Goal: Task Accomplishment & Management: Complete application form

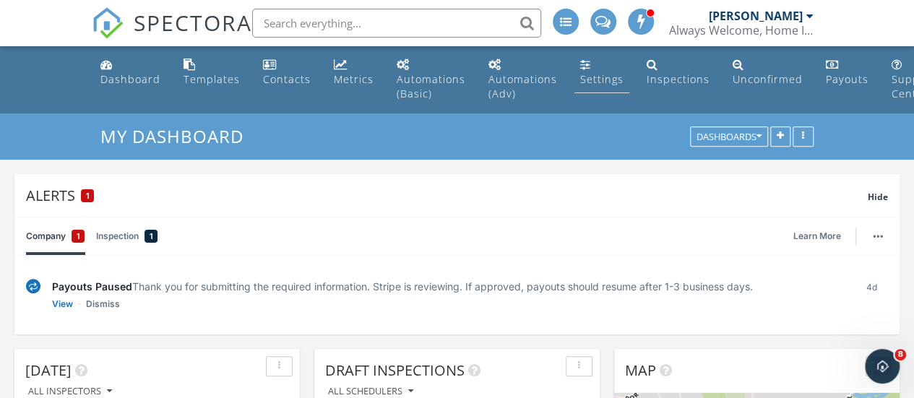
click at [585, 78] on div "Settings" at bounding box center [601, 79] width 43 height 14
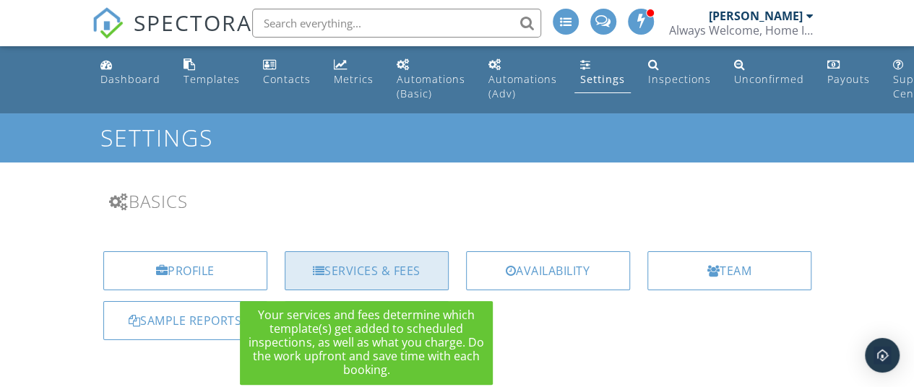
click at [353, 272] on div "Services & Fees" at bounding box center [367, 271] width 164 height 39
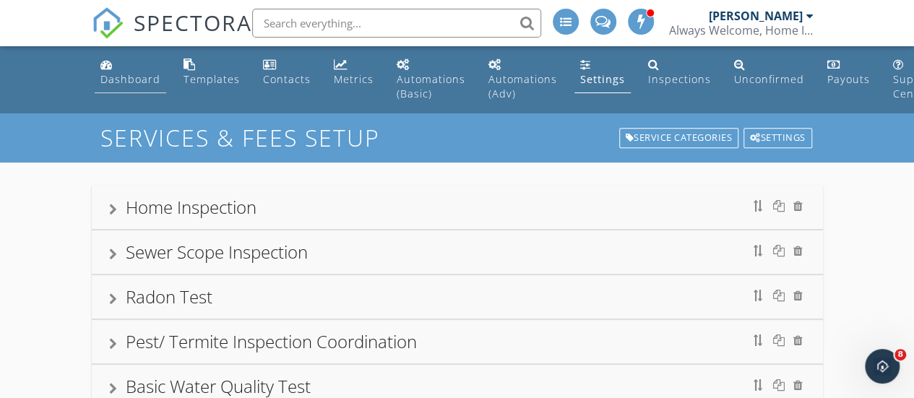
click at [116, 79] on div "Dashboard" at bounding box center [130, 79] width 60 height 14
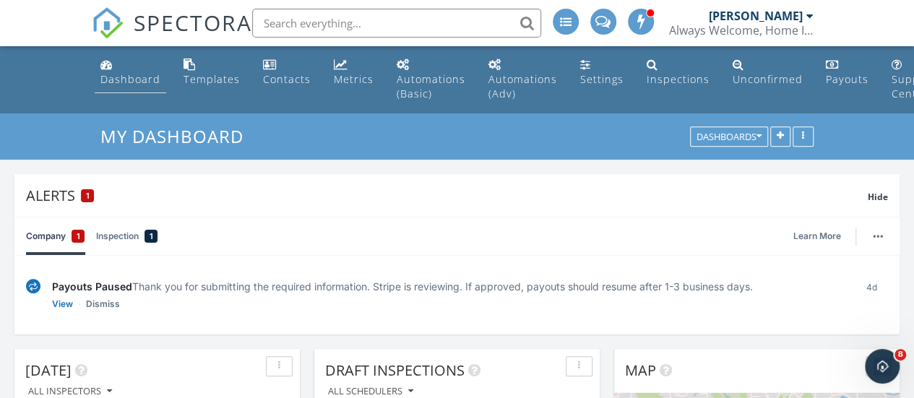
click at [111, 79] on div "Dashboard" at bounding box center [130, 79] width 60 height 14
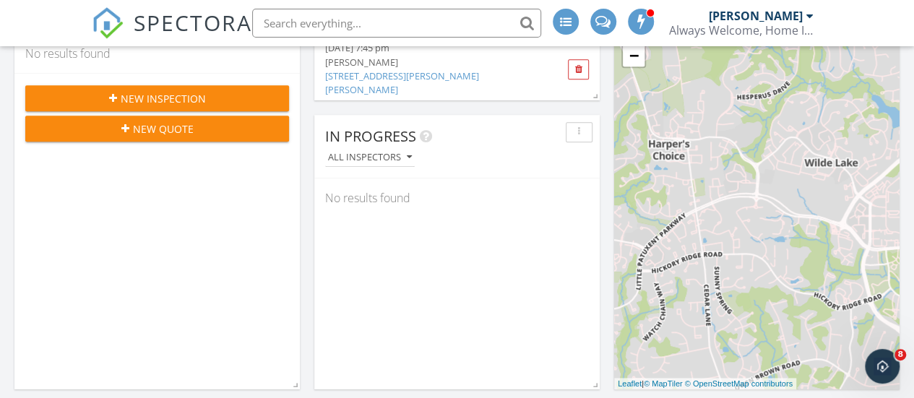
scroll to position [306, 0]
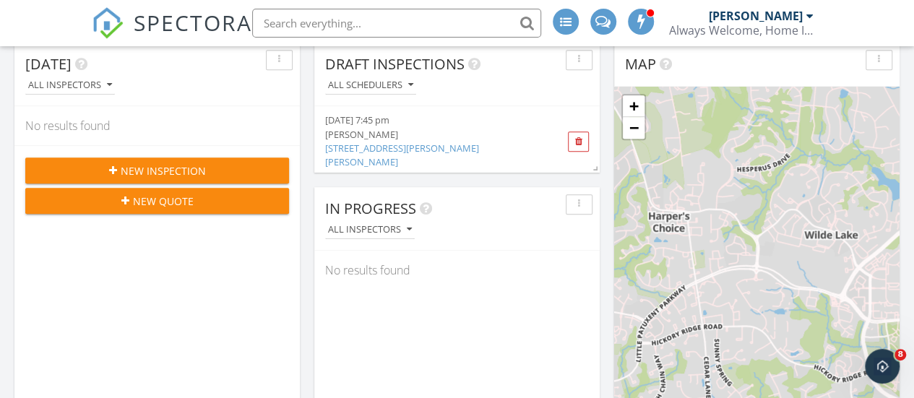
click at [224, 171] on div "New Inspection" at bounding box center [157, 170] width 241 height 15
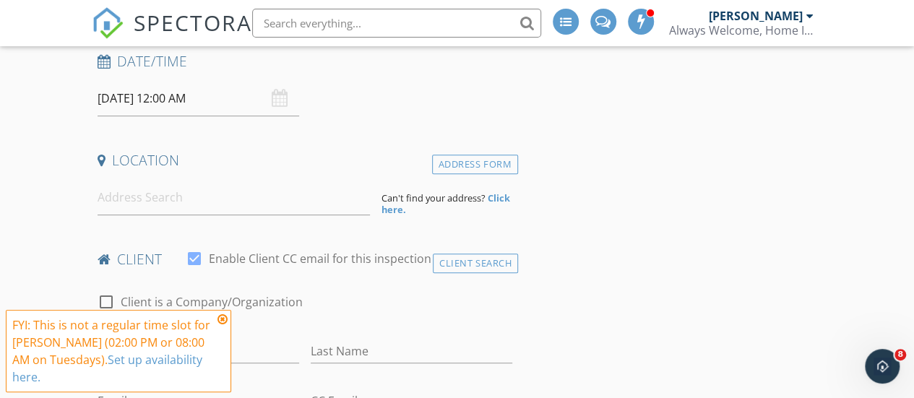
scroll to position [304, 0]
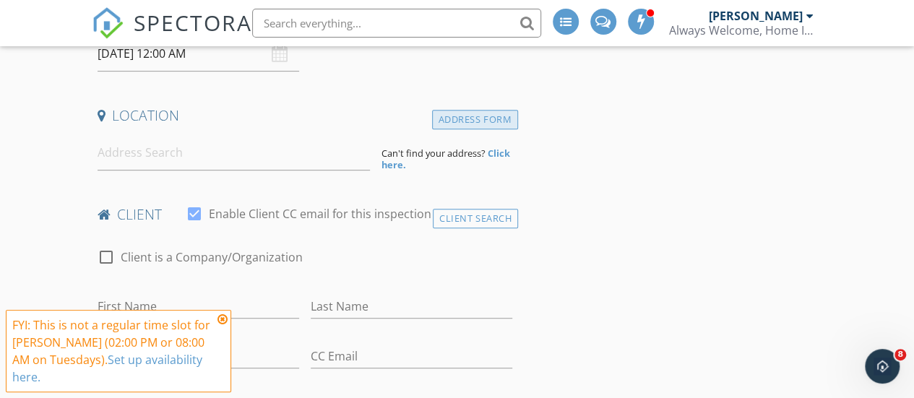
click at [477, 121] on div "Address Form" at bounding box center [475, 120] width 86 height 20
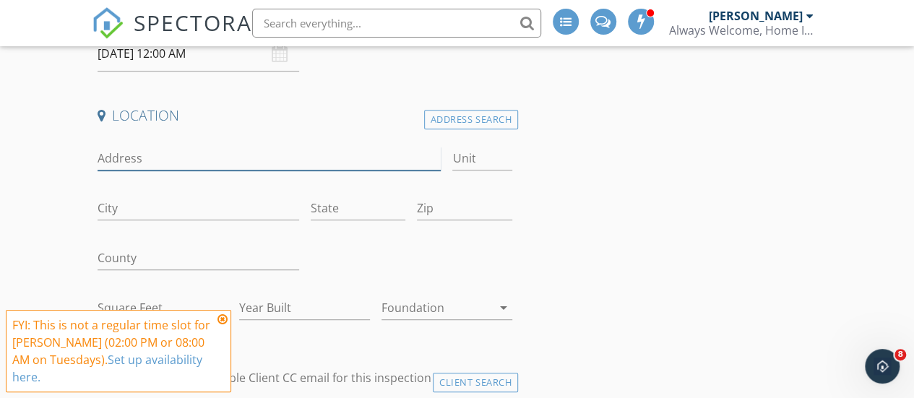
click at [163, 157] on input "Address" at bounding box center [270, 159] width 344 height 24
type input "1508 pul"
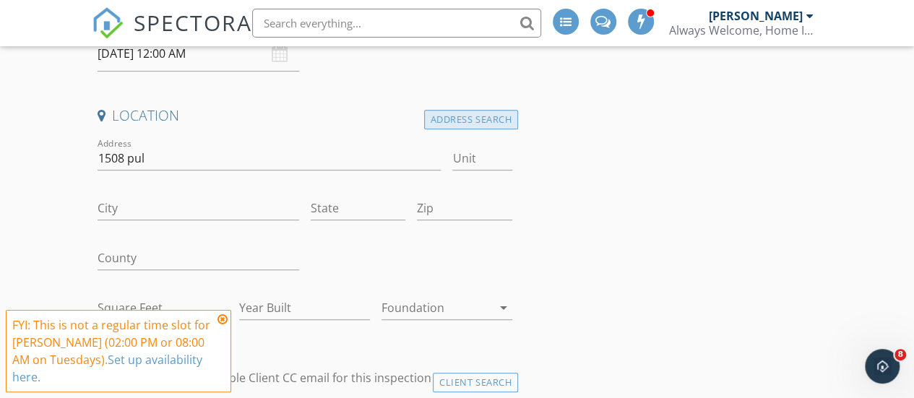
click at [452, 118] on div "Address Search" at bounding box center [471, 120] width 94 height 20
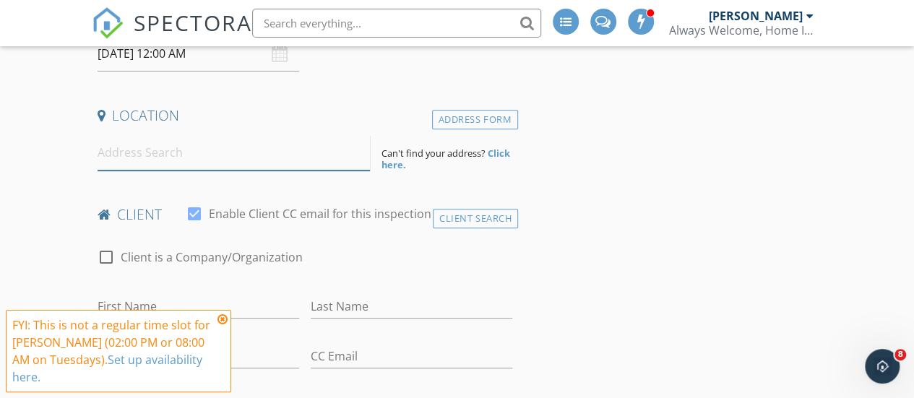
click at [119, 165] on input at bounding box center [234, 152] width 273 height 35
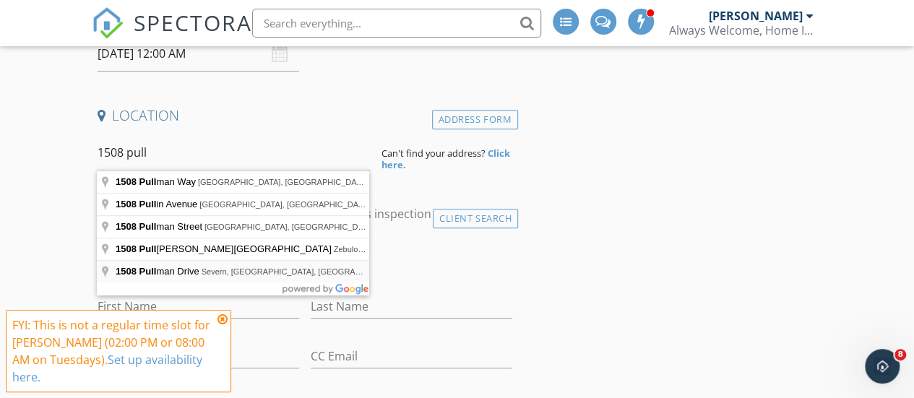
type input "1508 Pullman Drive, Severn, MD, USA"
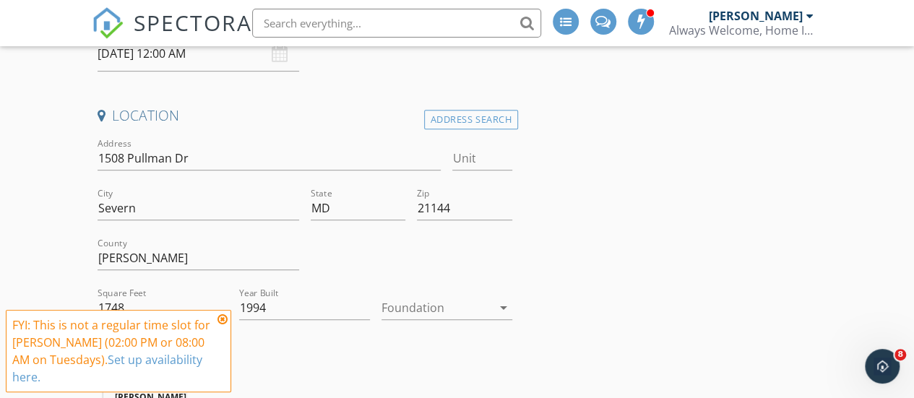
click at [415, 304] on div at bounding box center [437, 307] width 111 height 23
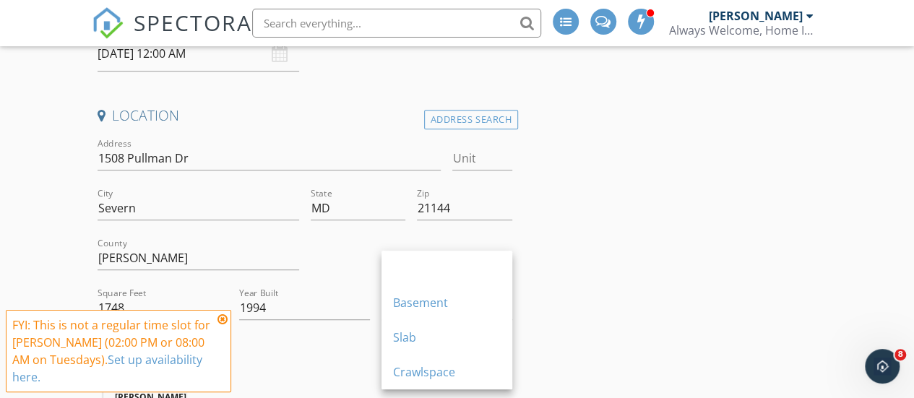
click at [230, 335] on div "FYI: This is not a regular time slot for Sergio Barajas (02:00 PM or 08:00 AM o…" at bounding box center [119, 351] width 226 height 82
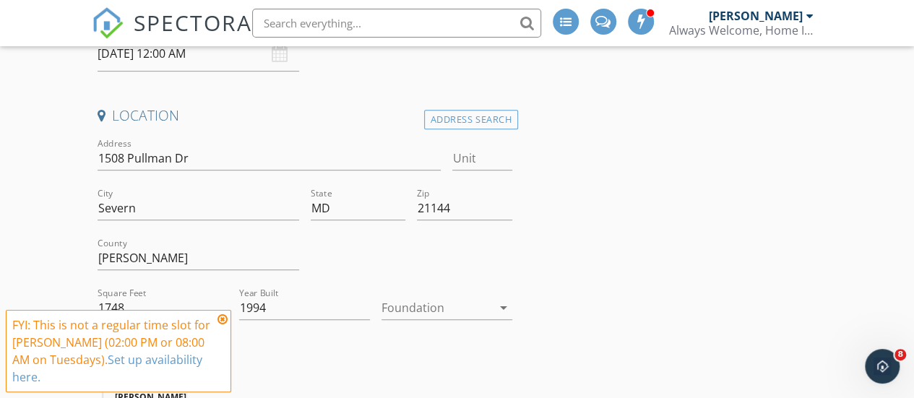
click at [229, 333] on div "FYI: This is not a regular time slot for Sergio Barajas (02:00 PM or 08:00 AM o…" at bounding box center [119, 351] width 226 height 82
click at [226, 325] on icon at bounding box center [223, 320] width 10 height 12
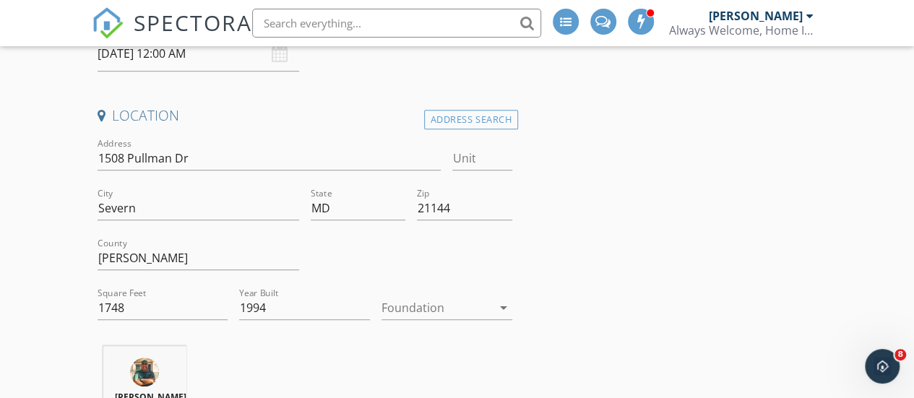
click at [497, 313] on icon "arrow_drop_down" at bounding box center [503, 307] width 17 height 17
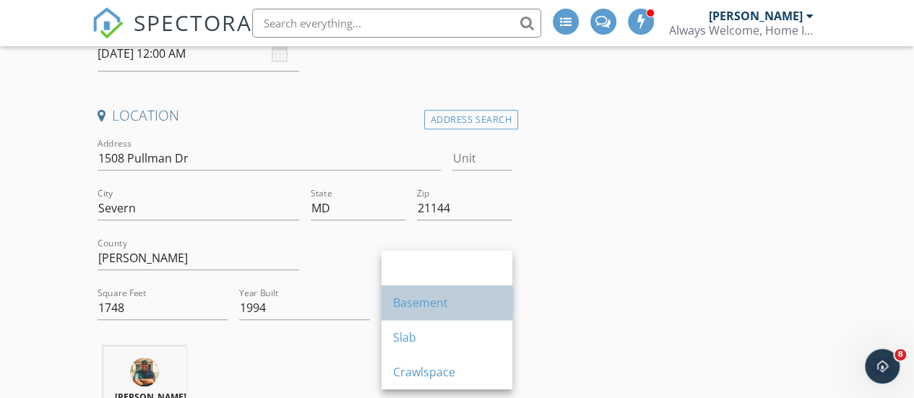
click at [445, 305] on div "Basement" at bounding box center [447, 302] width 108 height 17
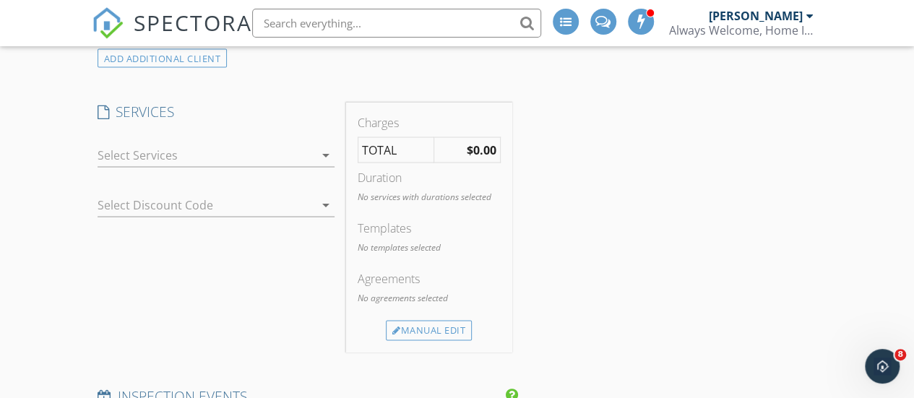
scroll to position [1337, 0]
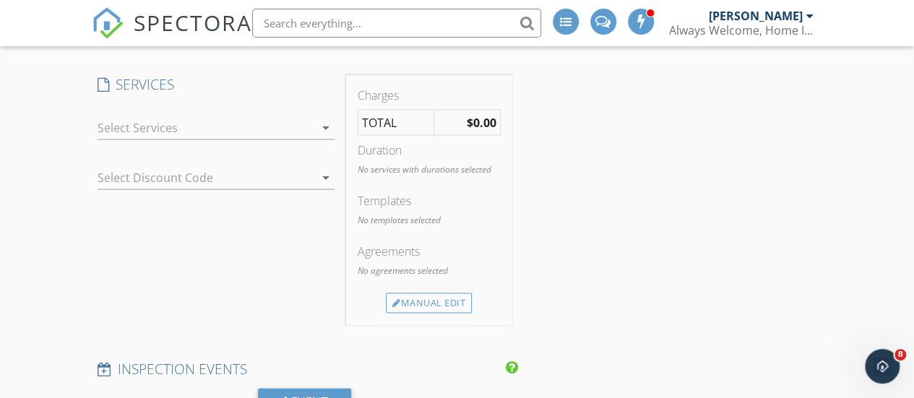
click at [318, 136] on icon "arrow_drop_down" at bounding box center [325, 127] width 17 height 17
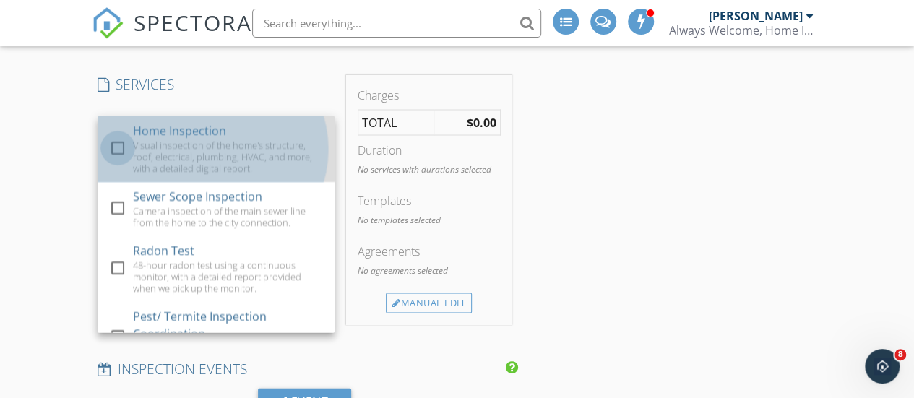
click at [119, 151] on div at bounding box center [118, 147] width 25 height 25
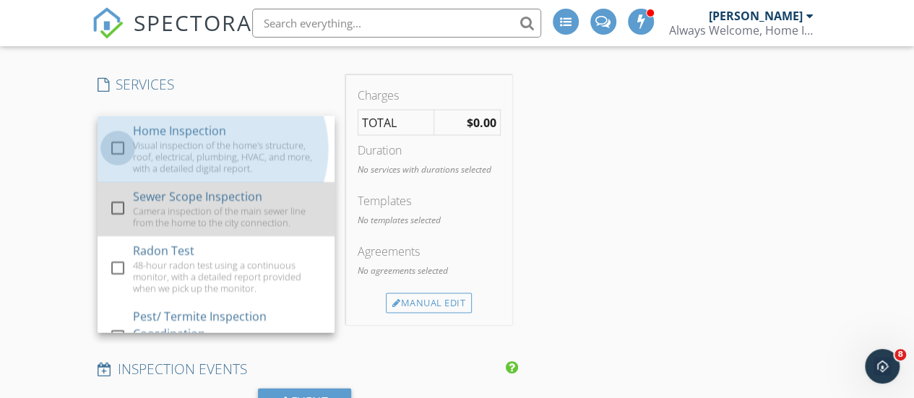
checkbox input "true"
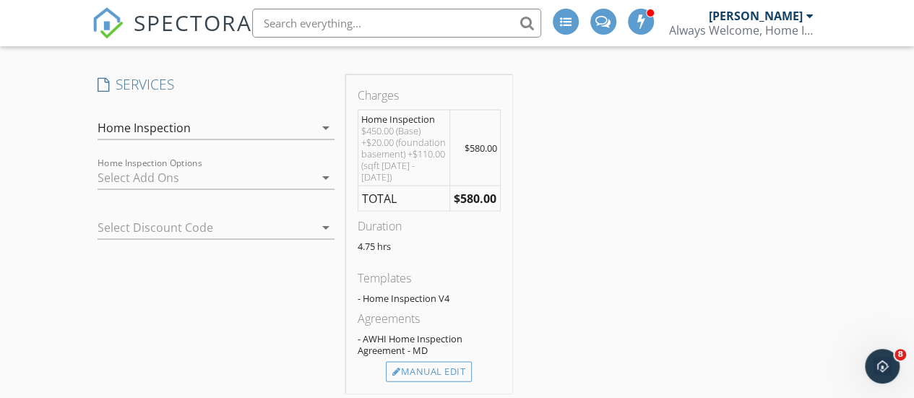
click at [213, 233] on div at bounding box center [196, 226] width 197 height 23
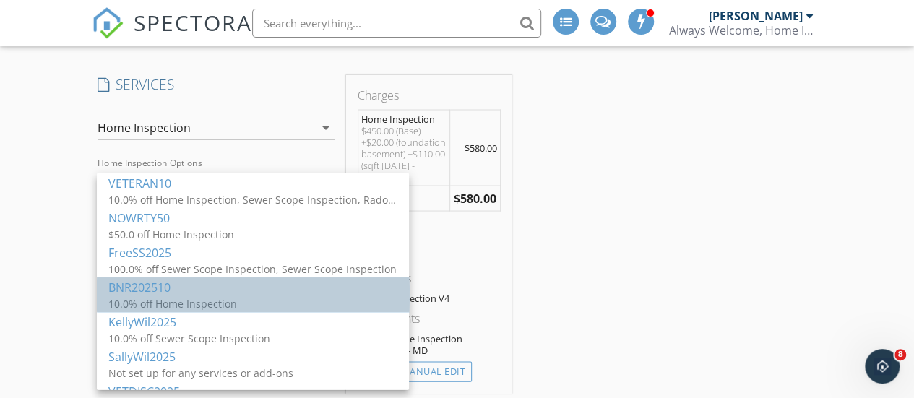
click at [162, 288] on div "BNR202510" at bounding box center [252, 286] width 289 height 17
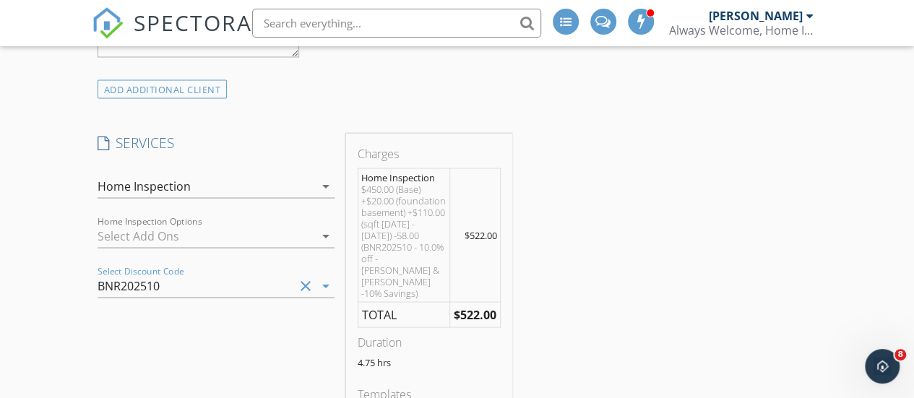
scroll to position [1271, 0]
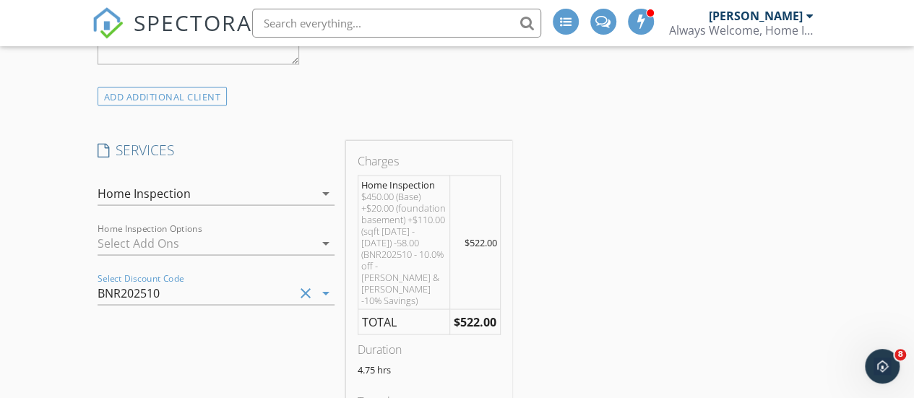
click at [118, 254] on div at bounding box center [206, 242] width 217 height 23
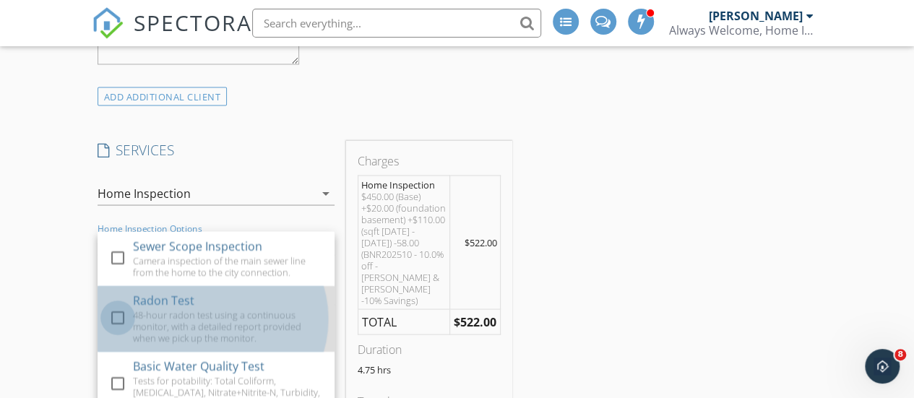
click at [121, 321] on div at bounding box center [118, 317] width 25 height 25
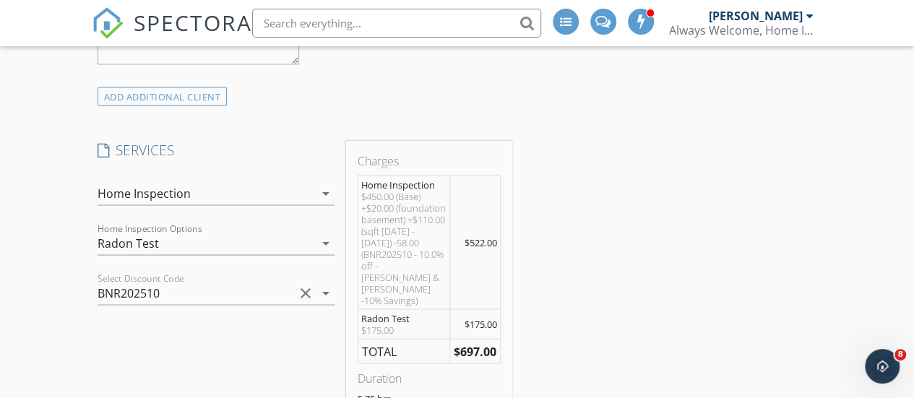
click at [324, 252] on icon "arrow_drop_down" at bounding box center [325, 242] width 17 height 17
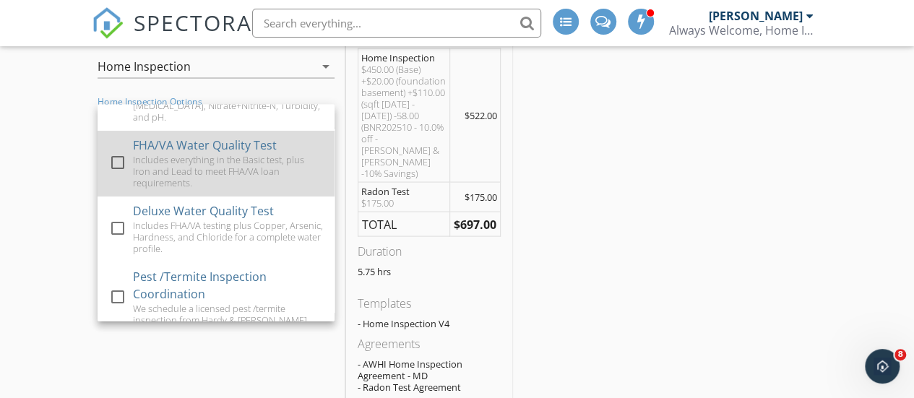
scroll to position [1399, 0]
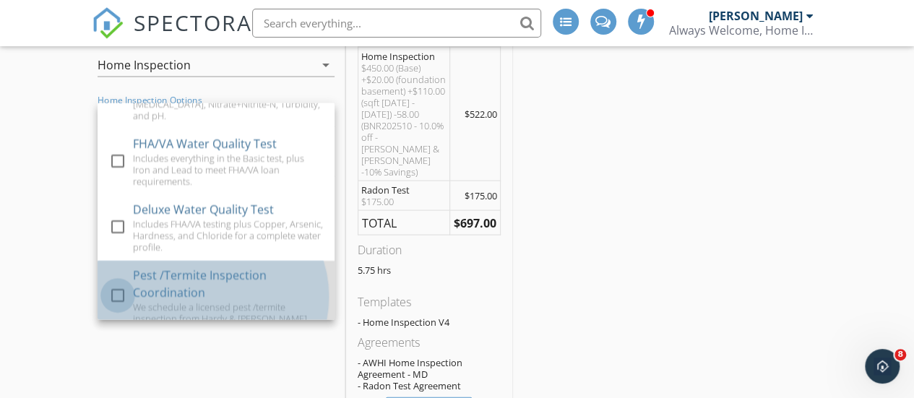
click at [121, 289] on div at bounding box center [118, 296] width 25 height 25
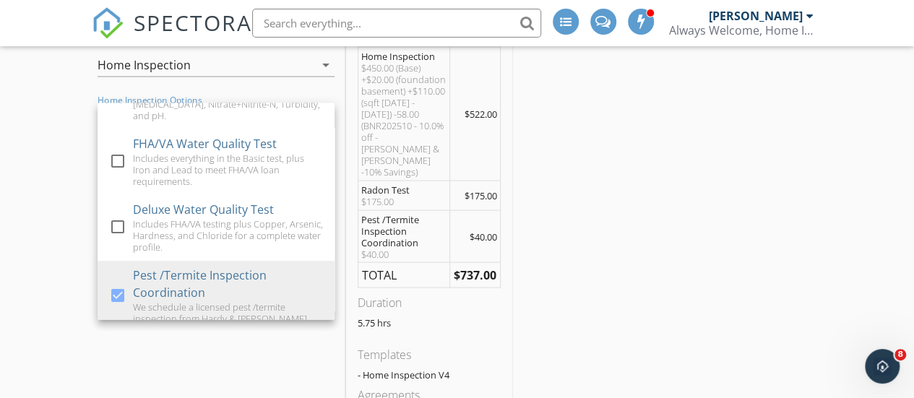
click at [116, 347] on div "SERVICES check_box Home Inspection Visual inspection of the home's structure, r…" at bounding box center [216, 258] width 249 height 492
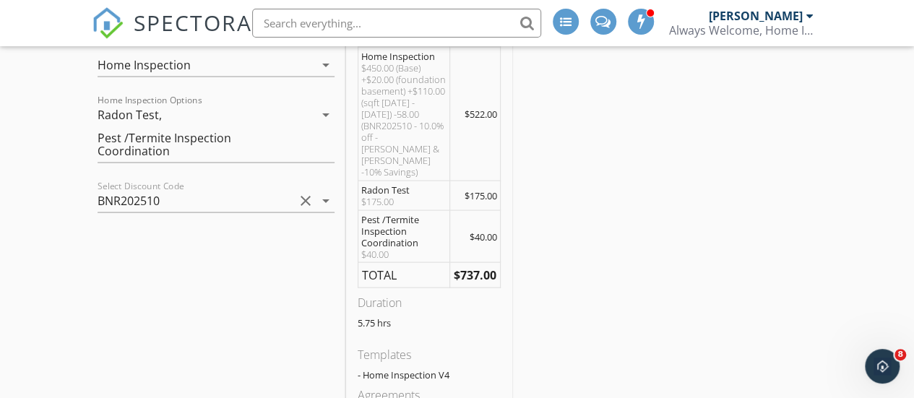
click at [476, 210] on td "$40.00" at bounding box center [475, 236] width 51 height 53
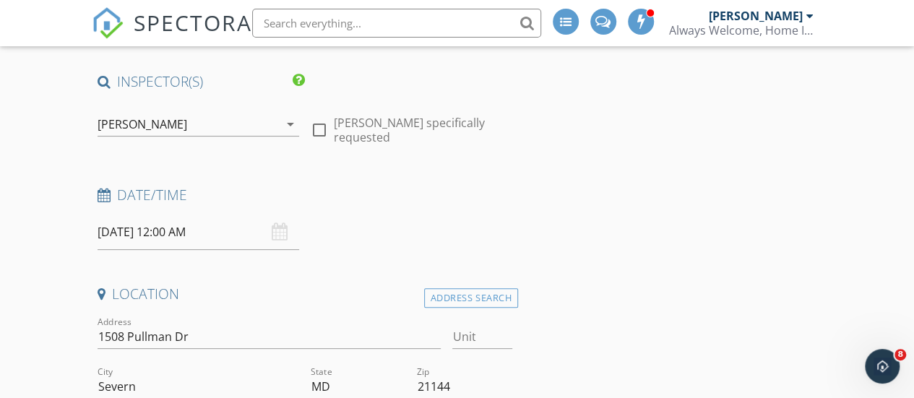
scroll to position [137, 0]
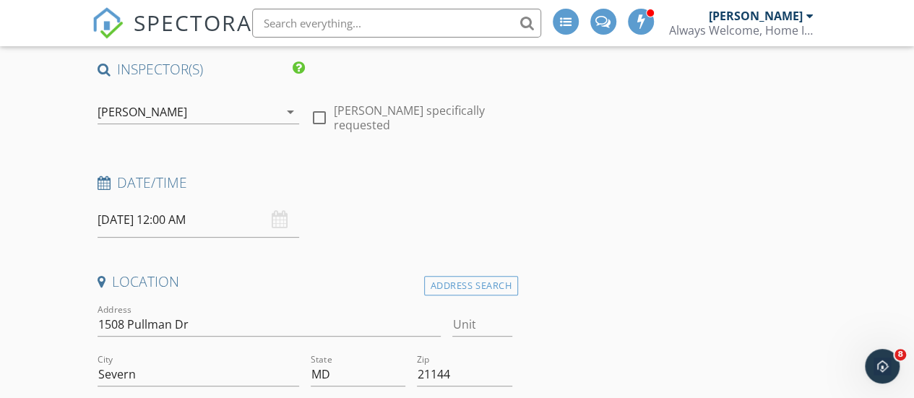
click at [283, 226] on div "09/30/2025 12:00 AM" at bounding box center [199, 219] width 202 height 35
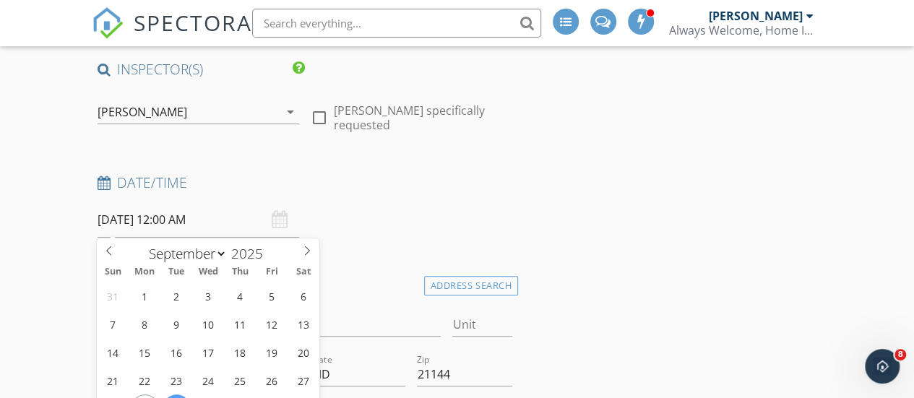
click at [172, 215] on input "09/30/2025 12:00 AM" at bounding box center [199, 219] width 202 height 35
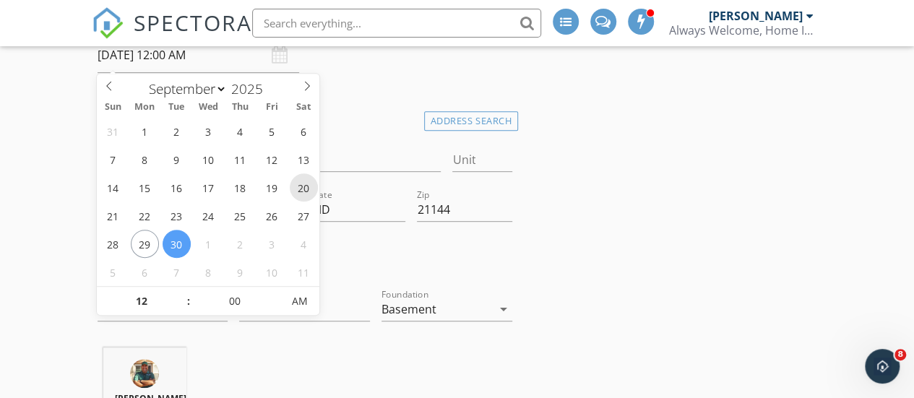
scroll to position [321, 0]
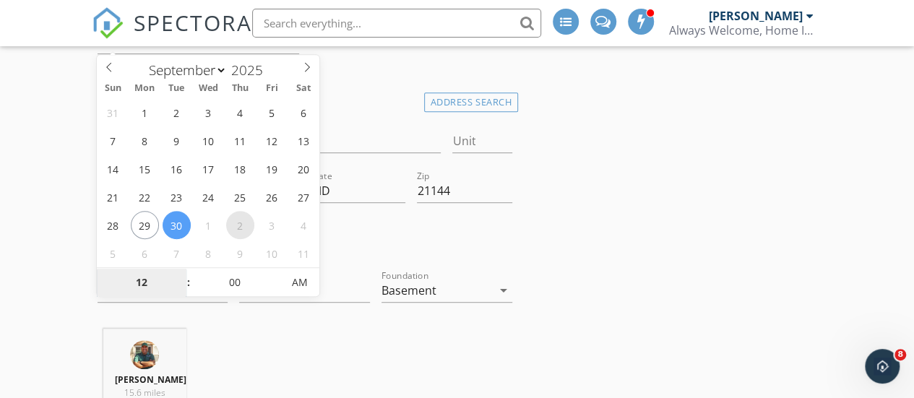
select select "9"
type input "10/02/2025 12:00 AM"
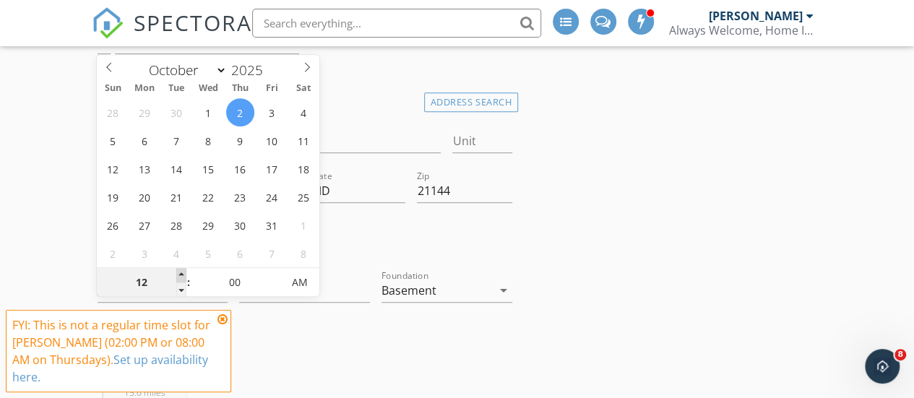
type input "01"
type input "10/02/2025 1:00 AM"
click at [180, 275] on span at bounding box center [181, 275] width 10 height 14
type input "02"
type input "10/02/2025 2:00 AM"
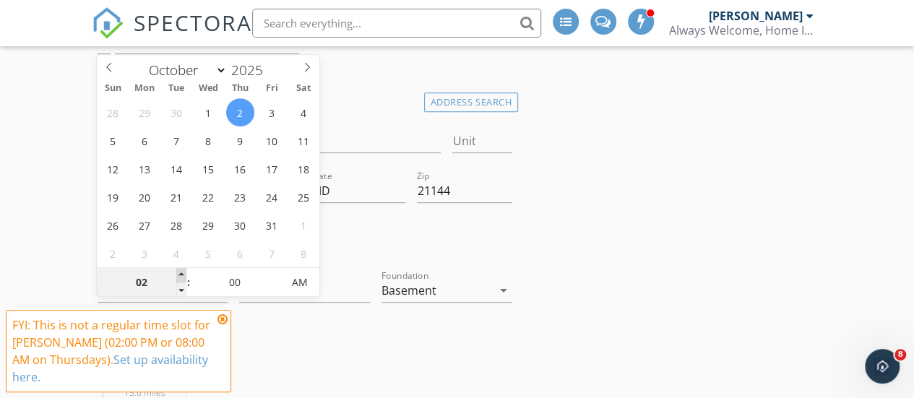
click at [180, 275] on span at bounding box center [181, 275] width 10 height 14
type input "03"
type input "10/02/2025 3:00 AM"
click at [180, 275] on span at bounding box center [181, 275] width 10 height 14
type input "04"
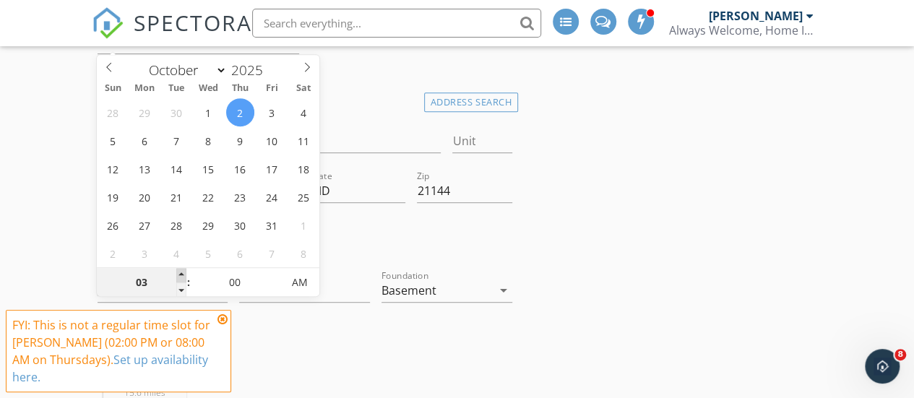
type input "10/02/2025 4:00 AM"
click at [180, 275] on span at bounding box center [181, 275] width 10 height 14
type input "05"
type input "10/02/2025 5:00 AM"
click at [180, 275] on span at bounding box center [181, 275] width 10 height 14
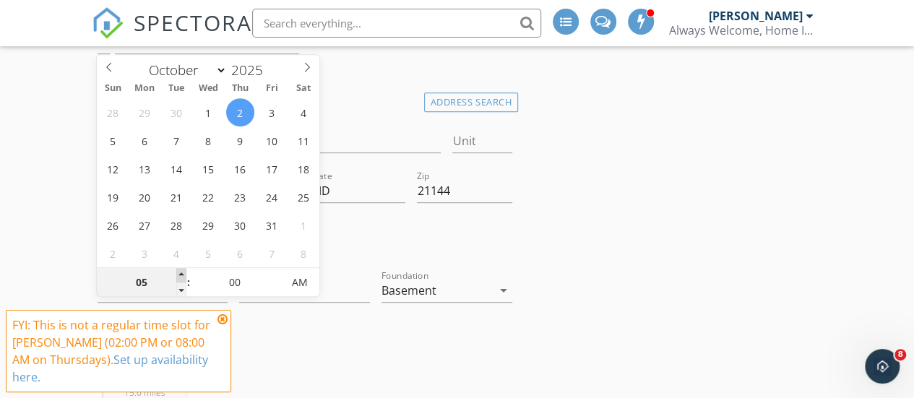
type input "06"
type input "10/02/2025 6:00 AM"
click at [180, 275] on span at bounding box center [181, 275] width 10 height 14
type input "07"
type input "10/02/2025 7:00 AM"
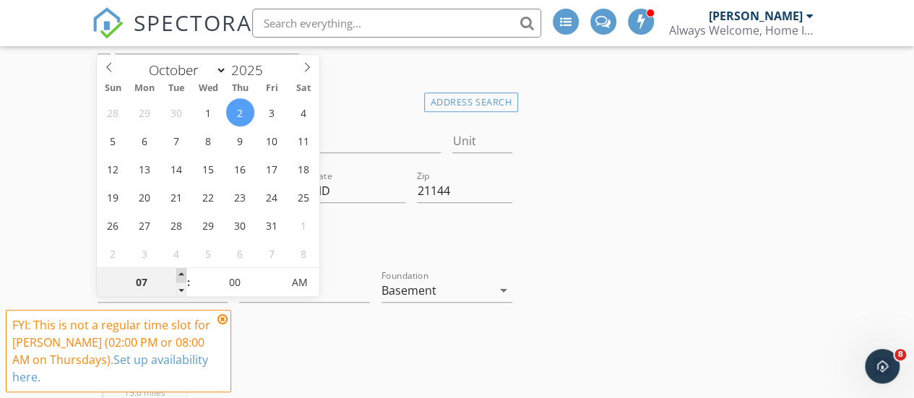
click at [180, 275] on span at bounding box center [181, 275] width 10 height 14
type input "08"
type input "10/02/2025 8:00 AM"
click at [180, 275] on span at bounding box center [181, 275] width 10 height 14
type input "05"
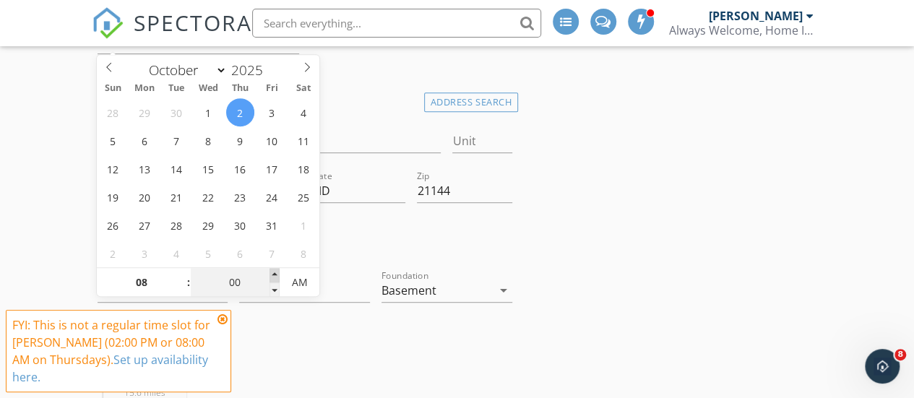
type input "10/02/2025 8:05 AM"
click at [272, 272] on span at bounding box center [275, 275] width 10 height 14
type input "10"
type input "10/02/2025 8:10 AM"
click at [272, 272] on span at bounding box center [275, 275] width 10 height 14
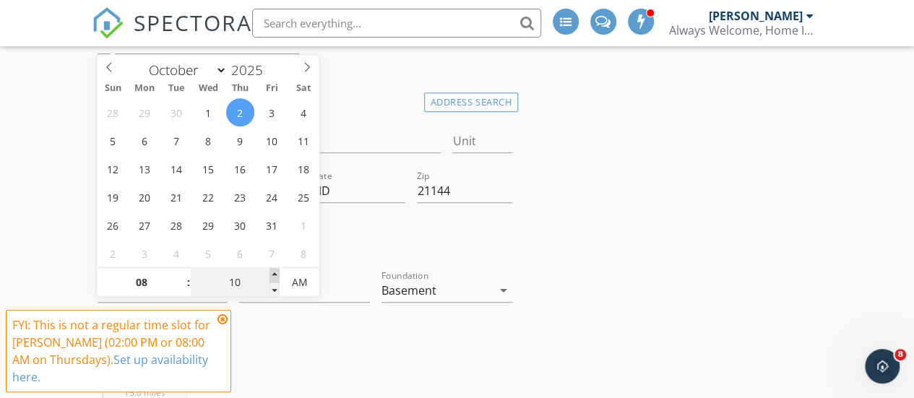
type input "15"
type input "10/02/2025 8:15 AM"
click at [272, 272] on span at bounding box center [275, 275] width 10 height 14
type input "20"
type input "10/02/2025 8:20 AM"
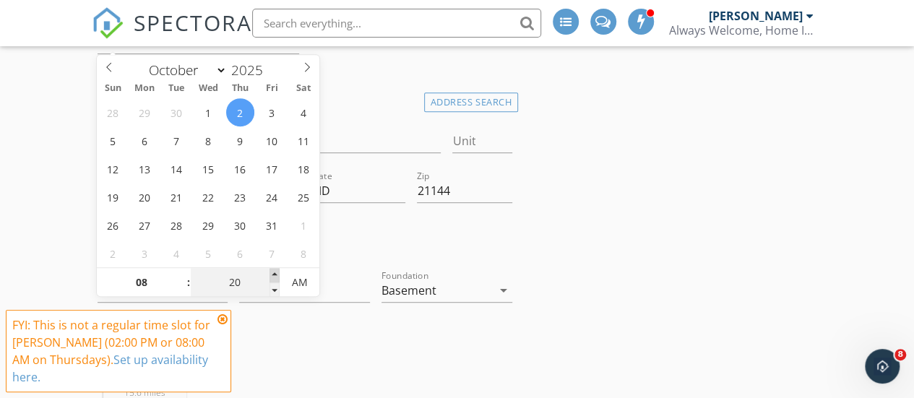
click at [272, 272] on span at bounding box center [275, 275] width 10 height 14
type input "25"
type input "10/02/2025 8:25 AM"
click at [272, 272] on span at bounding box center [275, 275] width 10 height 14
type input "30"
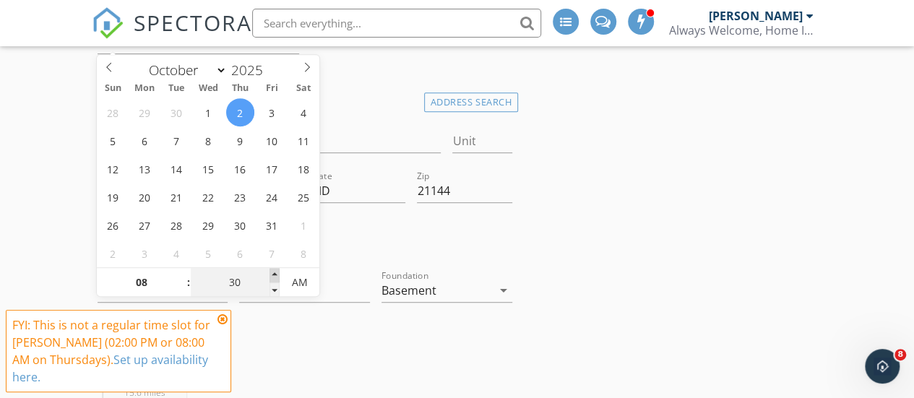
click at [272, 272] on span at bounding box center [275, 275] width 10 height 14
click at [299, 281] on span "PM" at bounding box center [300, 282] width 40 height 29
type input "10/02/2025 8:30 AM"
click at [299, 281] on span "AM" at bounding box center [300, 282] width 40 height 29
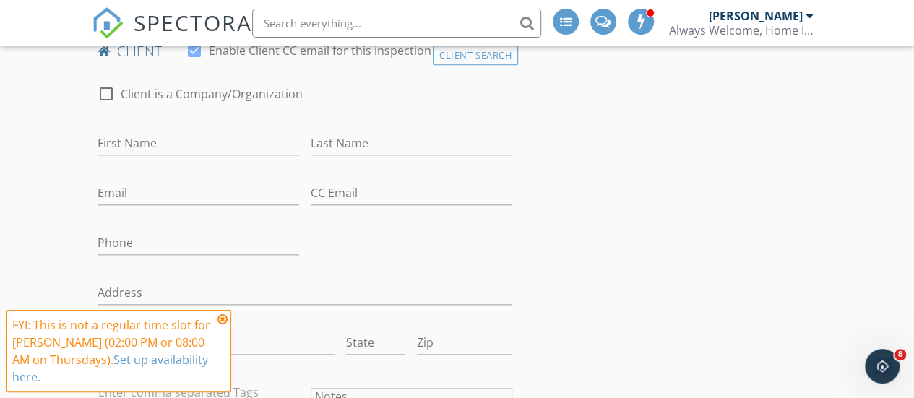
scroll to position [755, 0]
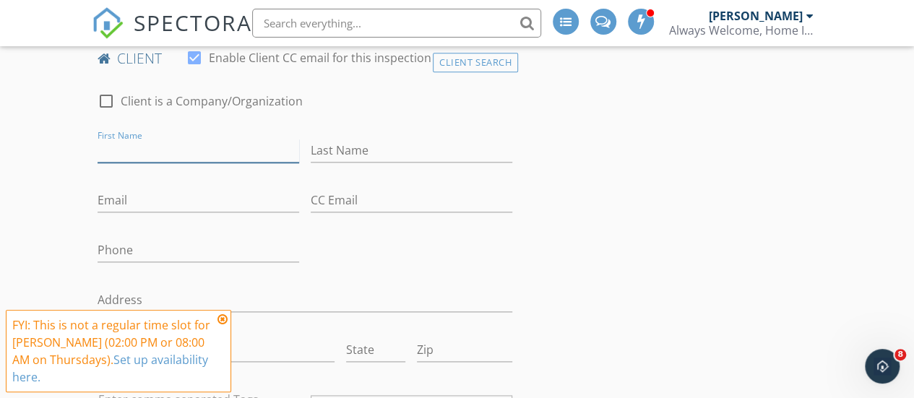
click at [131, 157] on input "First Name" at bounding box center [199, 151] width 202 height 24
type input "Chandler"
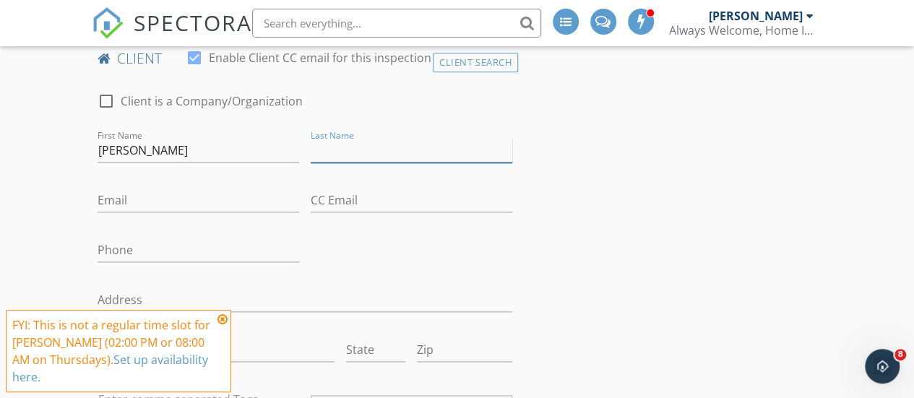
click at [346, 163] on input "Last Name" at bounding box center [412, 151] width 202 height 24
type input "Hall"
click at [116, 212] on input "Email" at bounding box center [199, 201] width 202 height 24
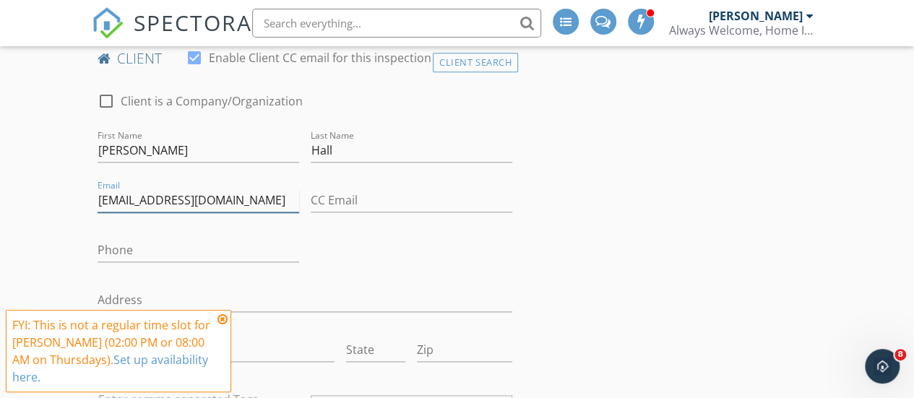
type input "[EMAIL_ADDRESS][DOMAIN_NAME]"
click at [133, 262] on input "Phone" at bounding box center [199, 251] width 202 height 24
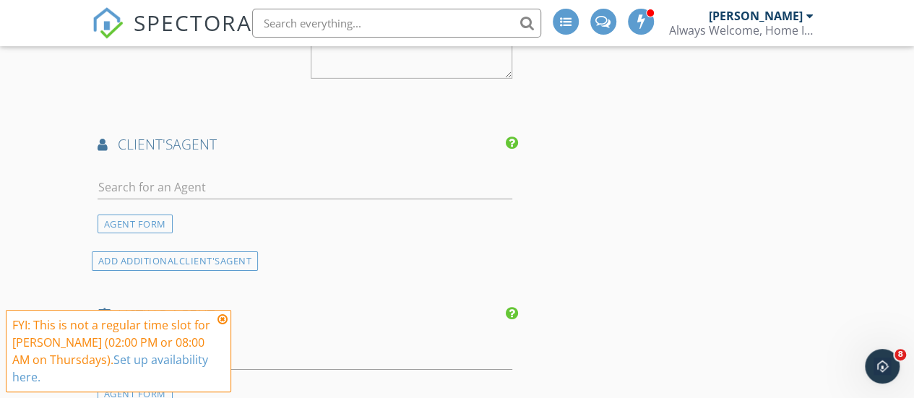
scroll to position [2294, 0]
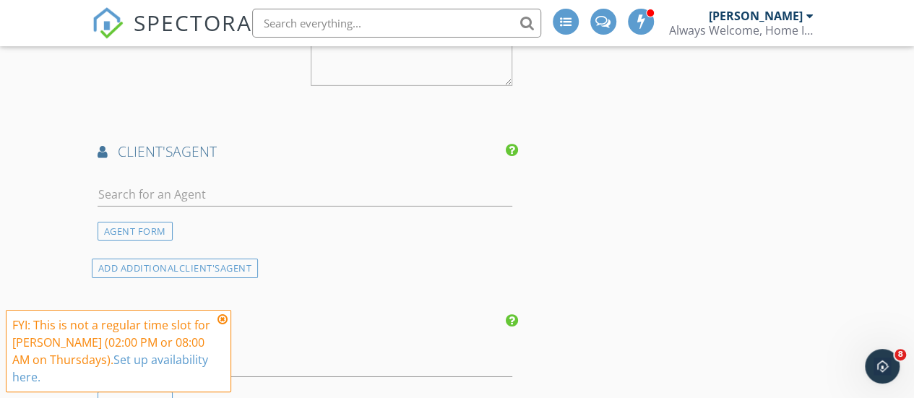
type input "[PHONE_NUMBER]"
click at [152, 183] on input "text" at bounding box center [305, 195] width 415 height 24
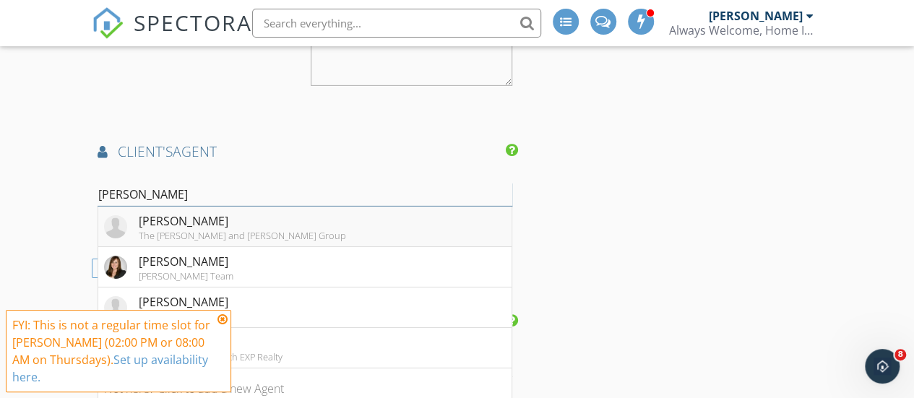
type input "Jen"
click at [218, 213] on div "[PERSON_NAME]" at bounding box center [242, 221] width 207 height 17
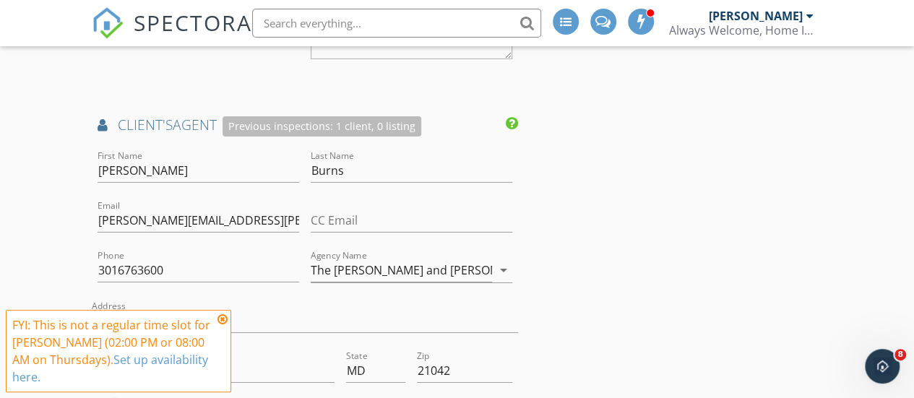
scroll to position [2316, 0]
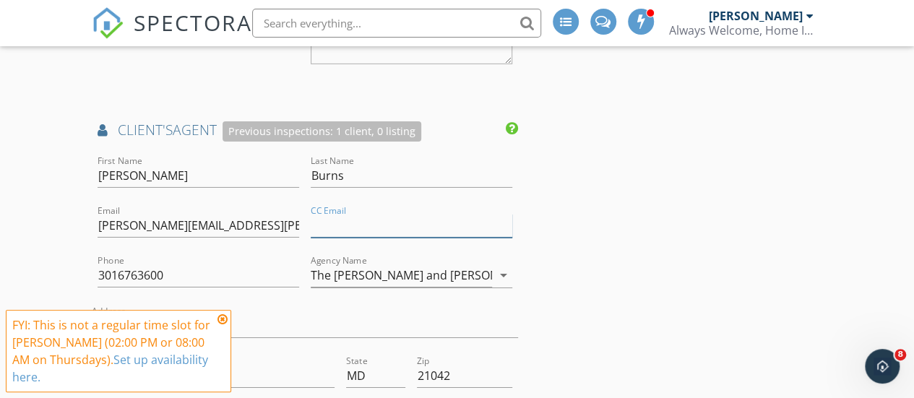
click at [327, 214] on input "CC Email" at bounding box center [412, 226] width 202 height 24
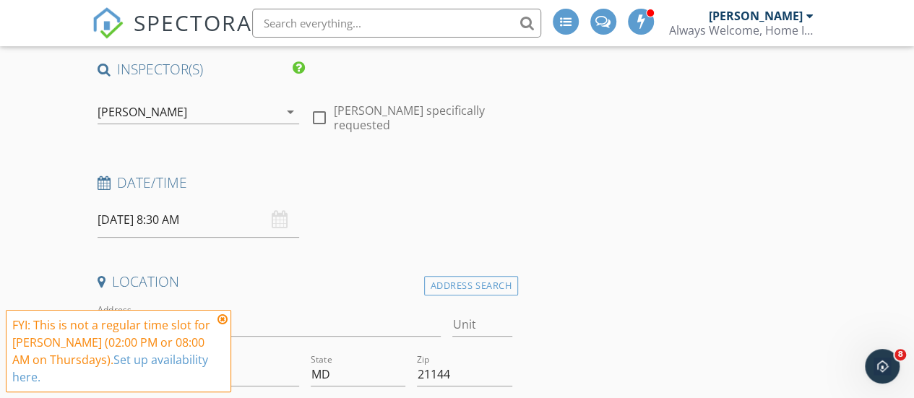
scroll to position [100, 0]
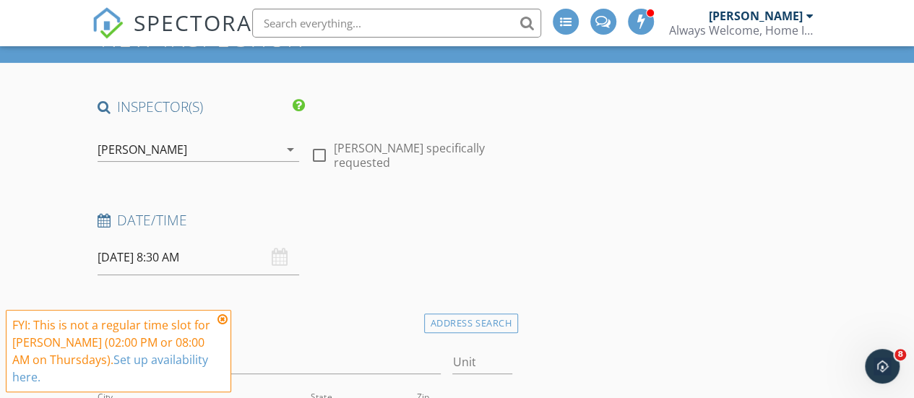
click at [186, 255] on input "10/02/2025 8:30 AM" at bounding box center [199, 257] width 202 height 35
click at [224, 317] on icon at bounding box center [223, 320] width 10 height 12
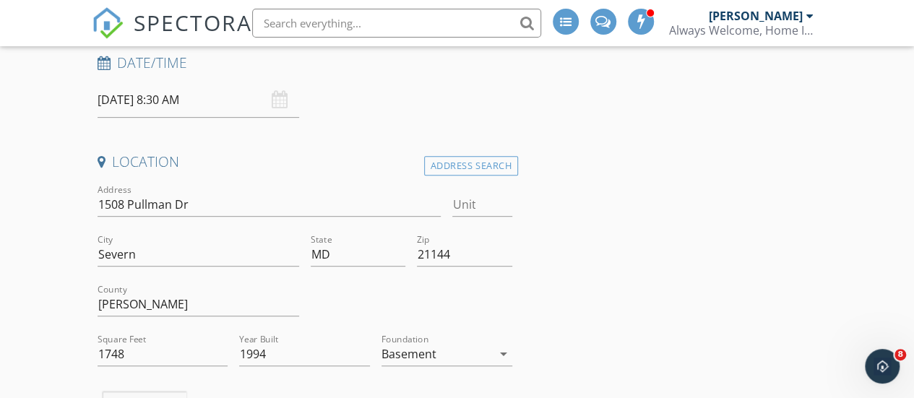
scroll to position [258, 0]
click at [276, 101] on div "10/02/2025 8:30 AM" at bounding box center [199, 99] width 202 height 35
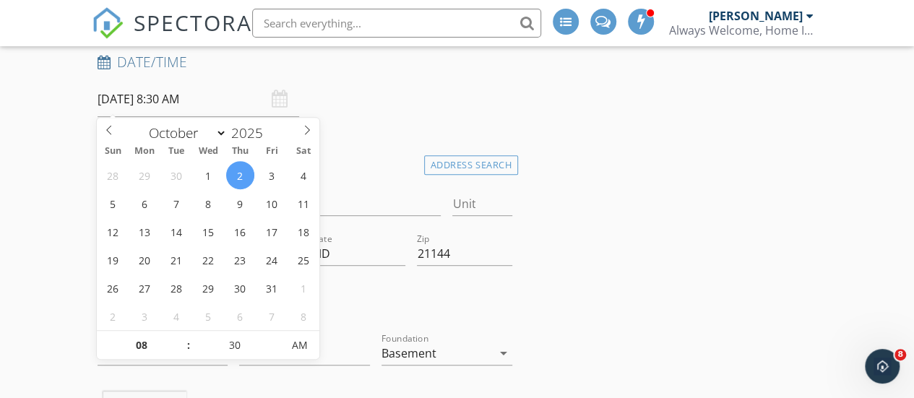
click at [153, 93] on input "10/02/2025 8:30 AM" at bounding box center [199, 99] width 202 height 35
click at [231, 348] on input "30" at bounding box center [235, 346] width 89 height 29
type input "00"
type input "10/02/2025 8:00 AM"
click at [145, 345] on input "08" at bounding box center [141, 346] width 89 height 29
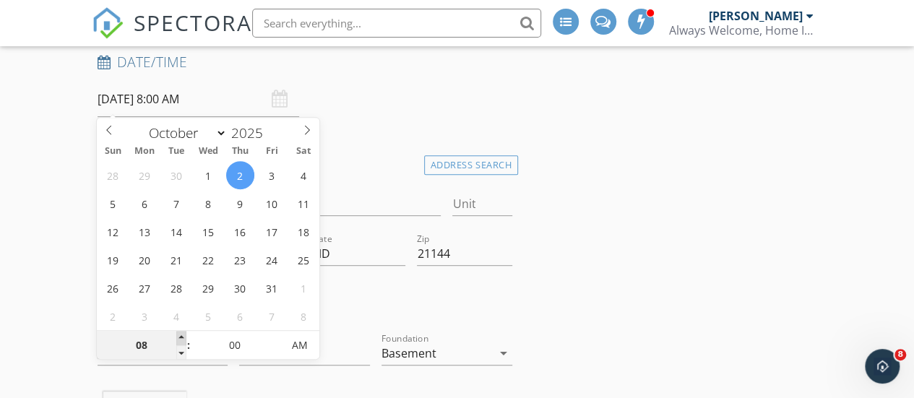
type input "09"
type input "[DATE] 9:00 AM"
click at [179, 338] on span at bounding box center [181, 338] width 10 height 14
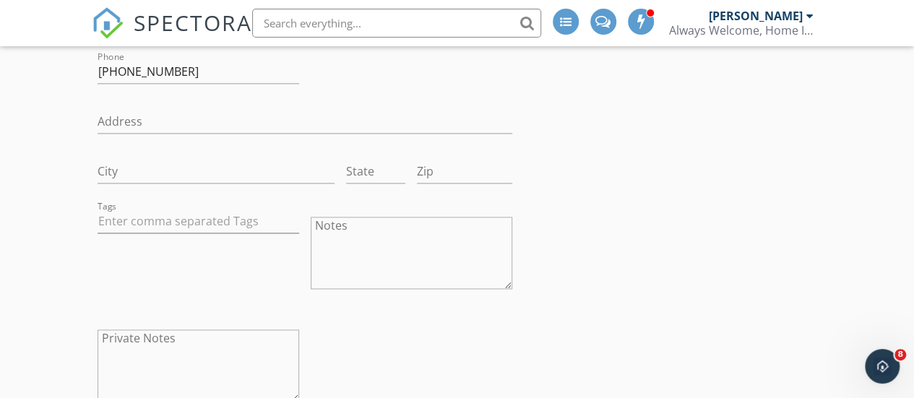
scroll to position [943, 0]
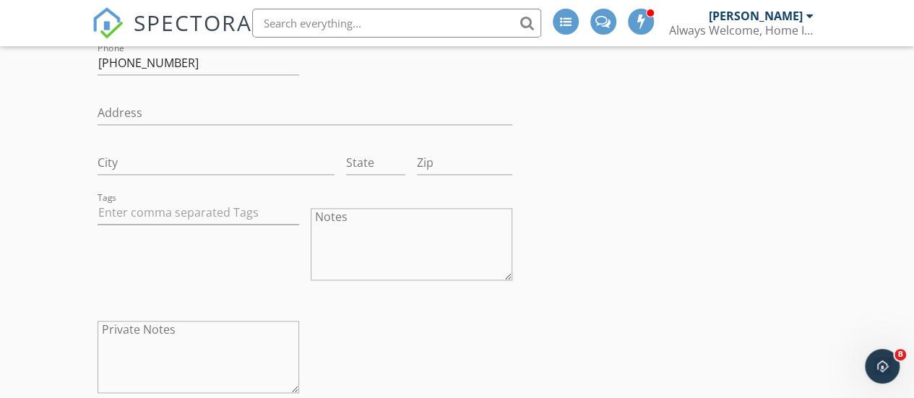
click at [345, 261] on textarea "Notes" at bounding box center [412, 244] width 202 height 72
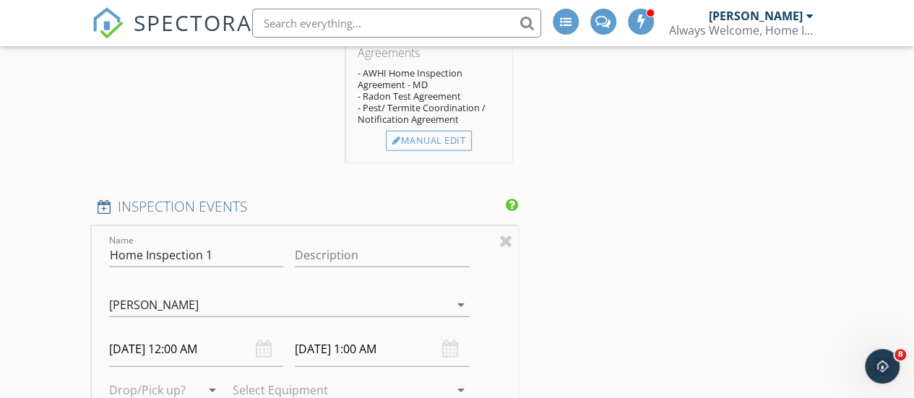
scroll to position [1741, 0]
type textarea "Include Monster Inspection x2"
click at [332, 244] on input "Description" at bounding box center [382, 256] width 175 height 24
click at [570, 203] on div "INSPECTOR(S) check_box Sergio Barajas PRIMARY Sergio Barajas arrow_drop_down ch…" at bounding box center [457, 395] width 731 height 3879
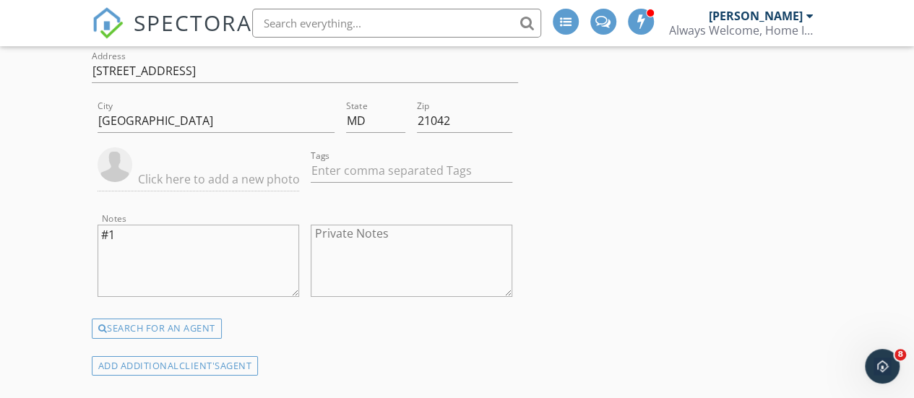
scroll to position [2569, 0]
click at [319, 227] on textarea "Private Notes" at bounding box center [412, 263] width 202 height 72
type textarea "#1"
click at [124, 228] on textarea "#1" at bounding box center [199, 264] width 202 height 72
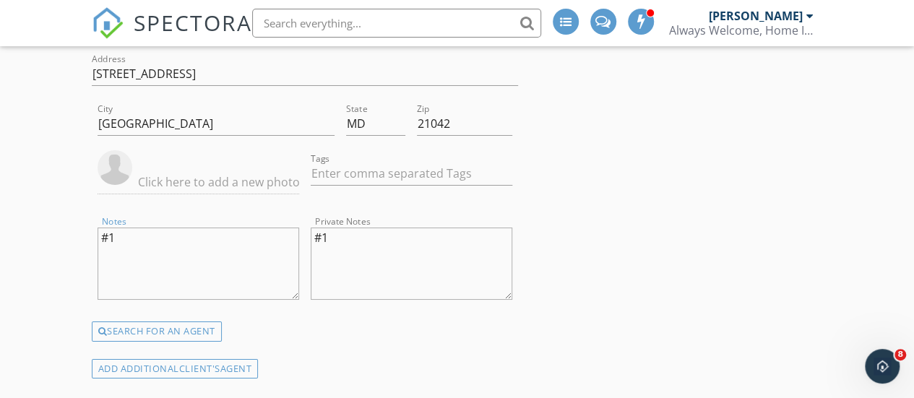
type textarea "#"
click at [330, 228] on textarea "#1" at bounding box center [412, 264] width 202 height 72
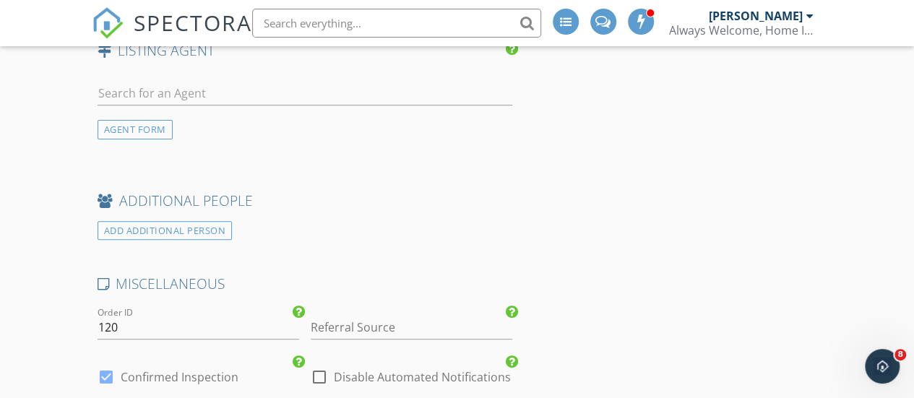
scroll to position [2977, 0]
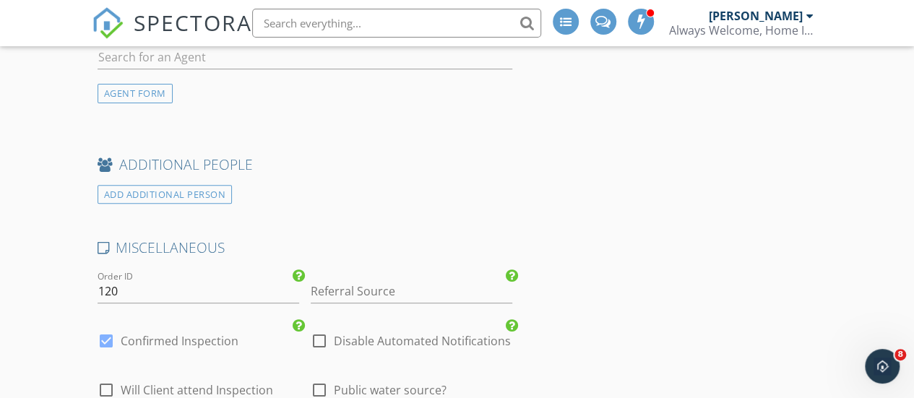
type textarea "#2"
click at [349, 280] on input "Referral Source" at bounding box center [412, 292] width 202 height 24
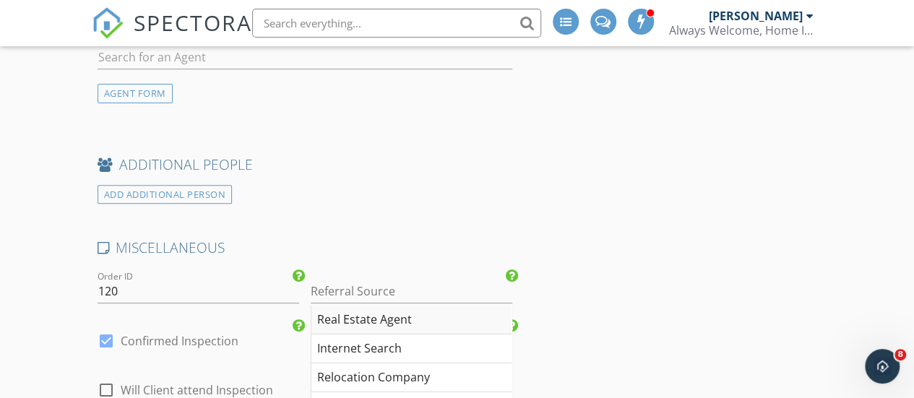
click at [392, 306] on div "Real Estate Agent" at bounding box center [412, 320] width 200 height 29
type input "Real Estate Agent"
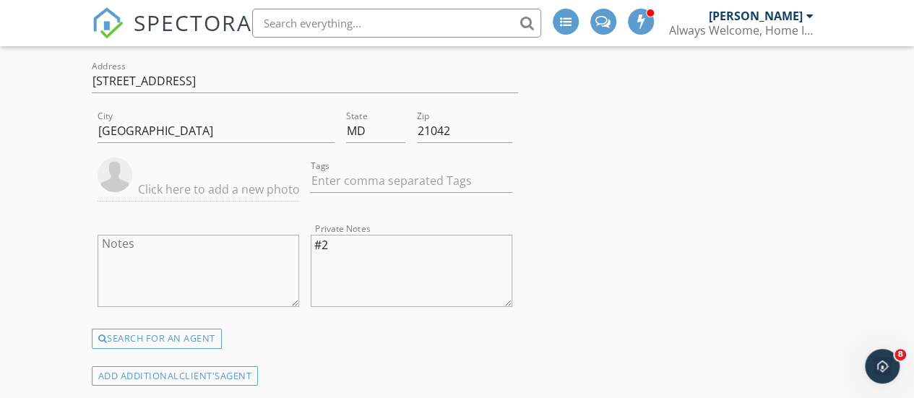
scroll to position [2562, 0]
click at [147, 233] on textarea "Notes" at bounding box center [199, 269] width 202 height 72
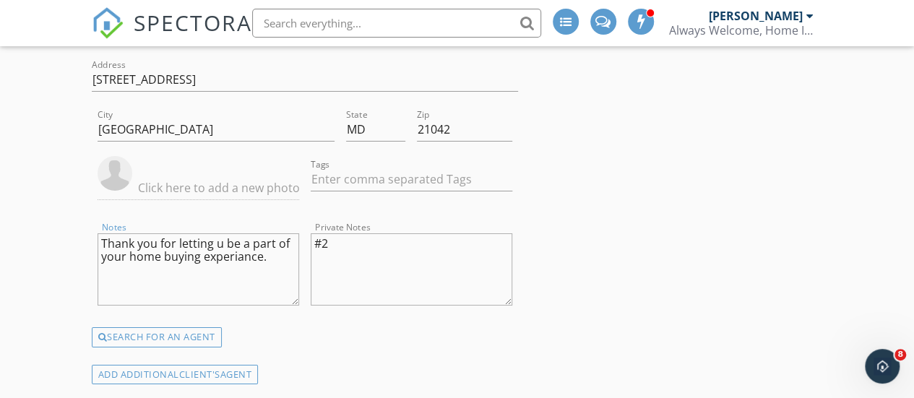
click at [223, 234] on textarea "Thank you for letting u be a part of your home buying experiance." at bounding box center [199, 269] width 202 height 72
click at [218, 233] on textarea "Thank you for letting u be a part of your home buying experience." at bounding box center [199, 269] width 202 height 72
click at [178, 233] on textarea "Thank you for letting Always Welcome Home Inspections be a part of your home bu…" at bounding box center [199, 269] width 202 height 72
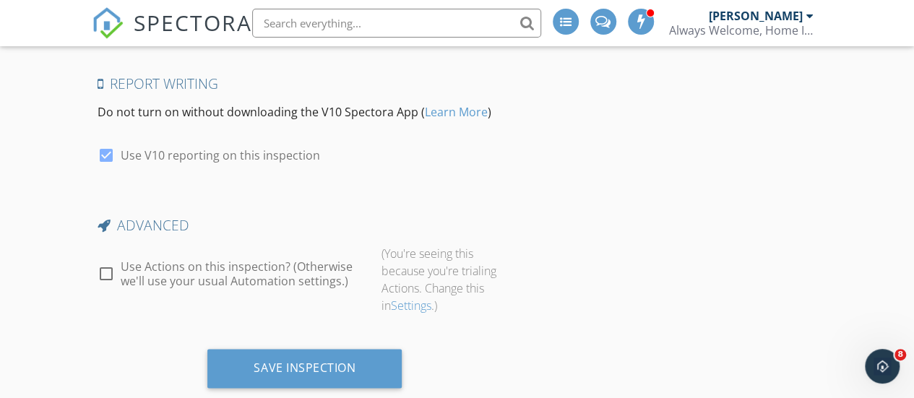
scroll to position [3682, 0]
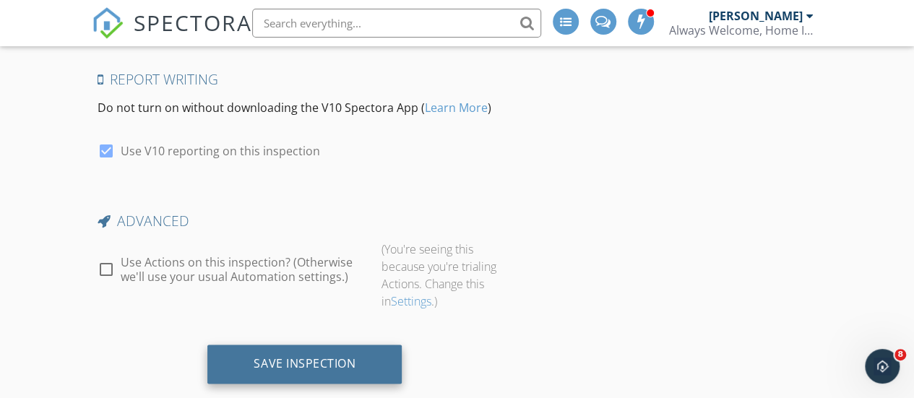
type textarea "Thank you for trusting Always Welcome Home Inspections be a part of your home b…"
click at [321, 345] on div "Save Inspection" at bounding box center [304, 364] width 194 height 39
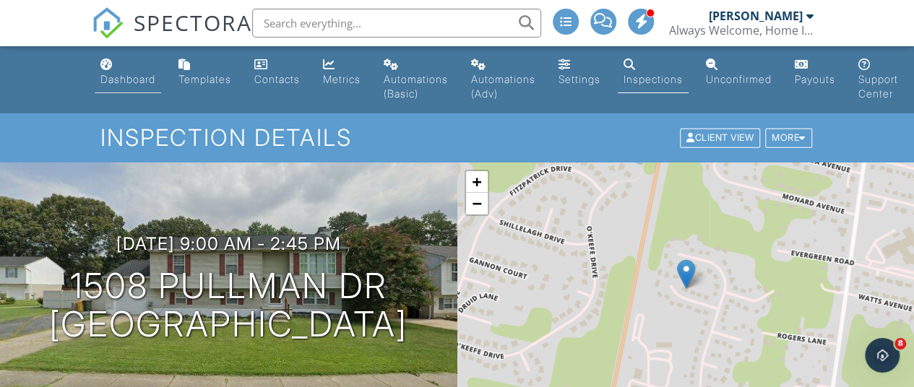
click at [106, 72] on link "Dashboard" at bounding box center [128, 72] width 66 height 41
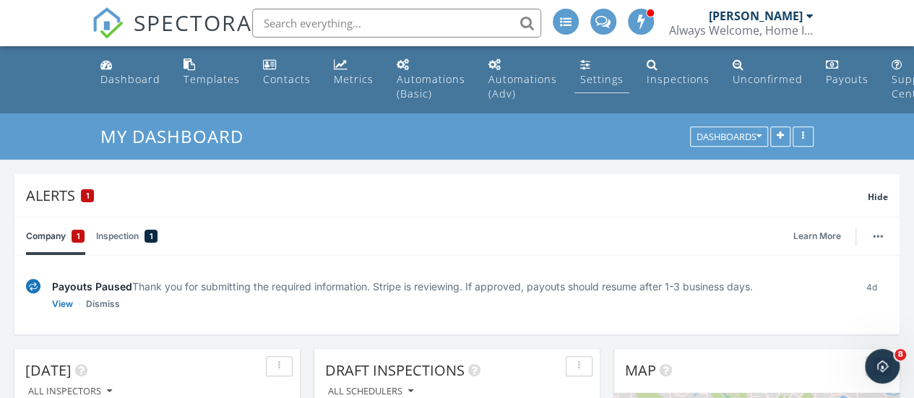
click at [585, 80] on div "Settings" at bounding box center [601, 79] width 43 height 14
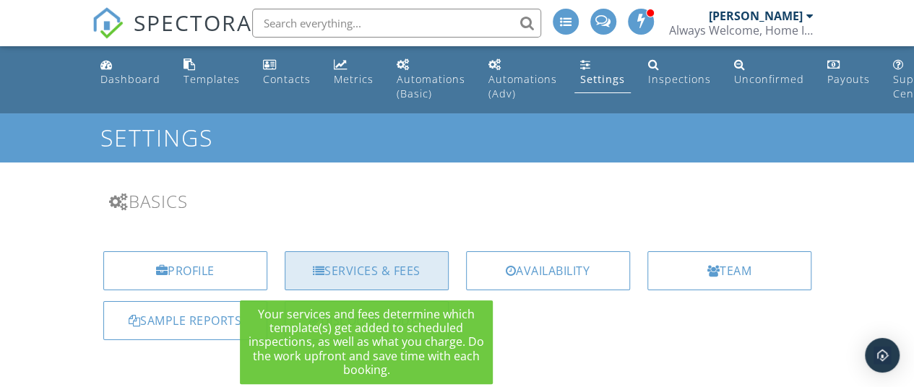
click at [372, 264] on div "Services & Fees" at bounding box center [367, 271] width 164 height 39
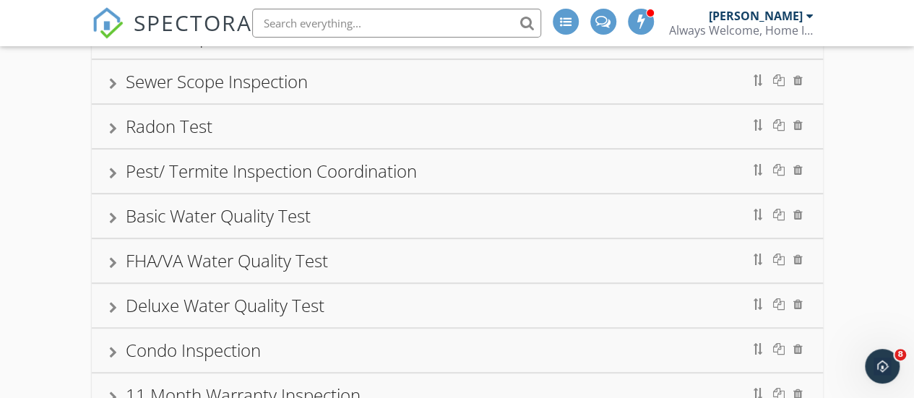
scroll to position [171, 0]
click at [385, 176] on div "Pest/ Termite Inspection Coordination" at bounding box center [271, 171] width 291 height 24
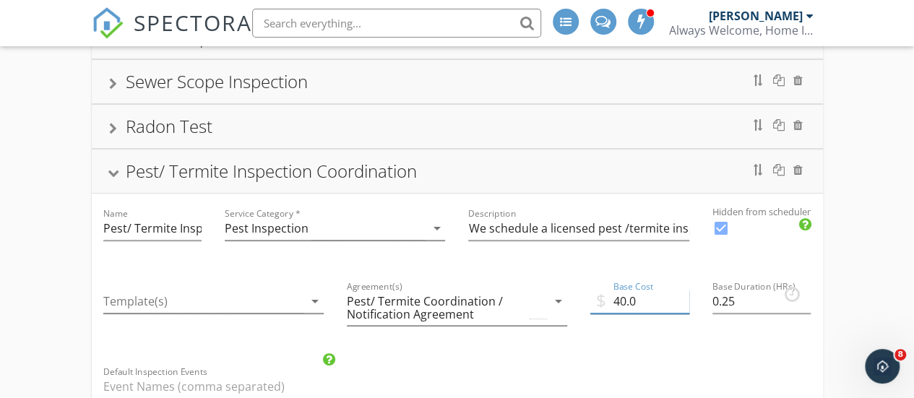
click at [617, 297] on input "40.0" at bounding box center [640, 302] width 99 height 24
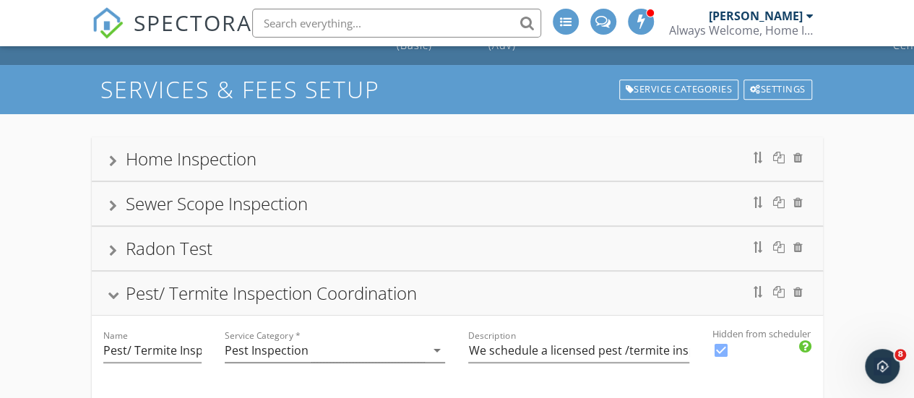
scroll to position [43, 0]
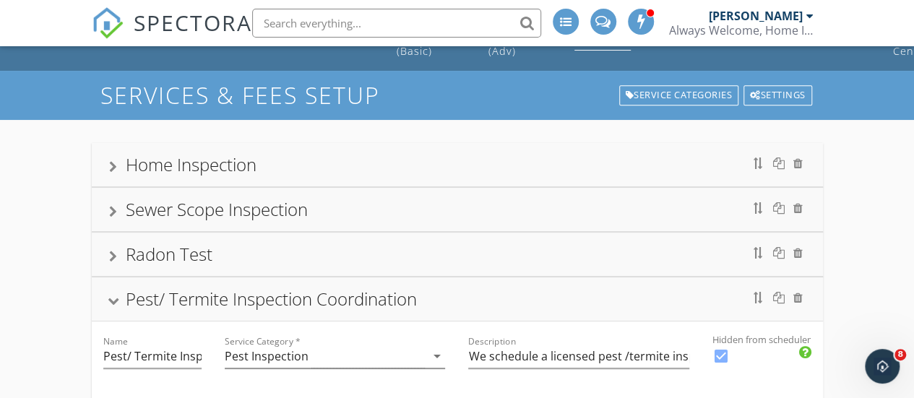
type input "50.0"
click at [304, 155] on div "Home Inspection" at bounding box center [457, 165] width 697 height 26
click at [282, 166] on div "Home Inspection" at bounding box center [457, 165] width 697 height 26
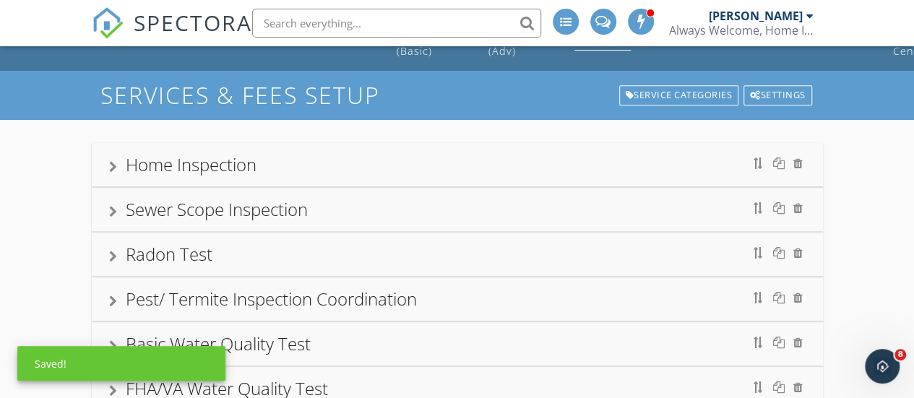
drag, startPoint x: 265, startPoint y: 161, endPoint x: 201, endPoint y: 153, distance: 64.1
click at [262, 163] on div "Home Inspection" at bounding box center [457, 165] width 697 height 26
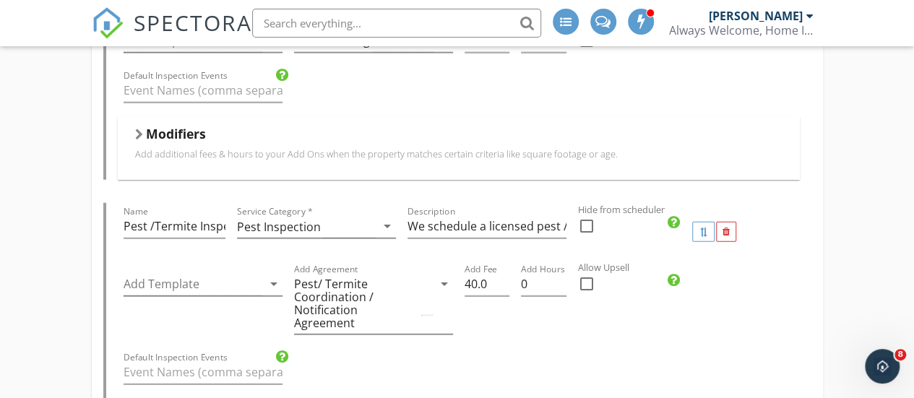
scroll to position [1777, 0]
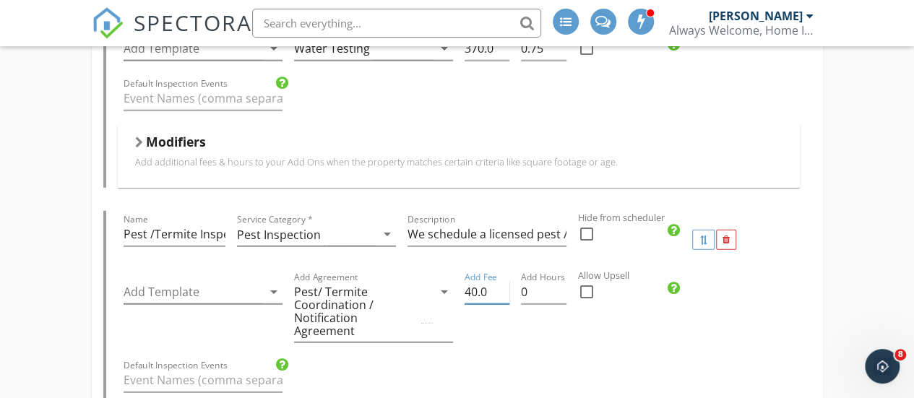
click at [466, 281] on input "40.0" at bounding box center [488, 292] width 46 height 24
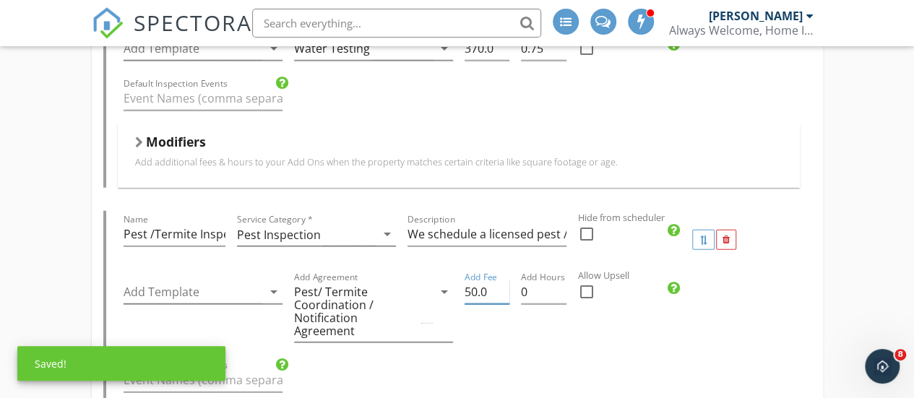
type input "50.0"
click at [532, 317] on div "Add Hours 0" at bounding box center [543, 313] width 57 height 88
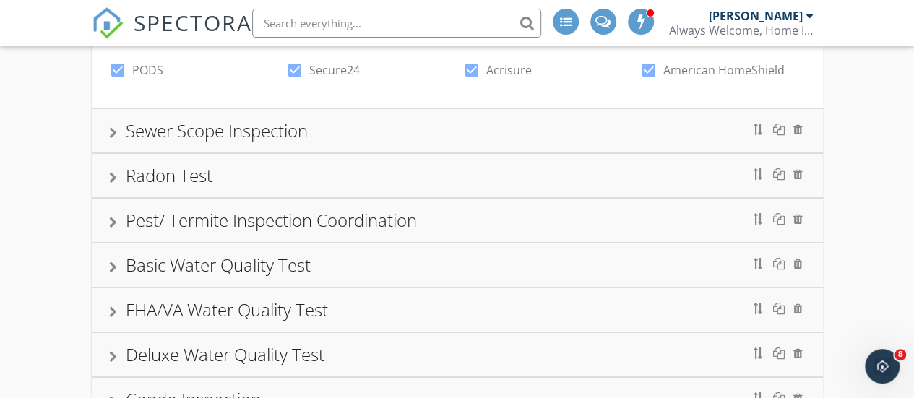
scroll to position [2452, 0]
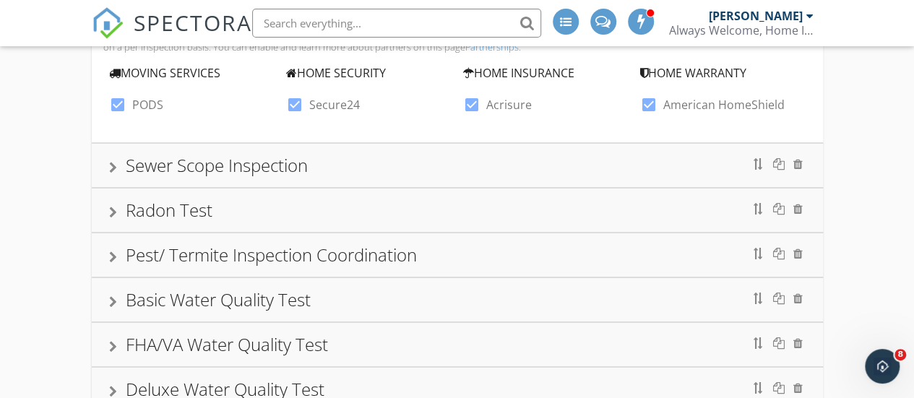
click at [371, 153] on div "Sewer Scope Inspection" at bounding box center [457, 166] width 697 height 26
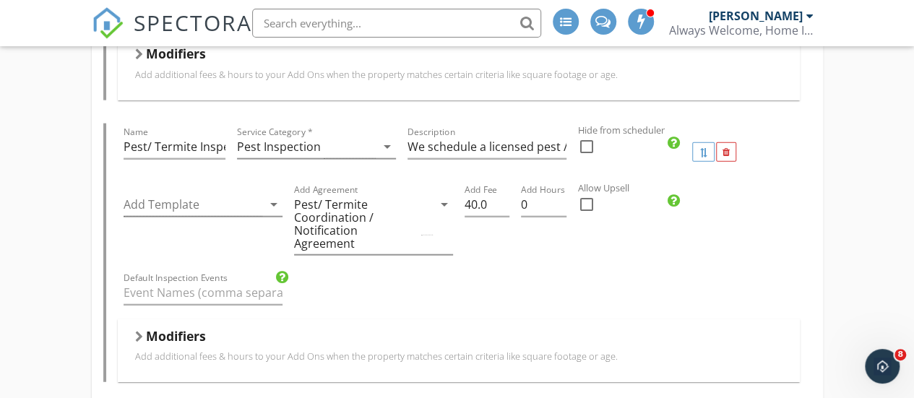
scroll to position [1621, 0]
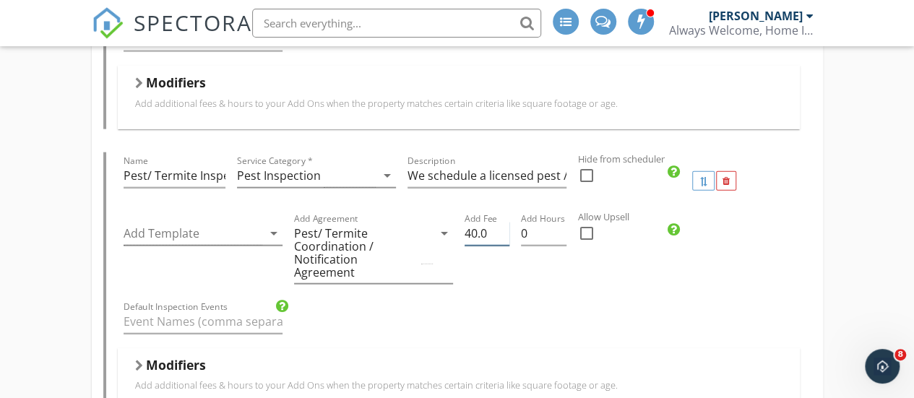
click at [467, 222] on input "40.0" at bounding box center [488, 234] width 46 height 24
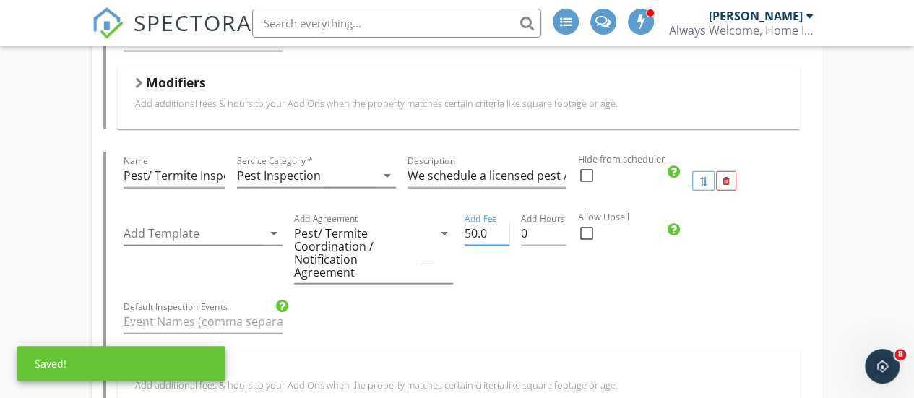
type input "50.0"
click at [593, 299] on div "Default Inspection Events" at bounding box center [459, 324] width 682 height 50
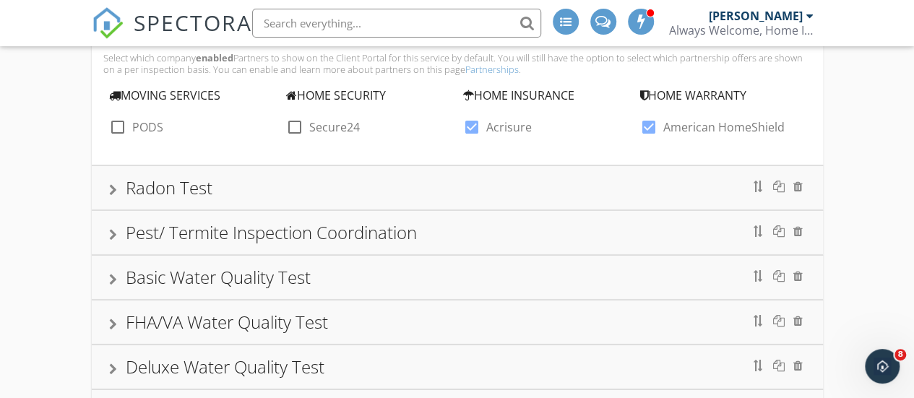
scroll to position [2103, 0]
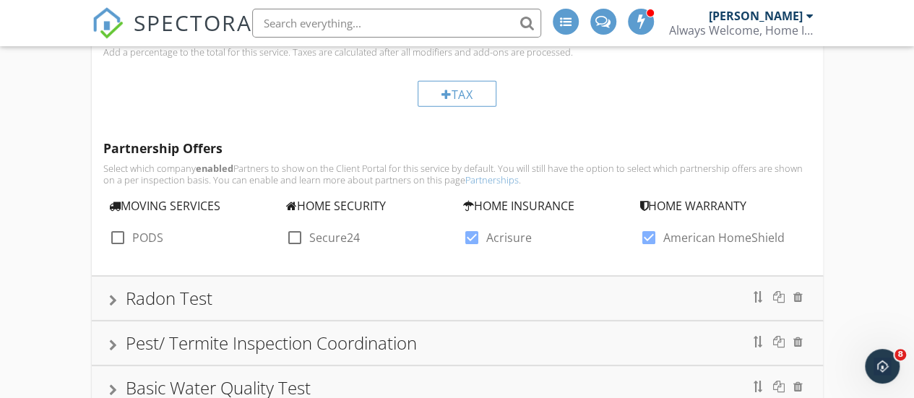
drag, startPoint x: 322, startPoint y: 283, endPoint x: 338, endPoint y: 284, distance: 16.0
click at [324, 286] on div "Radon Test" at bounding box center [457, 299] width 697 height 26
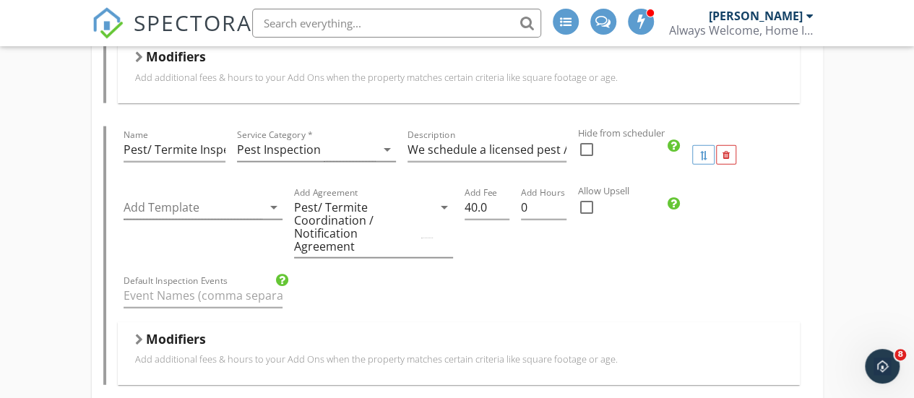
scroll to position [1625, 0]
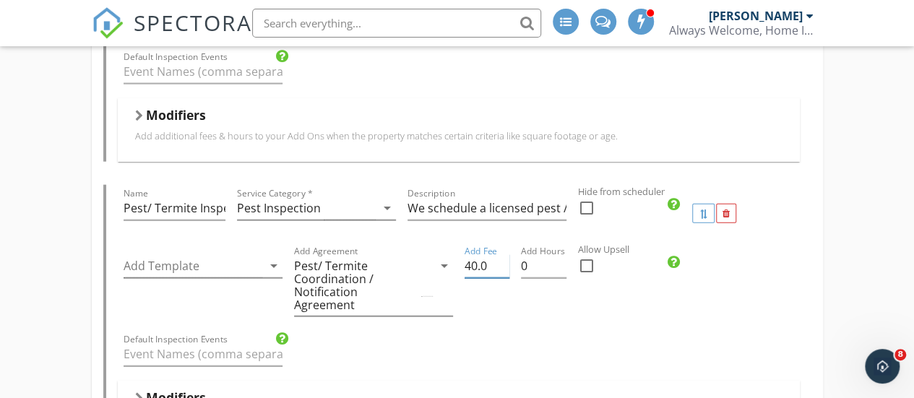
click at [465, 262] on input "40.0" at bounding box center [488, 266] width 46 height 24
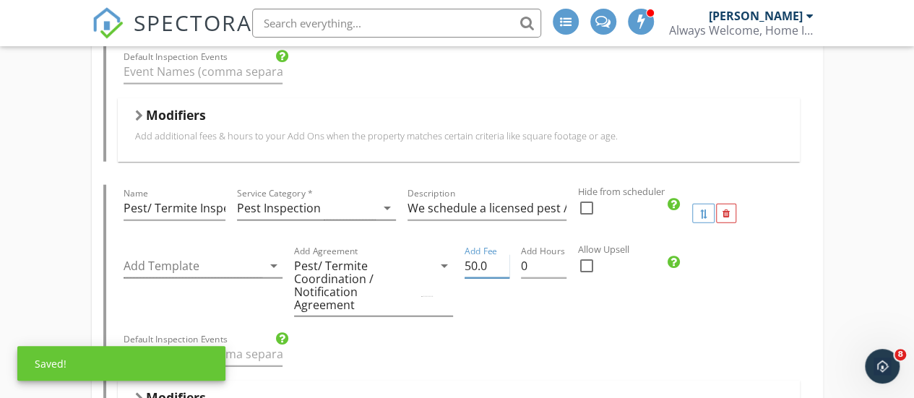
type input "50.0"
click at [538, 313] on div "Add Hours 0" at bounding box center [543, 287] width 57 height 88
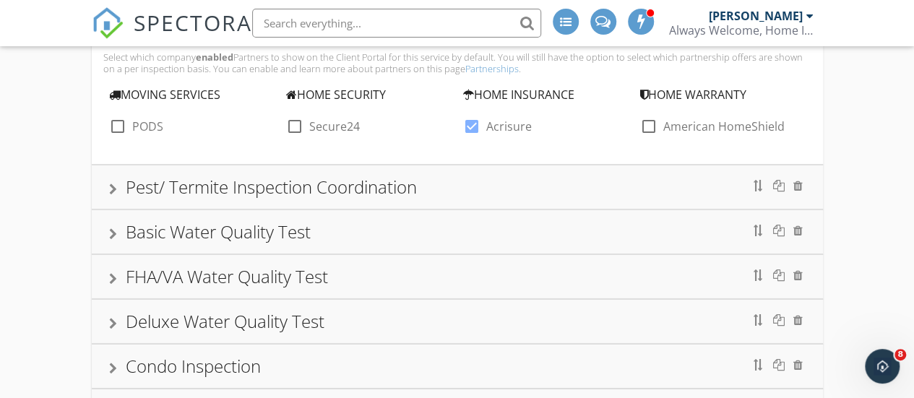
scroll to position [2300, 0]
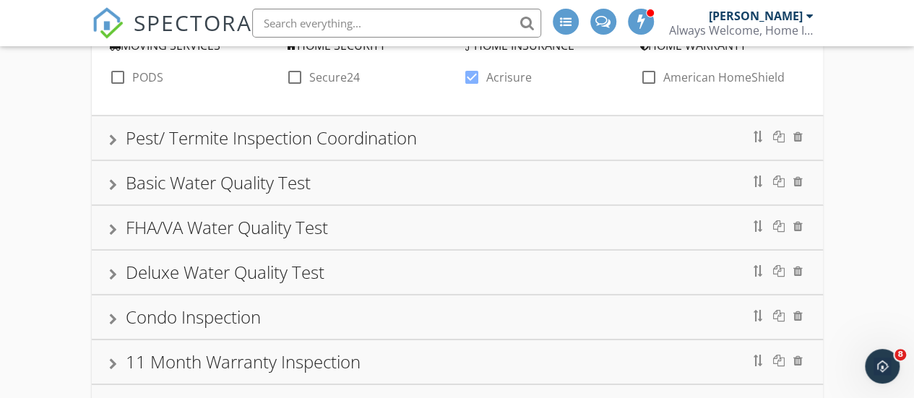
drag, startPoint x: 445, startPoint y: 132, endPoint x: 455, endPoint y: 156, distance: 25.9
click at [446, 132] on div "Pest/ Termite Inspection Coordination" at bounding box center [457, 138] width 697 height 26
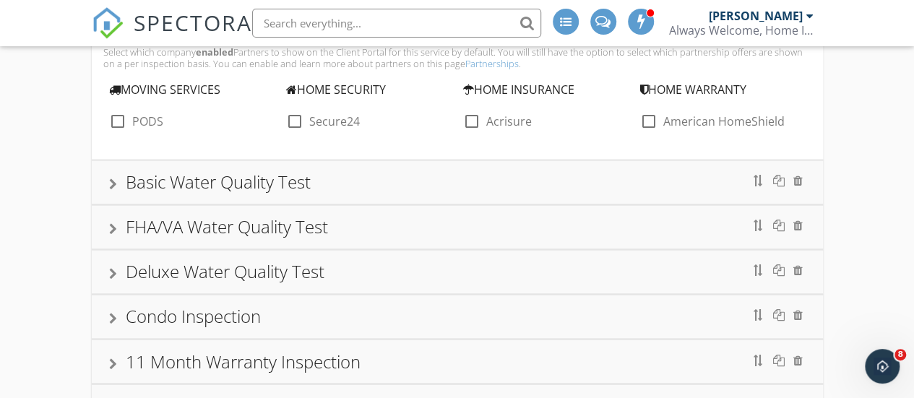
scroll to position [1075, 0]
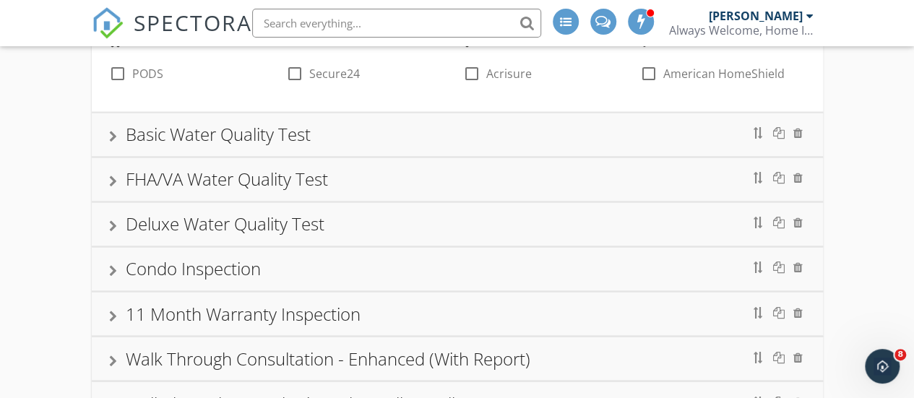
click at [417, 137] on div "Basic Water Quality Test" at bounding box center [457, 134] width 697 height 26
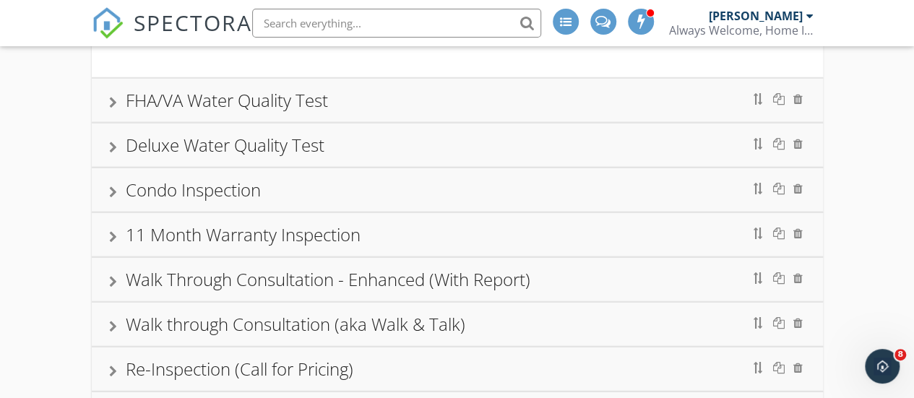
scroll to position [1674, 0]
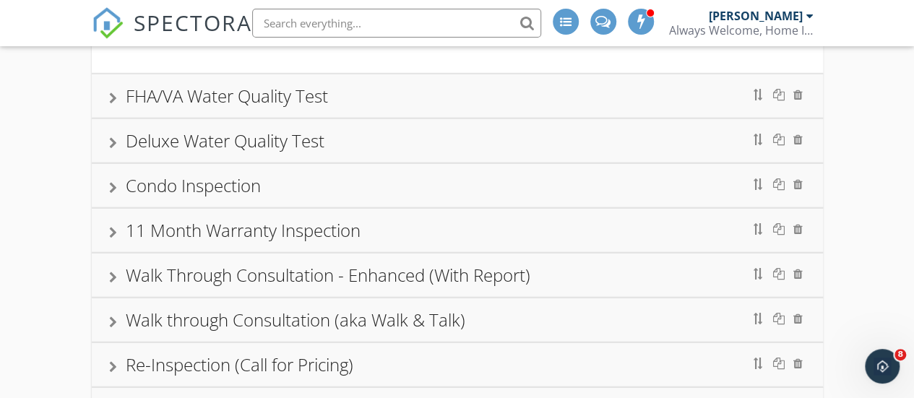
click at [421, 128] on div "Deluxe Water Quality Test" at bounding box center [457, 141] width 697 height 26
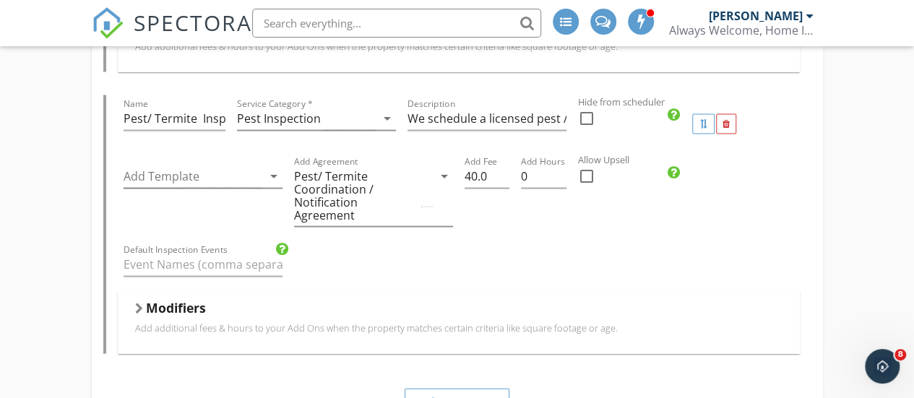
scroll to position [1441, 0]
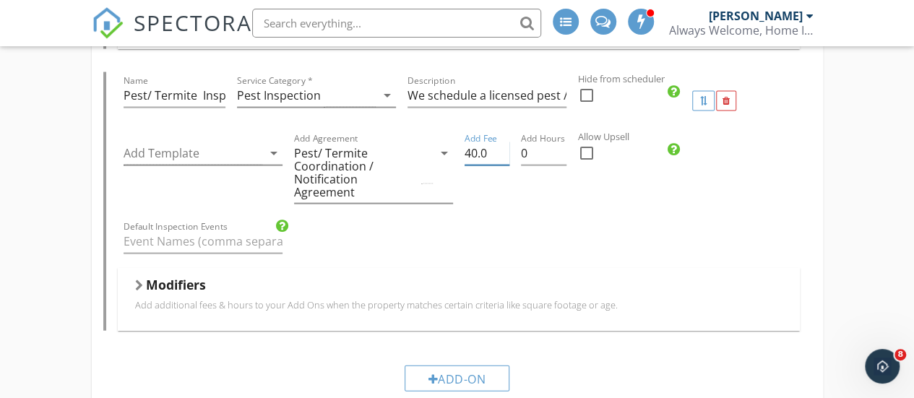
click at [477, 142] on input "40.0" at bounding box center [488, 154] width 46 height 24
click at [471, 142] on input "40.0" at bounding box center [488, 154] width 46 height 24
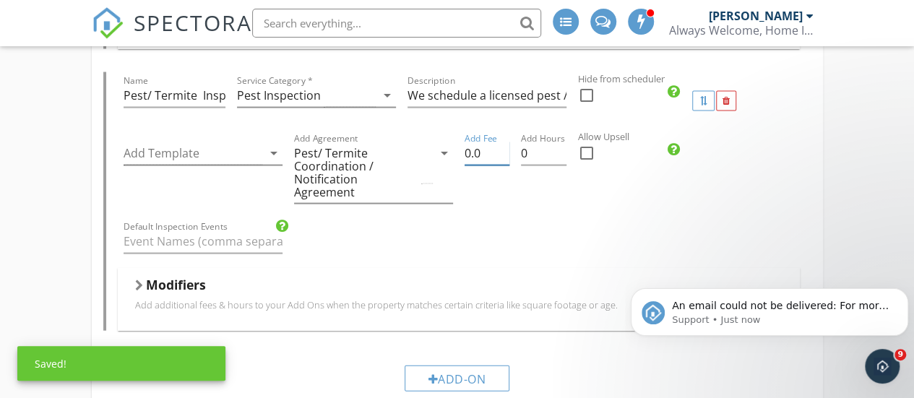
scroll to position [0, 0]
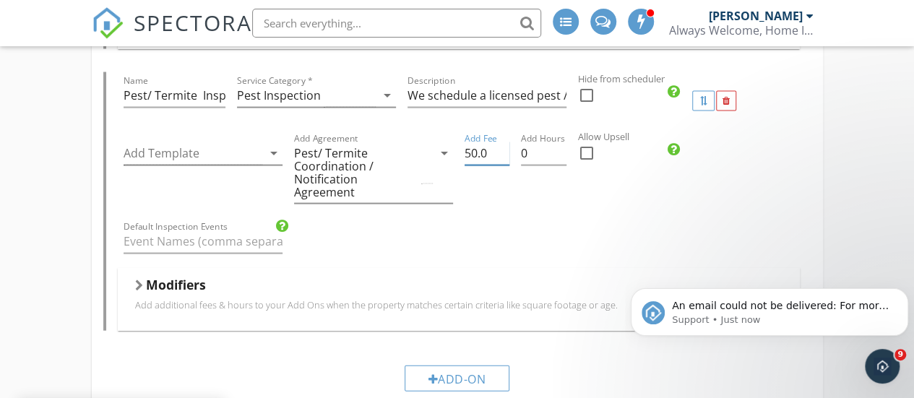
type input "50.0"
click at [558, 199] on div "Add Hours 0" at bounding box center [543, 174] width 57 height 88
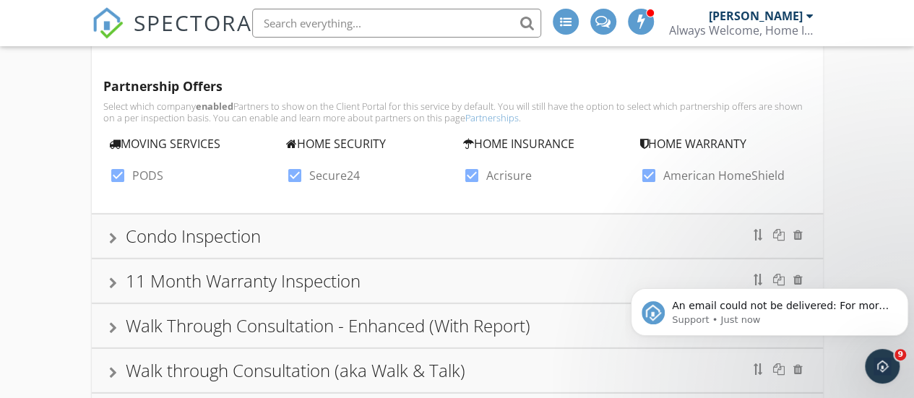
scroll to position [2020, 0]
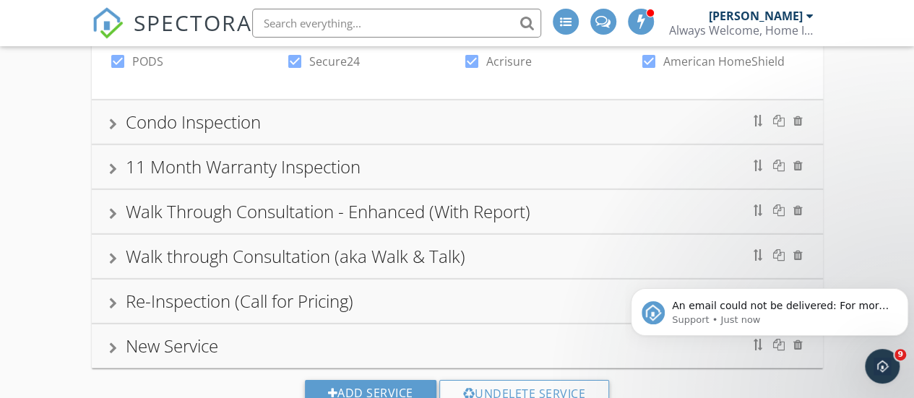
click at [344, 109] on div "Condo Inspection" at bounding box center [457, 122] width 697 height 26
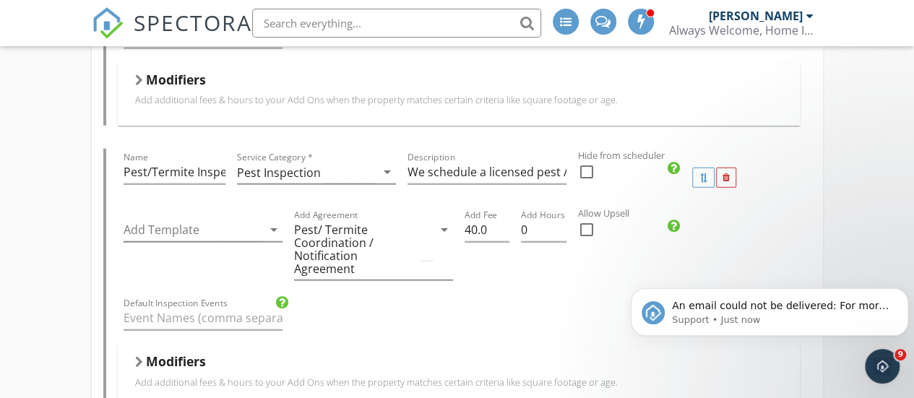
scroll to position [1700, 0]
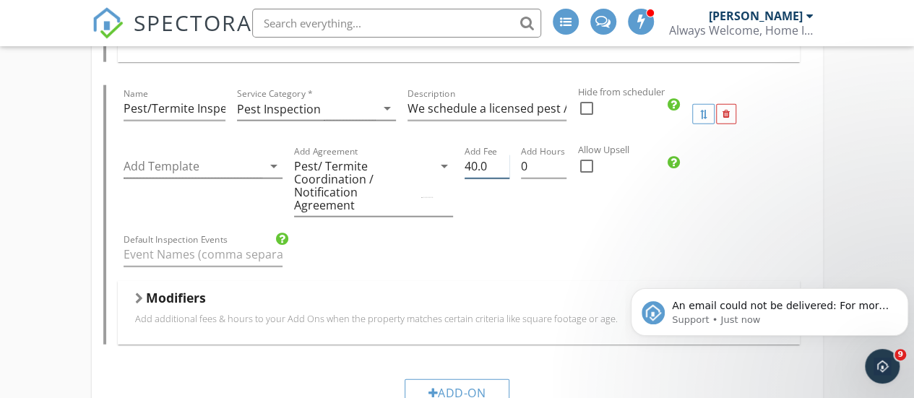
click at [473, 165] on input "40.0" at bounding box center [488, 167] width 46 height 24
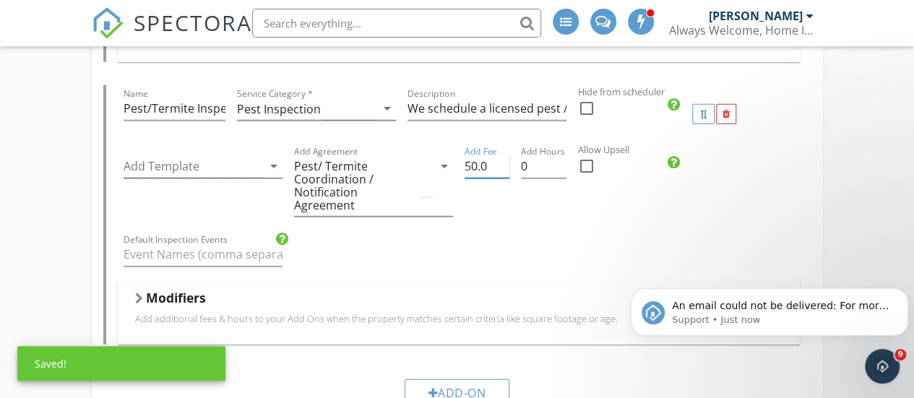
type input "50.0"
click at [590, 216] on div "Allow Upsell check_box_outline_blank" at bounding box center [628, 187] width 113 height 88
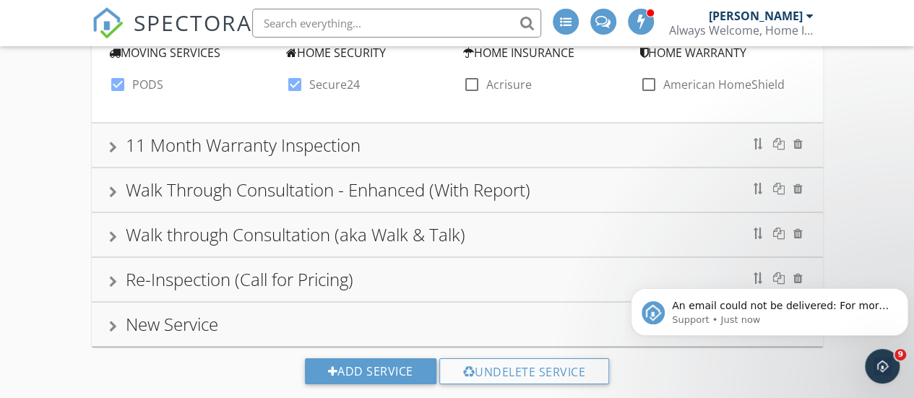
scroll to position [2278, 0]
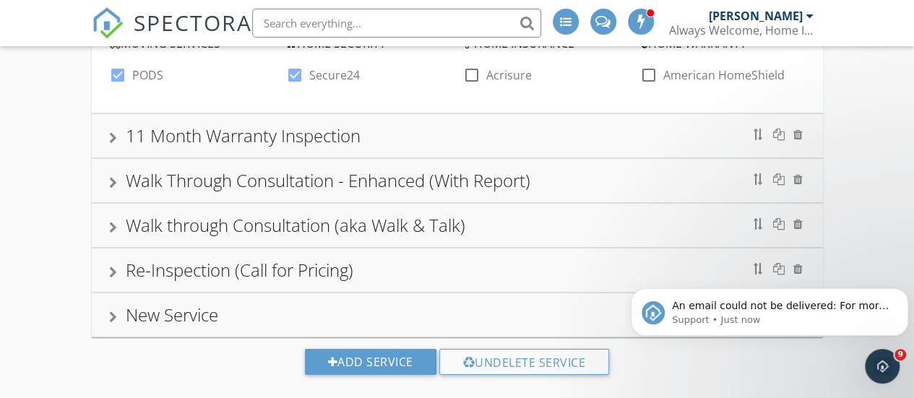
click at [421, 127] on div "11 Month Warranty Inspection" at bounding box center [457, 136] width 697 height 26
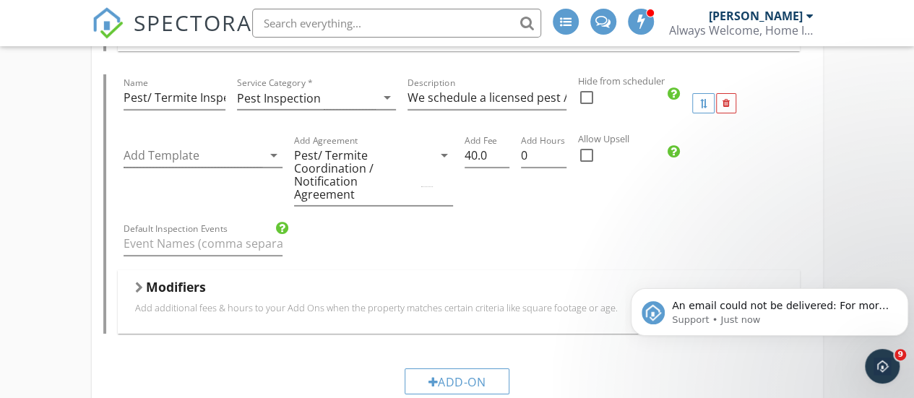
scroll to position [2316, 0]
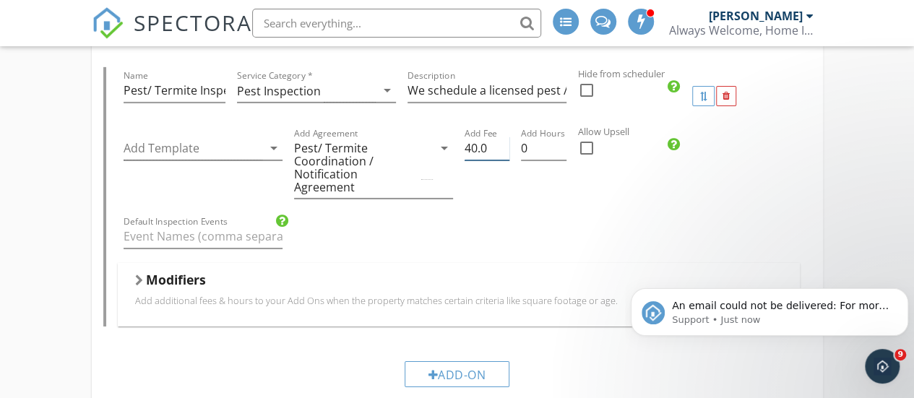
click at [471, 137] on input "40.0" at bounding box center [488, 149] width 46 height 24
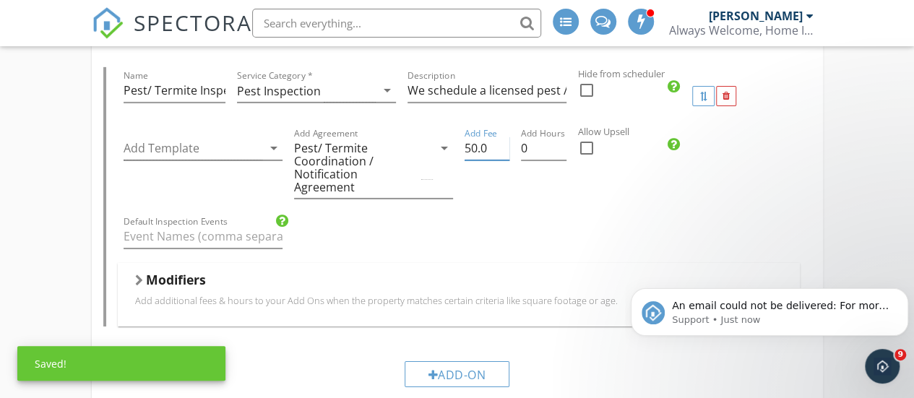
type input "50.0"
click at [498, 193] on div "Add Fee 50.0" at bounding box center [487, 169] width 57 height 88
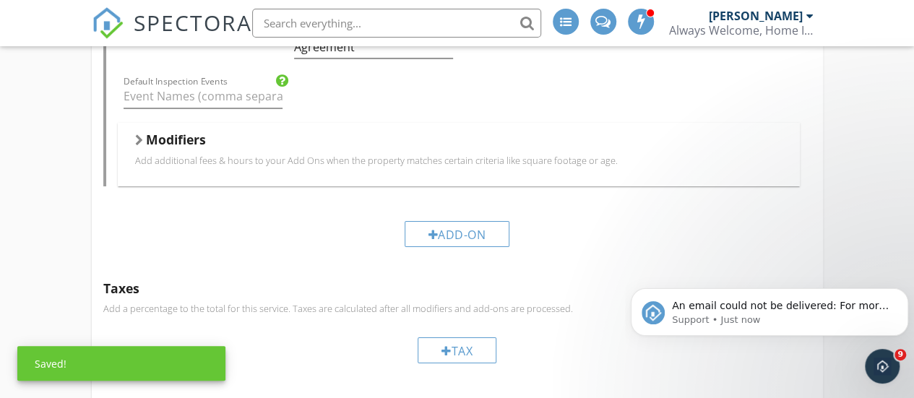
scroll to position [2798, 0]
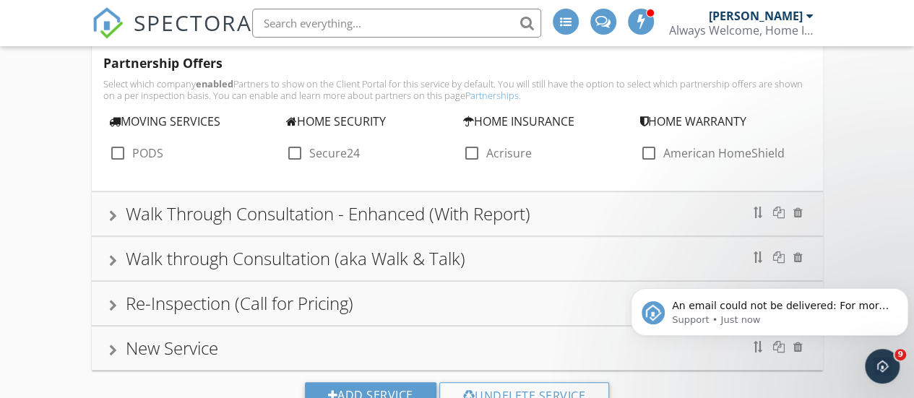
drag, startPoint x: 546, startPoint y: 192, endPoint x: 516, endPoint y: 195, distance: 29.8
click at [546, 201] on div "Walk Through Consultation - Enhanced (With Report)" at bounding box center [457, 214] width 697 height 26
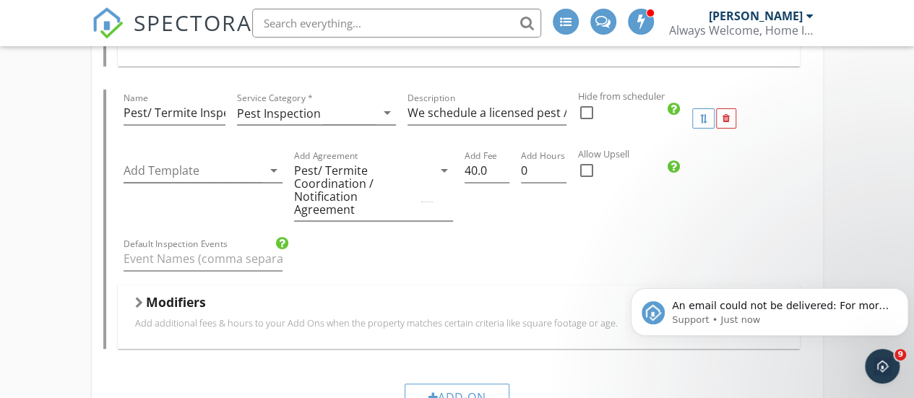
scroll to position [2799, 0]
click at [473, 158] on input "40.0" at bounding box center [488, 170] width 46 height 24
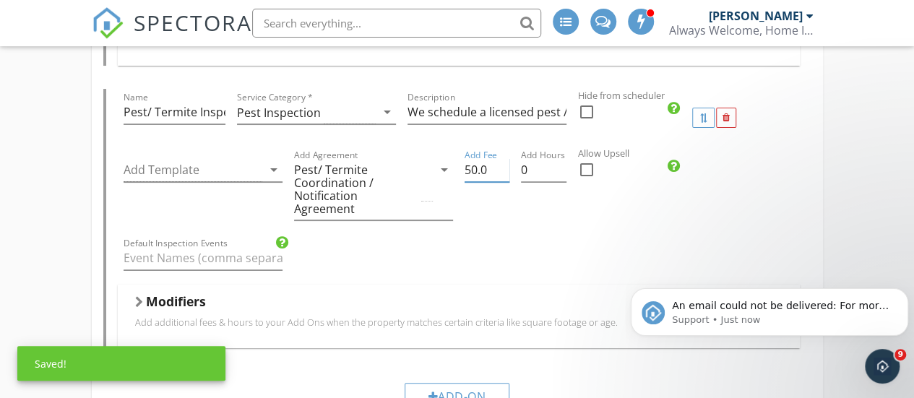
type input "50.0"
click at [474, 213] on div "Add Fee 50.0" at bounding box center [487, 191] width 57 height 88
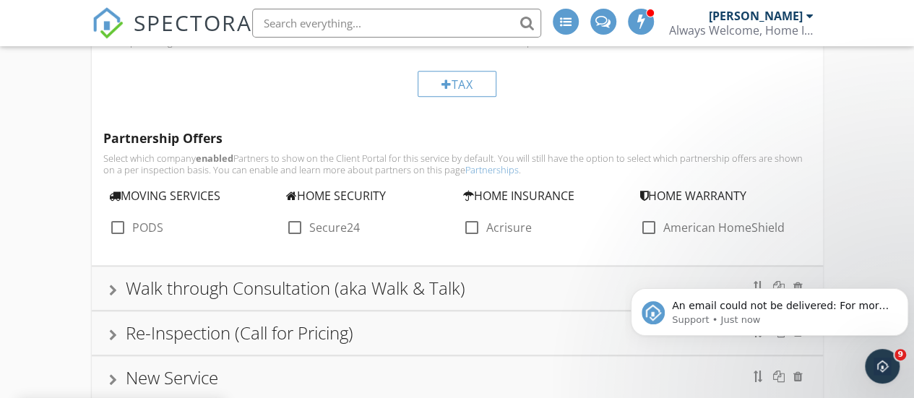
scroll to position [3293, 0]
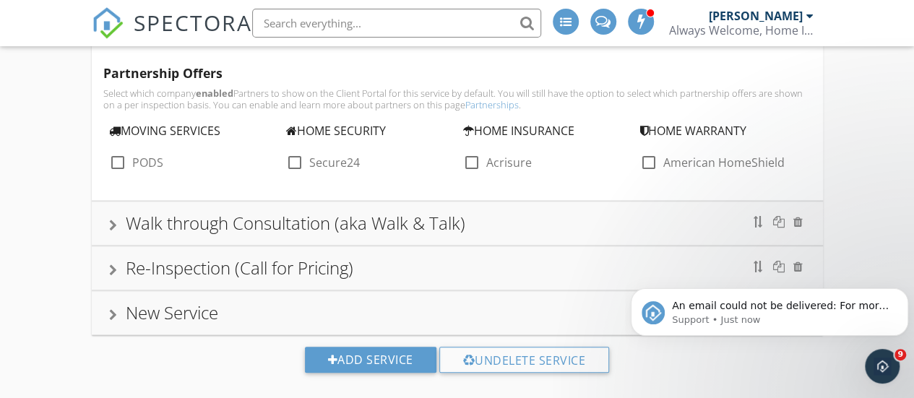
click at [498, 210] on div "Walk through Consultation (aka Walk & Talk)" at bounding box center [457, 223] width 697 height 26
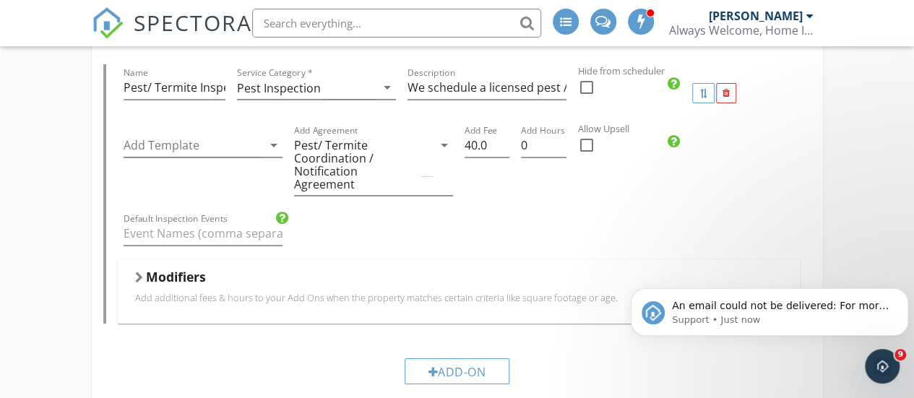
scroll to position [2424, 0]
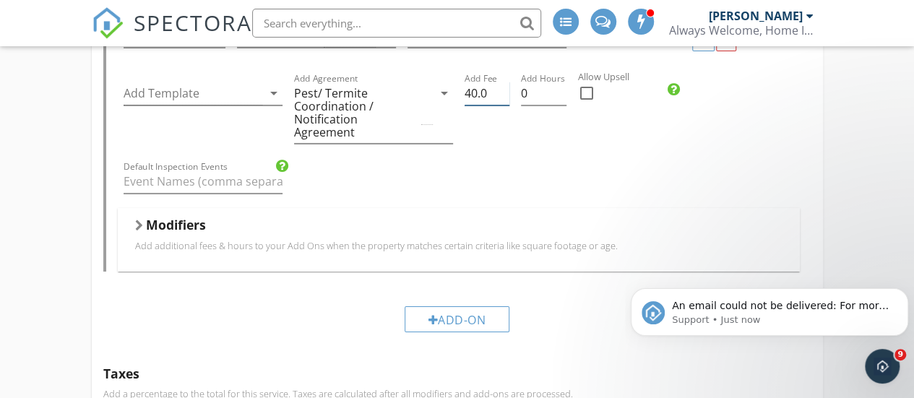
click at [468, 82] on input "40.0" at bounding box center [488, 94] width 46 height 24
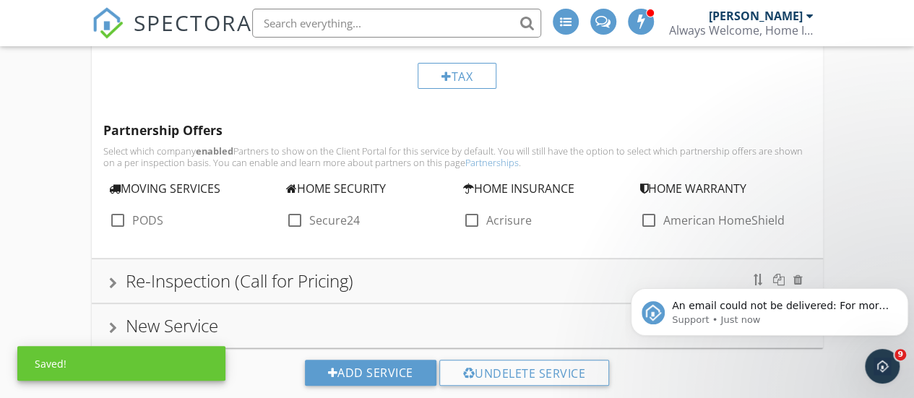
scroll to position [2797, 0]
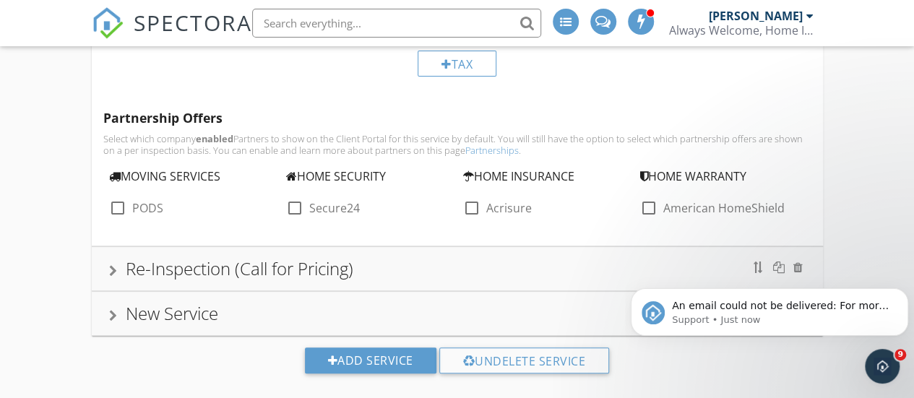
type input "50.0"
drag, startPoint x: 412, startPoint y: 244, endPoint x: 475, endPoint y: 241, distance: 63.0
click at [413, 256] on div "Re-Inspection (Call for Pricing)" at bounding box center [457, 269] width 697 height 26
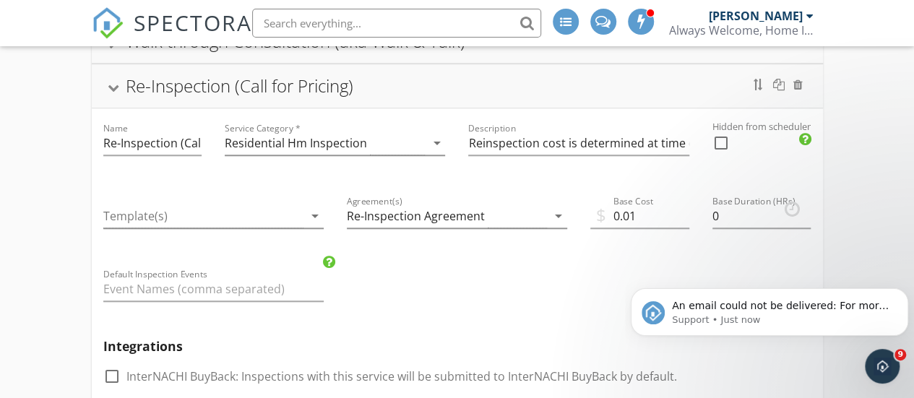
scroll to position [568, 0]
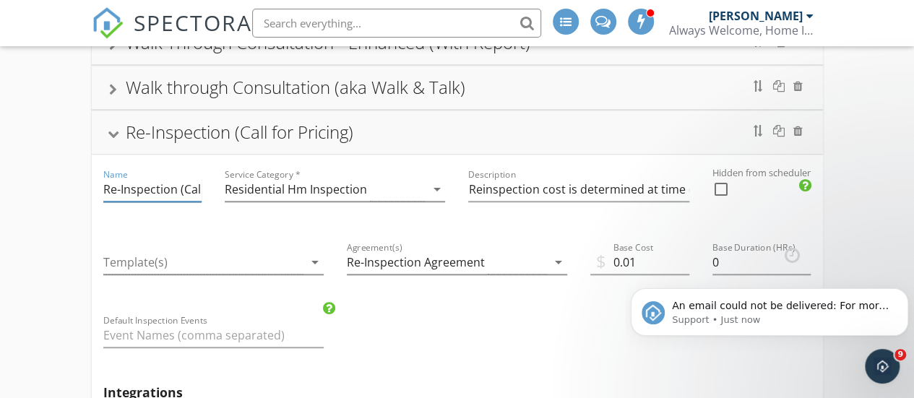
drag, startPoint x: 185, startPoint y: 182, endPoint x: 199, endPoint y: 191, distance: 16.9
click at [186, 184] on input "Re-Inspection (Call for Pricing)" at bounding box center [152, 190] width 99 height 24
type input "Re-Inspection"
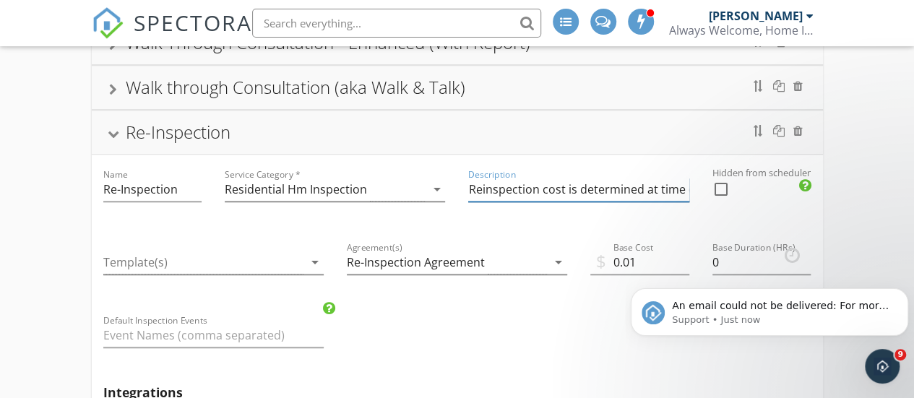
drag, startPoint x: 559, startPoint y: 181, endPoint x: 456, endPoint y: 183, distance: 103.4
click at [457, 183] on div "Description Reinspection cost is determined at time of scheduling; dependent on…" at bounding box center [579, 191] width 244 height 73
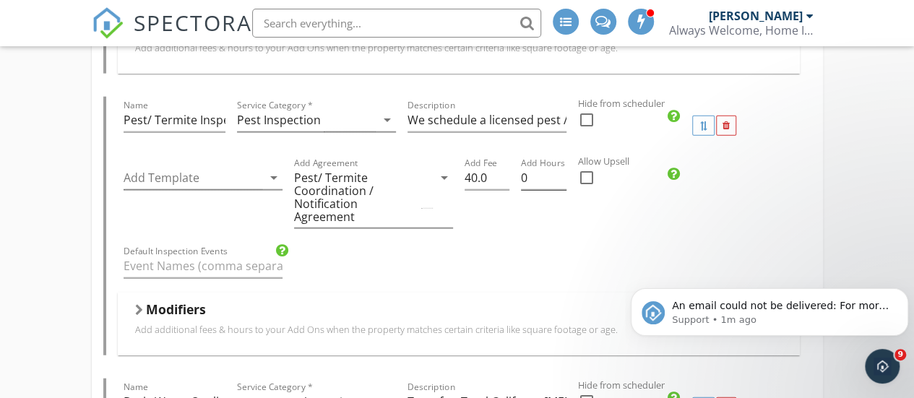
scroll to position [1677, 0]
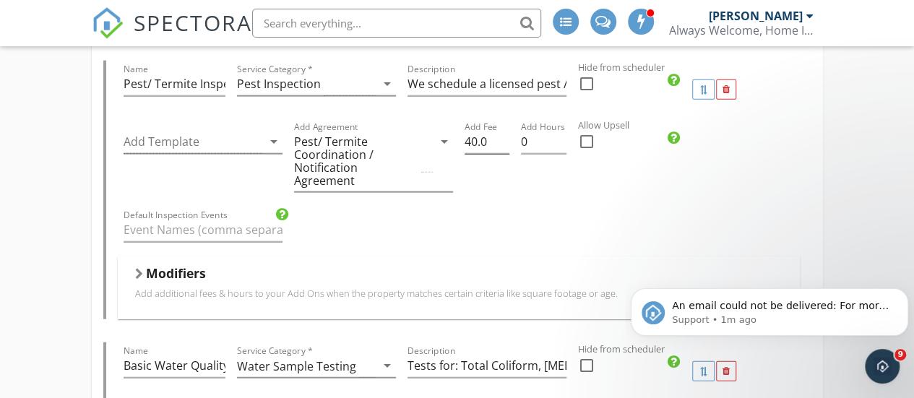
type input "Price is determined at time of scheduling; dependent on the items reinspected."
click at [471, 130] on input "40.0" at bounding box center [488, 142] width 46 height 24
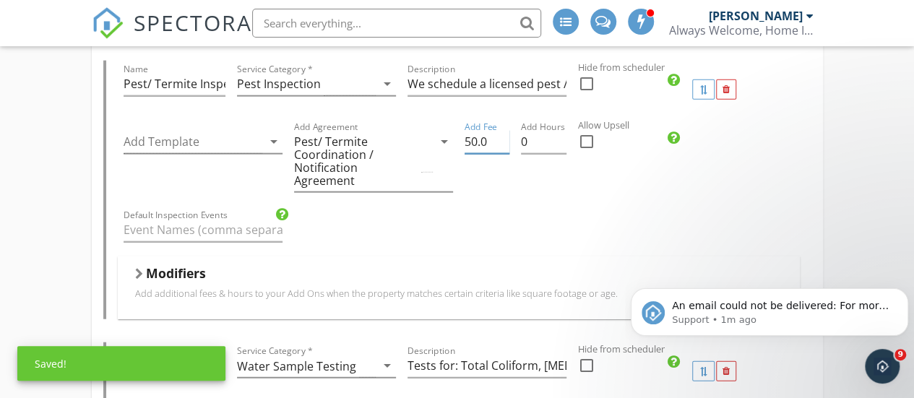
type input "50.0"
click at [593, 207] on div "Default Inspection Events" at bounding box center [459, 232] width 682 height 50
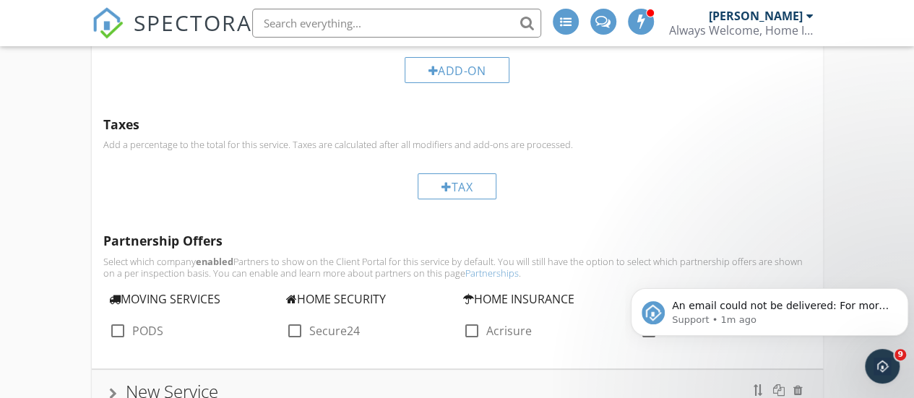
scroll to position [2784, 0]
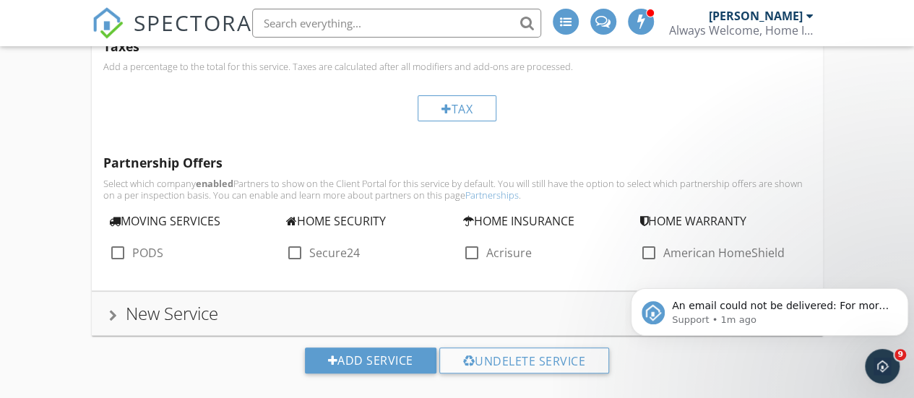
drag, startPoint x: 132, startPoint y: 290, endPoint x: 230, endPoint y: 280, distance: 98.8
click at [133, 301] on div "New Service" at bounding box center [172, 313] width 93 height 24
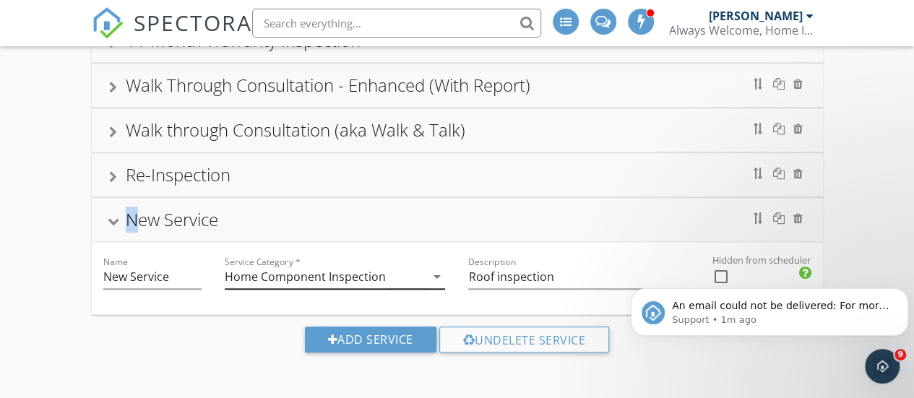
scroll to position [664, 0]
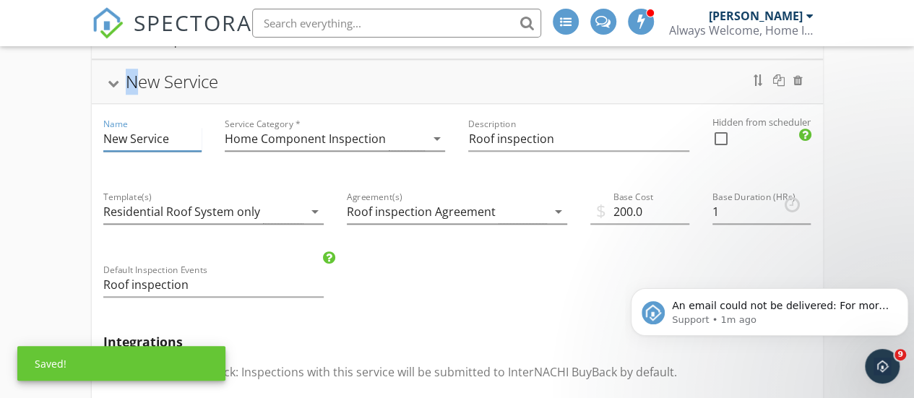
click at [139, 132] on input "New Service" at bounding box center [152, 139] width 99 height 24
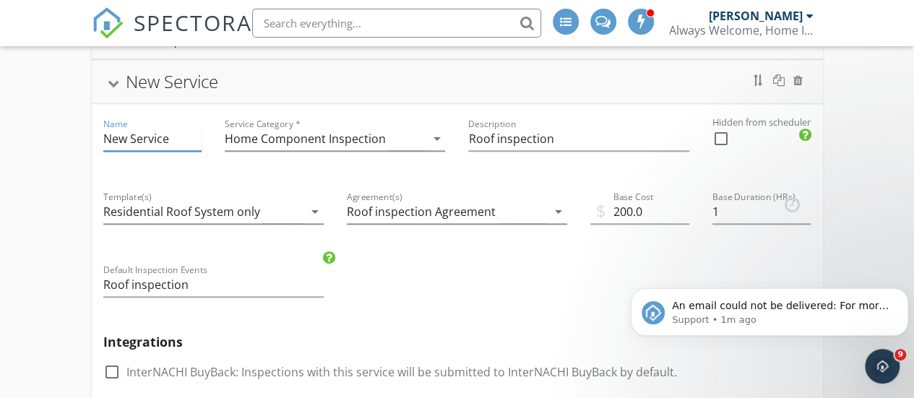
drag, startPoint x: 172, startPoint y: 129, endPoint x: 99, endPoint y: 129, distance: 73.0
click at [99, 129] on div "Name New Service" at bounding box center [153, 140] width 122 height 73
type input "Repeat Client"
click at [288, 132] on div "Home Component Inspection" at bounding box center [305, 138] width 161 height 13
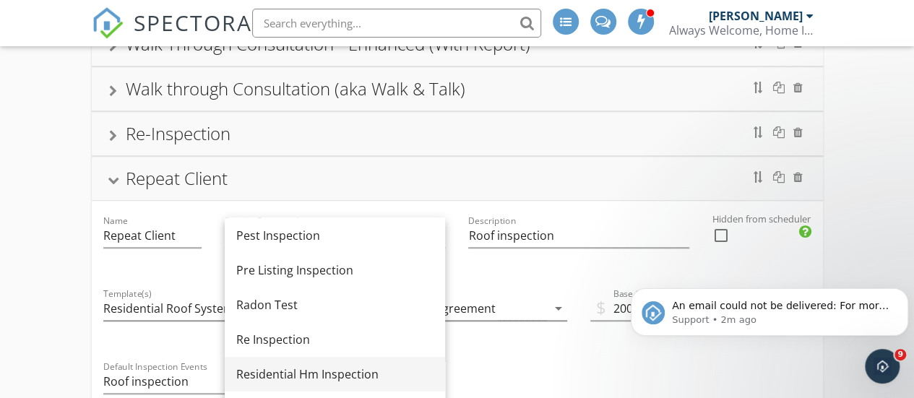
scroll to position [145, 0]
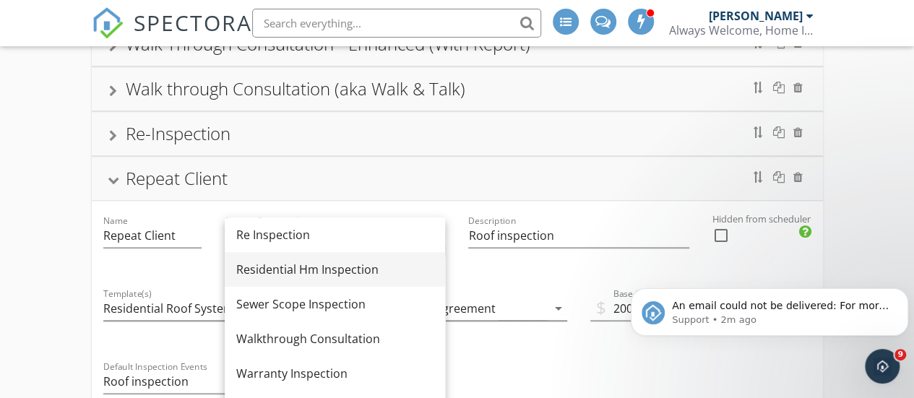
click at [366, 263] on div "Residential Hm Inspection" at bounding box center [334, 269] width 197 height 17
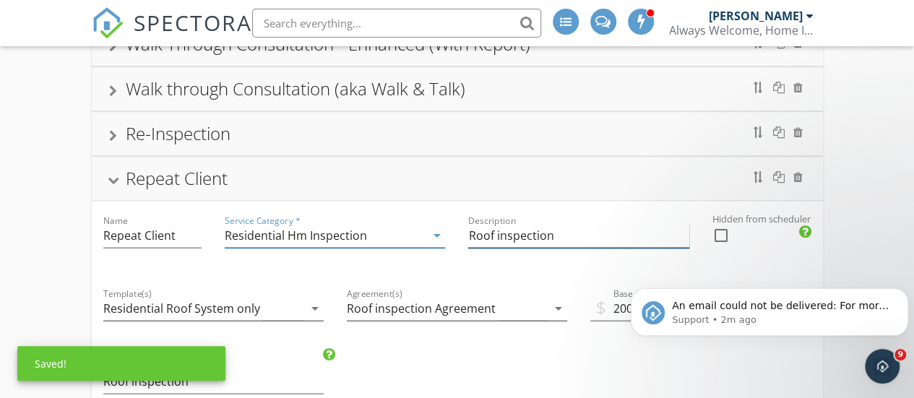
click at [528, 231] on input "Roof inspection" at bounding box center [578, 236] width 220 height 24
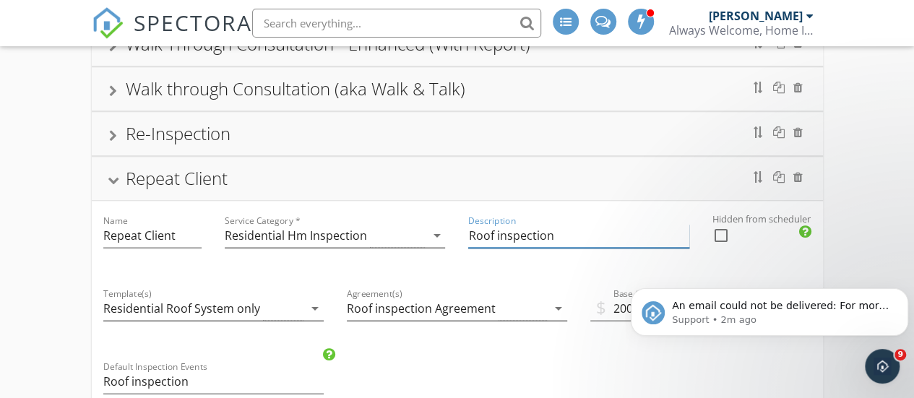
drag, startPoint x: 560, startPoint y: 229, endPoint x: 470, endPoint y: 228, distance: 90.4
click at [470, 228] on input "Roof inspection" at bounding box center [578, 236] width 220 height 24
click at [483, 229] on input "Reapeat Client Discount" at bounding box center [578, 236] width 220 height 24
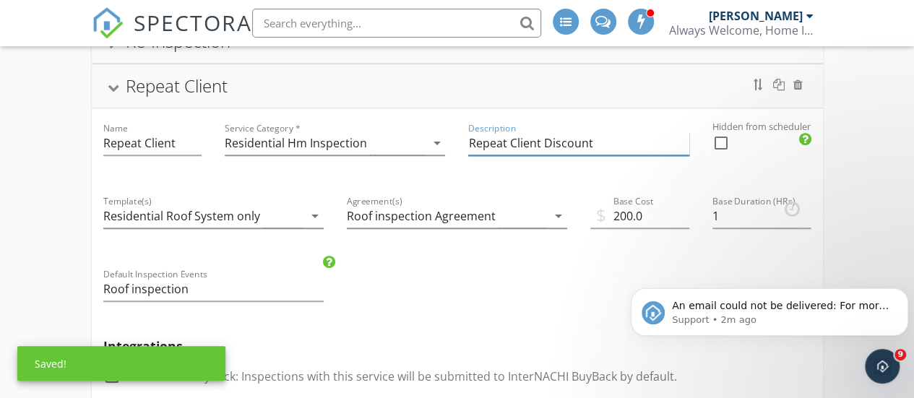
scroll to position [664, 0]
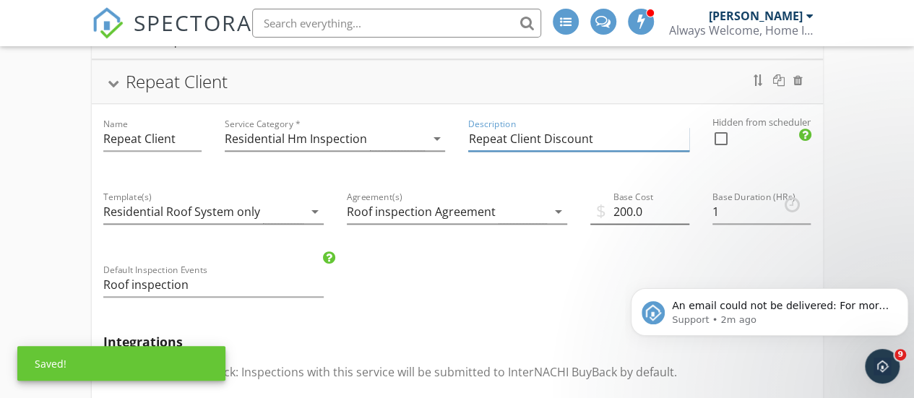
type input "Repeat Client Discount"
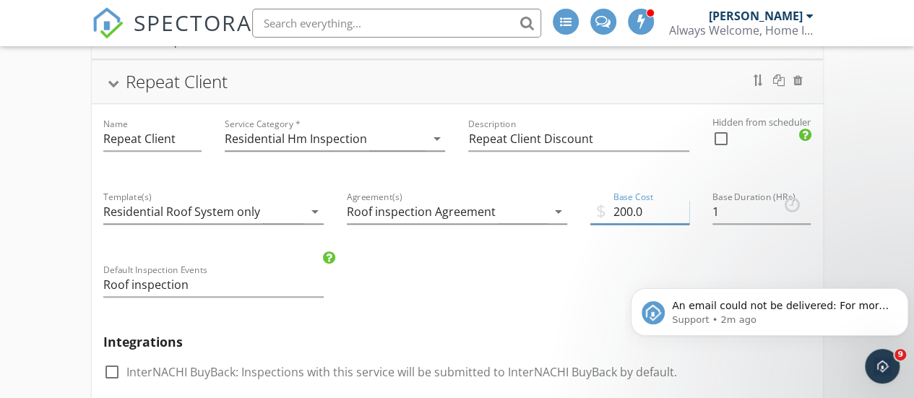
drag, startPoint x: 641, startPoint y: 207, endPoint x: 612, endPoint y: 206, distance: 28.9
click at [612, 206] on input "200.0" at bounding box center [640, 212] width 99 height 24
type input "-25"
drag, startPoint x: 723, startPoint y: 205, endPoint x: 708, endPoint y: 206, distance: 14.5
click at [711, 206] on div "Base Duration (HRs) 1" at bounding box center [762, 213] width 122 height 73
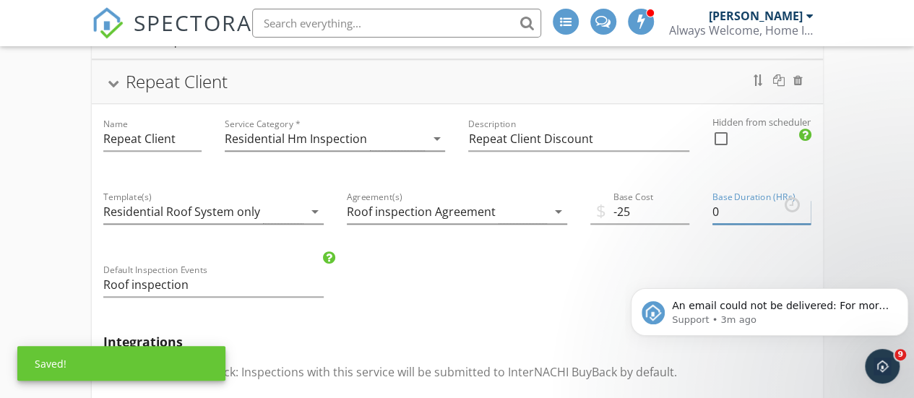
type input "0"
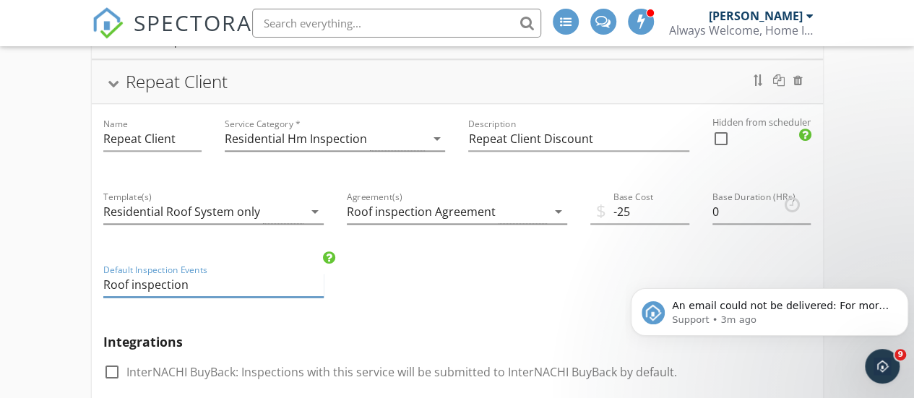
drag, startPoint x: 218, startPoint y: 278, endPoint x: 88, endPoint y: 277, distance: 130.1
click at [88, 277] on div "Home Inspection Name Home Inspection Service Category * Residential Hm Inspecti…" at bounding box center [457, 248] width 914 height 1498
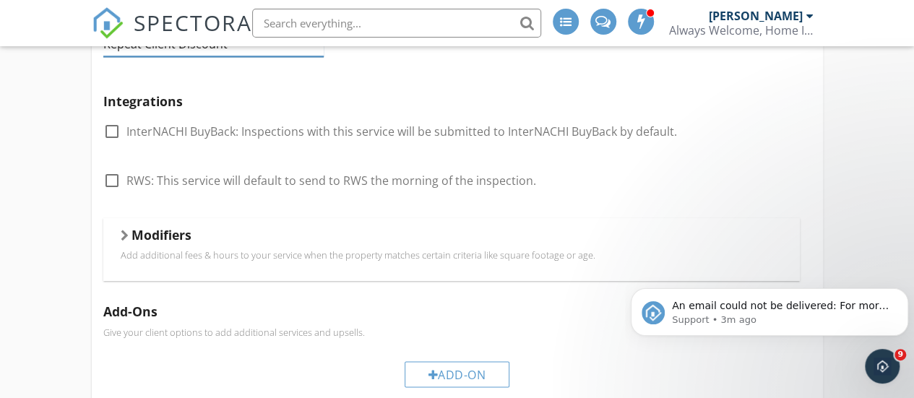
scroll to position [1255, 0]
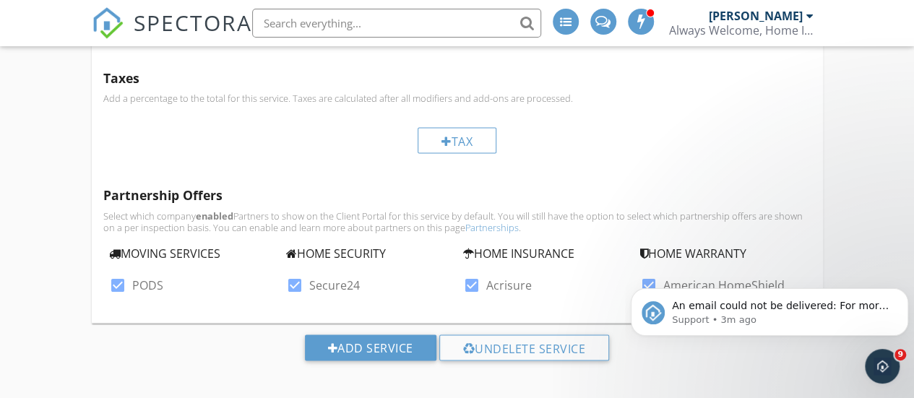
type input "Repeat Client Discount"
drag, startPoint x: 215, startPoint y: 346, endPoint x: 242, endPoint y: 332, distance: 30.4
click at [214, 345] on div "Add Service Undelete Service" at bounding box center [457, 353] width 914 height 60
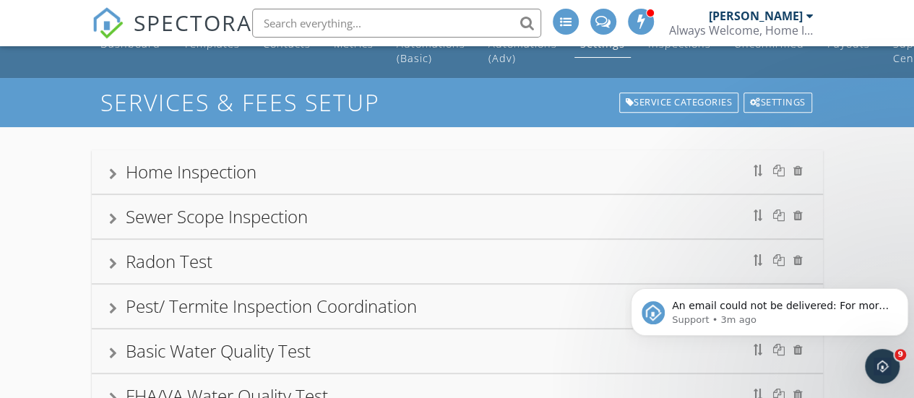
scroll to position [0, 0]
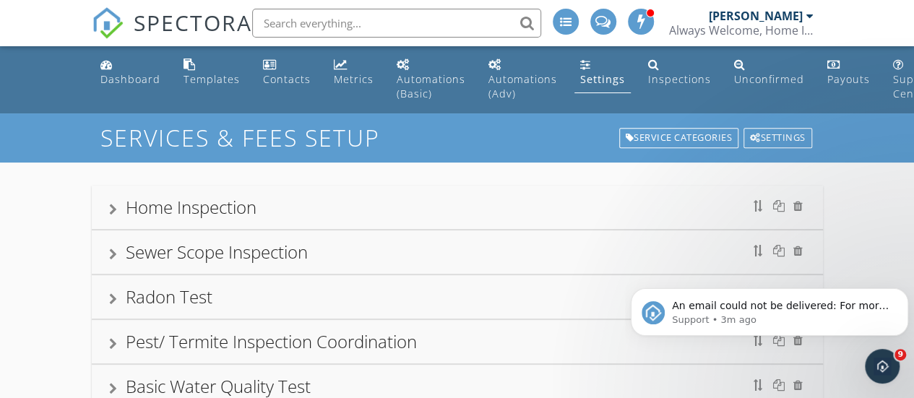
drag, startPoint x: 51, startPoint y: 223, endPoint x: 61, endPoint y: 225, distance: 10.2
click at [112, 77] on div "Dashboard" at bounding box center [130, 79] width 60 height 14
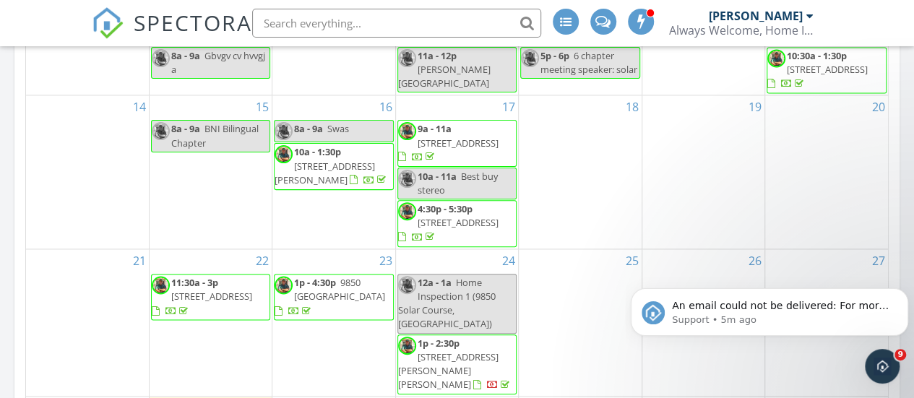
scroll to position [1253, 0]
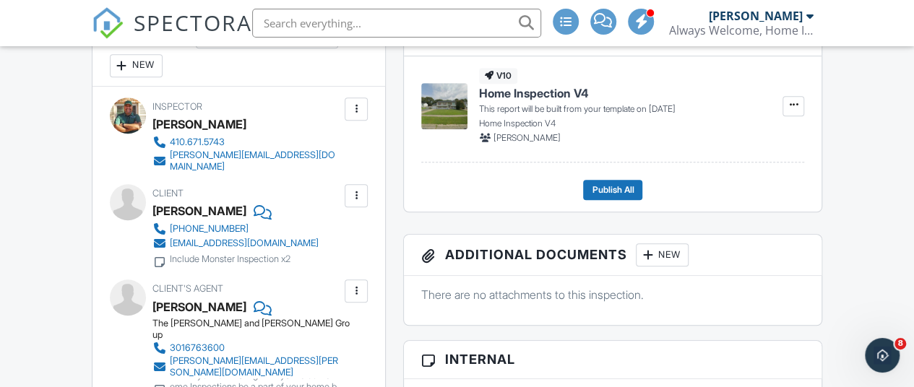
click at [358, 189] on div at bounding box center [356, 196] width 14 height 14
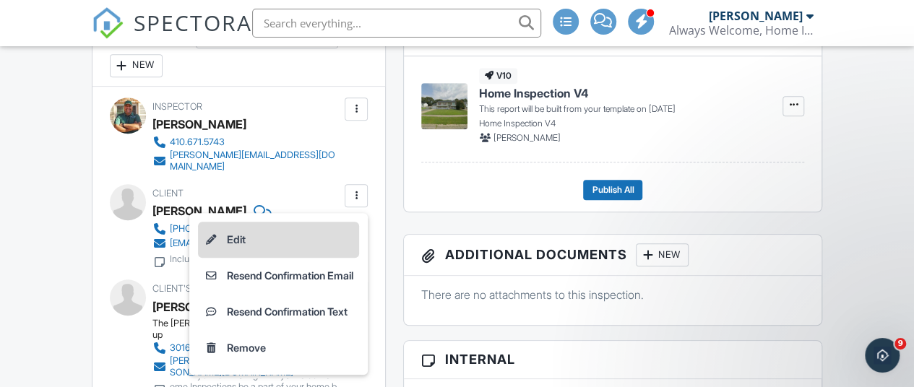
click at [224, 225] on li "Edit" at bounding box center [278, 240] width 161 height 36
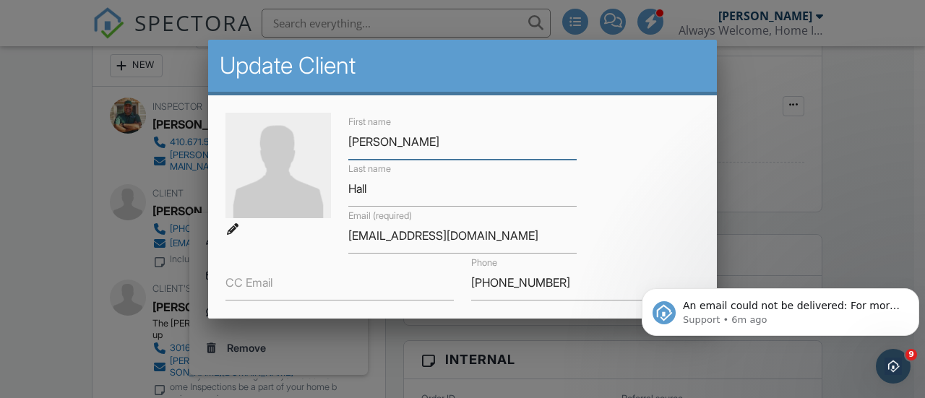
drag, startPoint x: 374, startPoint y: 142, endPoint x: 396, endPoint y: 164, distance: 30.7
click at [374, 142] on input "Chandler" at bounding box center [462, 141] width 228 height 35
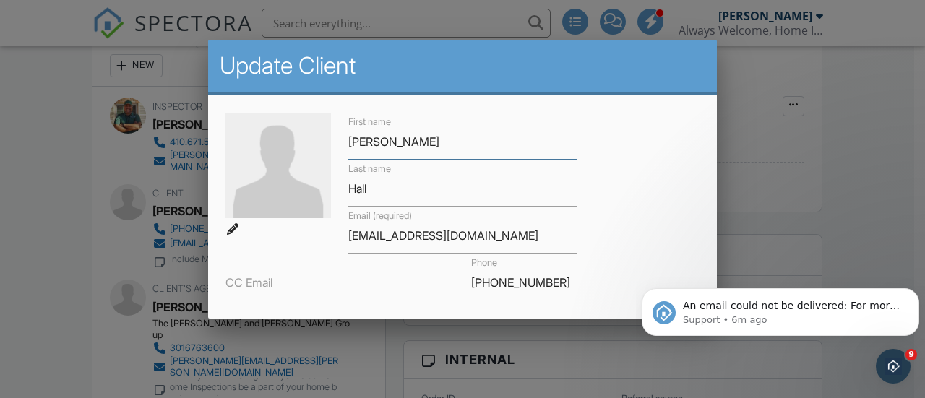
click at [377, 142] on input "Chandler" at bounding box center [462, 141] width 228 height 35
click at [379, 142] on input "Chandler" at bounding box center [462, 141] width 228 height 35
drag, startPoint x: 395, startPoint y: 145, endPoint x: 405, endPoint y: 147, distance: 10.3
click at [396, 145] on input "Chandler" at bounding box center [462, 141] width 228 height 35
drag, startPoint x: 372, startPoint y: 144, endPoint x: 385, endPoint y: 147, distance: 13.5
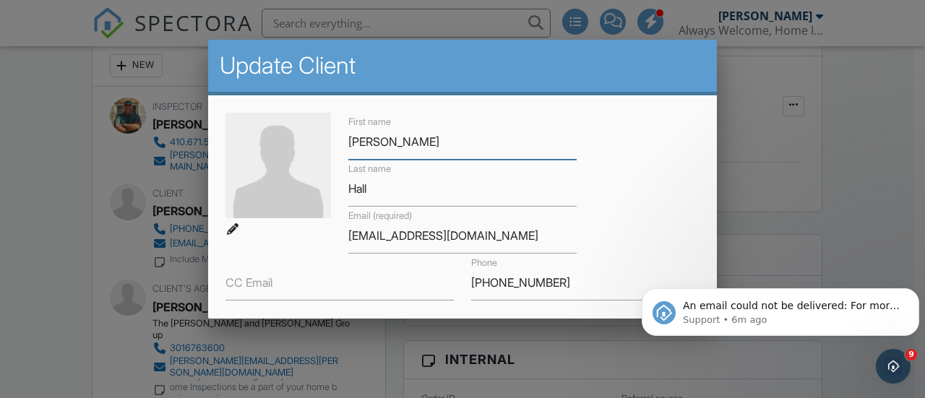
click at [373, 144] on input "Chandler" at bounding box center [462, 141] width 228 height 35
type input "Chanler"
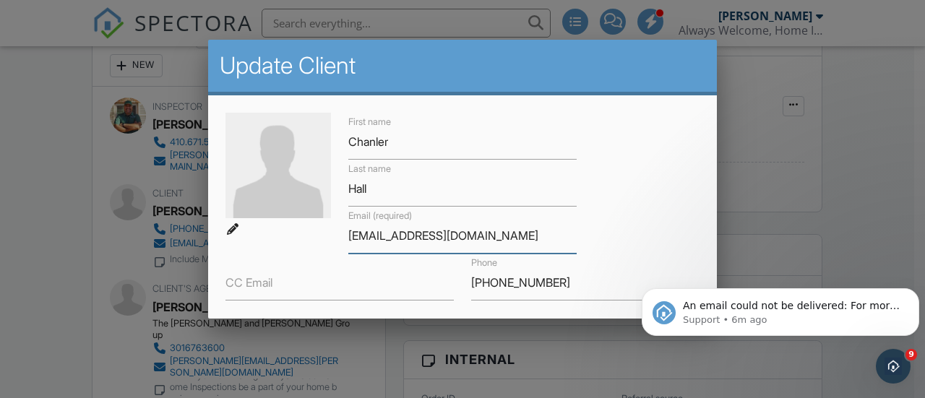
click at [370, 235] on input "candrelscotthall@gmail.com" at bounding box center [462, 235] width 228 height 35
click at [352, 232] on input "canlerscotthall@gmail.com" at bounding box center [462, 235] width 228 height 35
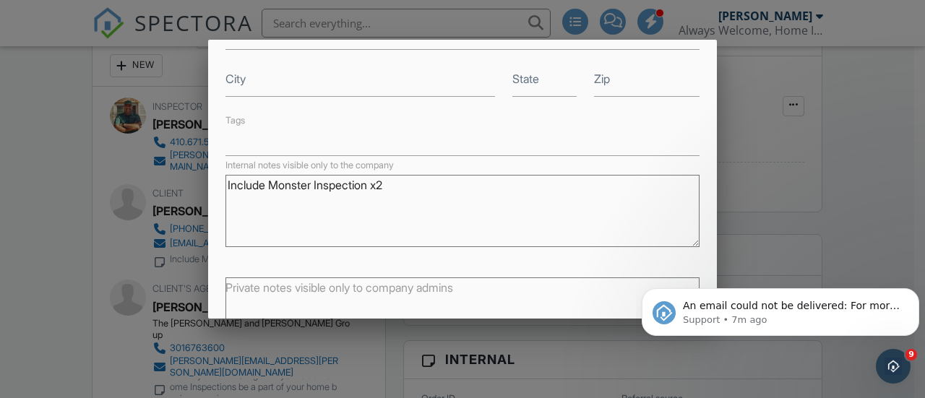
scroll to position [364, 0]
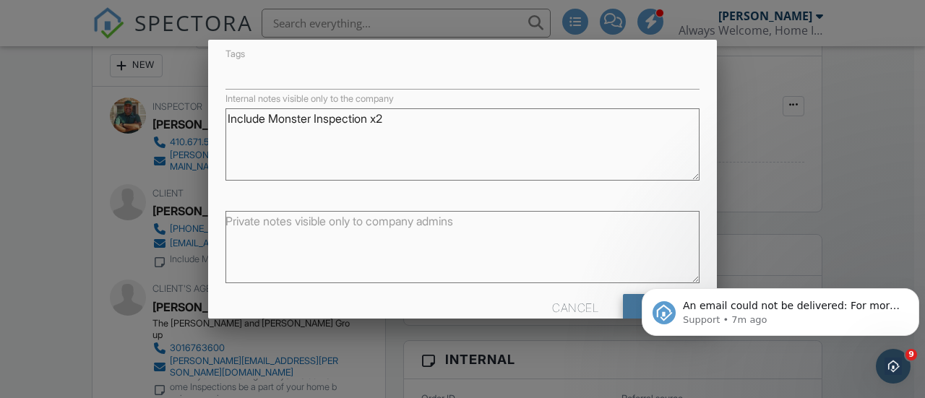
type input "chanlerscotthall@gmail.com"
click at [635, 309] on input "Save" at bounding box center [661, 307] width 77 height 26
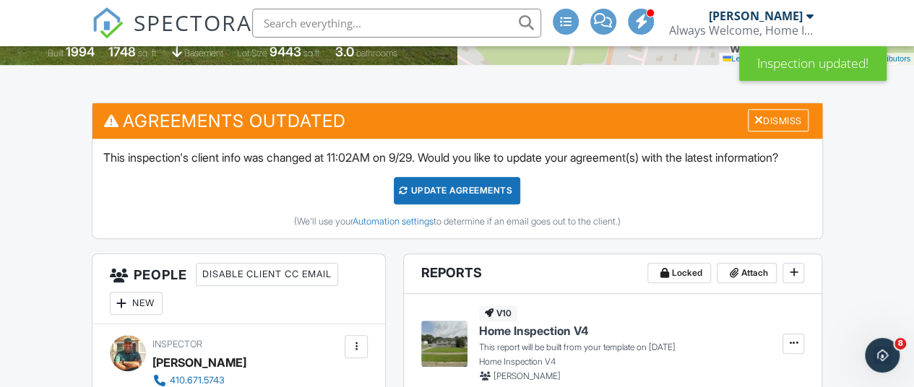
click at [460, 202] on div "Update Agreements" at bounding box center [457, 190] width 126 height 27
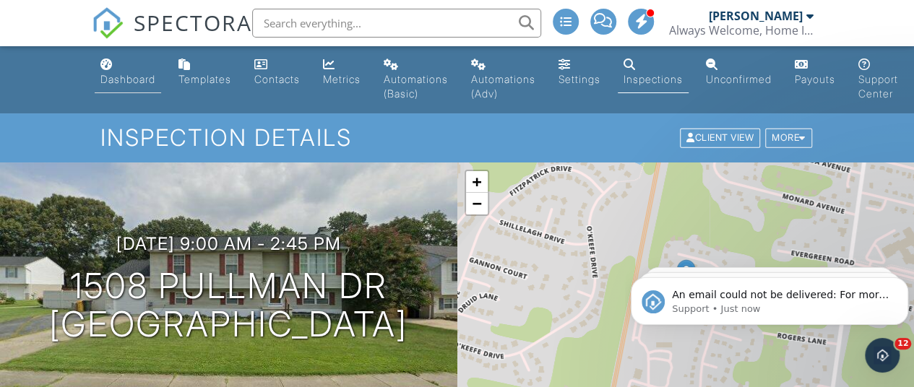
click at [111, 78] on div "Dashboard" at bounding box center [127, 79] width 55 height 12
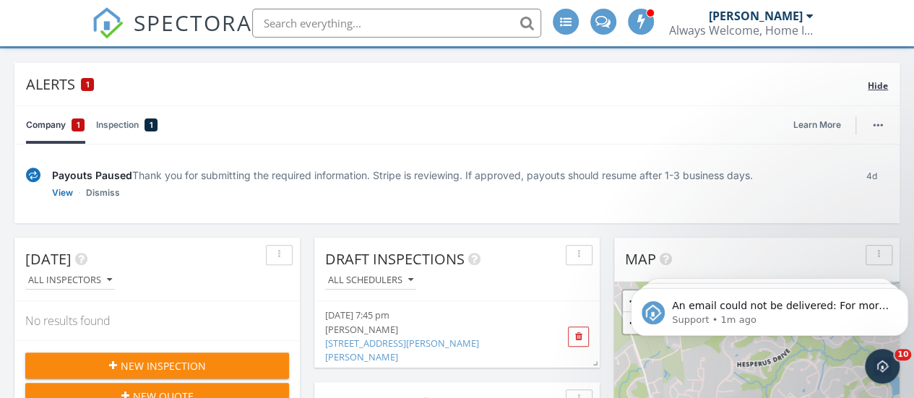
scroll to position [119, 0]
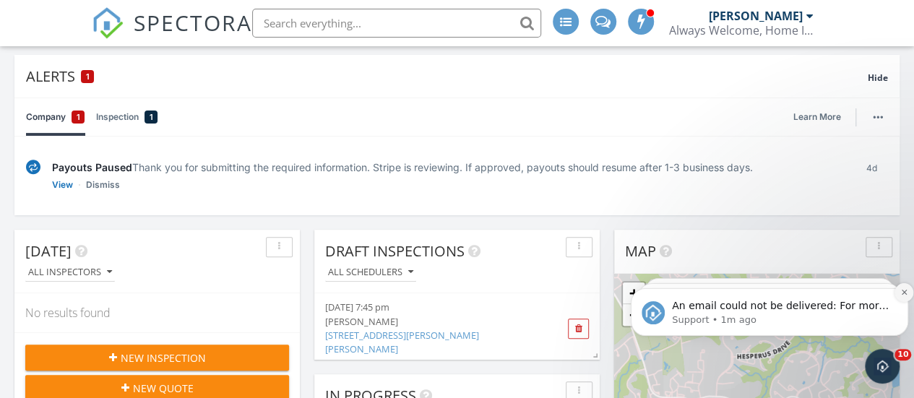
click at [903, 294] on icon "Dismiss notification" at bounding box center [903, 292] width 5 height 5
click at [903, 294] on icon "Dismiss notification" at bounding box center [904, 293] width 4 height 4
click at [903, 294] on icon "Dismiss notification" at bounding box center [903, 292] width 5 height 5
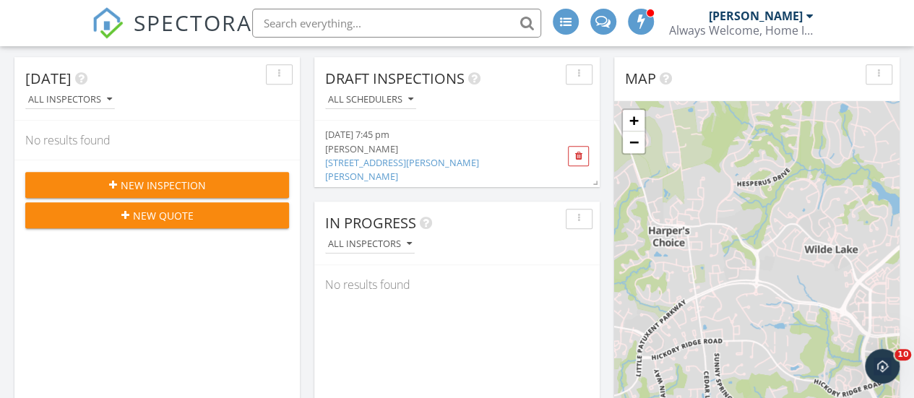
scroll to position [298, 0]
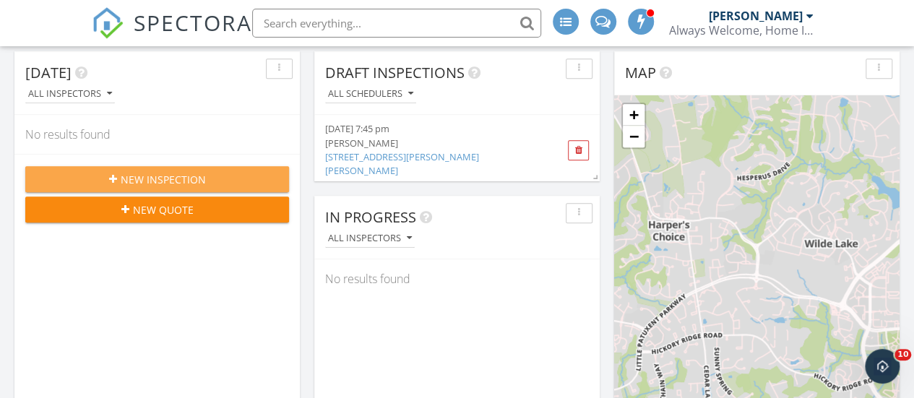
click at [151, 173] on span "New Inspection" at bounding box center [163, 179] width 85 height 15
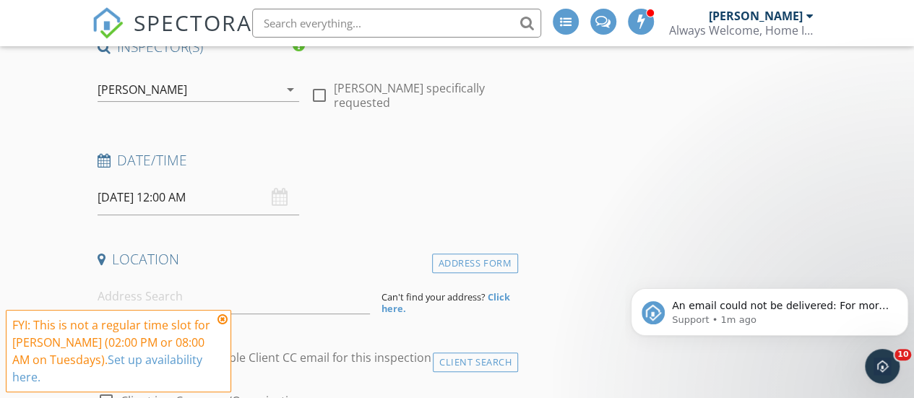
scroll to position [163, 0]
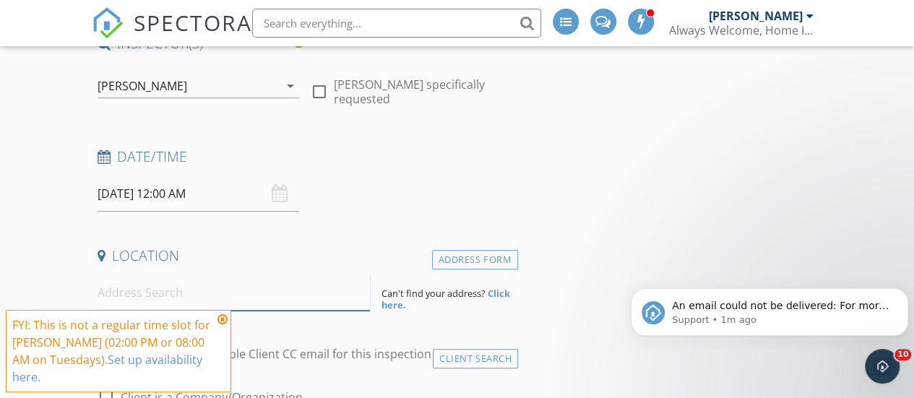
click at [241, 299] on input at bounding box center [234, 292] width 273 height 35
click at [220, 325] on icon at bounding box center [223, 320] width 10 height 12
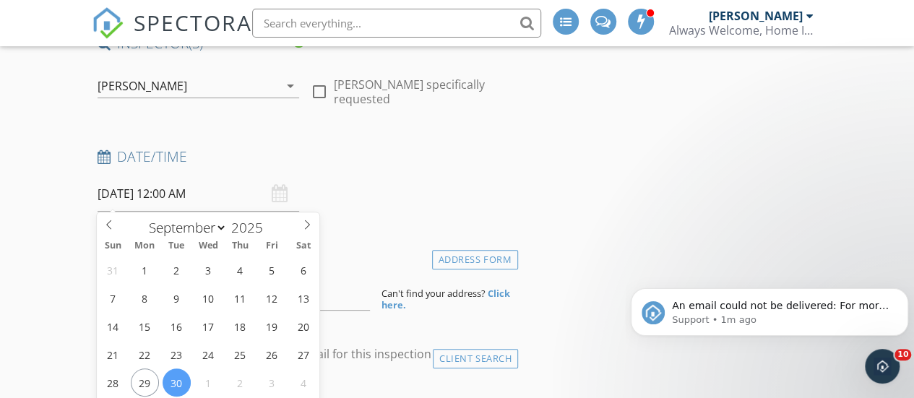
click at [126, 191] on input "09/30/2025 12:00 AM" at bounding box center [199, 193] width 202 height 35
select select "9"
type input "10/01/2025 12:00 AM"
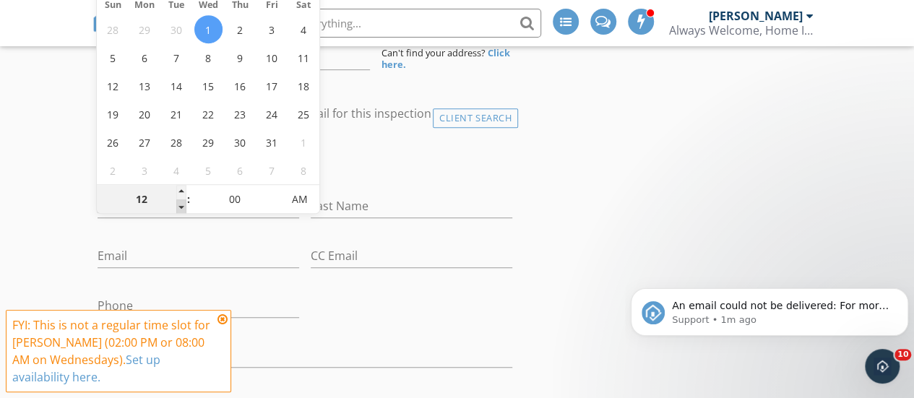
type input "11"
type input "10/01/2025 11:00 PM"
click at [180, 210] on span at bounding box center [181, 206] width 10 height 14
type input "10"
click at [180, 210] on span at bounding box center [181, 206] width 10 height 14
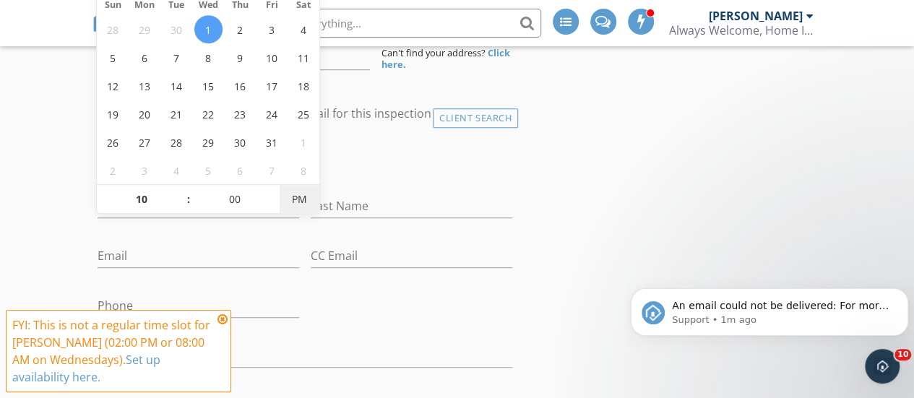
type input "10/01/2025 10:00 AM"
click at [304, 203] on span "AM" at bounding box center [300, 199] width 40 height 29
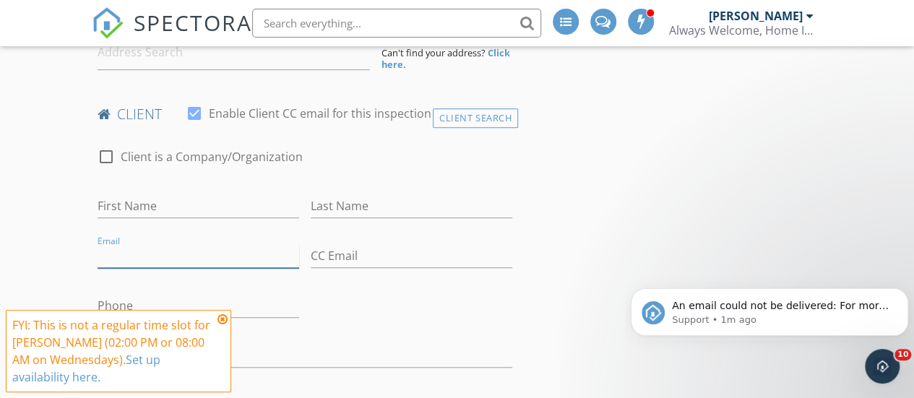
click at [131, 245] on input "Email" at bounding box center [199, 256] width 202 height 24
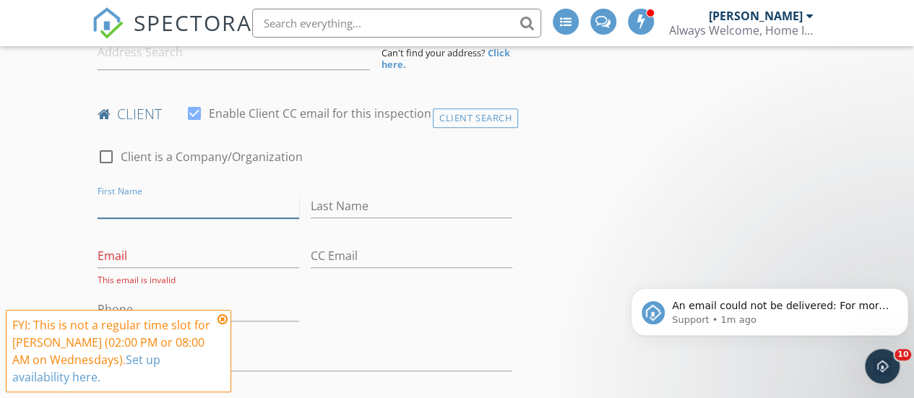
click at [120, 204] on input "First Name" at bounding box center [199, 206] width 202 height 24
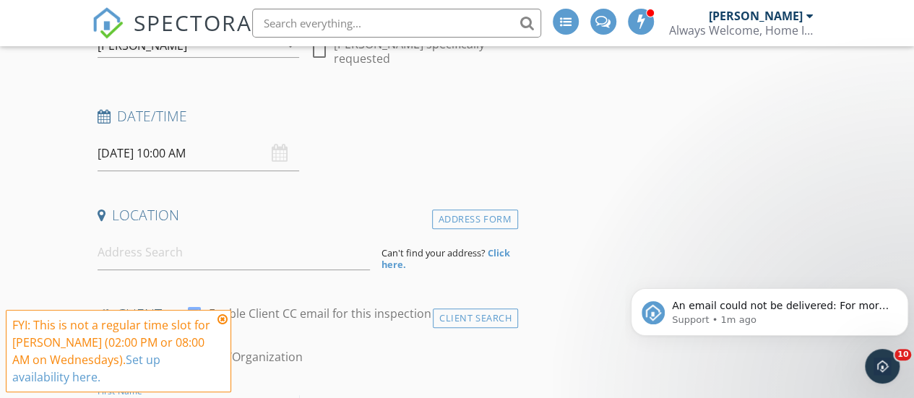
scroll to position [202, 0]
click at [134, 253] on input at bounding box center [234, 254] width 273 height 35
click at [223, 317] on icon at bounding box center [223, 320] width 10 height 12
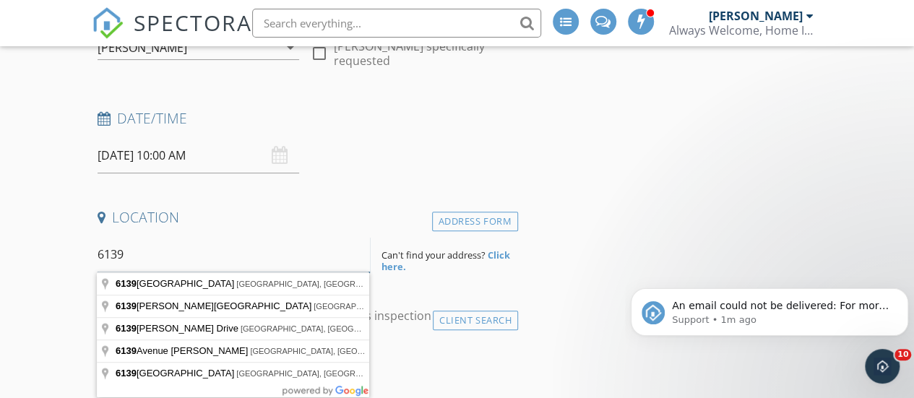
click at [147, 265] on input "6139" at bounding box center [234, 254] width 273 height 35
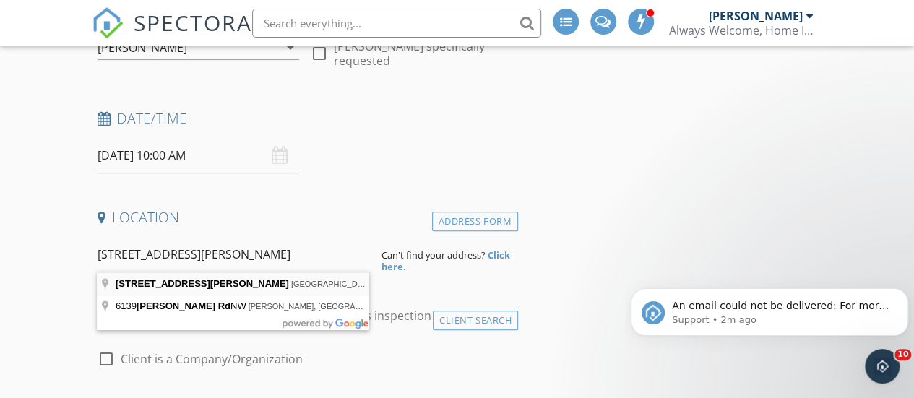
type input "6139 Edward Hill Road, Ellicott City, MD, USA"
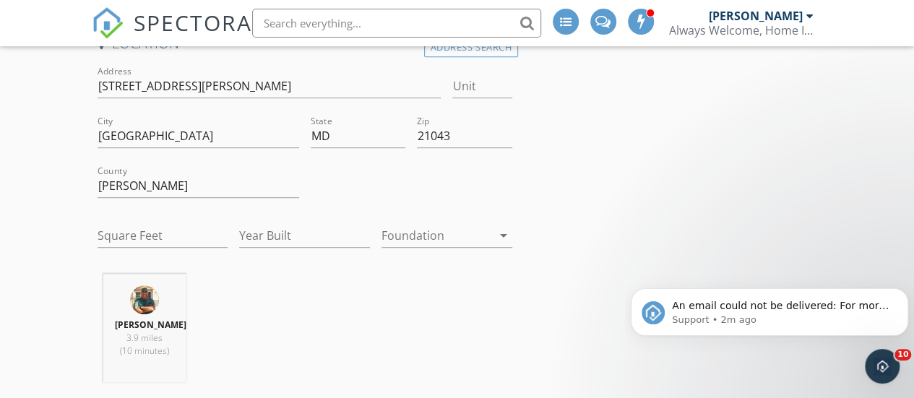
scroll to position [379, 0]
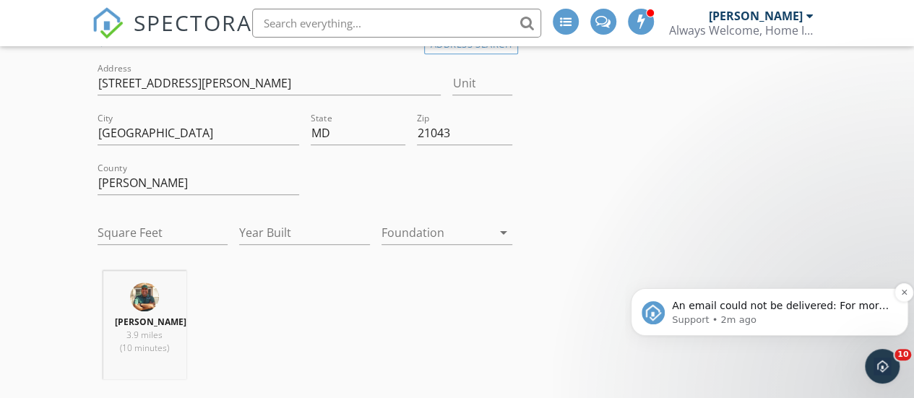
click at [837, 312] on span "An email could not be delivered: For more information, view Why emails don't ge…" at bounding box center [780, 320] width 217 height 40
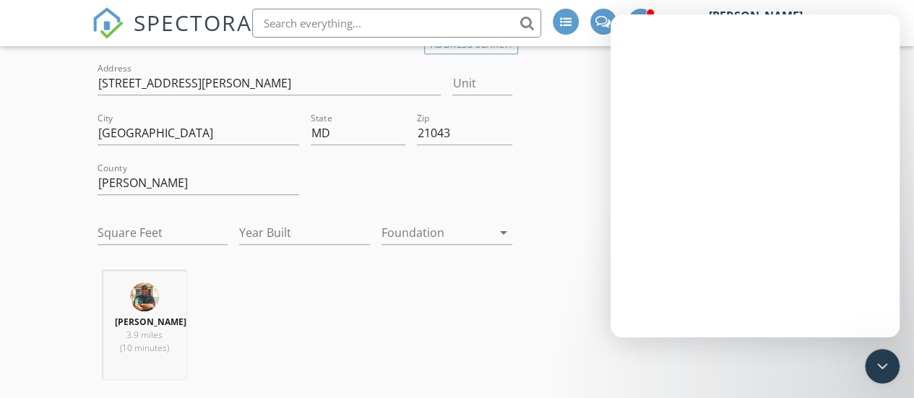
scroll to position [0, 0]
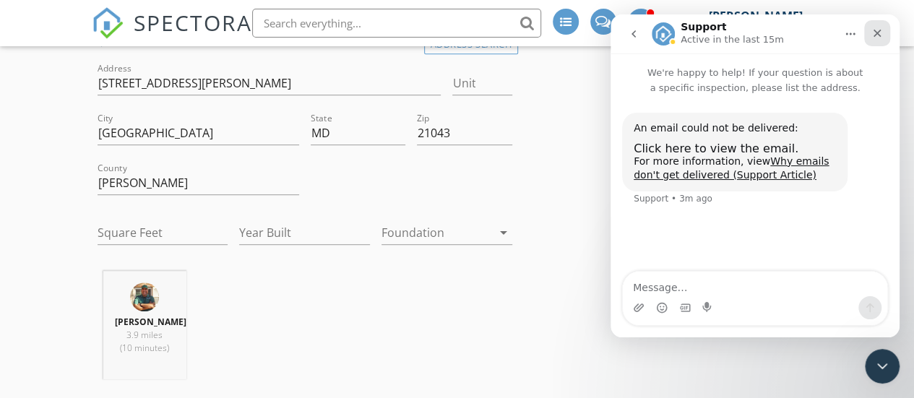
click at [883, 33] on icon "Close" at bounding box center [878, 33] width 12 height 12
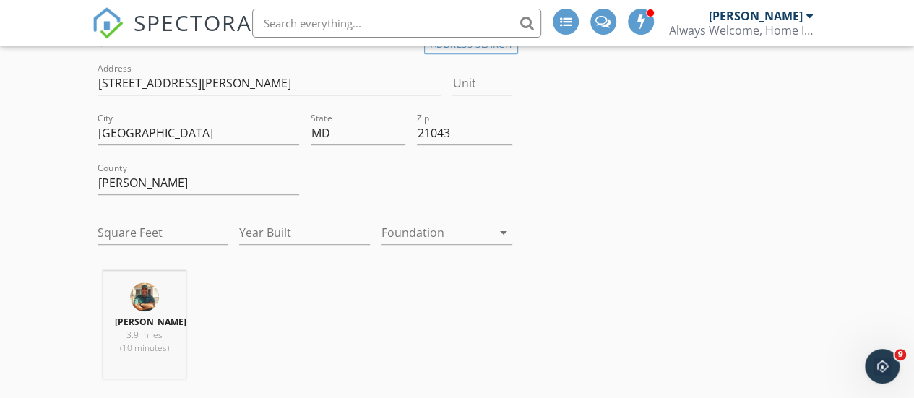
click at [317, 325] on div "Sergio Barajas 3.9 miles (10 minutes)" at bounding box center [305, 331] width 426 height 120
click at [142, 227] on input "Square Feet" at bounding box center [163, 233] width 131 height 24
type input "2922"
click at [279, 226] on input "Year Built" at bounding box center [304, 233] width 131 height 24
type input "2011"
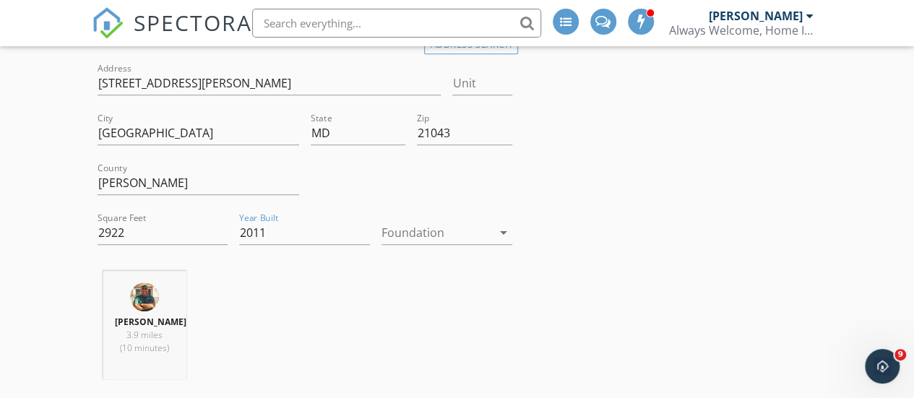
click at [435, 235] on div at bounding box center [437, 232] width 111 height 23
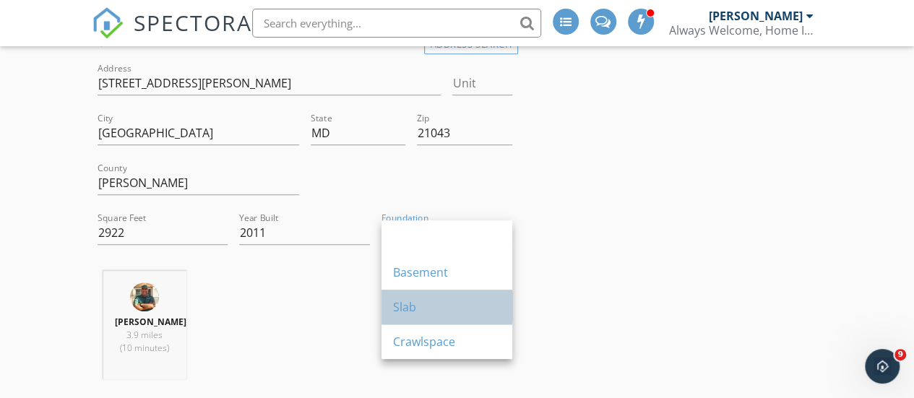
click at [437, 310] on div "Slab" at bounding box center [447, 307] width 108 height 17
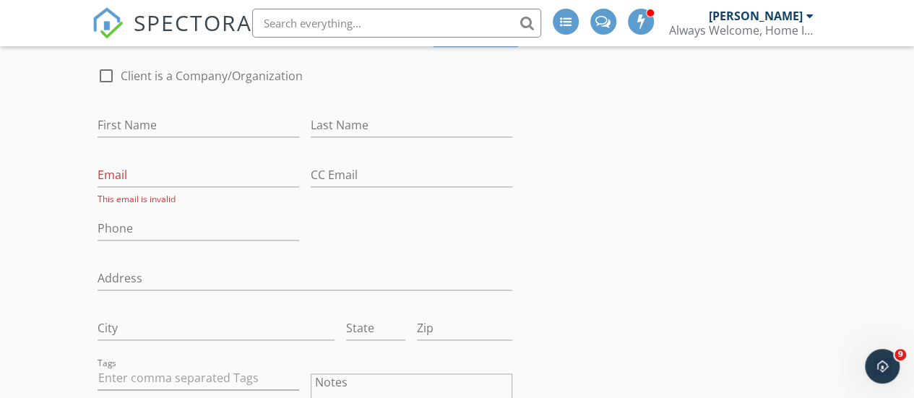
scroll to position [784, 0]
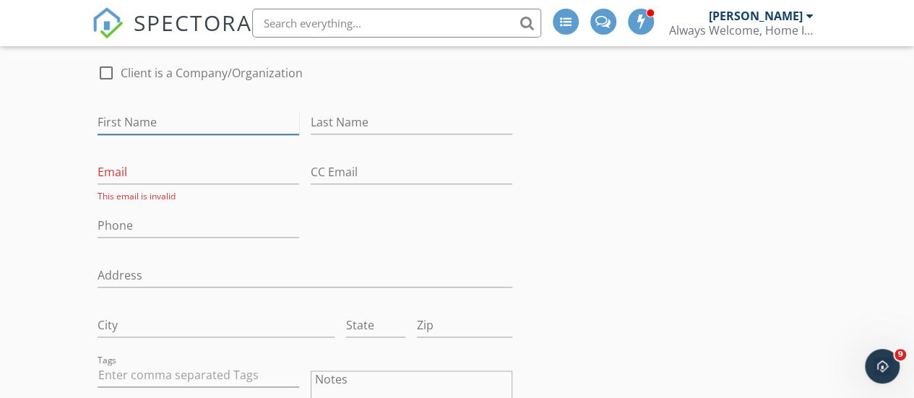
click at [160, 129] on input "First Name" at bounding box center [199, 123] width 202 height 24
type input "Baishali"
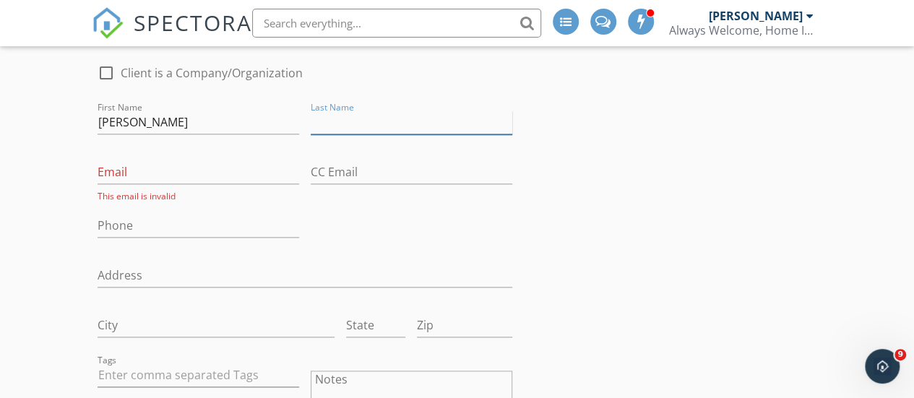
click at [348, 134] on input "Last Name" at bounding box center [412, 123] width 202 height 24
type input "Kanjilal"
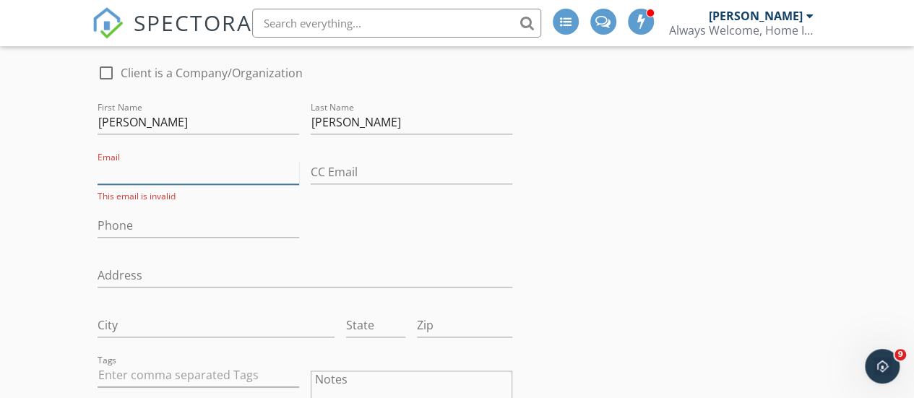
click at [107, 181] on input "Email" at bounding box center [199, 172] width 202 height 24
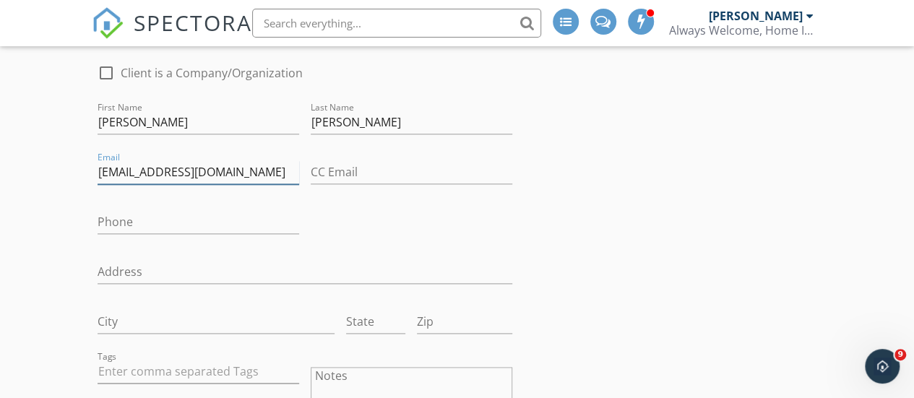
type input "bkan2008@gmail.com"
click at [120, 226] on input "Phone" at bounding box center [199, 222] width 202 height 24
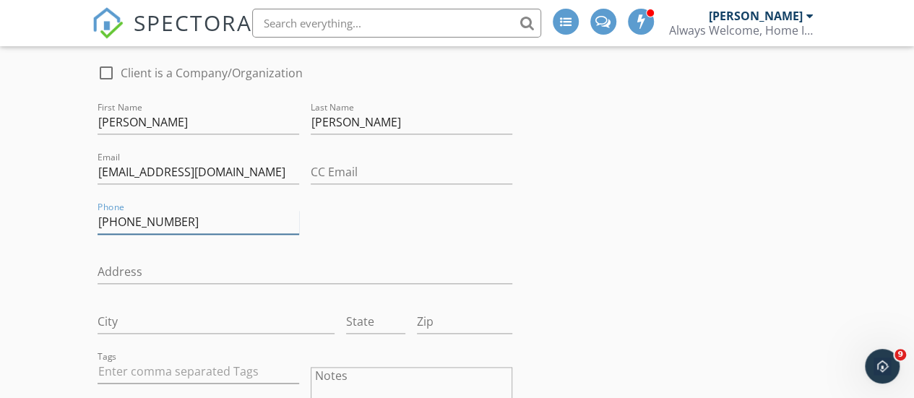
type input "646-401-4531"
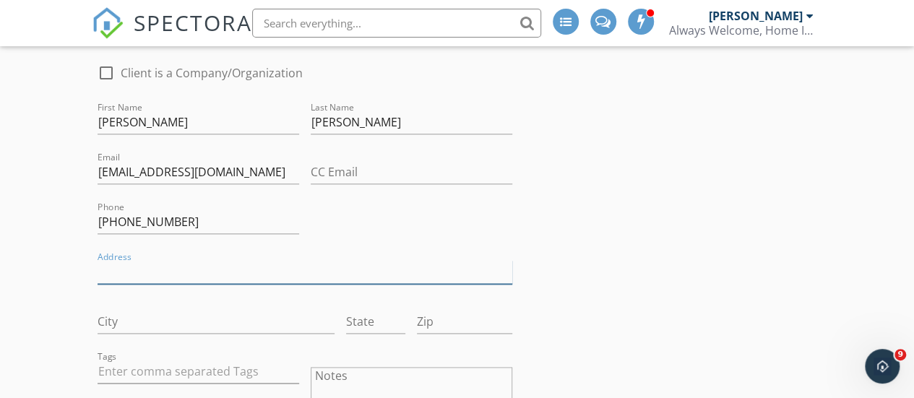
click at [137, 284] on input "Address" at bounding box center [305, 272] width 415 height 24
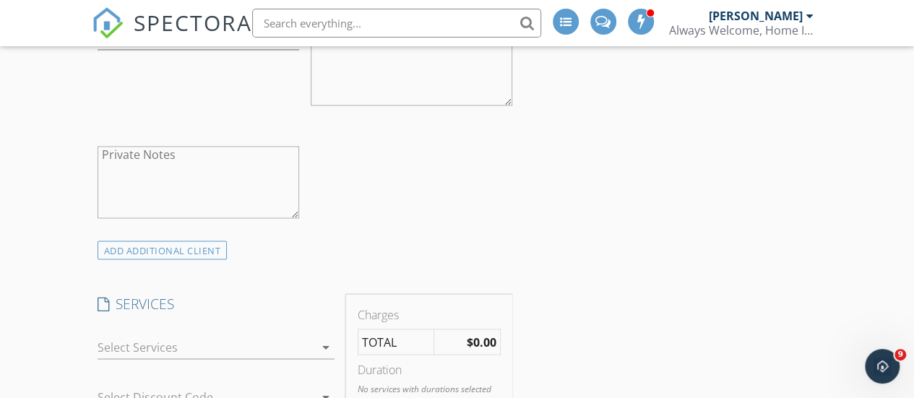
scroll to position [1123, 0]
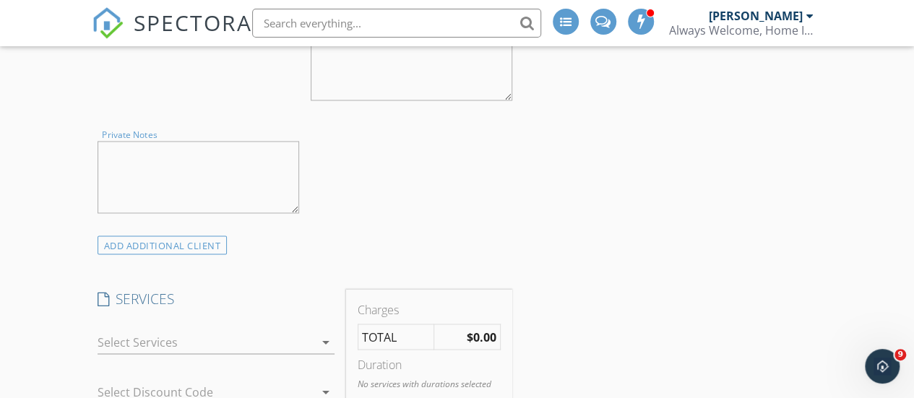
click at [133, 168] on textarea "Private Notes" at bounding box center [199, 177] width 202 height 72
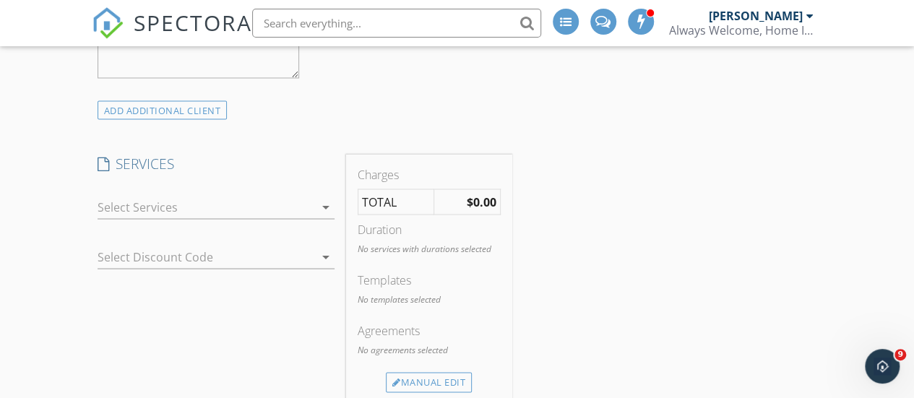
scroll to position [1302, 0]
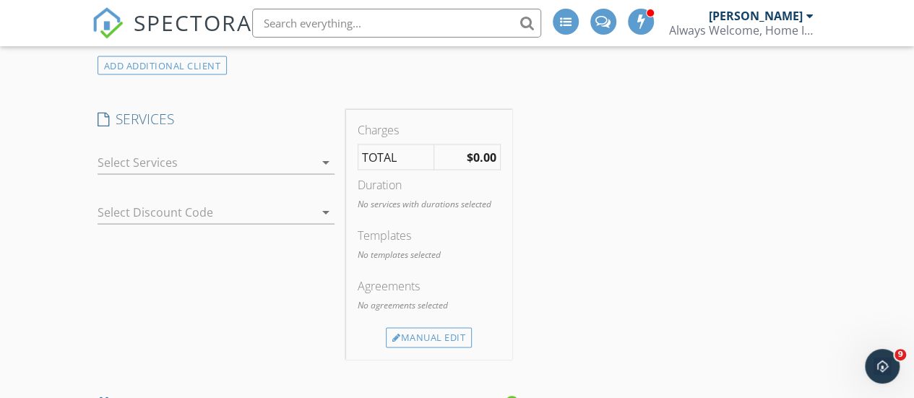
type textarea "2nd Inspection new home"
click at [171, 173] on div at bounding box center [206, 161] width 217 height 23
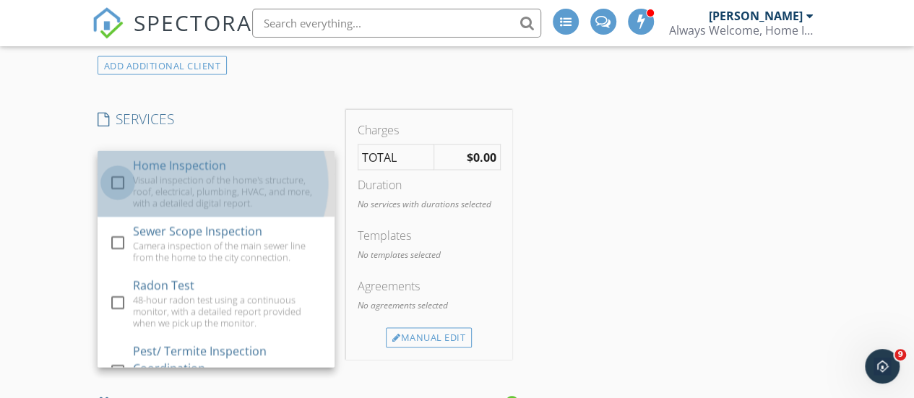
click at [118, 192] on div at bounding box center [118, 182] width 25 height 25
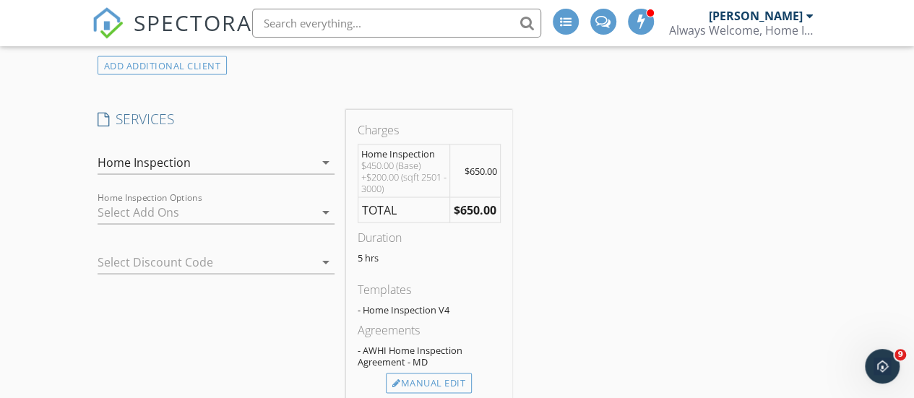
click at [169, 220] on div at bounding box center [206, 211] width 217 height 23
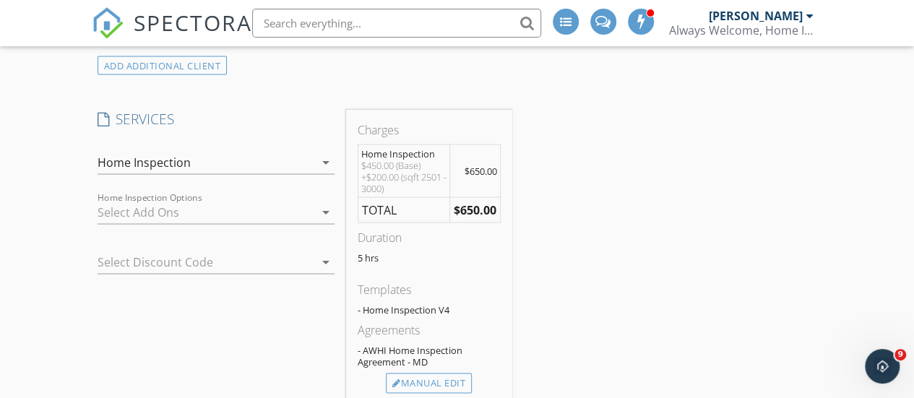
click at [168, 270] on div at bounding box center [196, 261] width 197 height 23
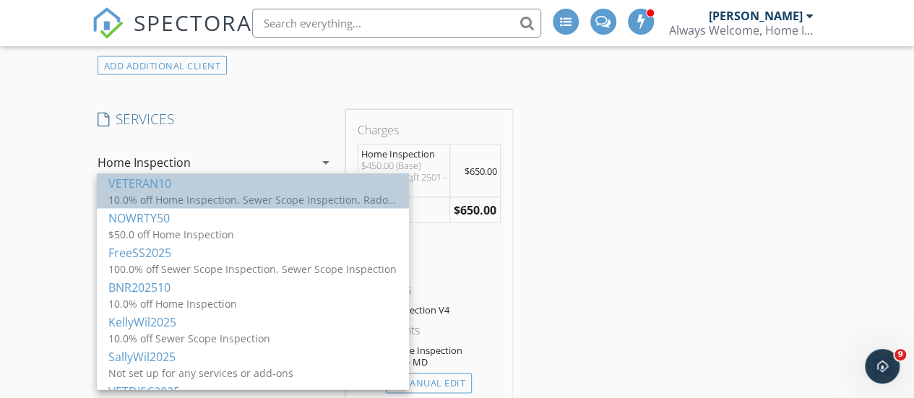
click at [176, 182] on div "VETERAN10" at bounding box center [252, 182] width 289 height 17
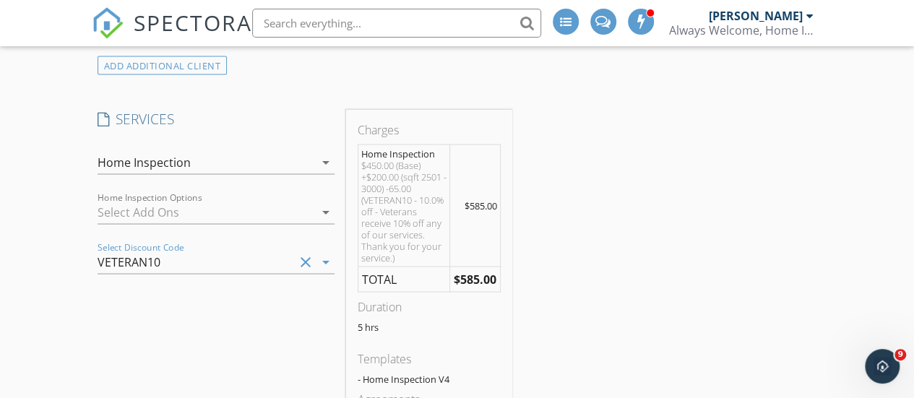
click at [155, 222] on div at bounding box center [206, 211] width 217 height 23
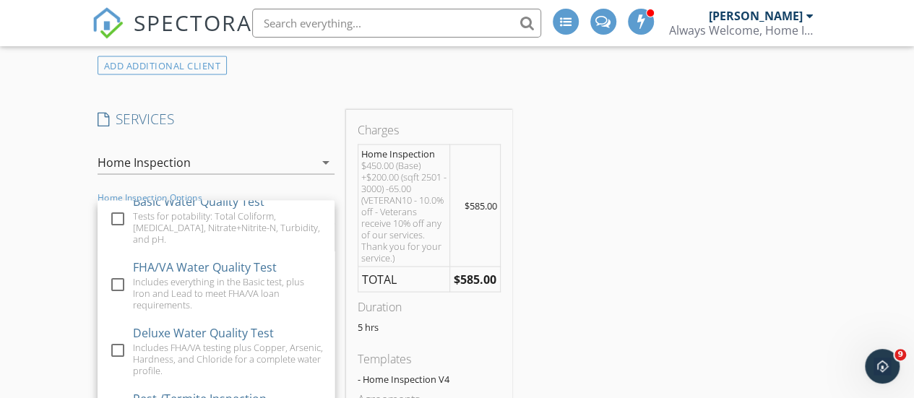
scroll to position [159, 0]
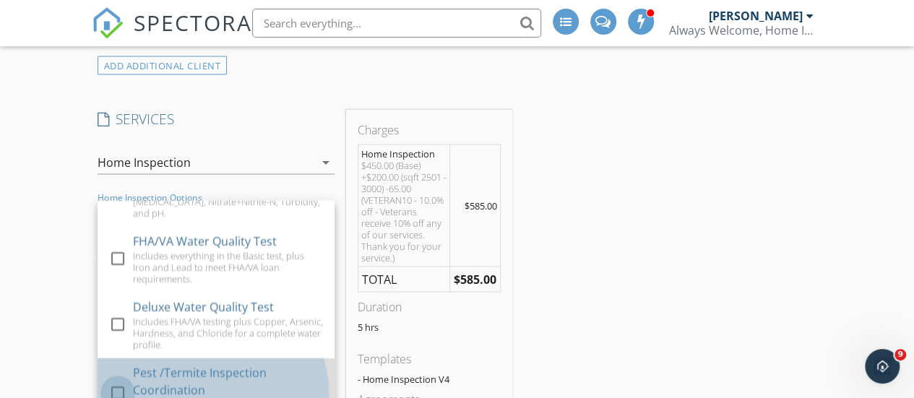
click at [115, 385] on div at bounding box center [118, 393] width 25 height 25
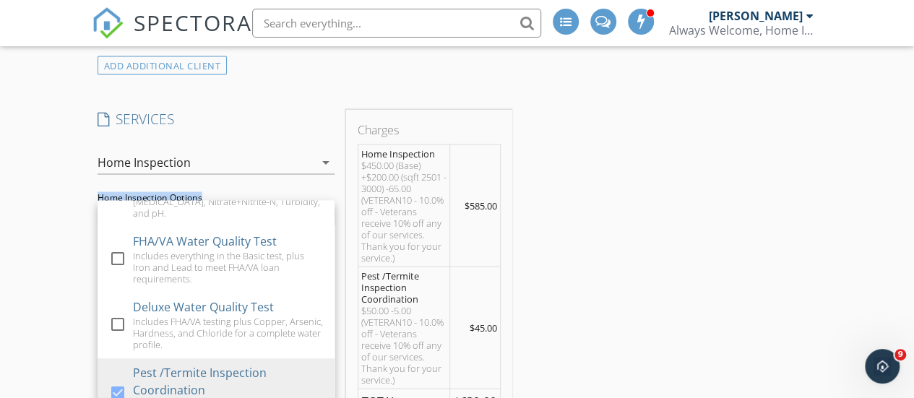
drag, startPoint x: 336, startPoint y: 322, endPoint x: 325, endPoint y: 385, distance: 63.8
click at [325, 385] on div "SERVICES check_box Home Inspection Visual inspection of the home's structure, r…" at bounding box center [216, 364] width 249 height 510
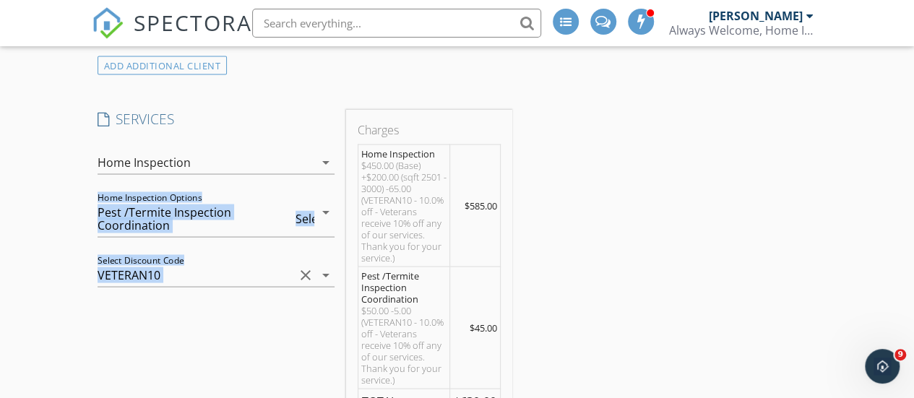
click at [328, 220] on icon "arrow_drop_down" at bounding box center [325, 211] width 17 height 17
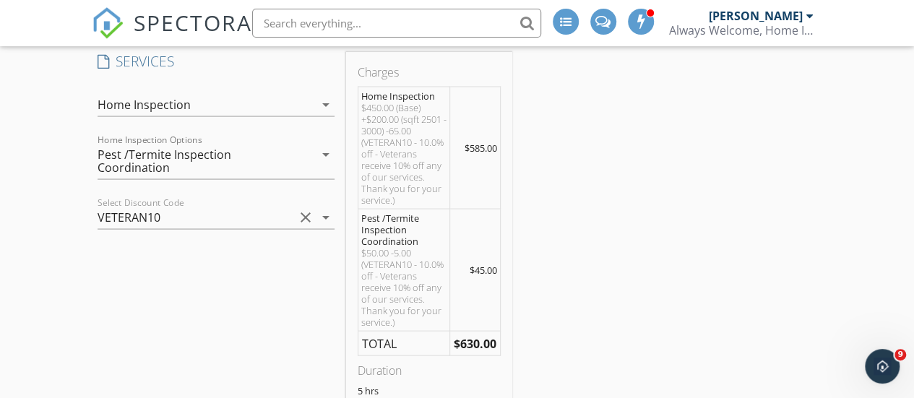
click at [248, 225] on div "VETERAN10" at bounding box center [196, 216] width 197 height 23
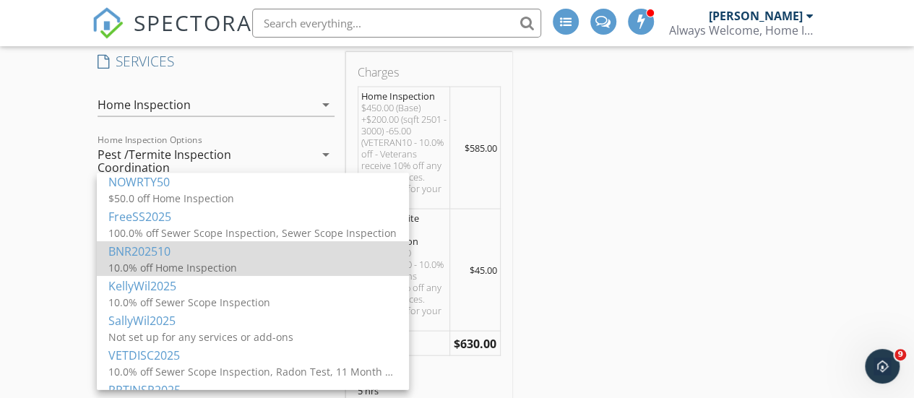
scroll to position [48, 0]
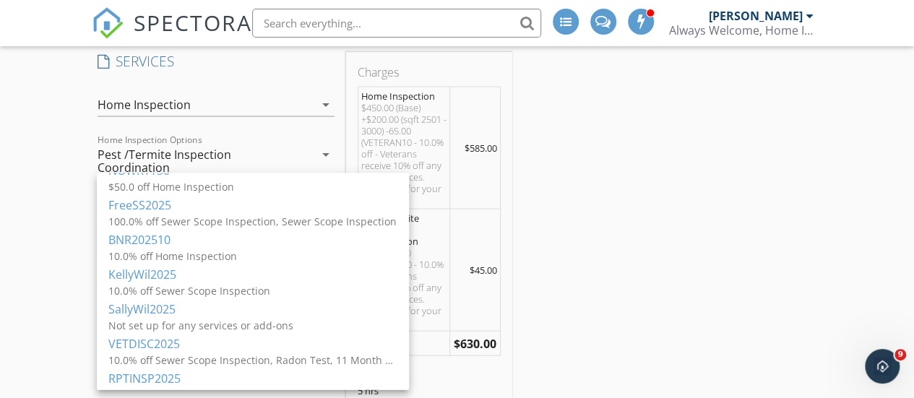
drag, startPoint x: 66, startPoint y: 173, endPoint x: 53, endPoint y: 171, distance: 13.3
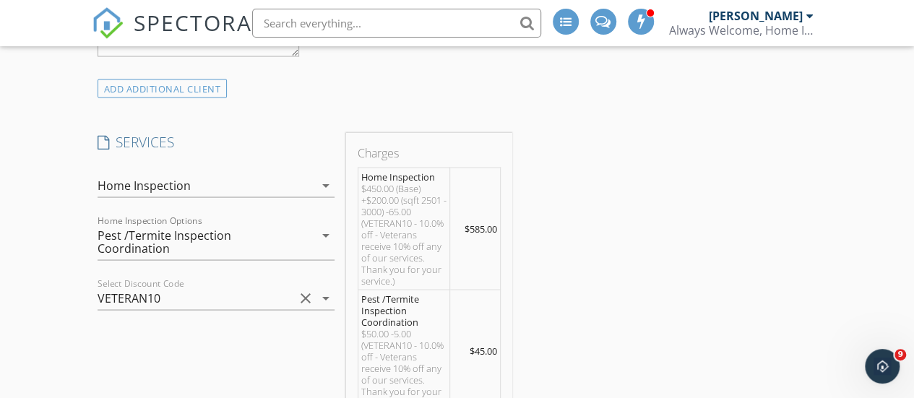
scroll to position [1263, 0]
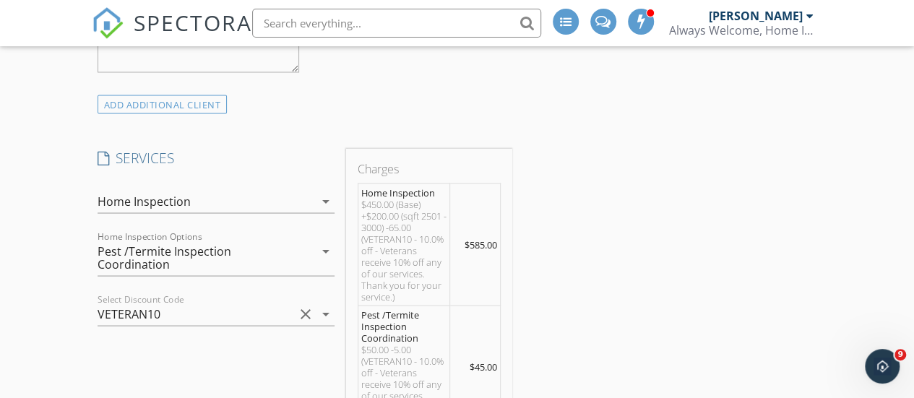
click at [145, 167] on h4 "SERVICES" at bounding box center [216, 157] width 237 height 19
click at [327, 269] on div "Home Inspection Options Pest /Termite Inspection Coordination arrow_drop_down" at bounding box center [216, 257] width 237 height 37
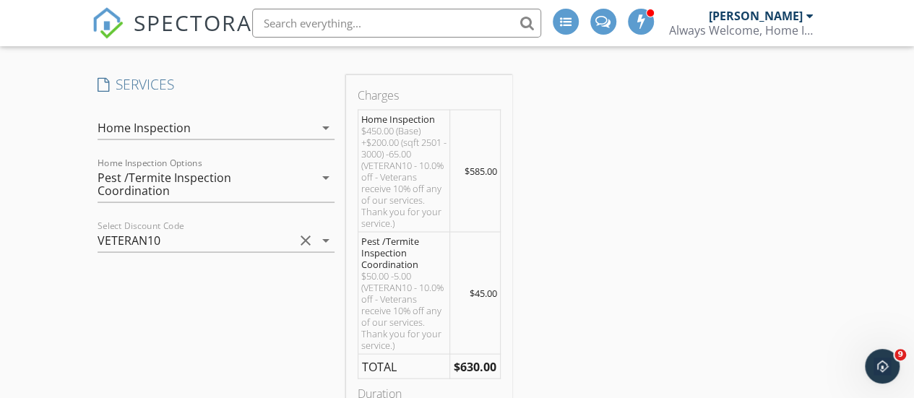
scroll to position [1312, 0]
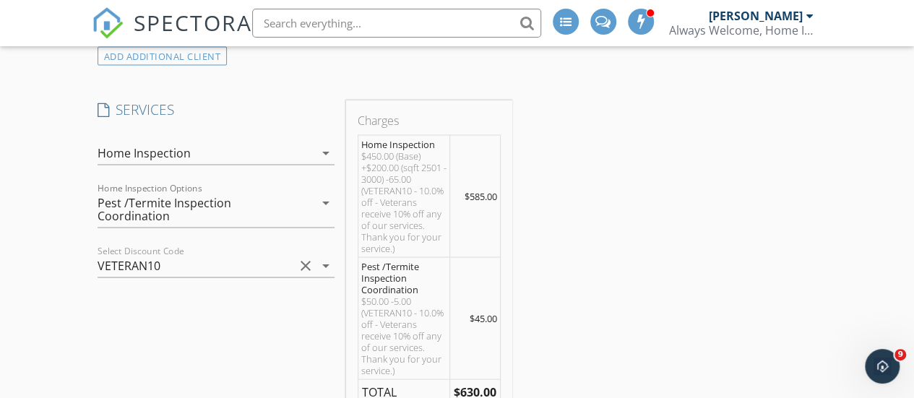
click at [327, 211] on icon "arrow_drop_down" at bounding box center [325, 202] width 17 height 17
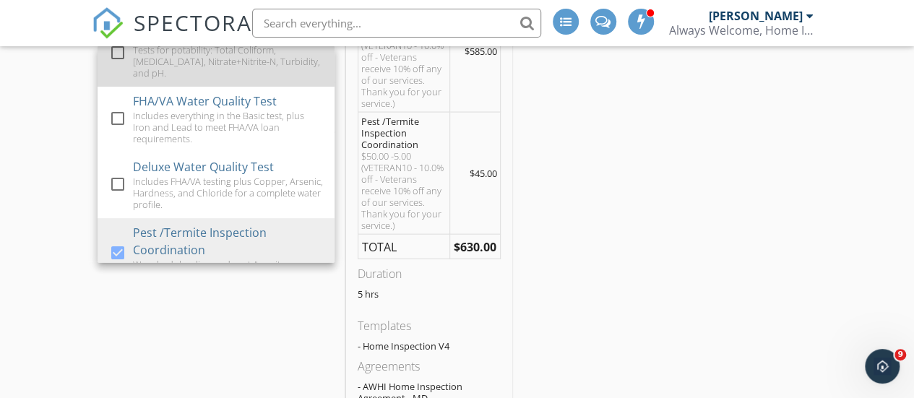
scroll to position [159, 0]
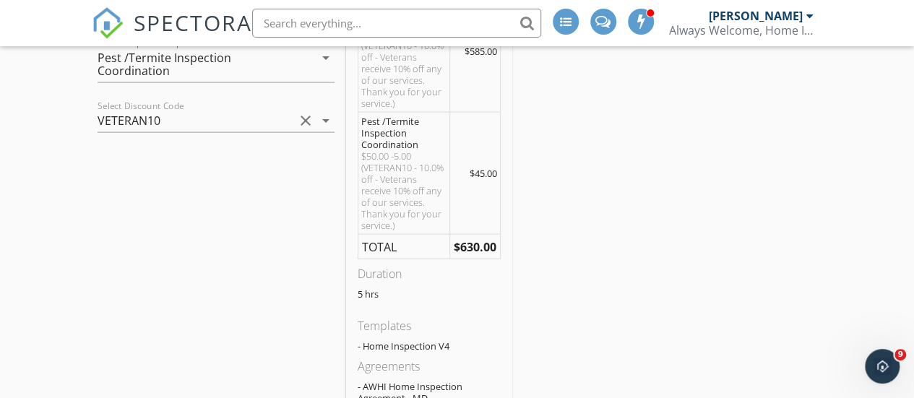
scroll to position [1216, 0]
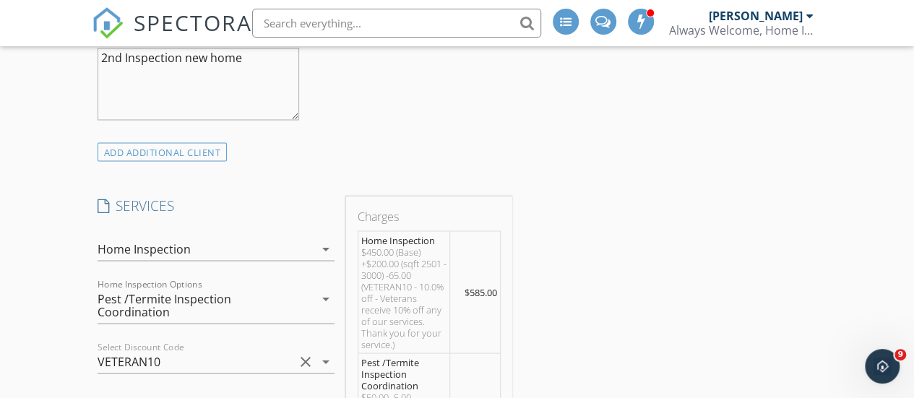
click at [173, 255] on div "Home Inspection" at bounding box center [144, 248] width 93 height 13
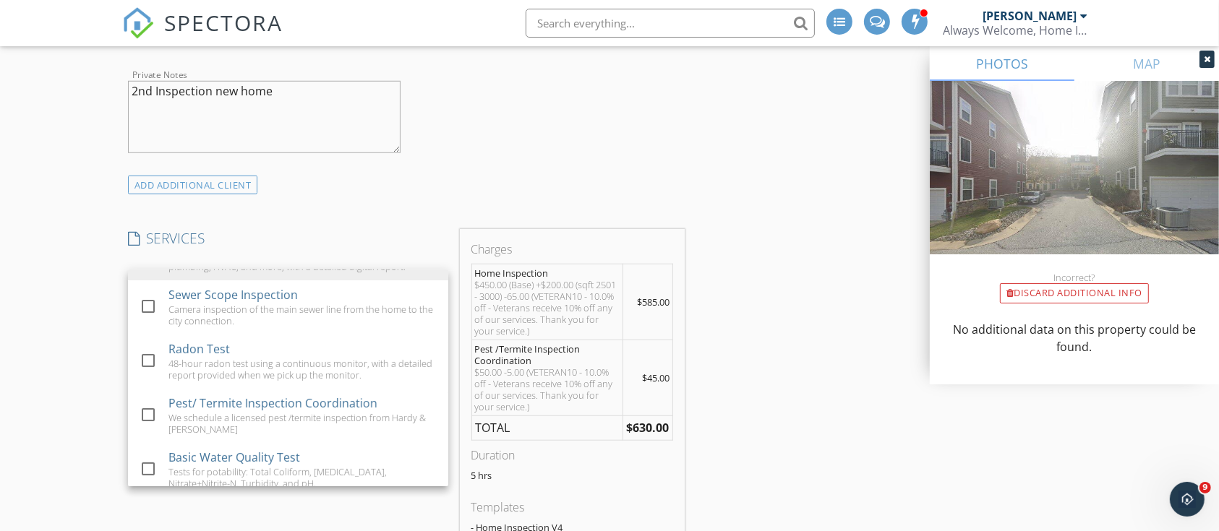
scroll to position [0, 0]
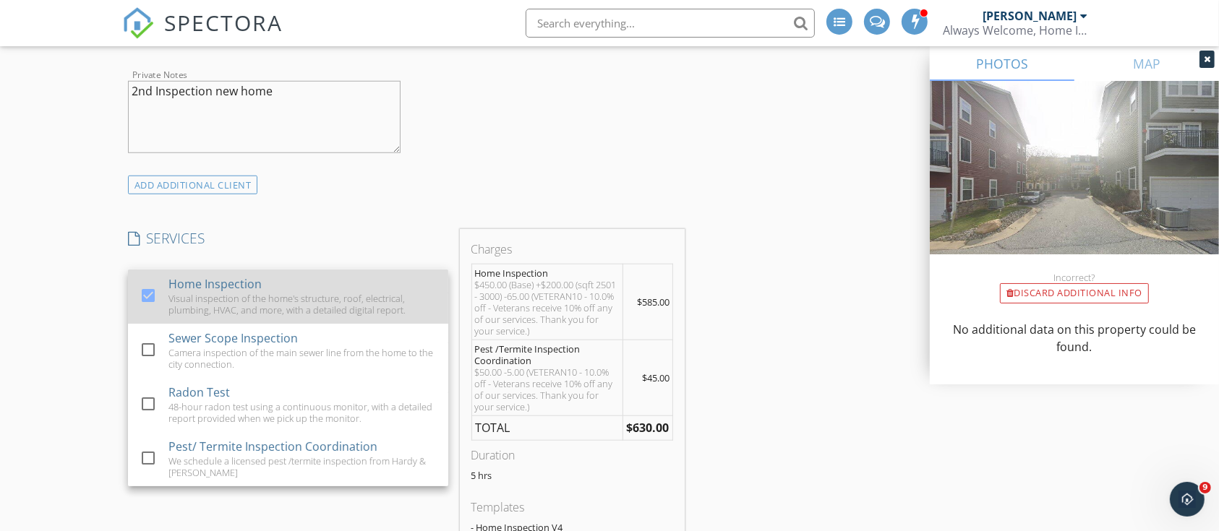
click at [147, 300] on div at bounding box center [148, 295] width 25 height 25
checkbox input "false"
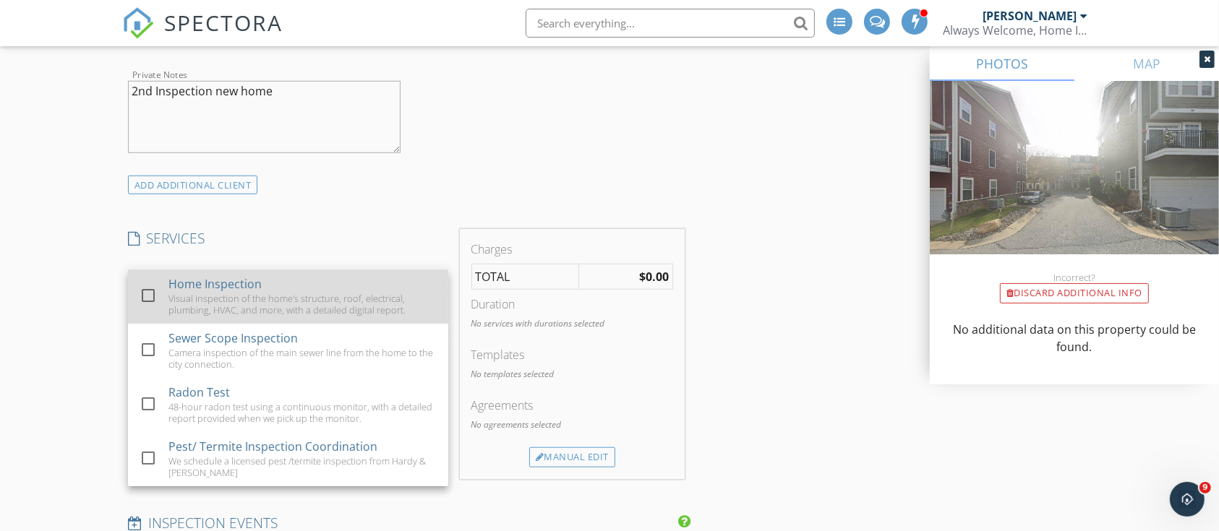
click at [147, 290] on div at bounding box center [148, 295] width 25 height 25
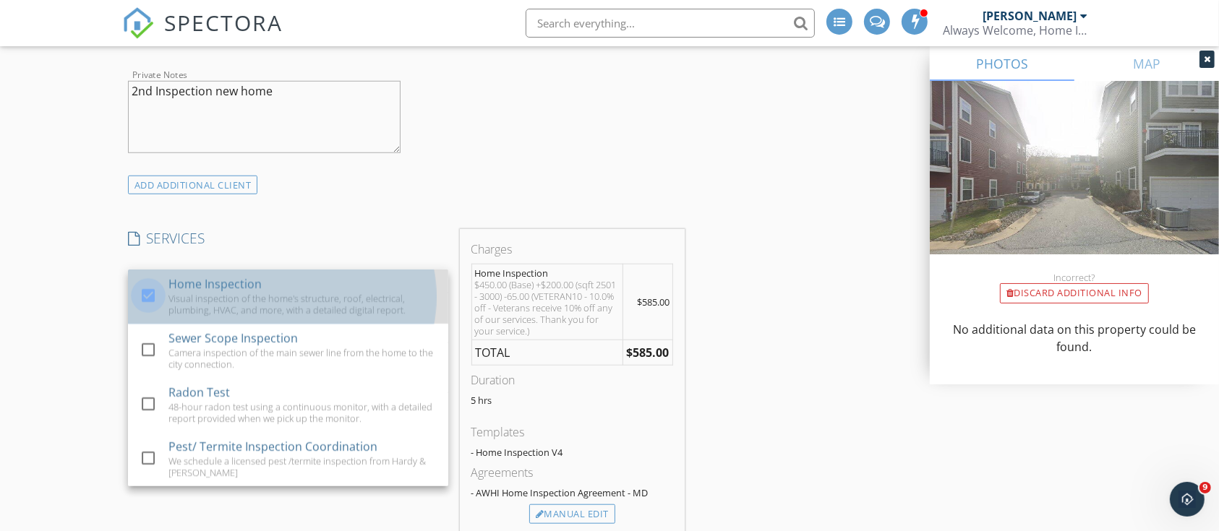
checkbox input "true"
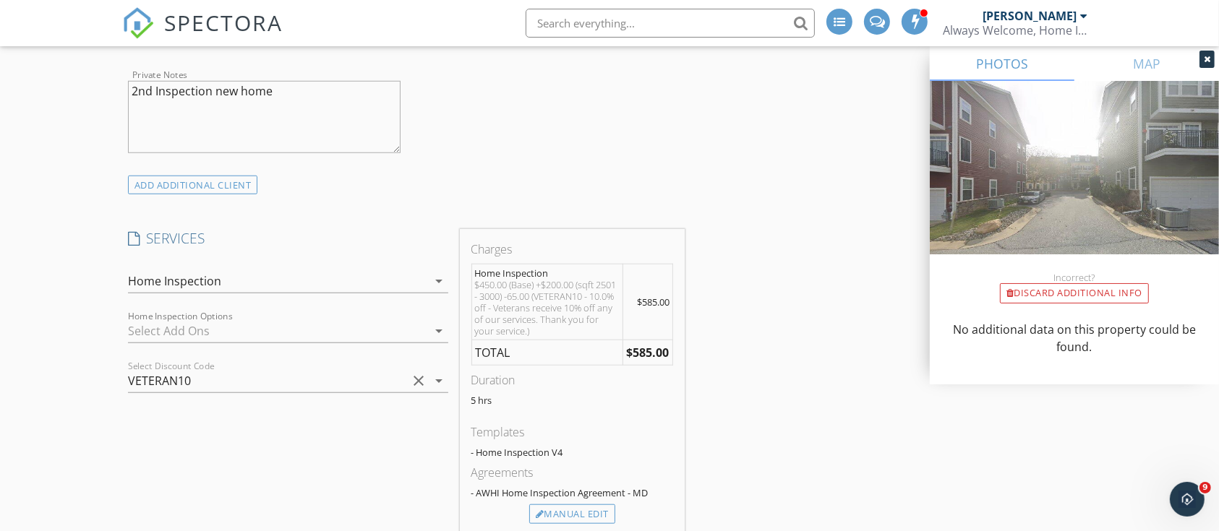
click at [227, 322] on div at bounding box center [278, 330] width 300 height 23
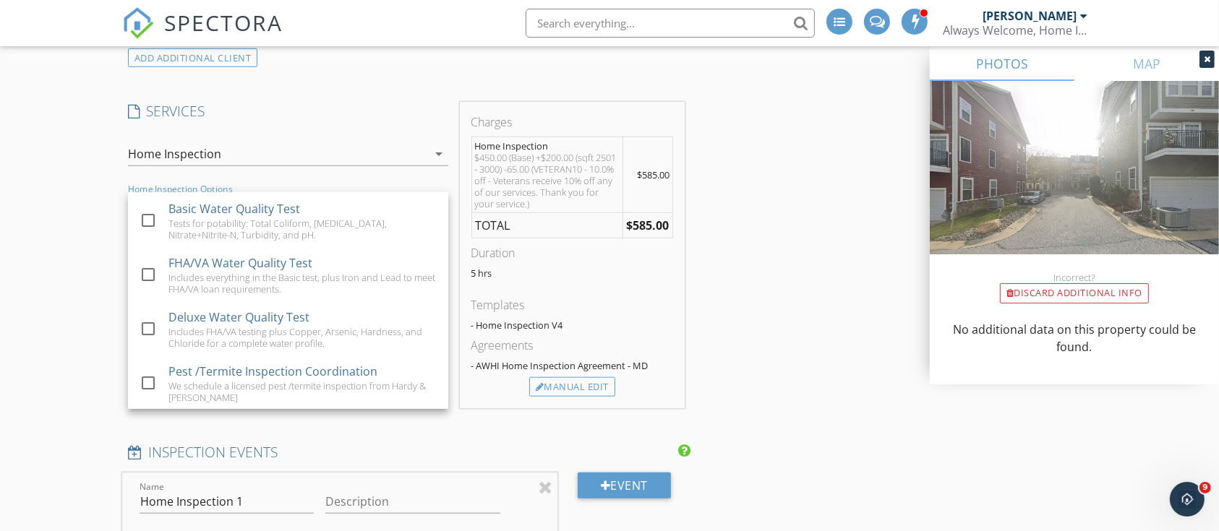
scroll to position [1360, 0]
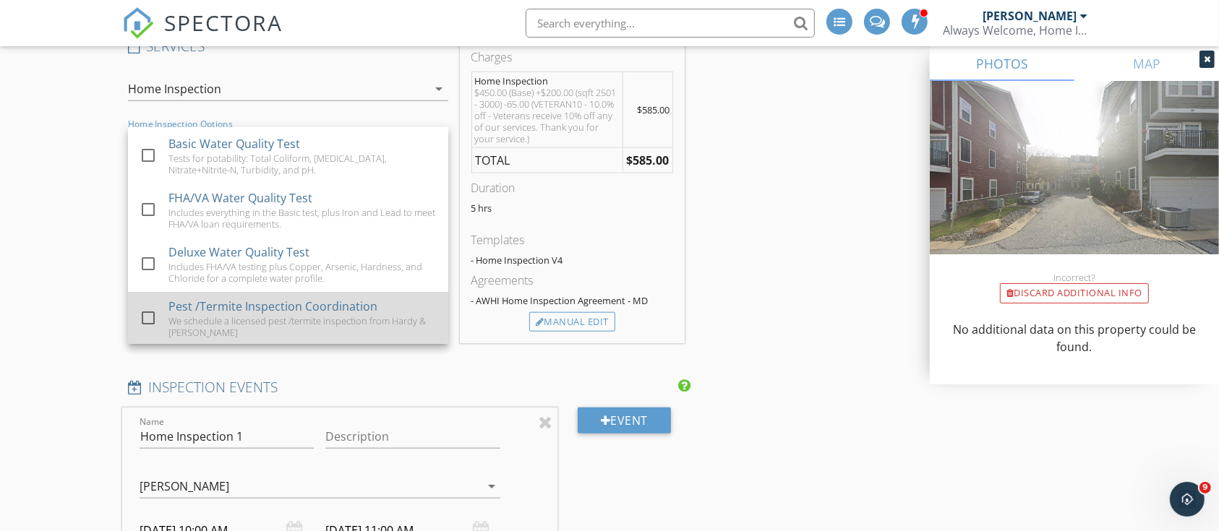
click at [145, 315] on div at bounding box center [148, 318] width 25 height 25
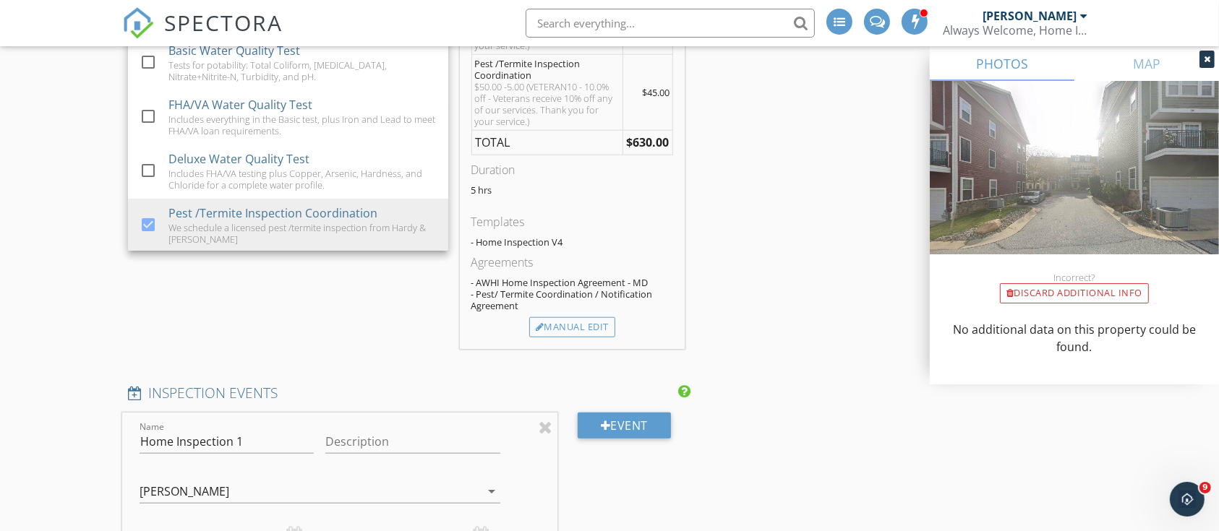
scroll to position [1489, 0]
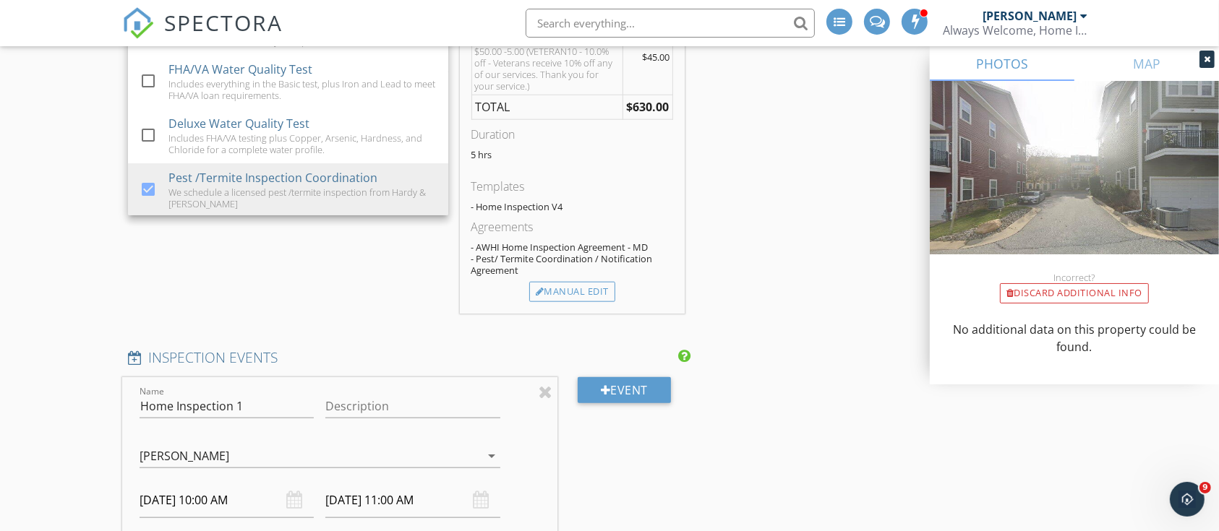
click at [787, 249] on div "INSPECTOR(S) check_box Sergio Barajas PRIMARY Sergio Barajas arrow_drop_down ch…" at bounding box center [609, 380] width 975 height 3372
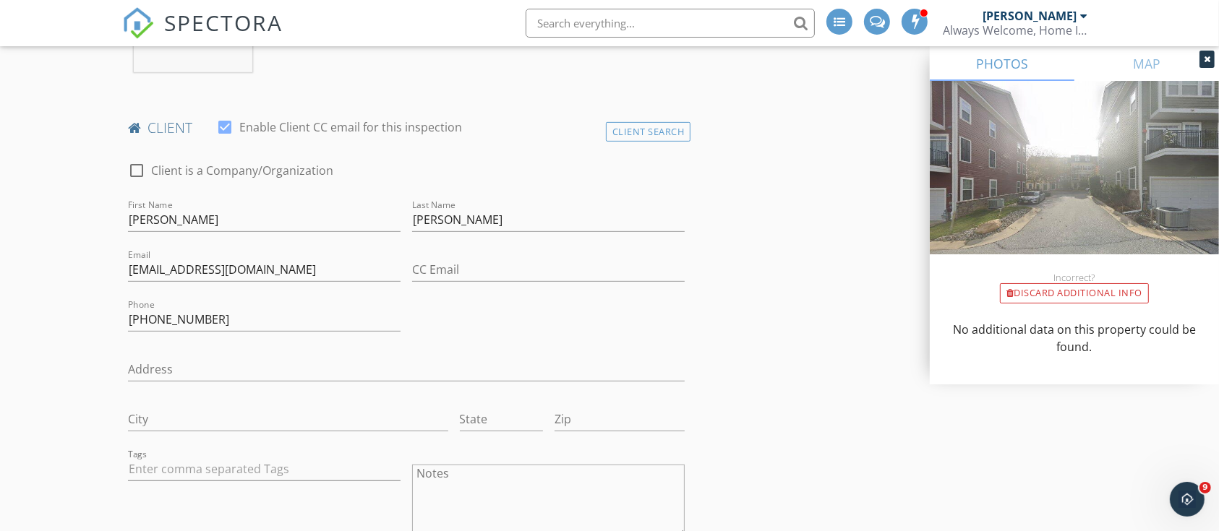
scroll to position [653, 0]
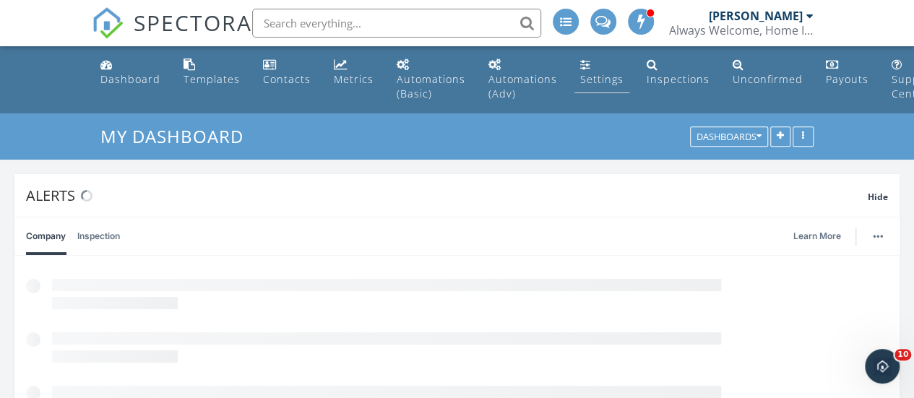
click at [587, 74] on div "Settings" at bounding box center [601, 79] width 43 height 14
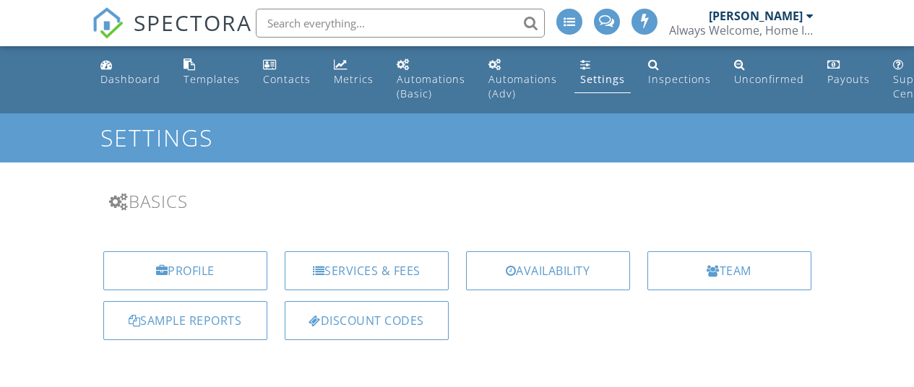
click at [383, 270] on div "Services & Fees" at bounding box center [367, 271] width 164 height 39
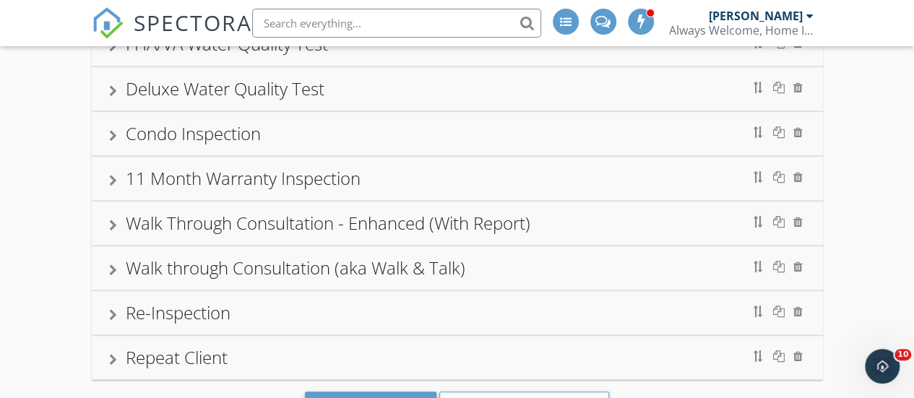
scroll to position [445, 0]
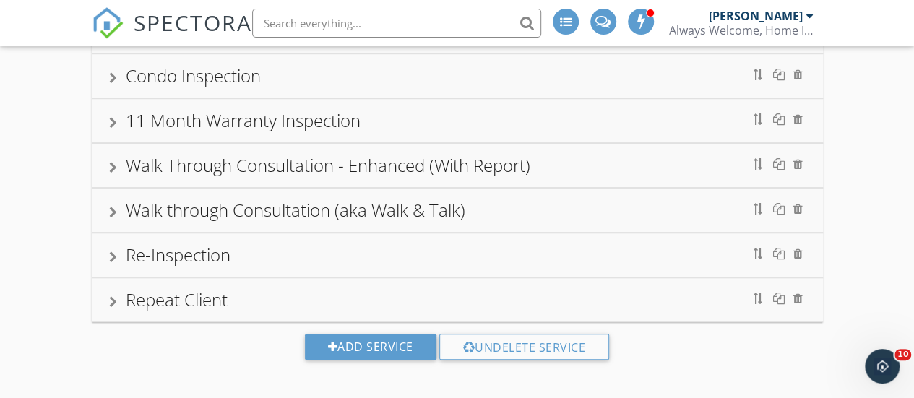
drag, startPoint x: 290, startPoint y: 295, endPoint x: 299, endPoint y: 299, distance: 10.1
click at [293, 294] on div "Repeat Client" at bounding box center [457, 300] width 697 height 26
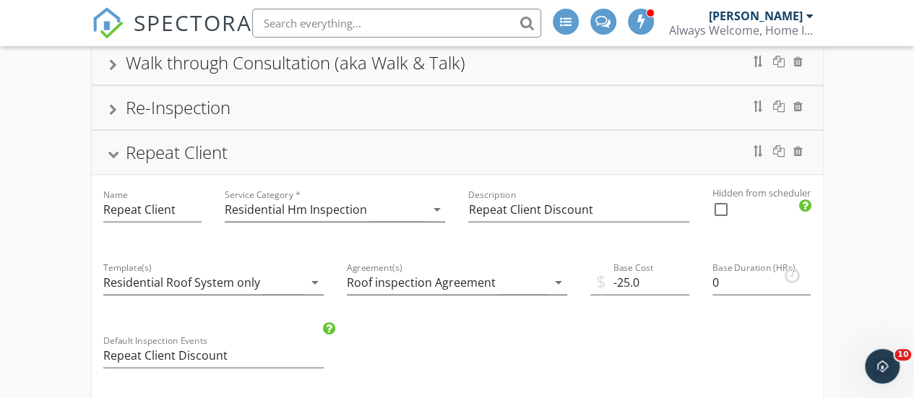
scroll to position [590, 0]
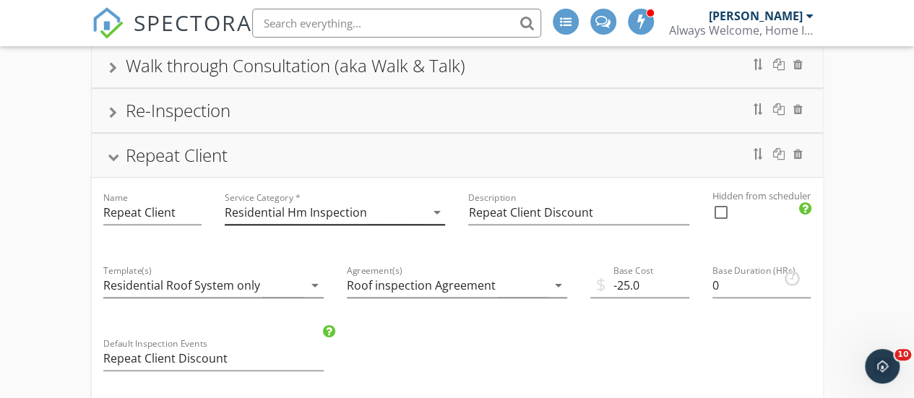
click at [432, 207] on icon "arrow_drop_down" at bounding box center [436, 212] width 17 height 17
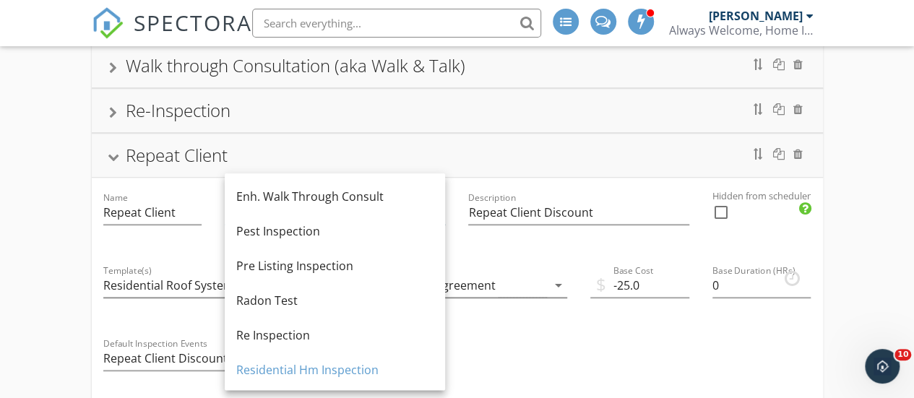
click at [17, 197] on div "Home Inspection Sewer Scope Inspection Radon Test Pest/ Termite Inspection Coor…" at bounding box center [457, 322] width 914 height 1498
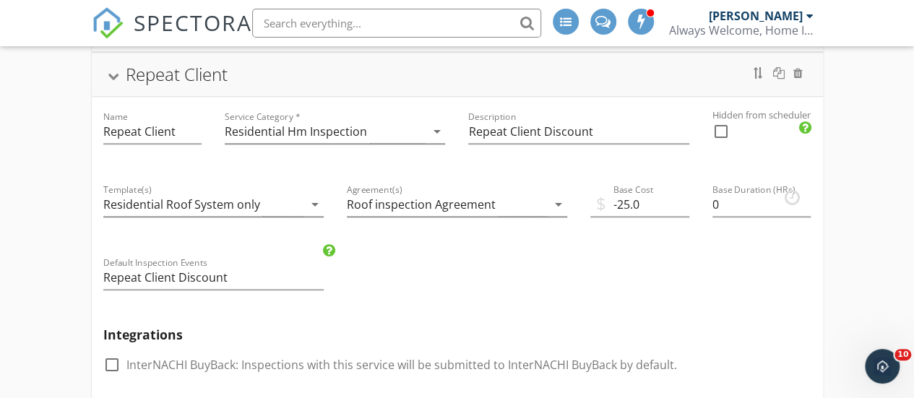
scroll to position [638, 0]
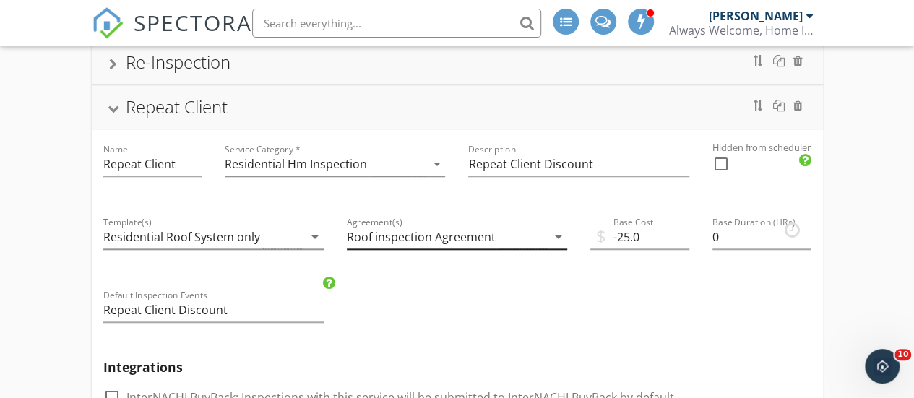
click at [544, 229] on div "Roof inspection Agreement" at bounding box center [447, 238] width 200 height 24
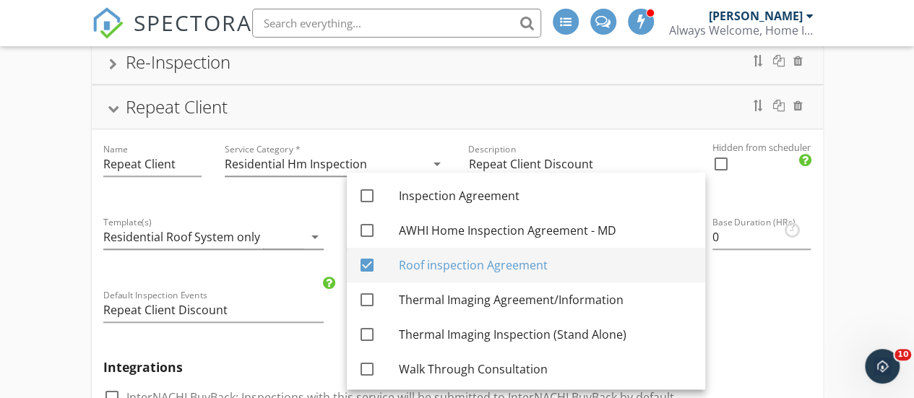
drag, startPoint x: 367, startPoint y: 266, endPoint x: 353, endPoint y: 261, distance: 15.3
click at [360, 264] on div at bounding box center [367, 265] width 25 height 25
checkbox input "false"
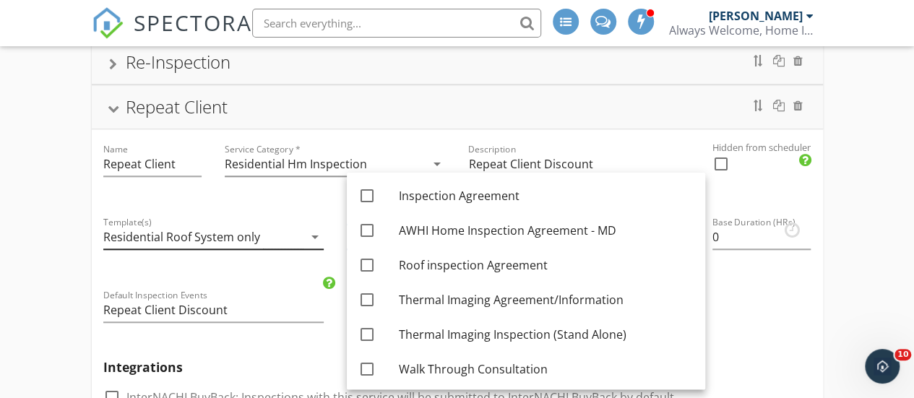
click at [252, 232] on div "Residential Roof System only" at bounding box center [181, 237] width 157 height 13
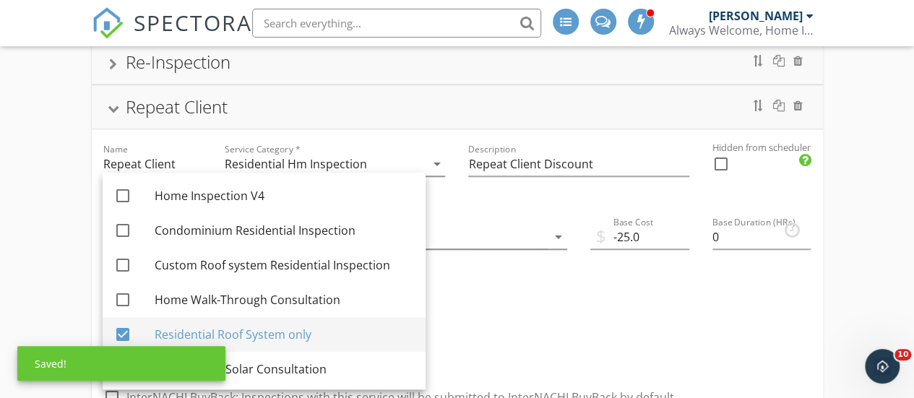
click at [171, 333] on div "Residential Roof System only" at bounding box center [284, 334] width 259 height 17
checkbox input "false"
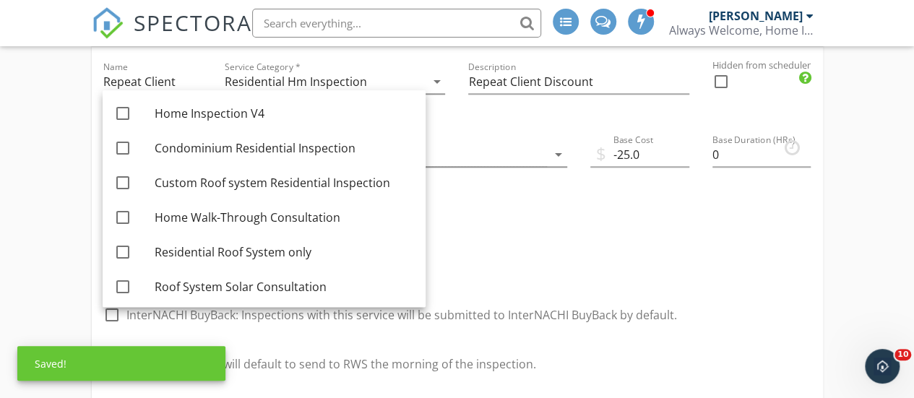
scroll to position [734, 0]
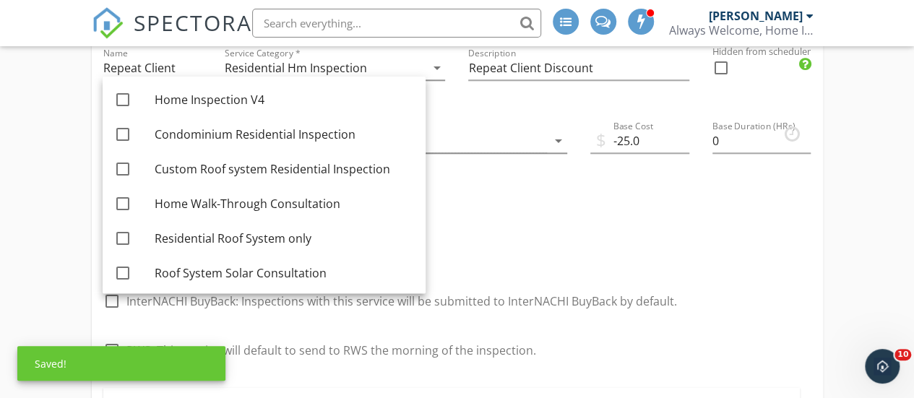
click at [503, 308] on div "check_box_outline_blank InterNACHI BuyBack: Inspections with this service will …" at bounding box center [390, 310] width 574 height 35
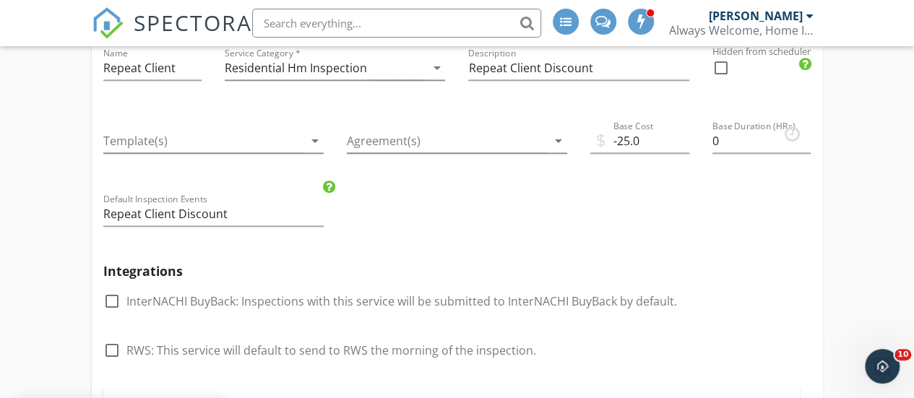
click at [732, 137] on input "0" at bounding box center [762, 141] width 99 height 24
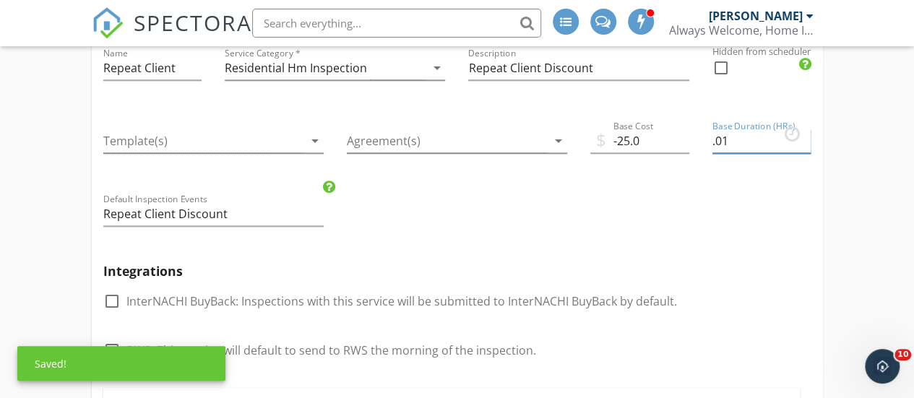
type input ".01"
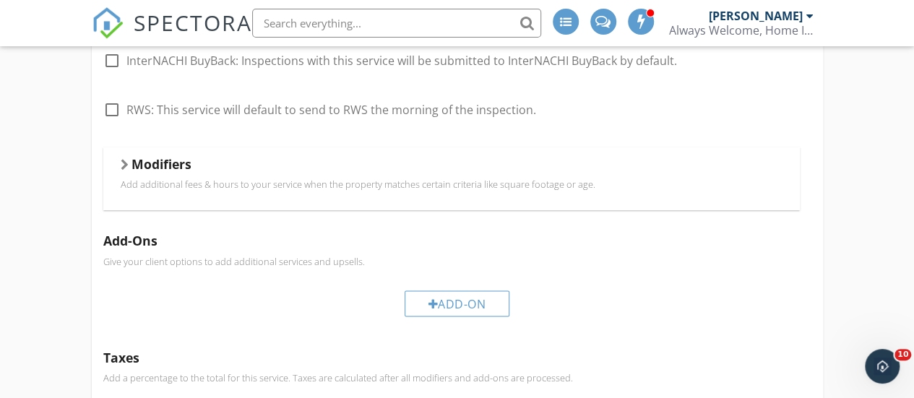
scroll to position [976, 0]
click at [133, 157] on h5 "Modifiers" at bounding box center [162, 163] width 60 height 14
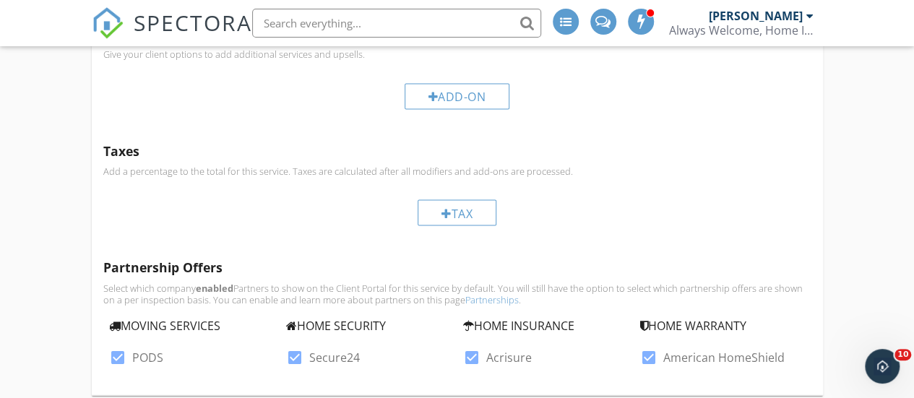
scroll to position [1326, 0]
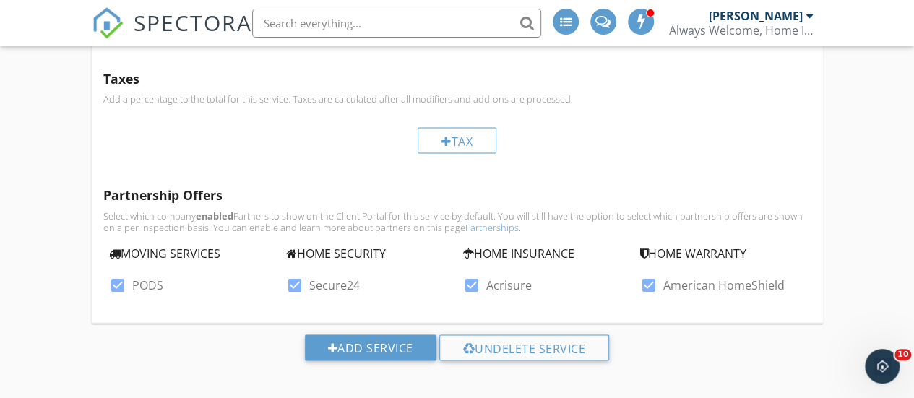
drag, startPoint x: 118, startPoint y: 275, endPoint x: 245, endPoint y: 300, distance: 129.6
click at [119, 277] on div at bounding box center [118, 284] width 25 height 25
checkbox input "false"
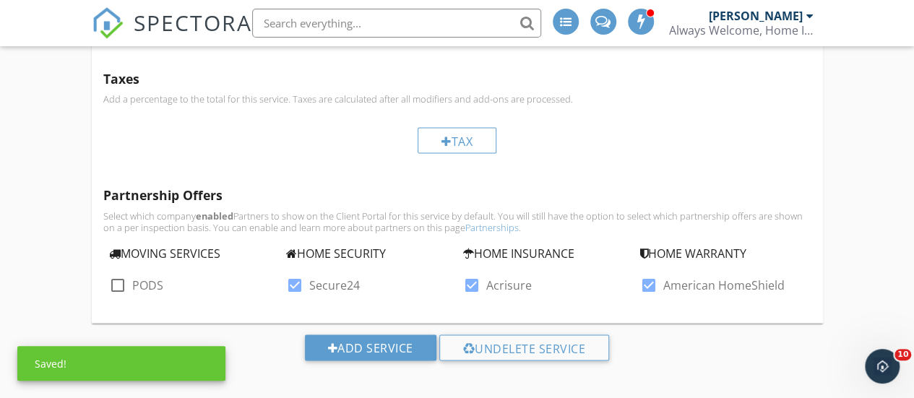
drag, startPoint x: 300, startPoint y: 281, endPoint x: 314, endPoint y: 280, distance: 13.8
click at [308, 280] on div "check_box Secure24" at bounding box center [323, 284] width 74 height 17
drag, startPoint x: 474, startPoint y: 280, endPoint x: 528, endPoint y: 277, distance: 53.6
click at [478, 278] on div at bounding box center [472, 284] width 25 height 25
checkbox input "false"
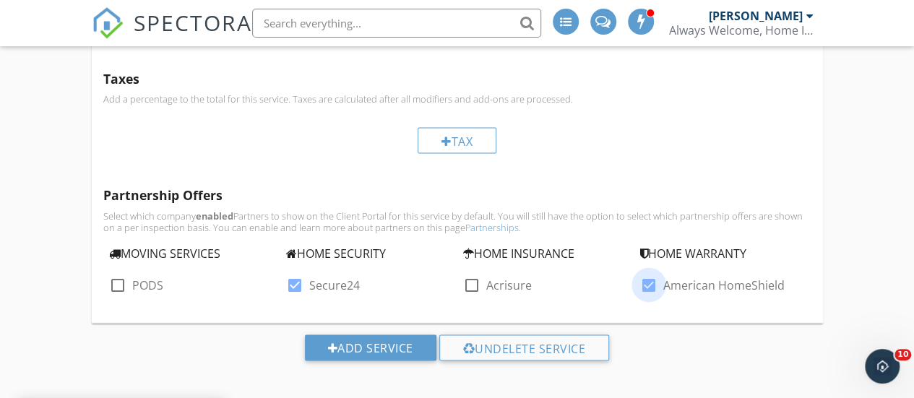
click at [657, 278] on div at bounding box center [649, 284] width 25 height 25
checkbox input "false"
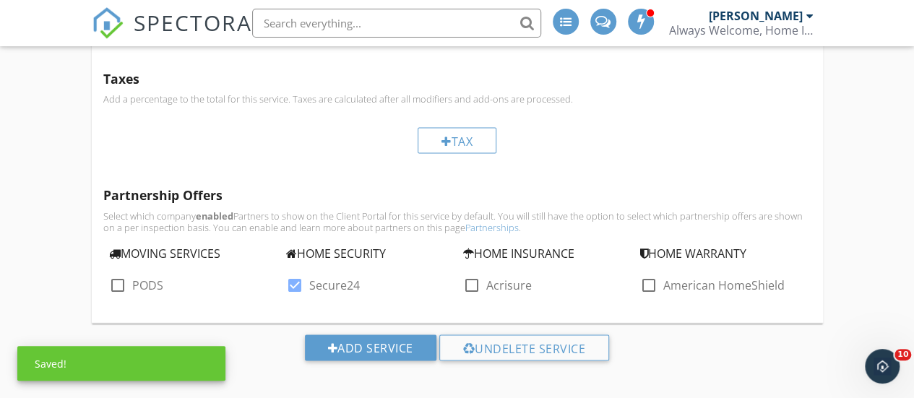
click at [302, 278] on div at bounding box center [295, 284] width 25 height 25
checkbox input "false"
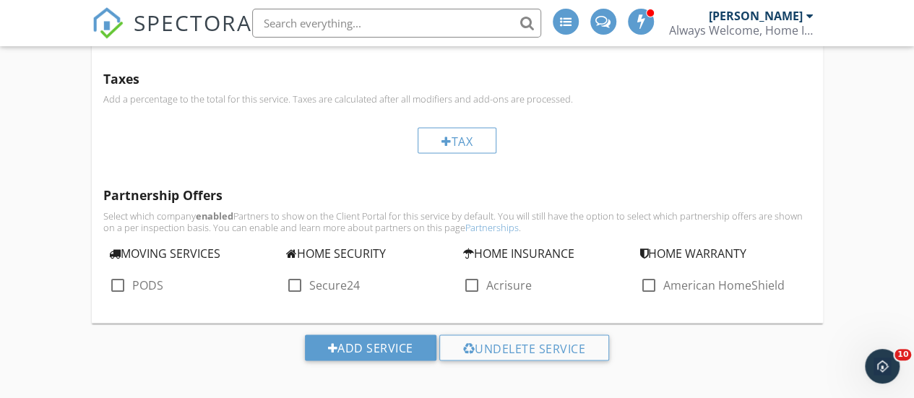
click at [196, 361] on div "Add Service Undelete Service" at bounding box center [457, 353] width 914 height 60
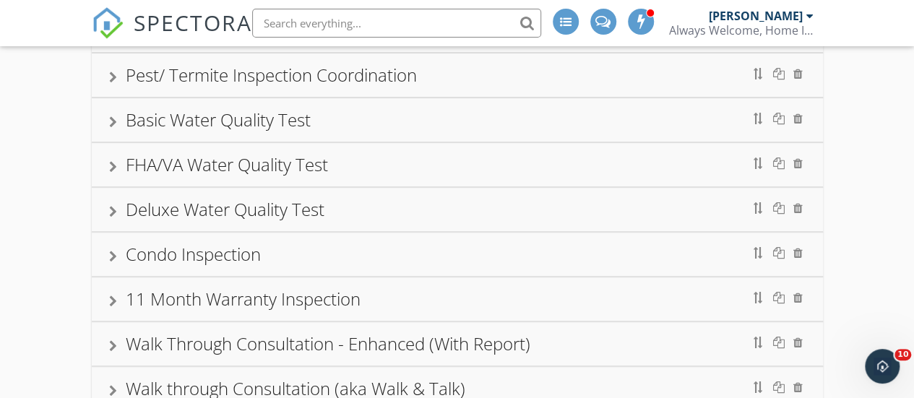
scroll to position [266, 0]
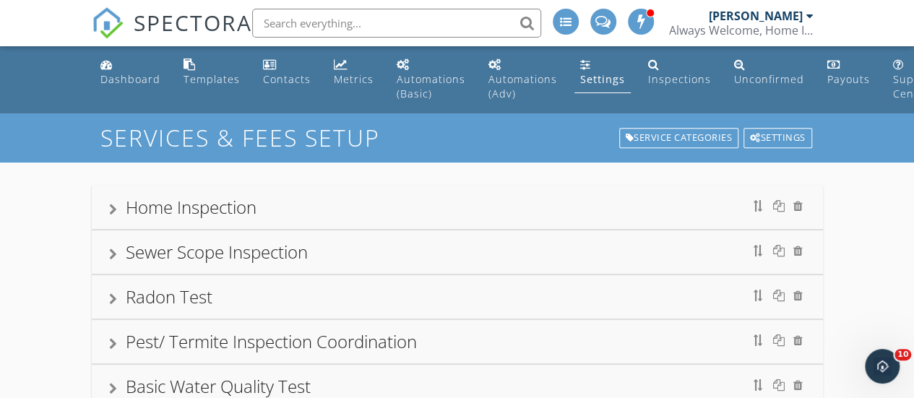
scroll to position [445, 0]
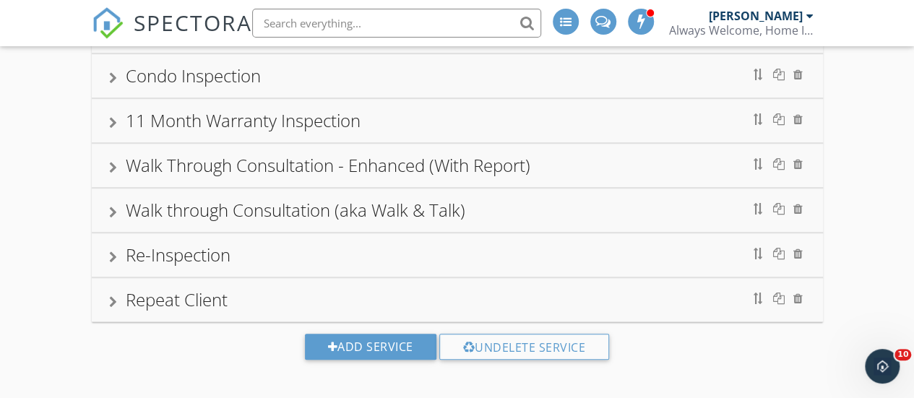
click at [289, 287] on div "Repeat Client" at bounding box center [457, 300] width 697 height 26
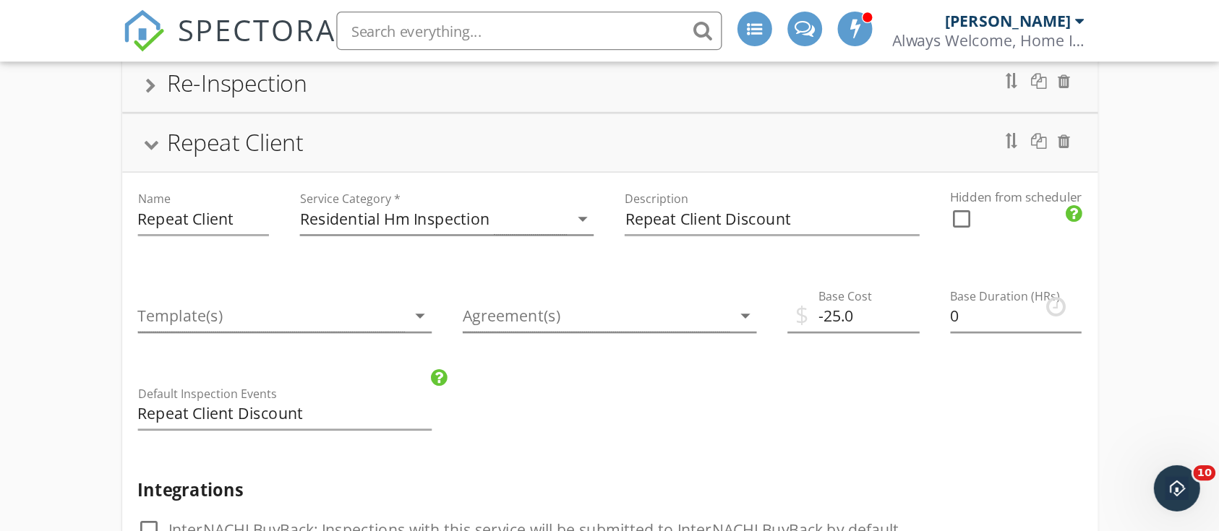
scroll to position [638, 0]
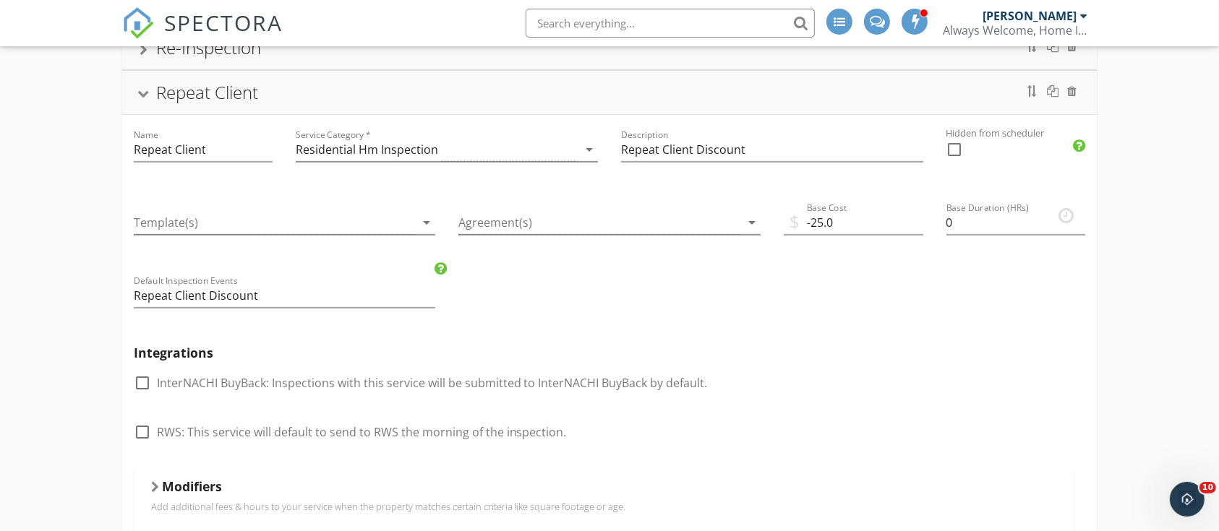
click at [914, 25] on div "Always Welcome, Home Inspections, LLC" at bounding box center [1015, 30] width 145 height 14
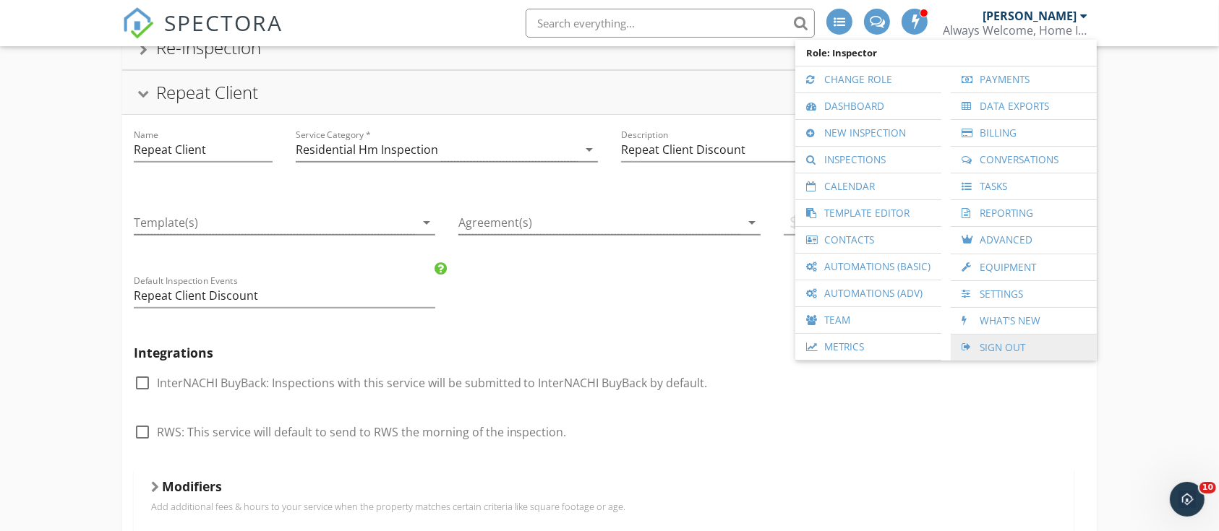
click at [914, 347] on link "Sign Out" at bounding box center [1024, 348] width 132 height 26
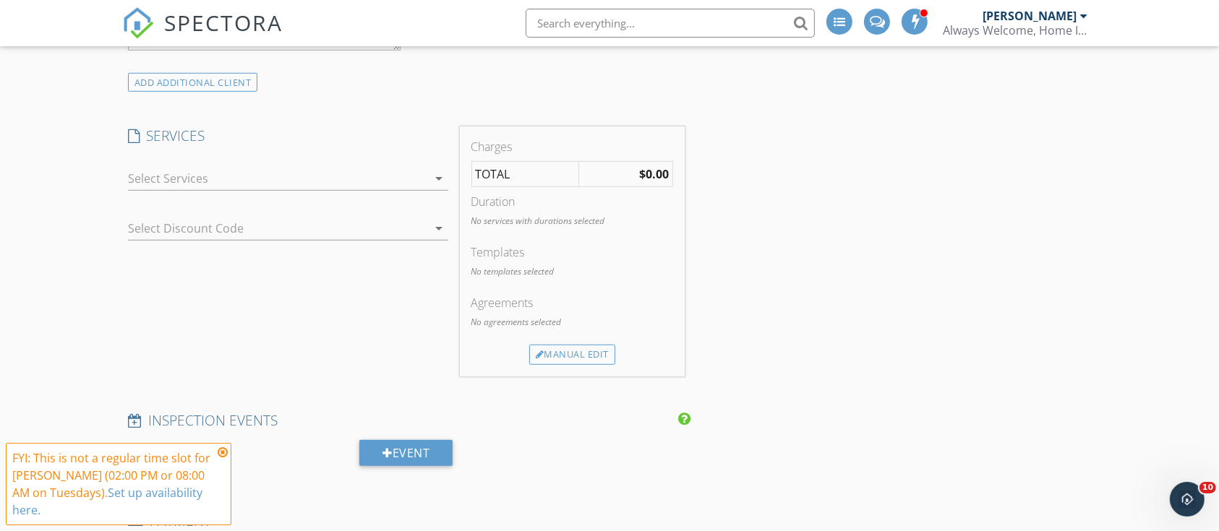
click at [229, 172] on div at bounding box center [278, 178] width 300 height 23
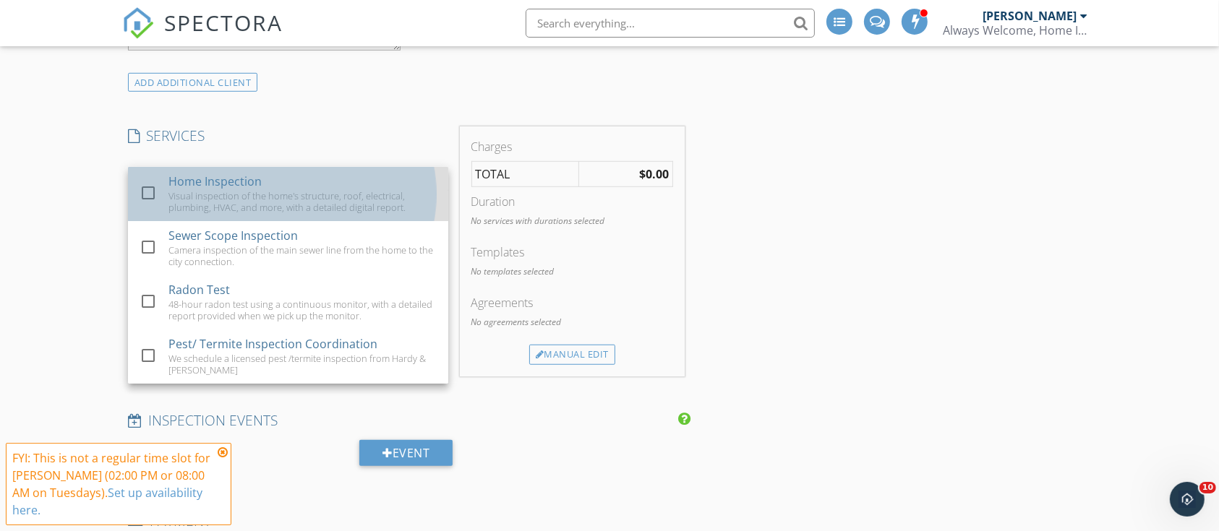
click at [175, 190] on div "Visual inspection of the home's structure, roof, electrical, plumbing, HVAC, an…" at bounding box center [302, 201] width 268 height 23
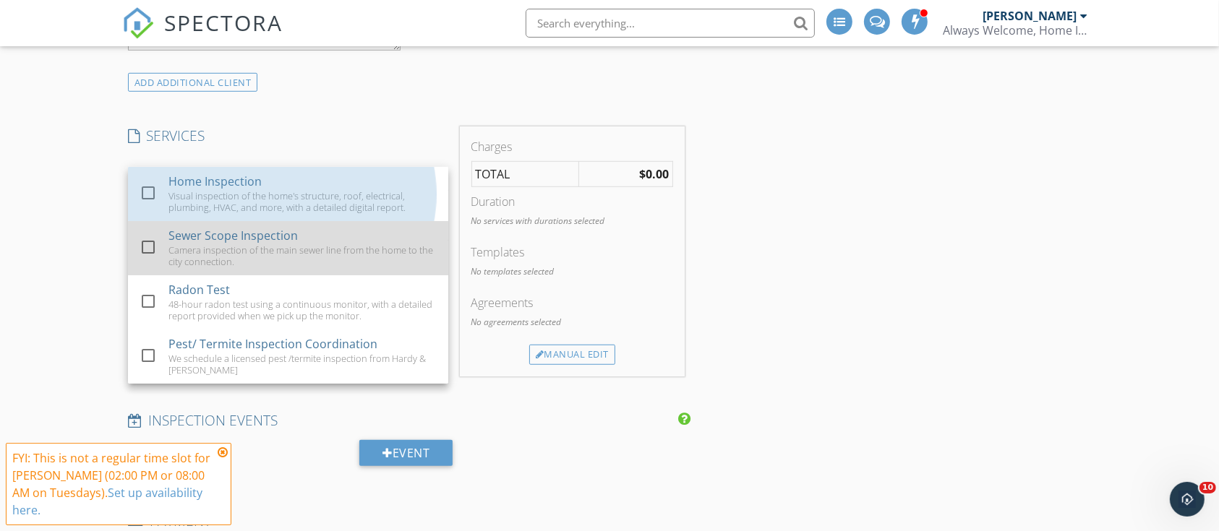
checkbox input "true"
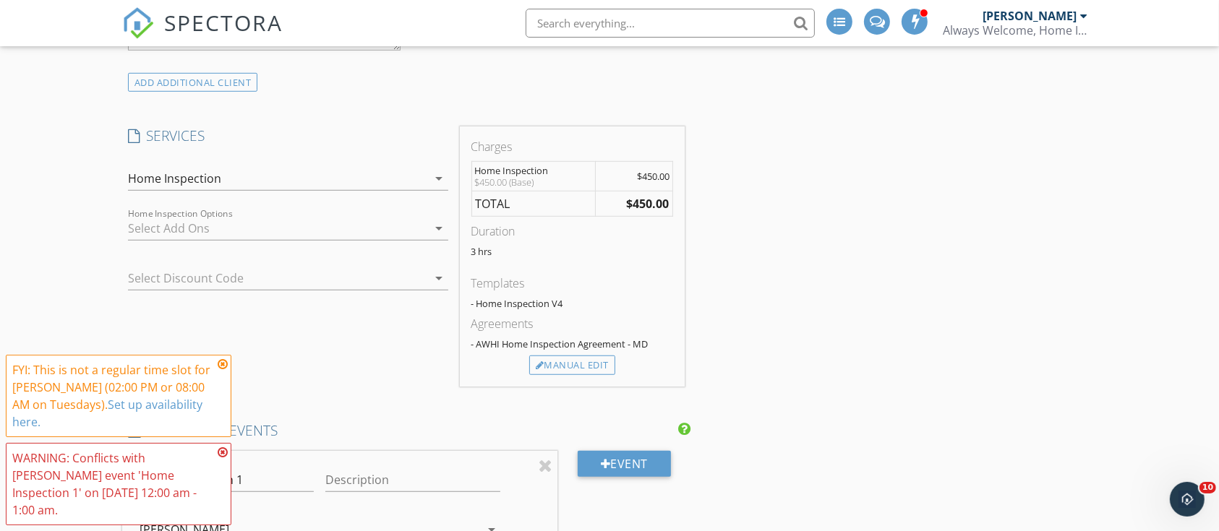
click at [195, 236] on div at bounding box center [278, 228] width 300 height 23
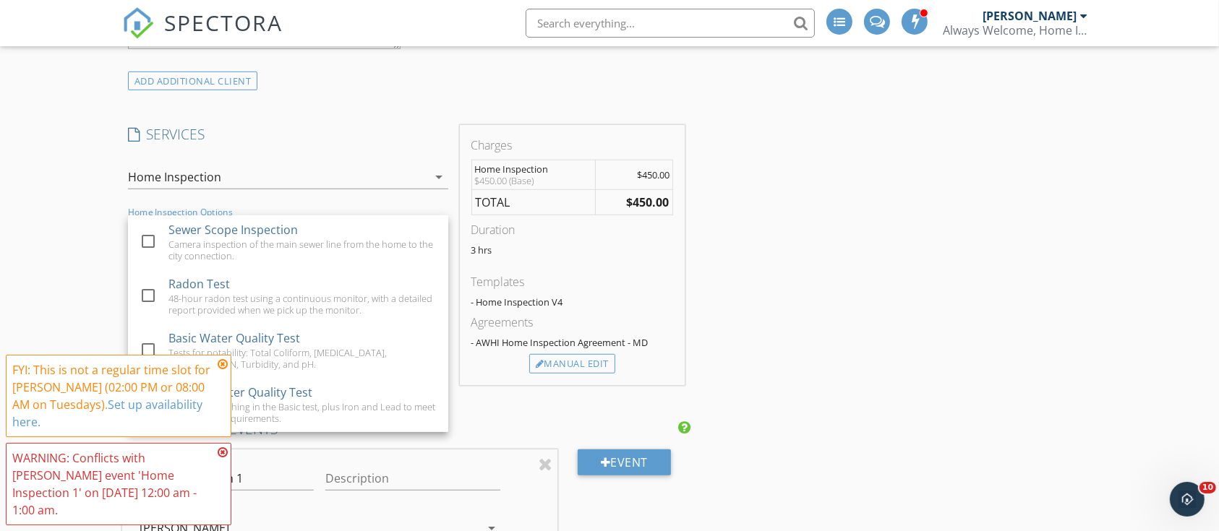
scroll to position [975, 0]
drag, startPoint x: 1078, startPoint y: 166, endPoint x: 1087, endPoint y: 150, distance: 19.1
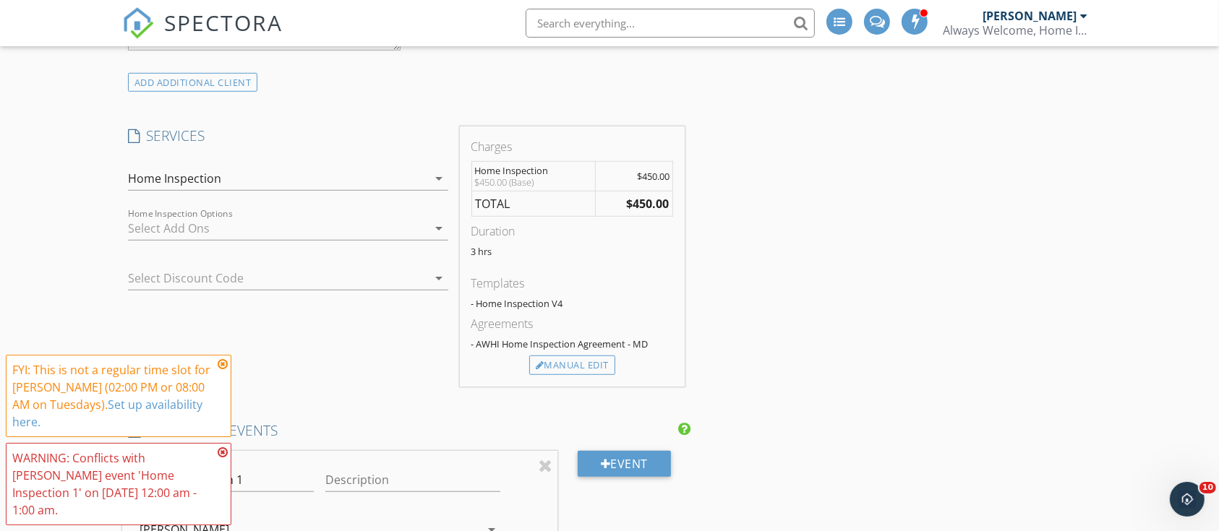
click at [1042, 23] on div "Always Welcome, Home Inspections, LLC" at bounding box center [1015, 30] width 145 height 14
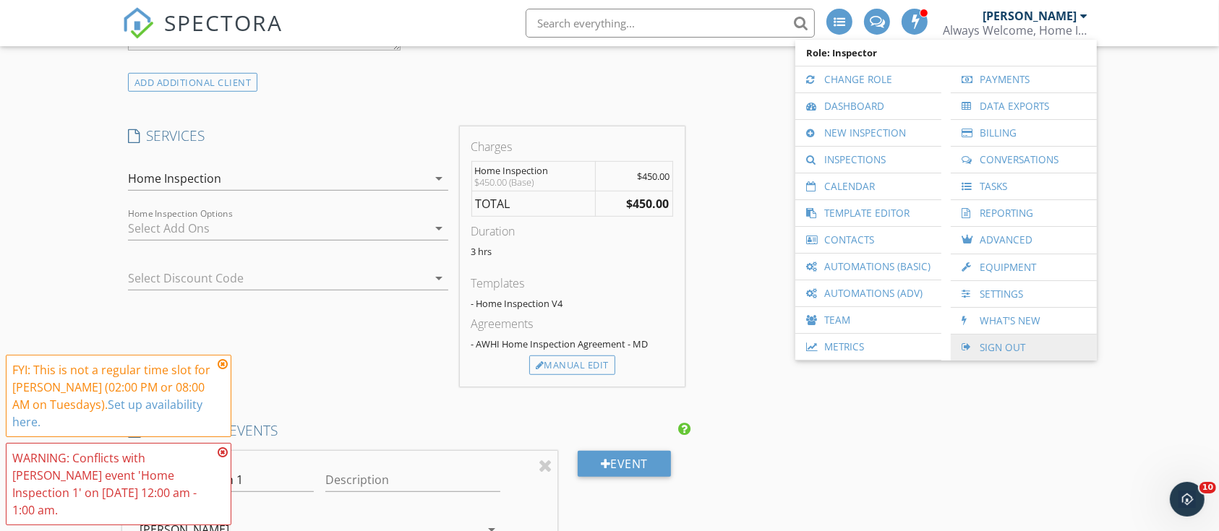
click at [1018, 341] on link "Sign Out" at bounding box center [1024, 348] width 132 height 26
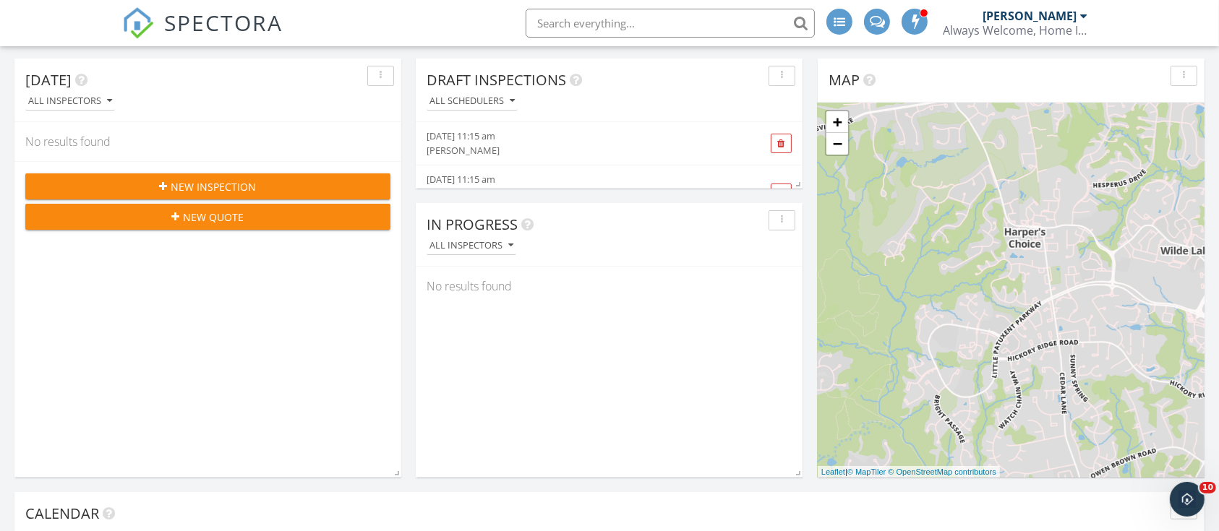
click at [199, 186] on div "[DATE] All Inspectors No results found New Inspection New Quote" at bounding box center [207, 268] width 387 height 419
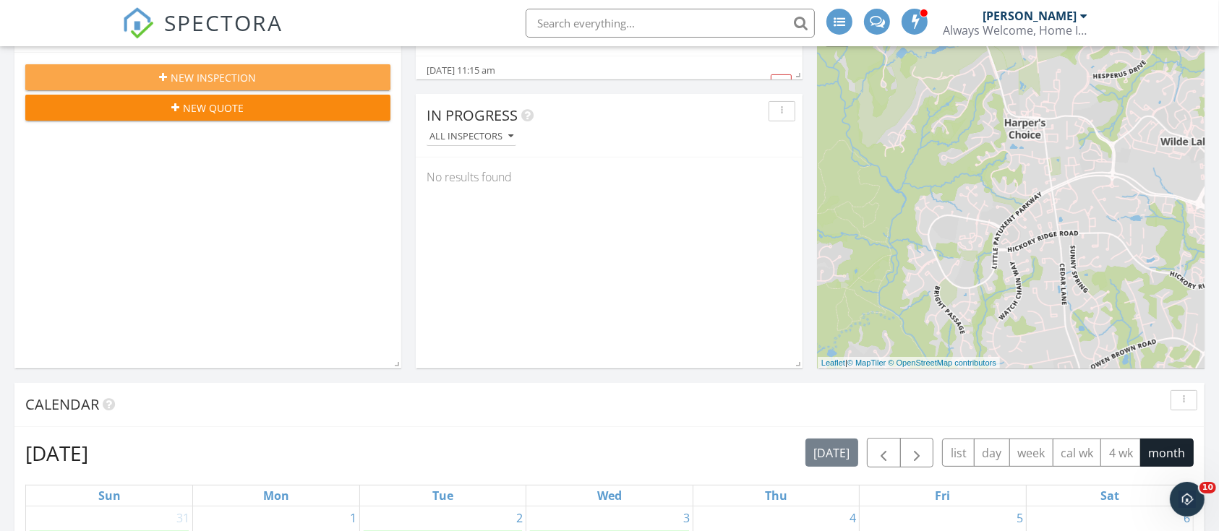
click at [220, 72] on span "New Inspection" at bounding box center [213, 77] width 85 height 15
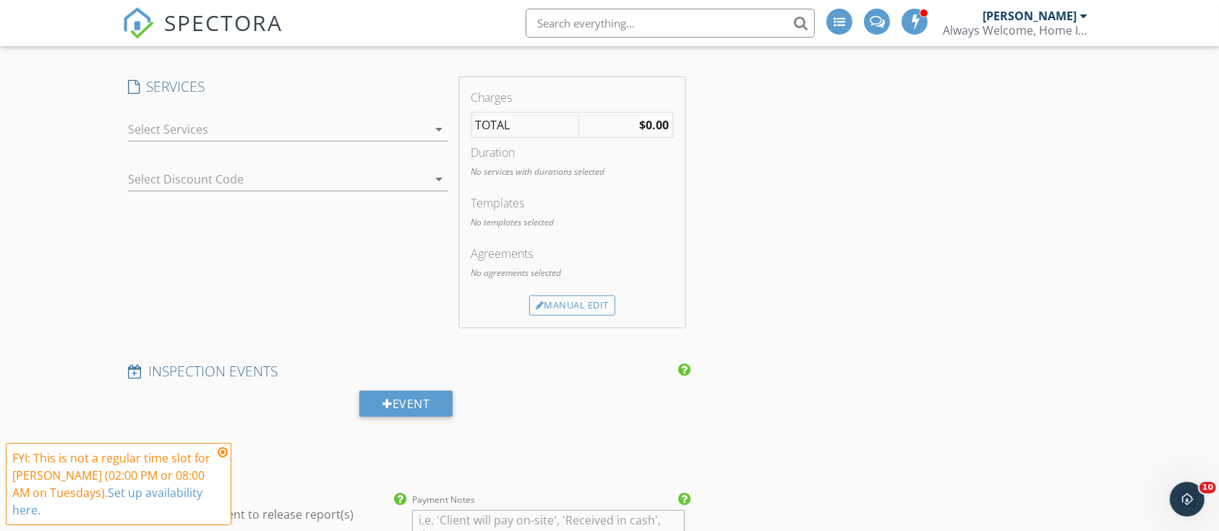
scroll to position [1028, 0]
click at [223, 126] on div at bounding box center [278, 125] width 300 height 23
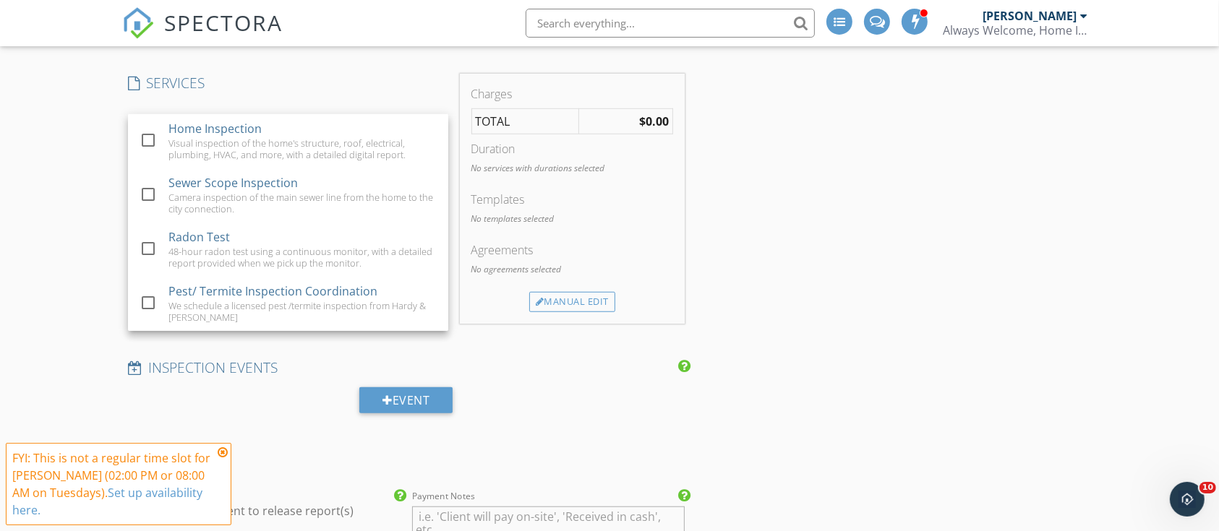
click at [223, 126] on div "Home Inspection" at bounding box center [214, 128] width 93 height 17
checkbox input "true"
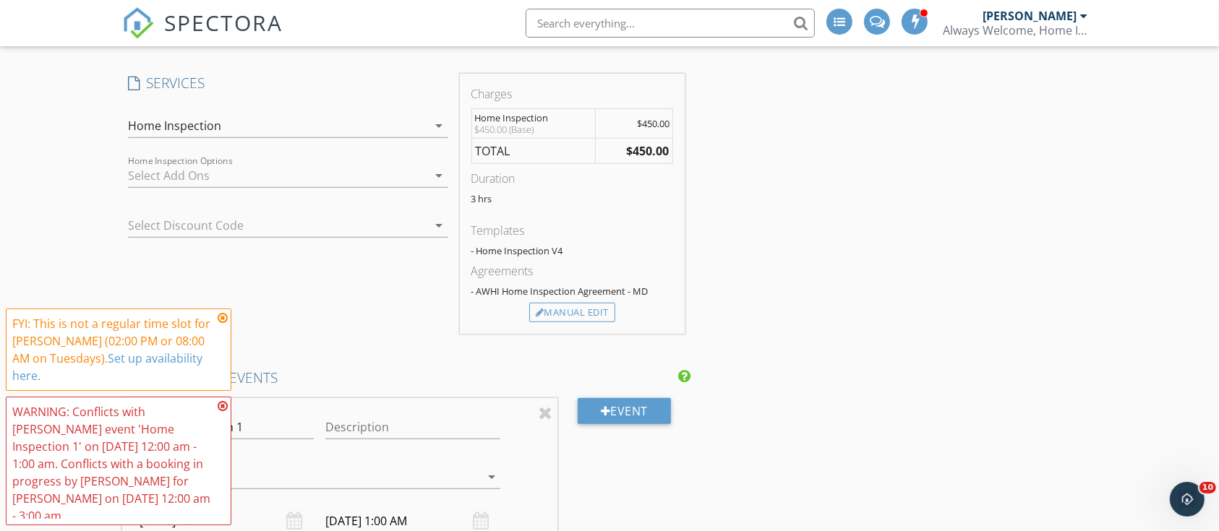
click at [238, 176] on div at bounding box center [278, 175] width 300 height 23
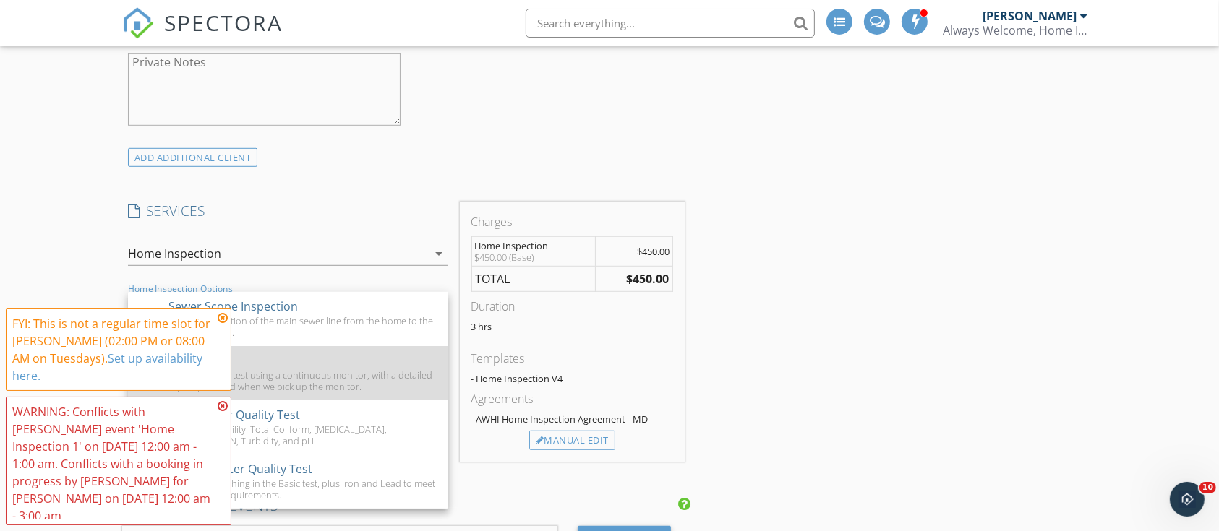
scroll to position [899, 0]
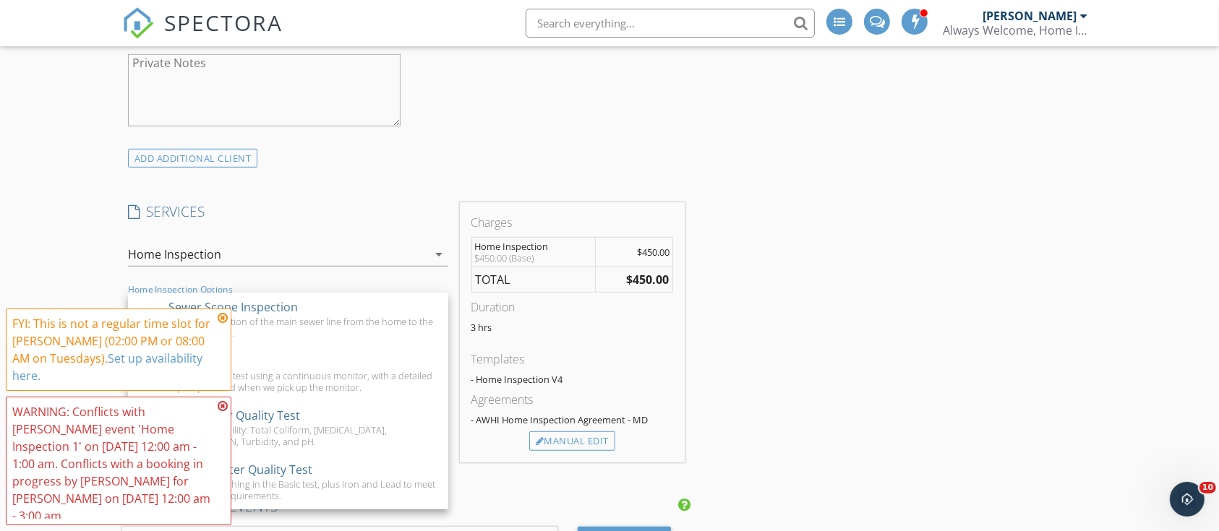
click at [222, 324] on icon at bounding box center [223, 318] width 10 height 12
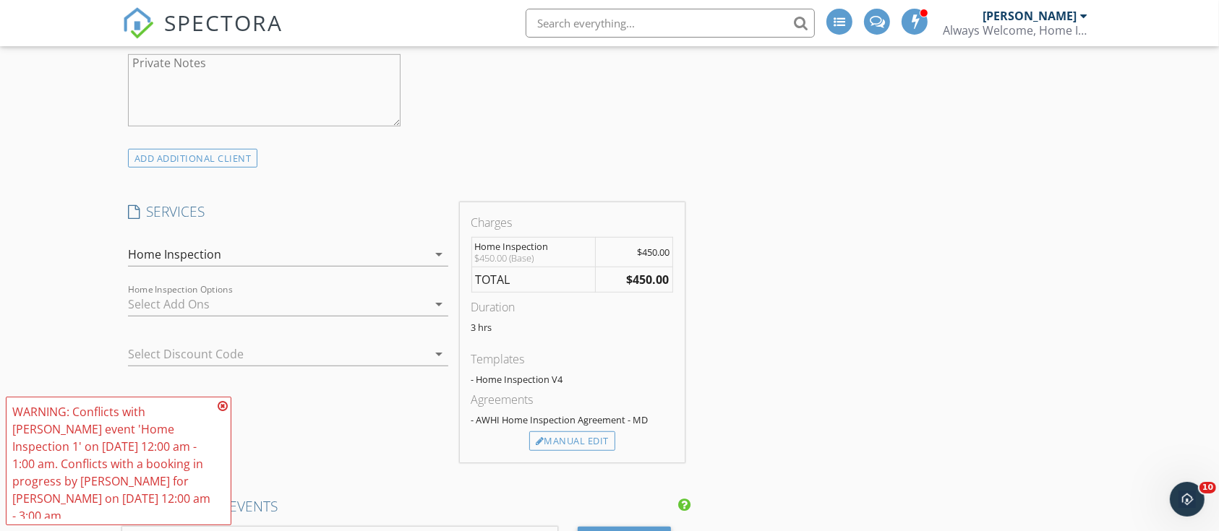
click at [220, 412] on icon at bounding box center [223, 406] width 10 height 12
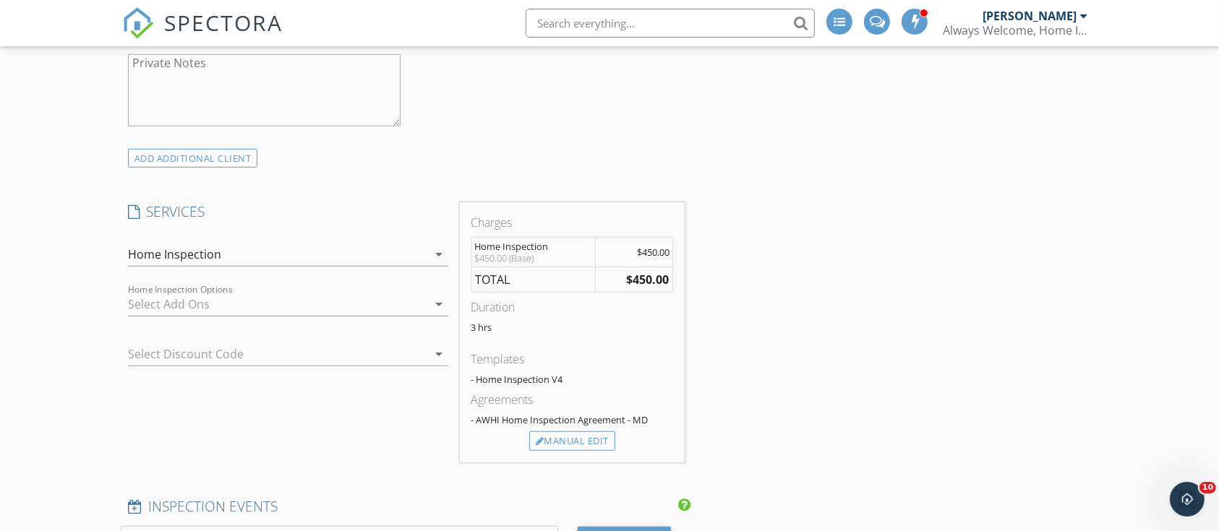
drag, startPoint x: 1048, startPoint y: 338, endPoint x: 1035, endPoint y: 336, distance: 13.1
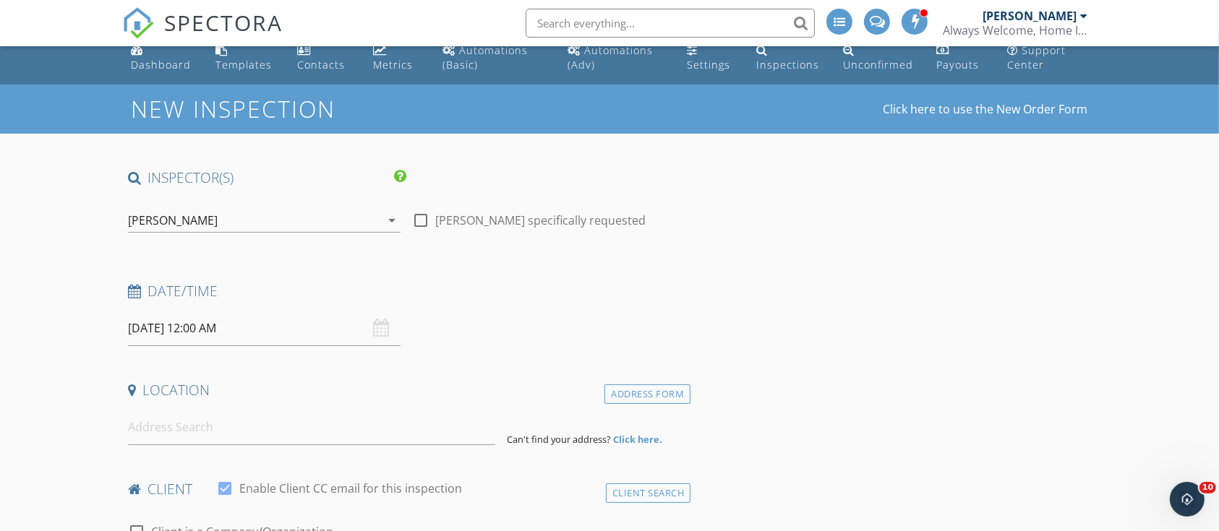
scroll to position [0, 0]
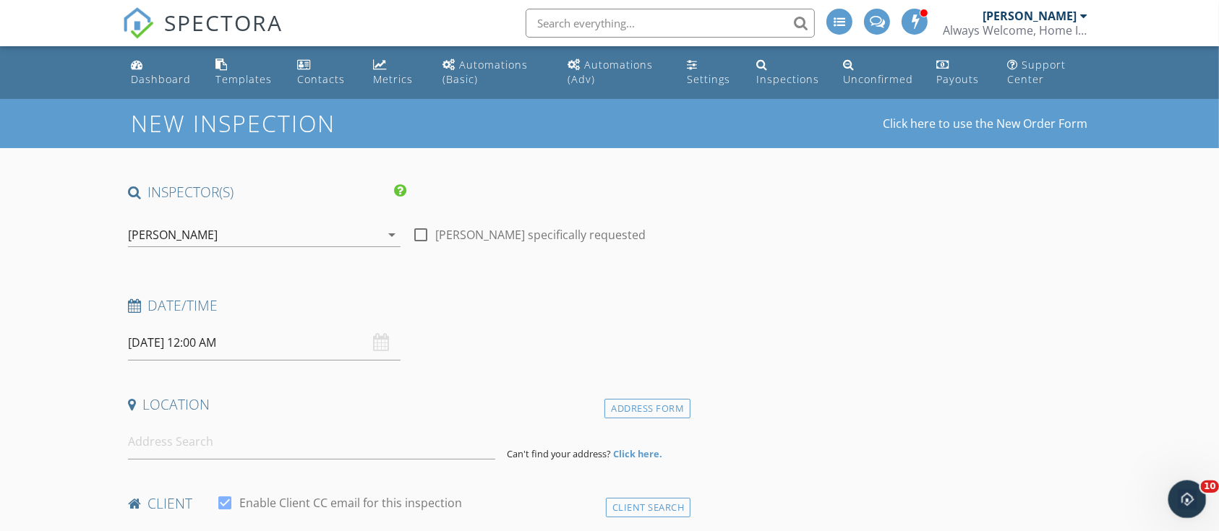
click at [1185, 505] on icon "Open Intercom Messenger" at bounding box center [1185, 498] width 24 height 24
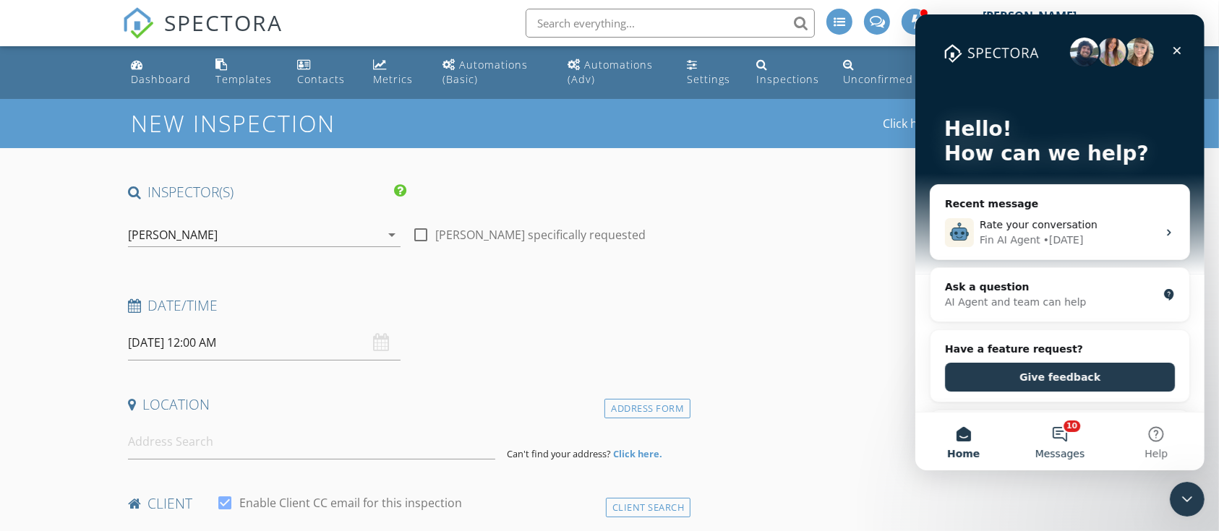
click at [1062, 436] on button "10 Messages" at bounding box center [1058, 442] width 96 height 58
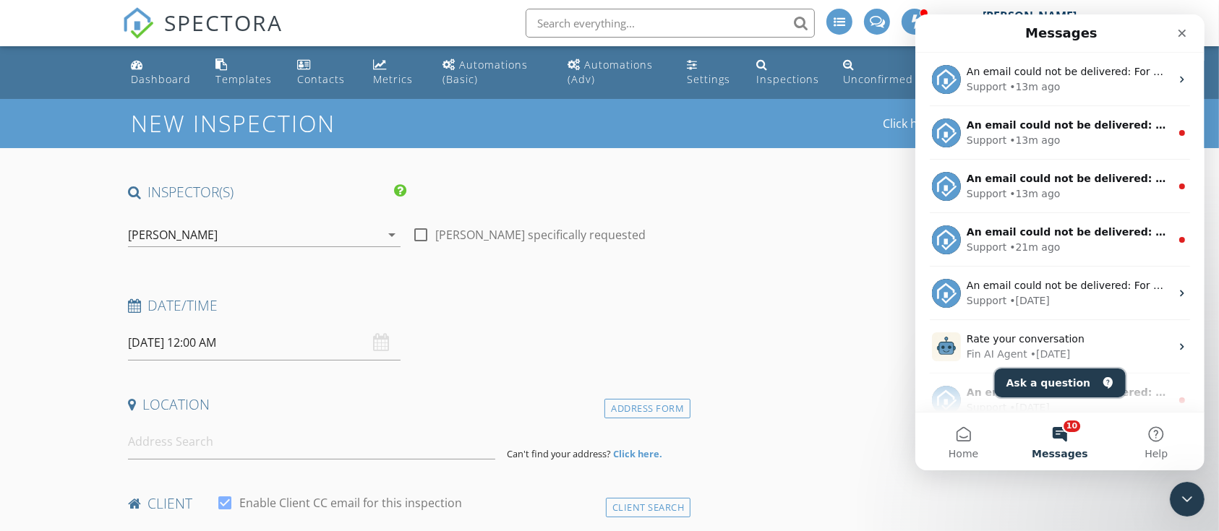
click at [1052, 382] on button "Ask a question" at bounding box center [1059, 383] width 131 height 29
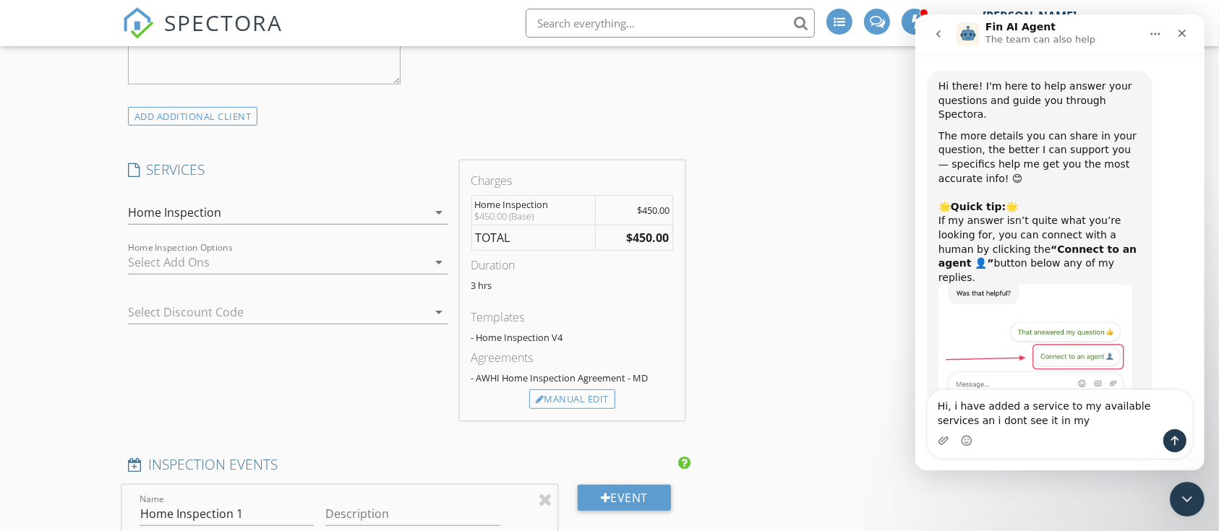
scroll to position [963, 0]
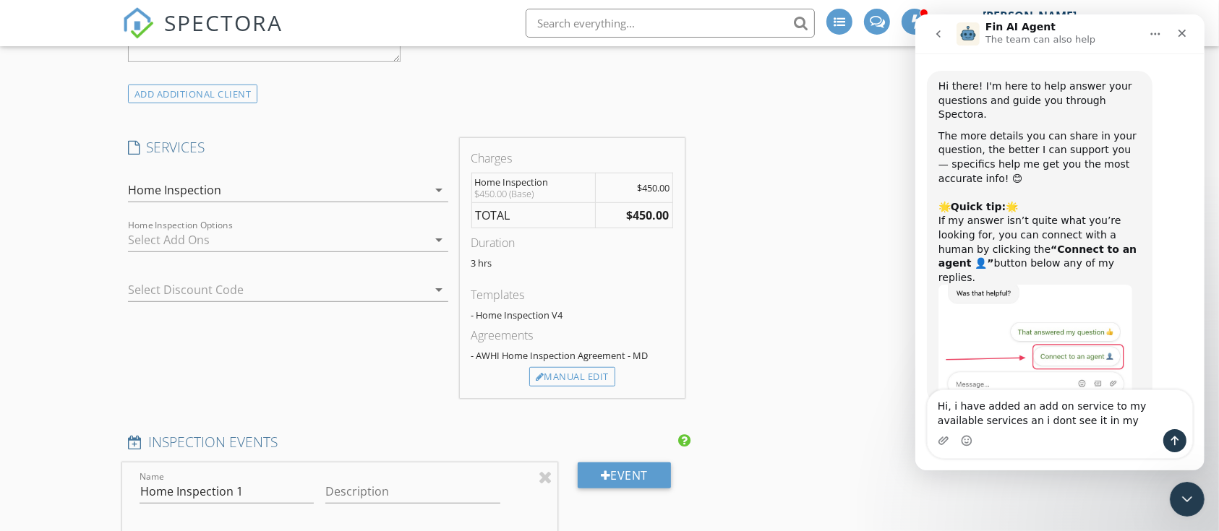
click at [1083, 426] on textarea "Hi, i have added an add on service to my available services an i dont see it in…" at bounding box center [1059, 409] width 265 height 39
type textarea "Hi, i have added an add on service to my available services an i dont see it in…"
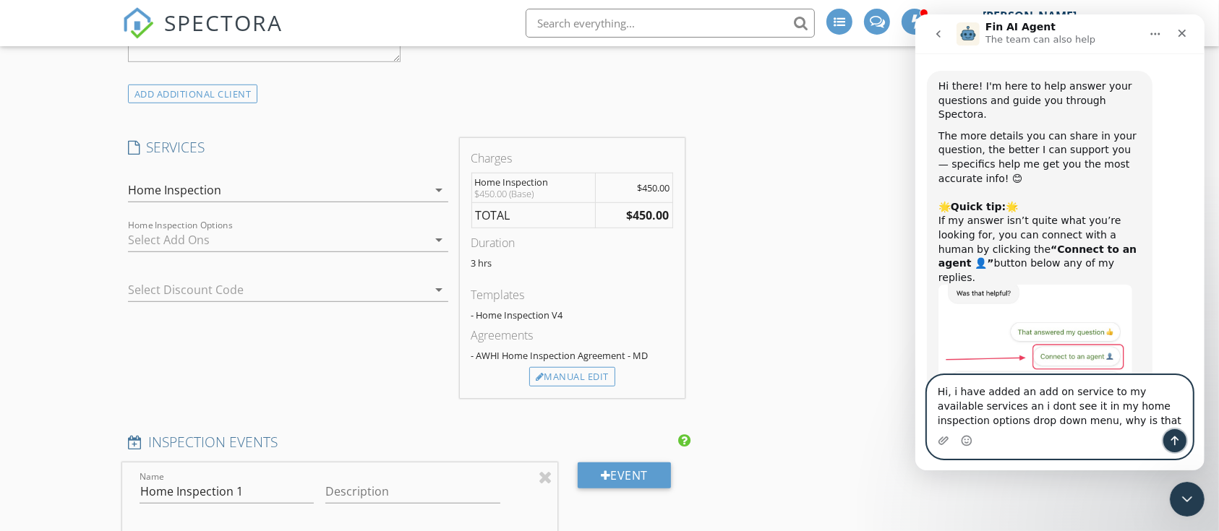
click at [1177, 437] on icon "Send a message…" at bounding box center [1174, 441] width 12 height 12
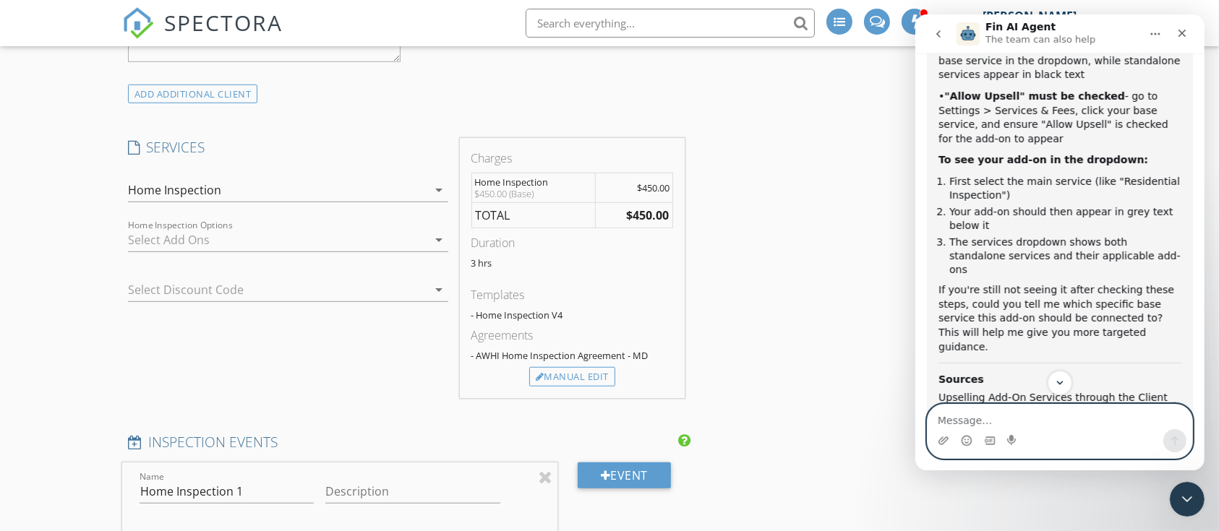
scroll to position [669, 0]
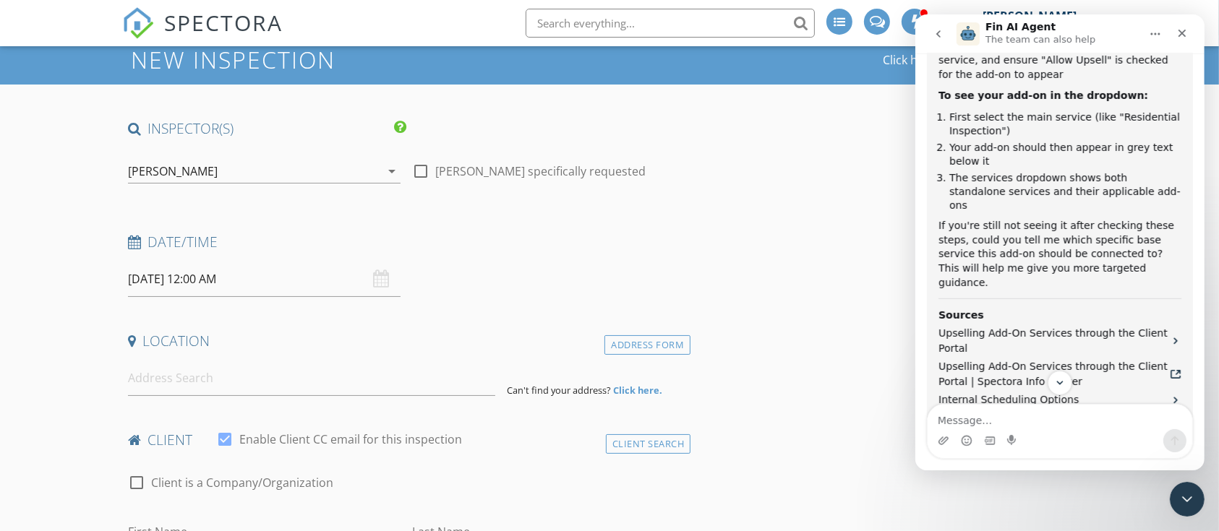
scroll to position [0, 0]
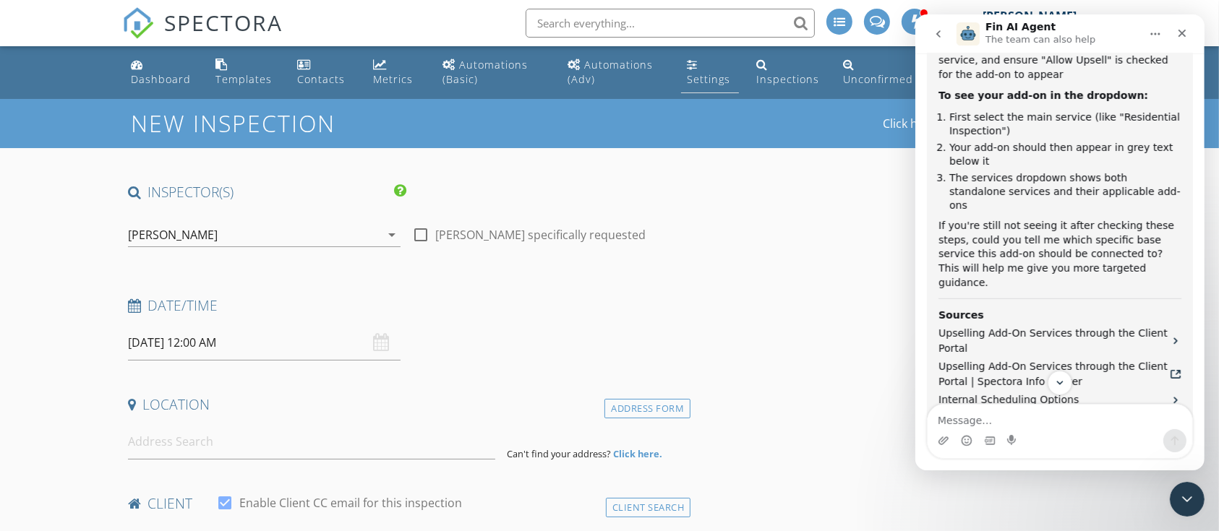
click at [695, 63] on div "Settings" at bounding box center [692, 65] width 11 height 12
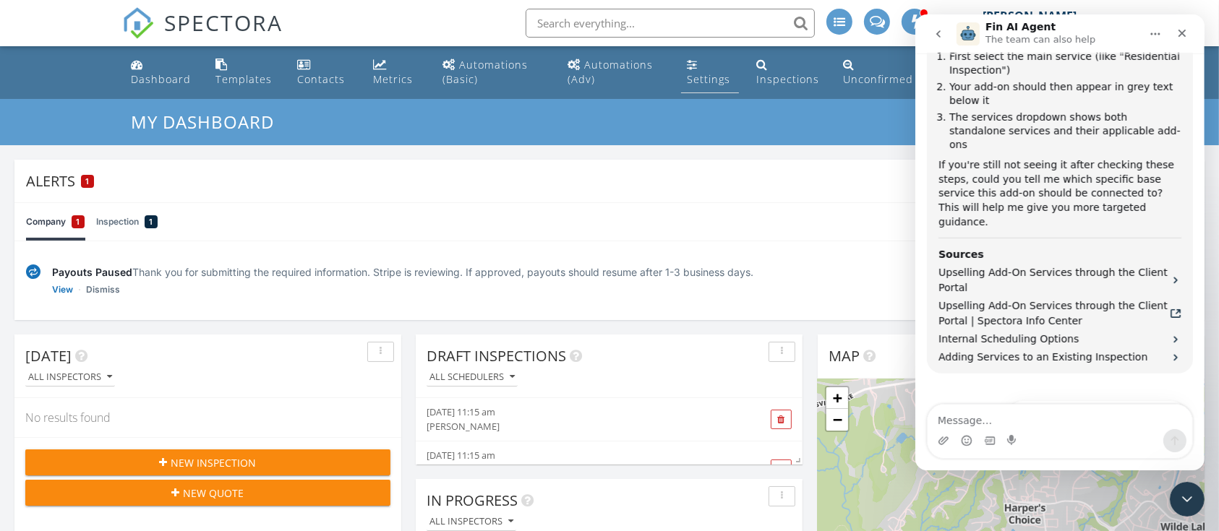
click at [694, 68] on div "Settings" at bounding box center [692, 65] width 11 height 12
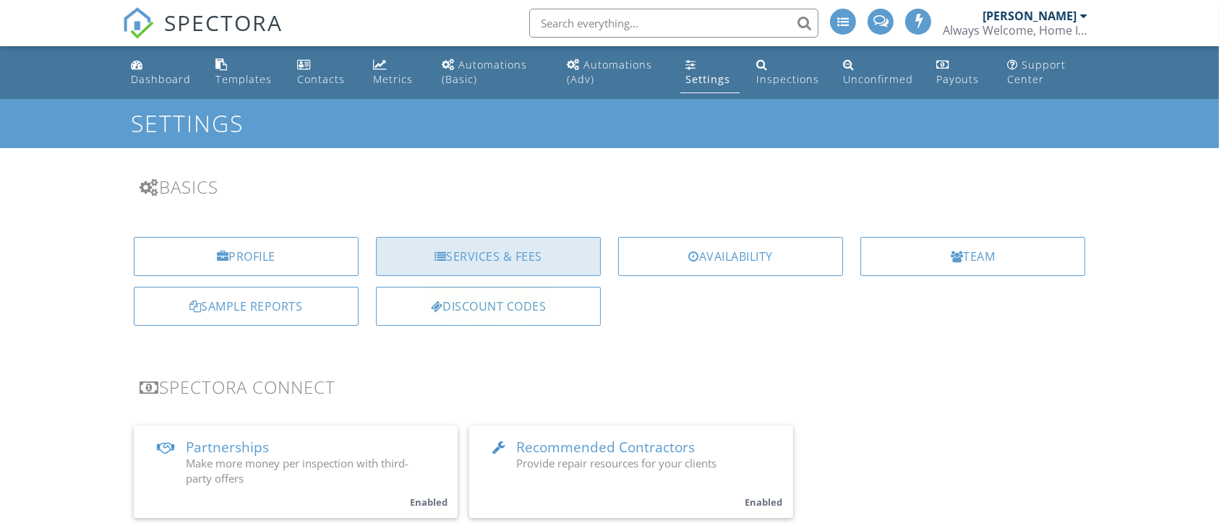
click at [501, 252] on div "Services & Fees" at bounding box center [488, 256] width 225 height 39
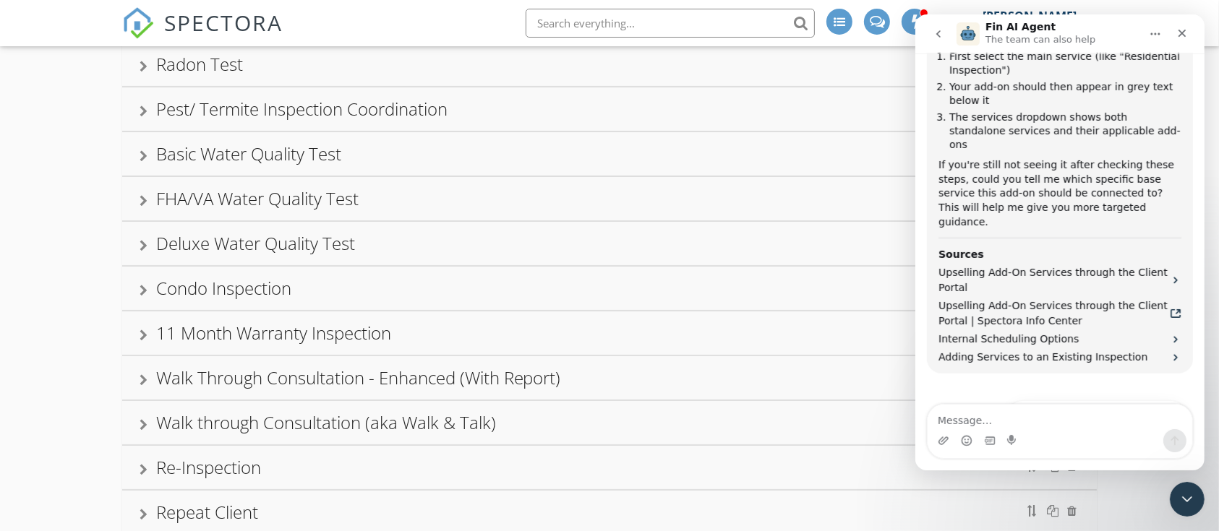
scroll to position [302, 0]
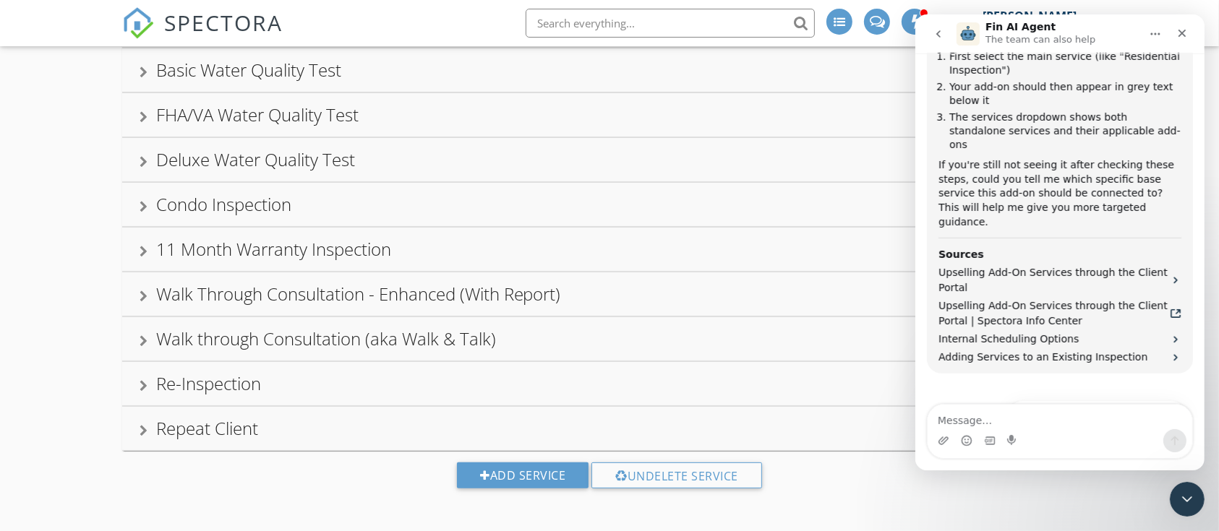
click at [238, 432] on div "Repeat Client" at bounding box center [207, 428] width 102 height 24
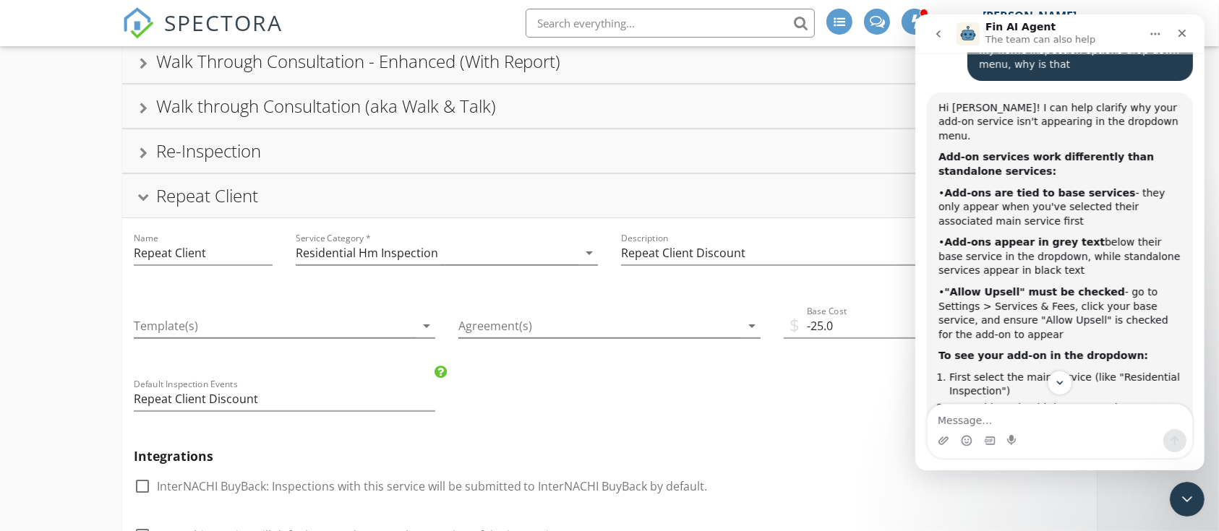
scroll to position [495, 0]
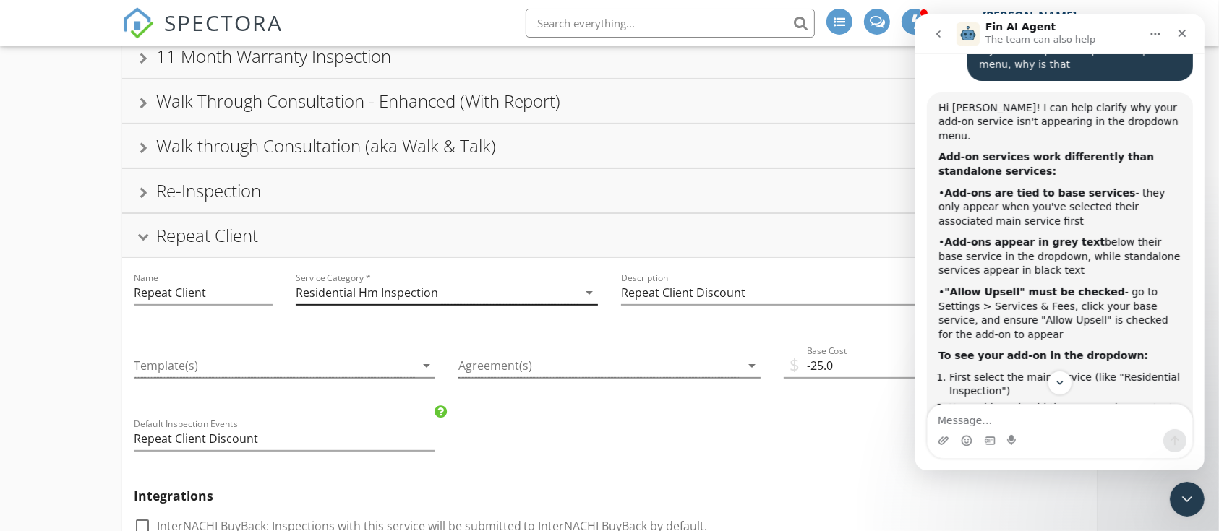
click at [473, 294] on div "Residential Hm Inspection" at bounding box center [437, 293] width 282 height 24
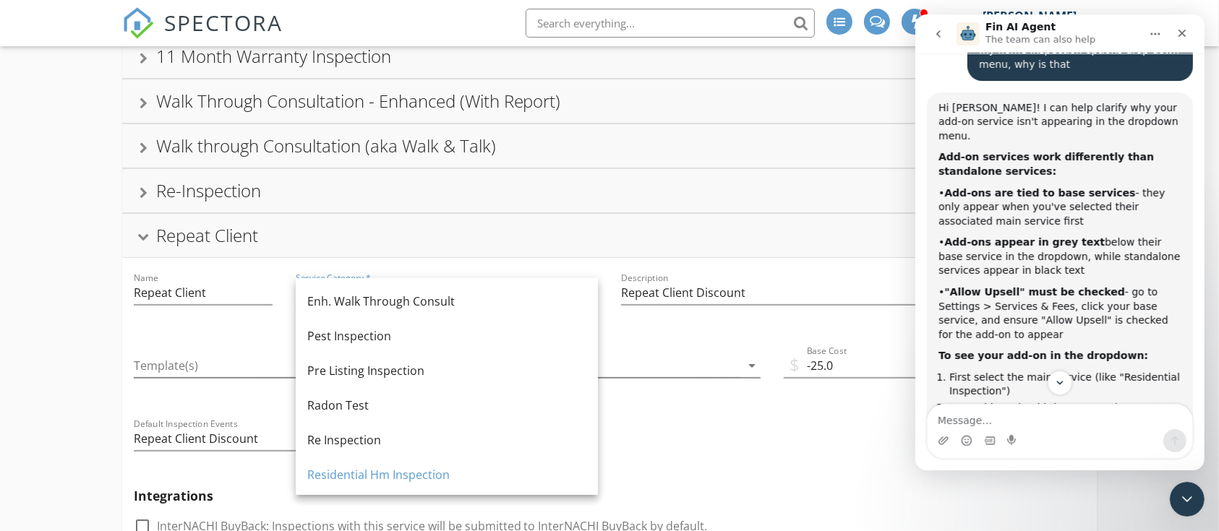
click at [515, 241] on div "Repeat Client" at bounding box center [610, 236] width 940 height 26
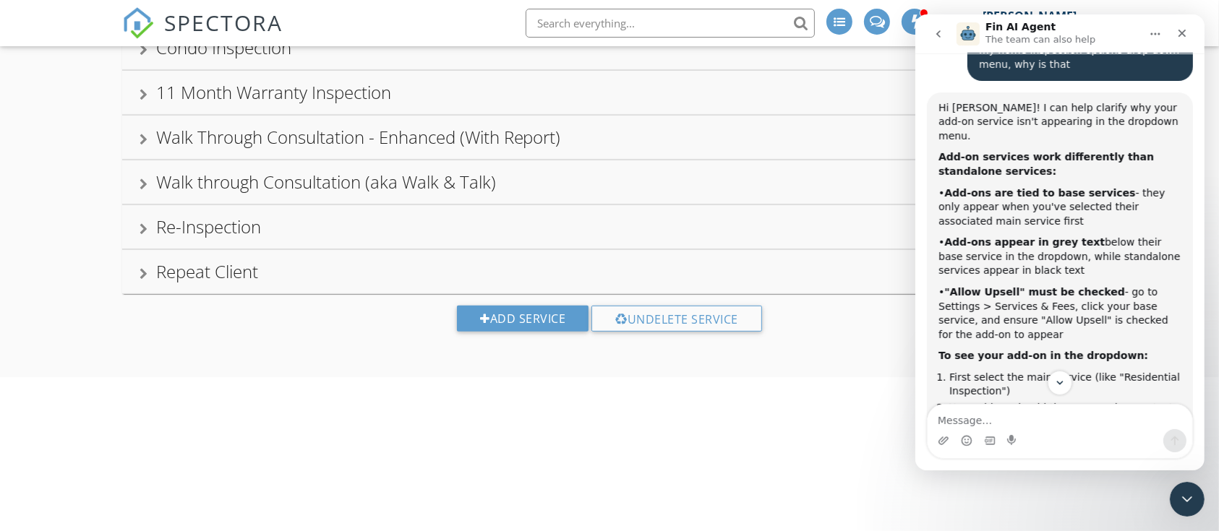
scroll to position [302, 0]
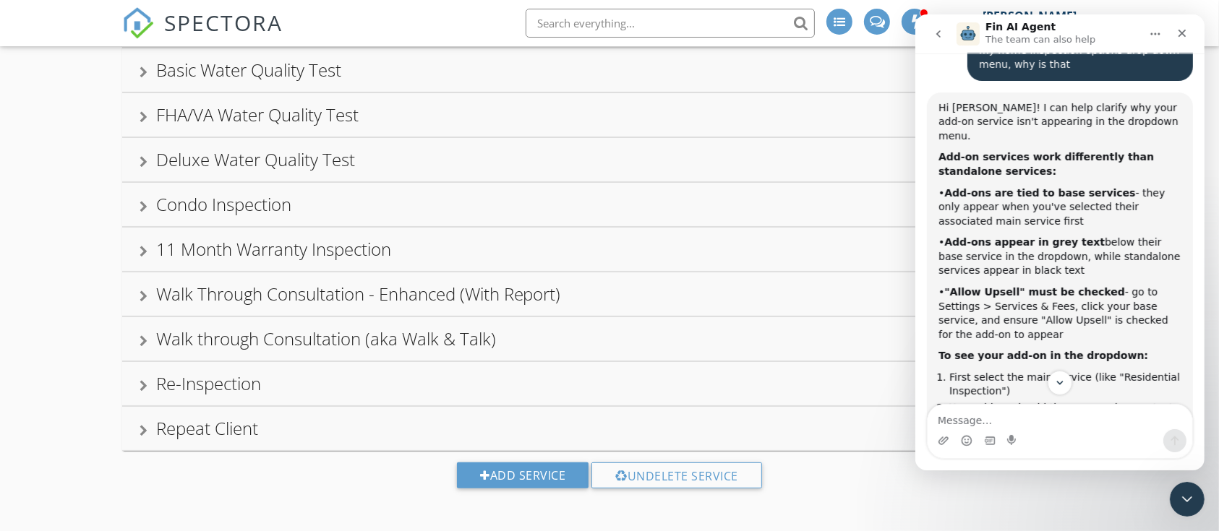
click at [314, 435] on div "Repeat Client" at bounding box center [610, 429] width 940 height 26
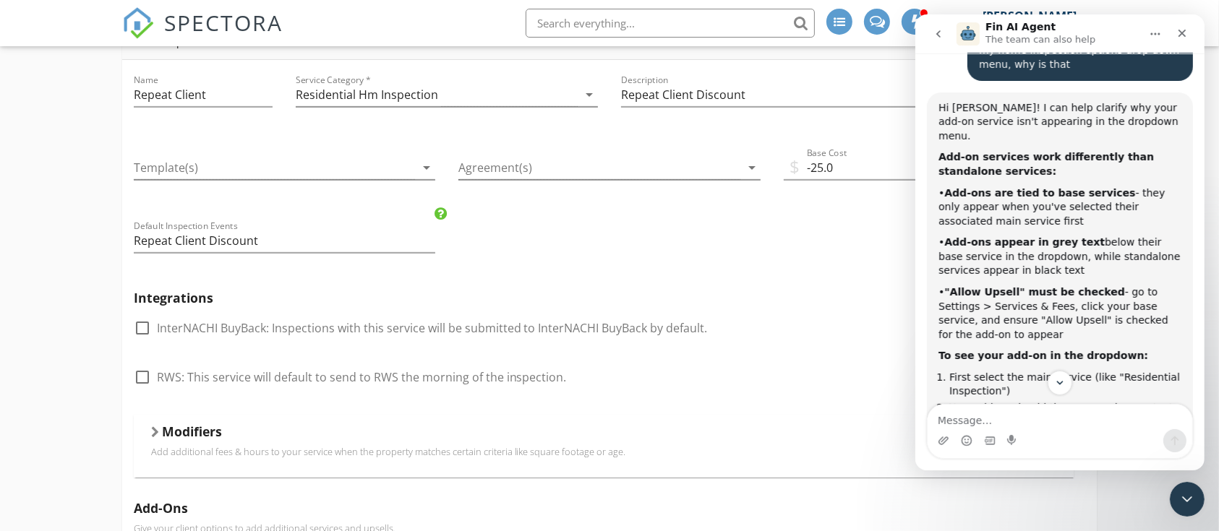
scroll to position [652, 0]
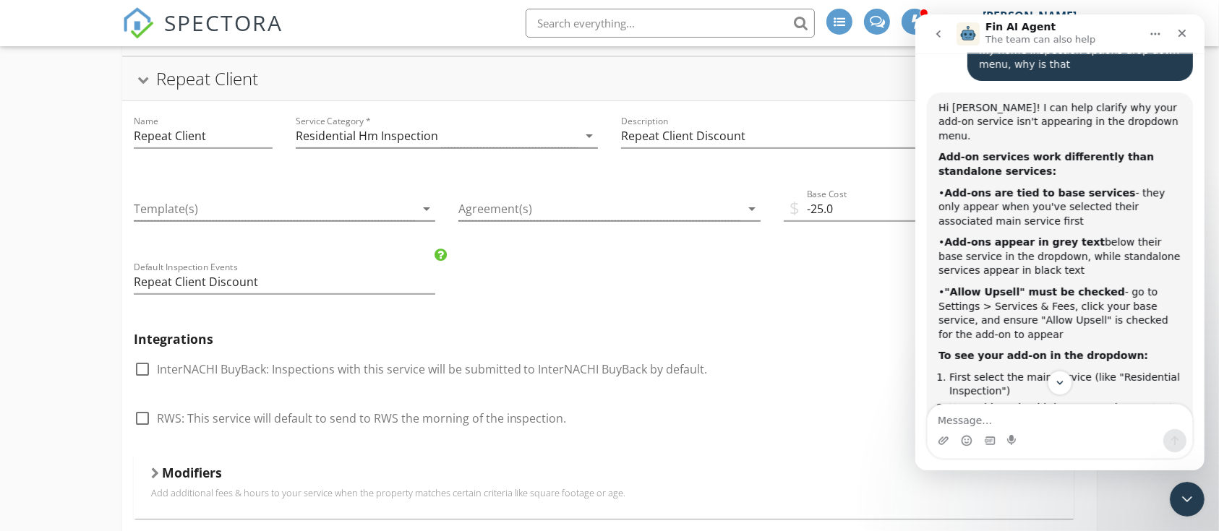
click at [1114, 37] on div "Fin AI Agent The team can also help" at bounding box center [1048, 34] width 184 height 25
drag, startPoint x: 1159, startPoint y: 35, endPoint x: 1155, endPoint y: 41, distance: 7.4
click at [1158, 35] on icon "Home" at bounding box center [1155, 34] width 12 height 12
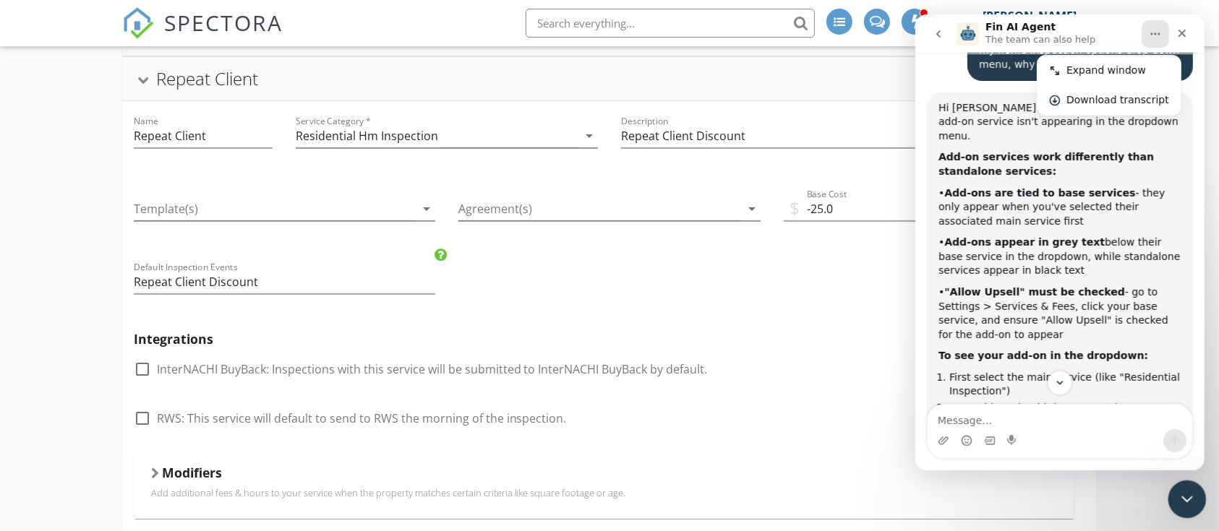
click at [1186, 513] on div "Close Intercom Messenger" at bounding box center [1184, 497] width 35 height 35
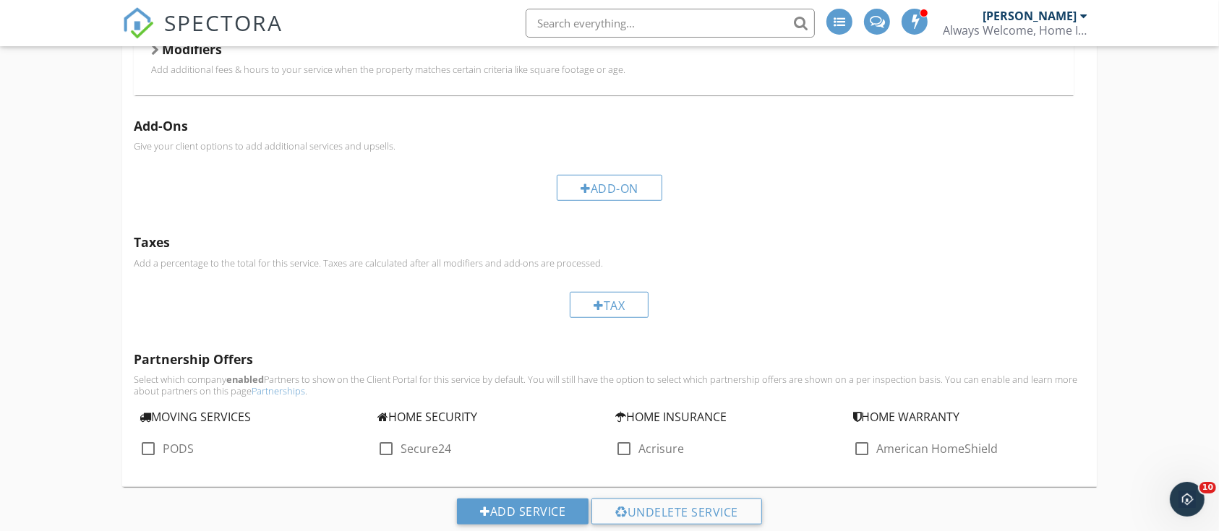
scroll to position [1112, 0]
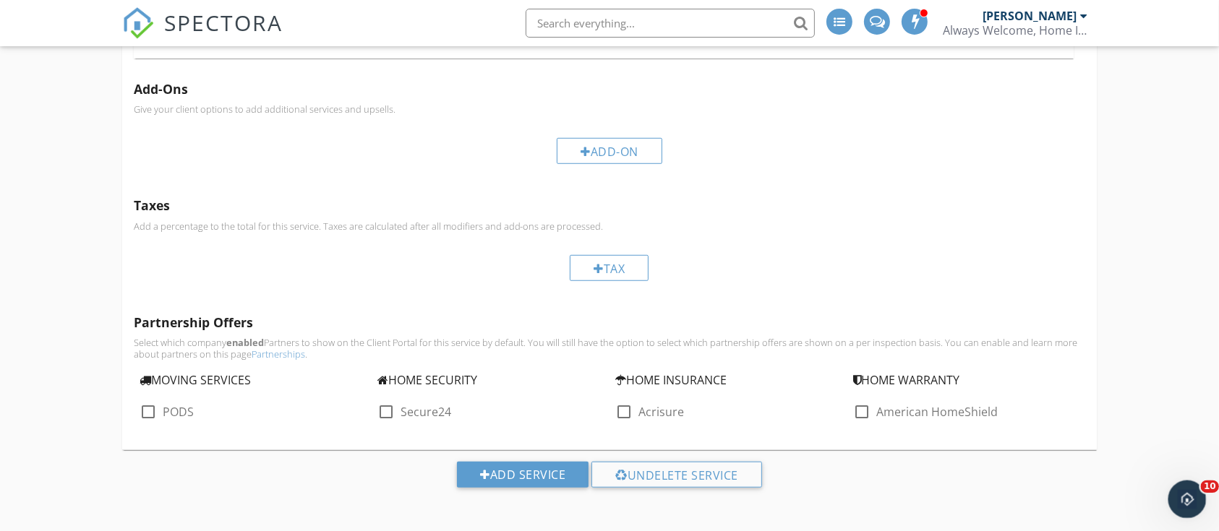
click at [1190, 495] on icon "Open Intercom Messenger" at bounding box center [1185, 498] width 24 height 24
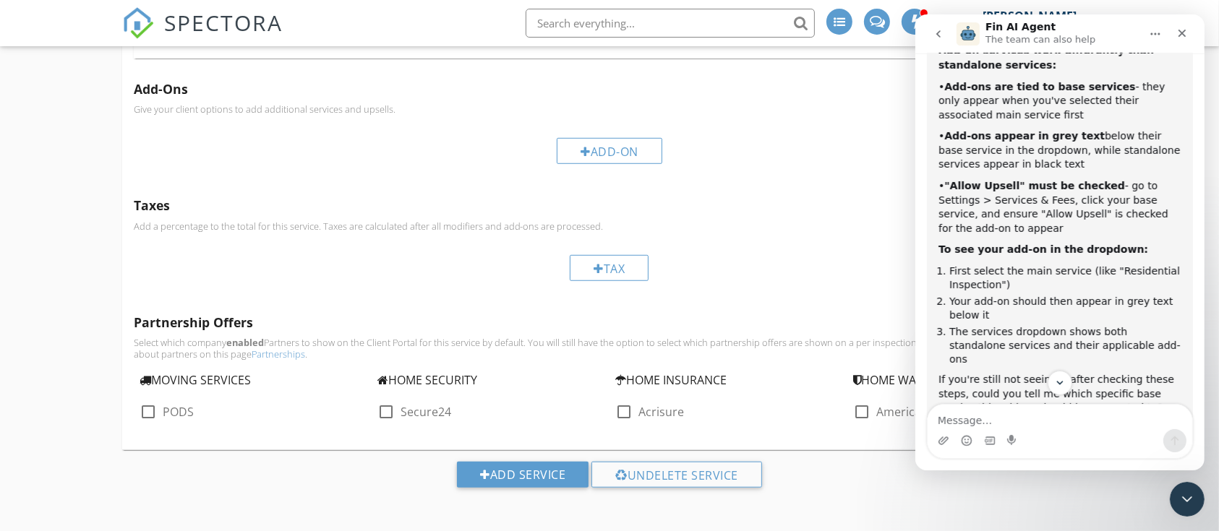
scroll to position [473, 0]
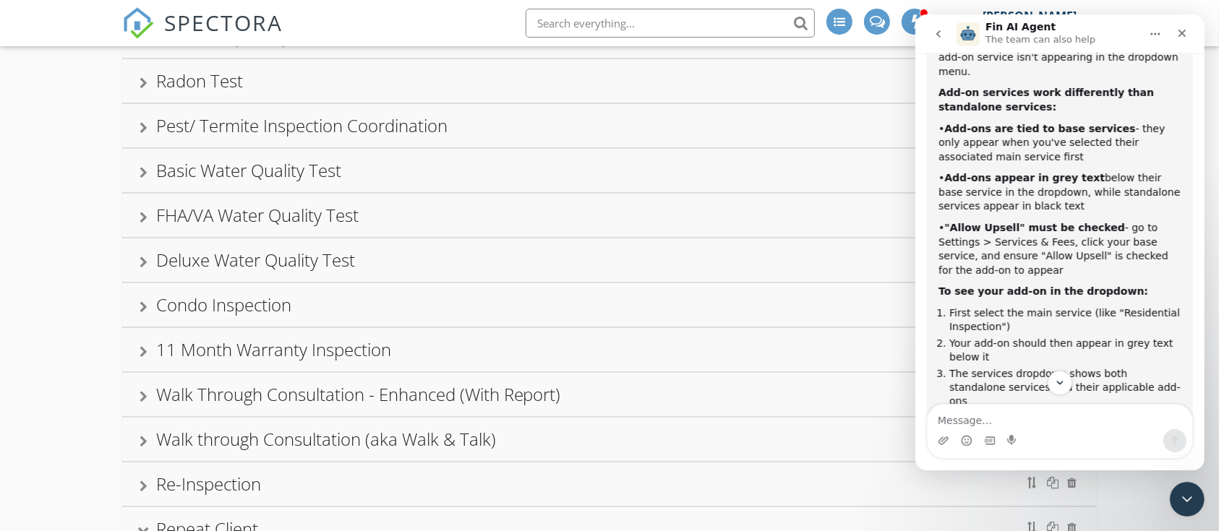
scroll to position [85, 0]
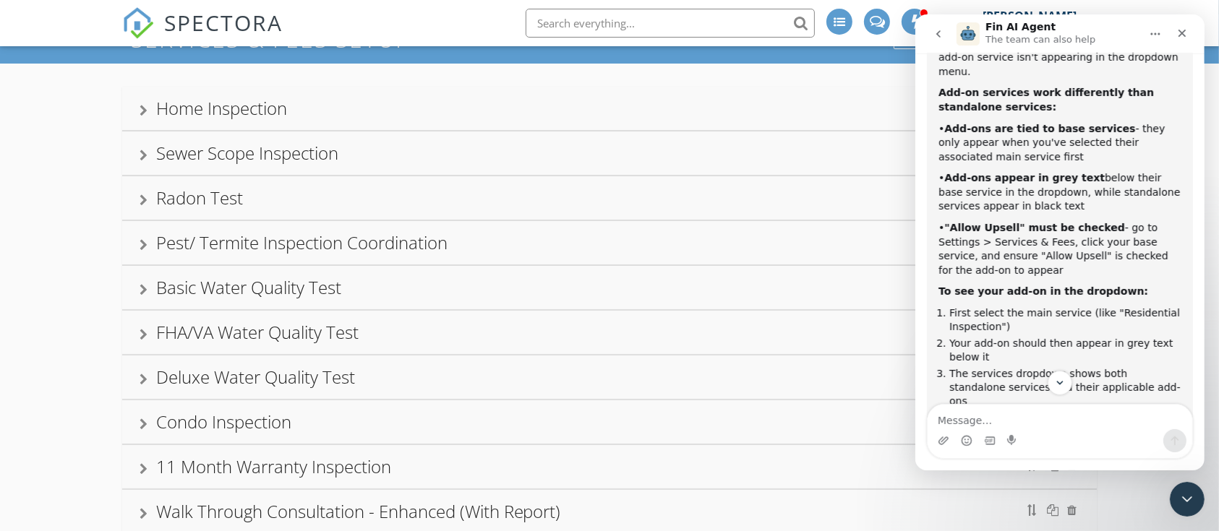
click at [255, 113] on div "Home Inspection" at bounding box center [221, 108] width 131 height 24
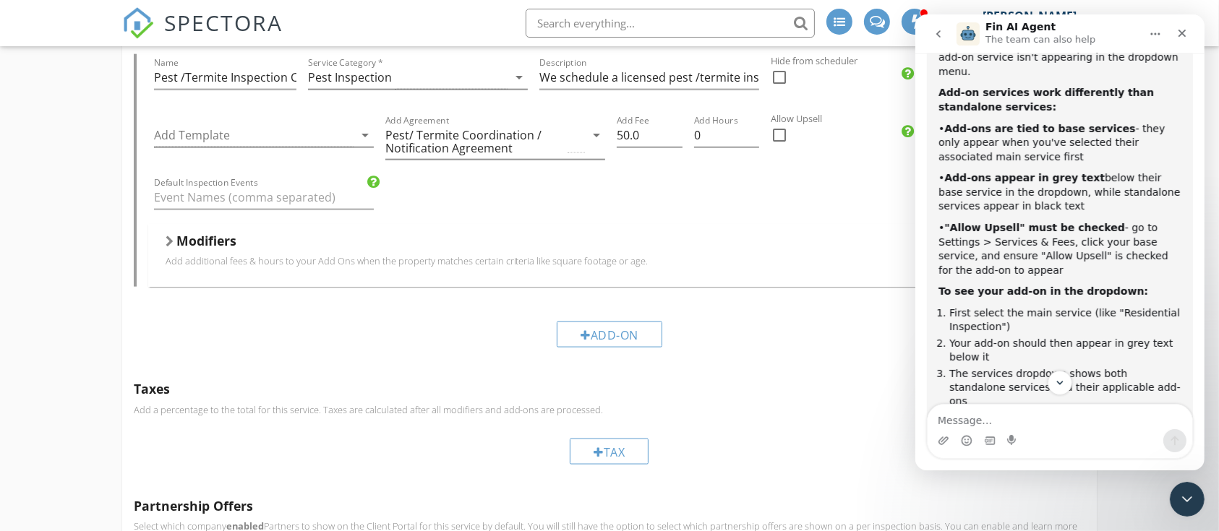
scroll to position [1948, 0]
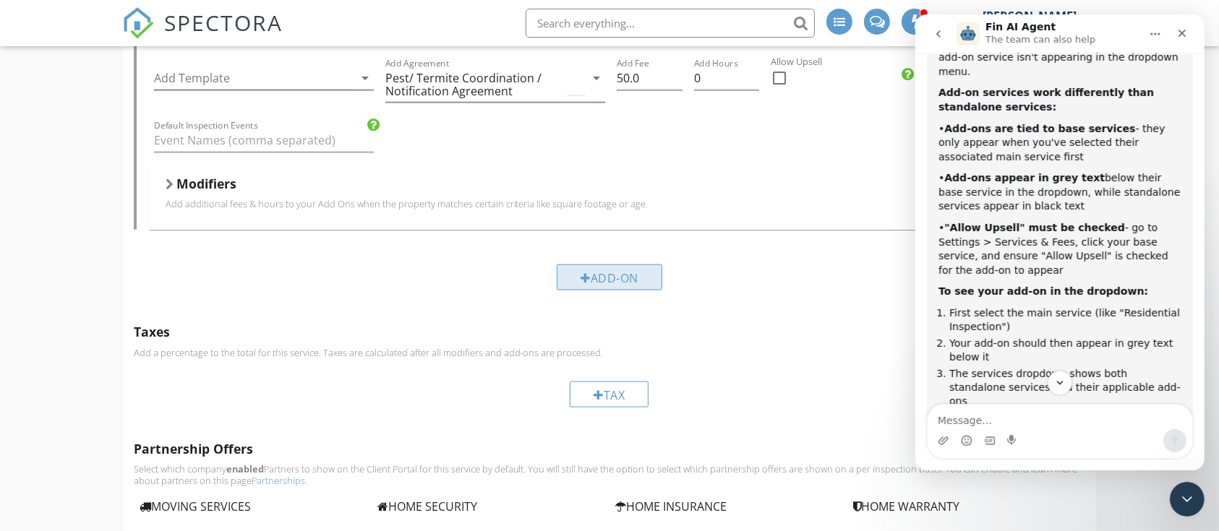
click at [637, 278] on div "Add-On" at bounding box center [610, 278] width 106 height 26
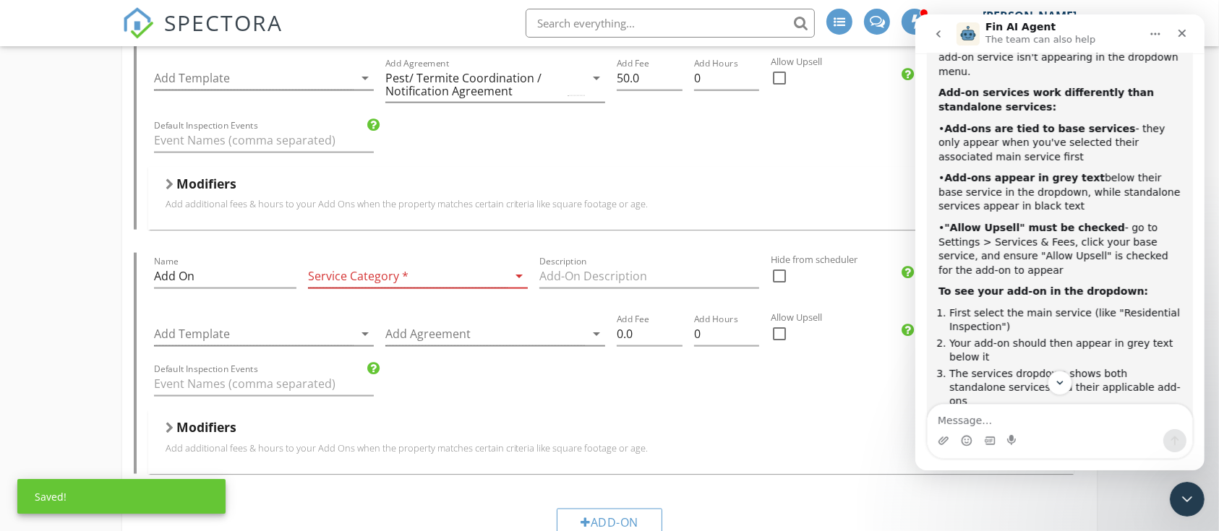
click at [387, 275] on div at bounding box center [407, 277] width 199 height 24
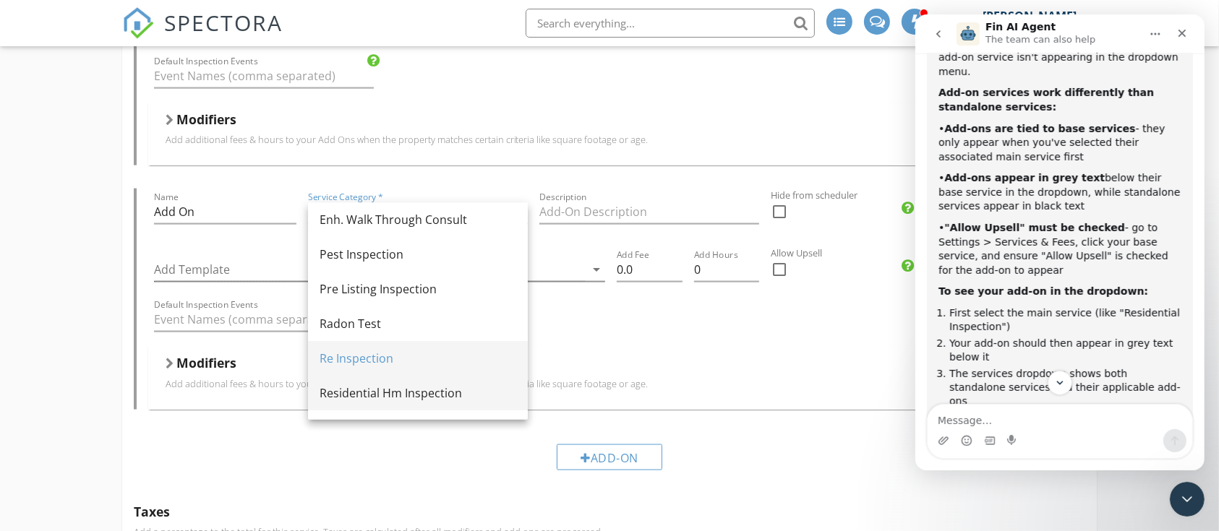
scroll to position [0, 0]
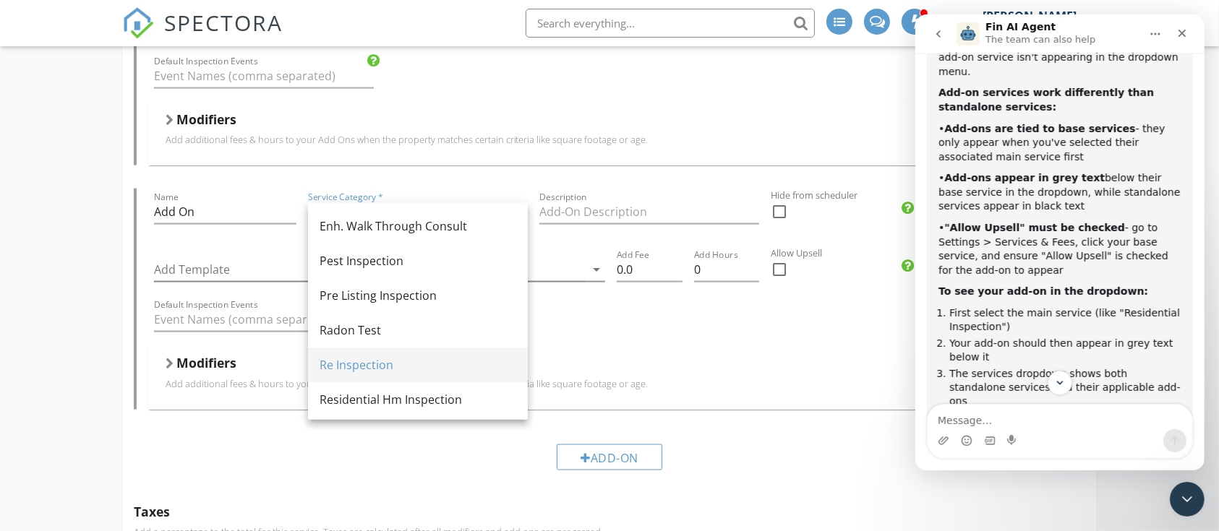
click at [199, 202] on div "Name Add On" at bounding box center [225, 215] width 142 height 47
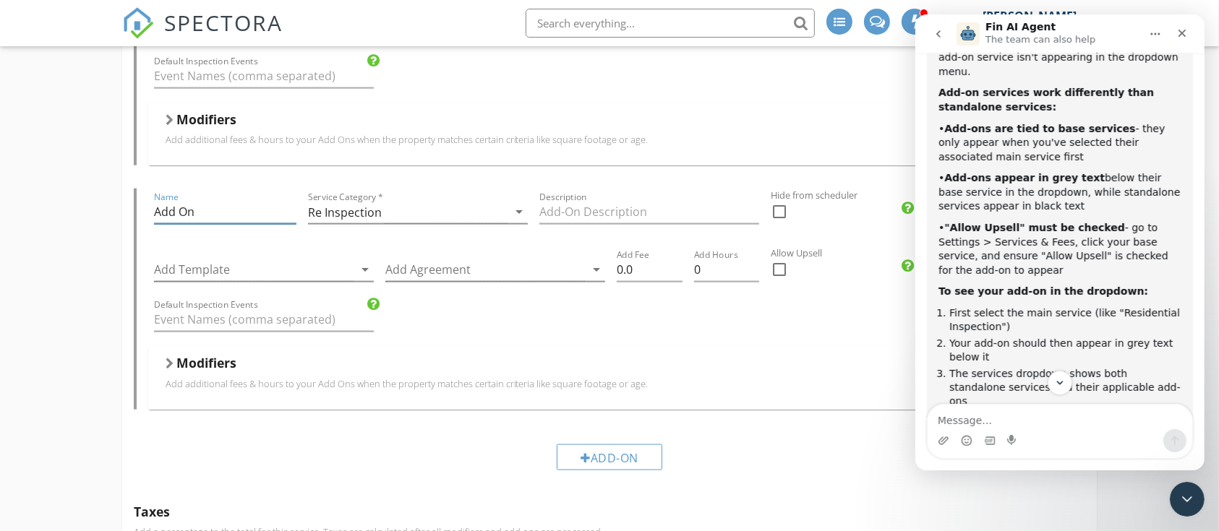
click at [201, 211] on input "Add On" at bounding box center [225, 212] width 142 height 24
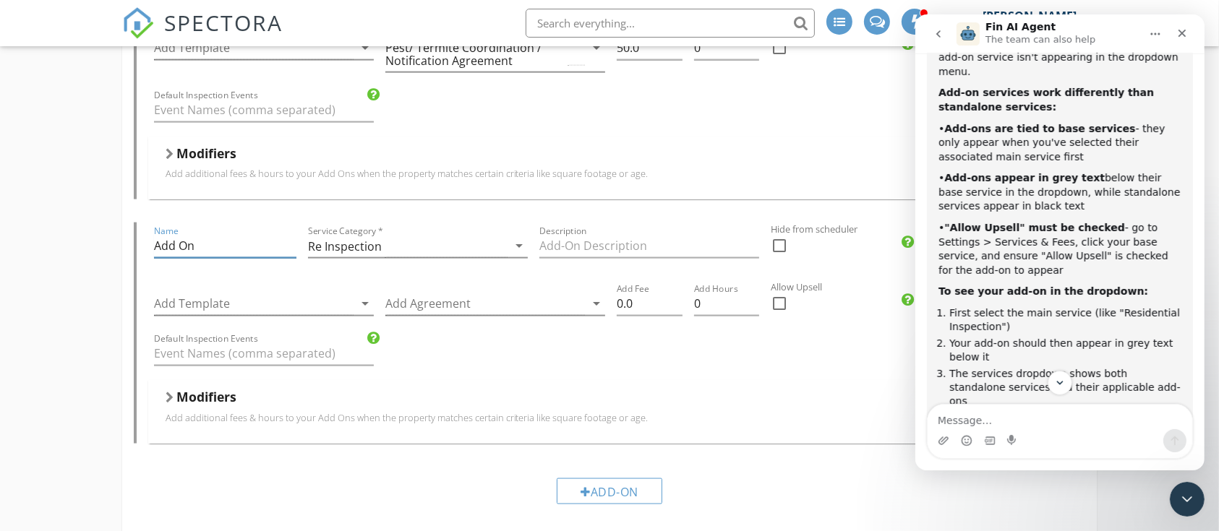
scroll to position [1948, 0]
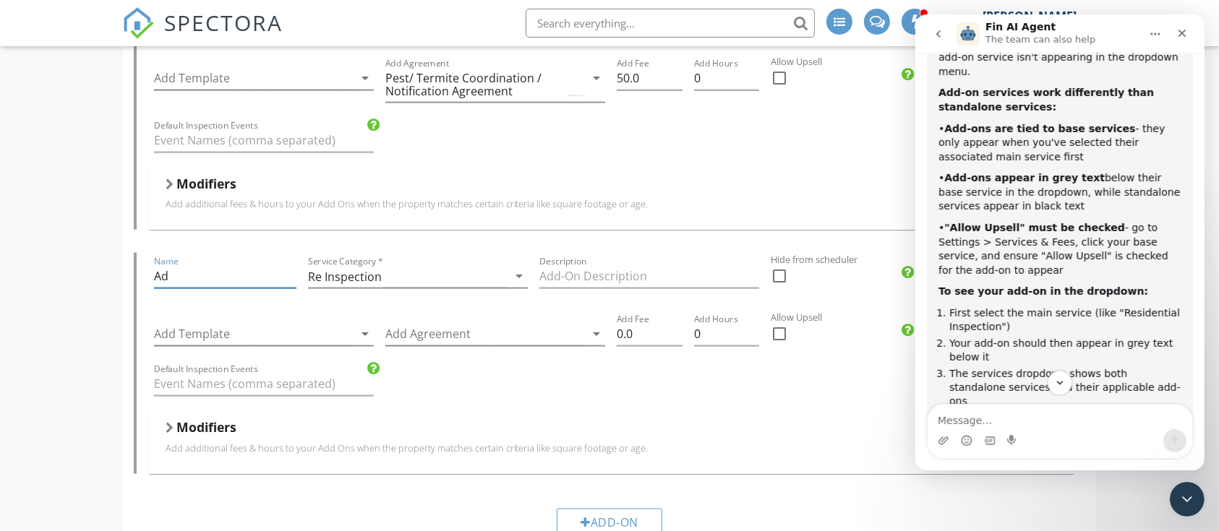
type input "A"
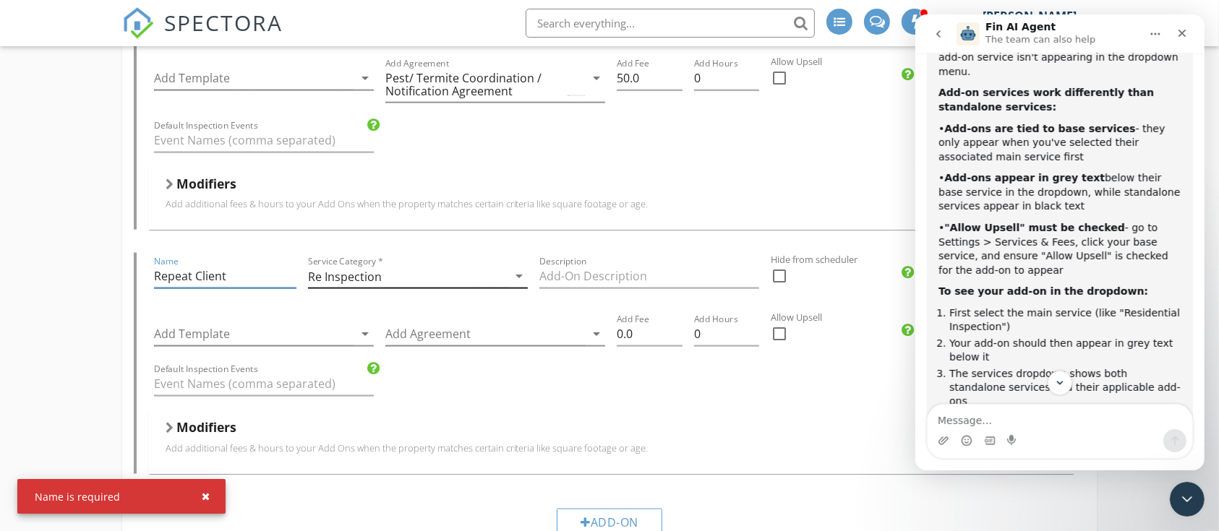
type input "Repeat Client"
click at [415, 281] on div "Re Inspection" at bounding box center [407, 277] width 199 height 24
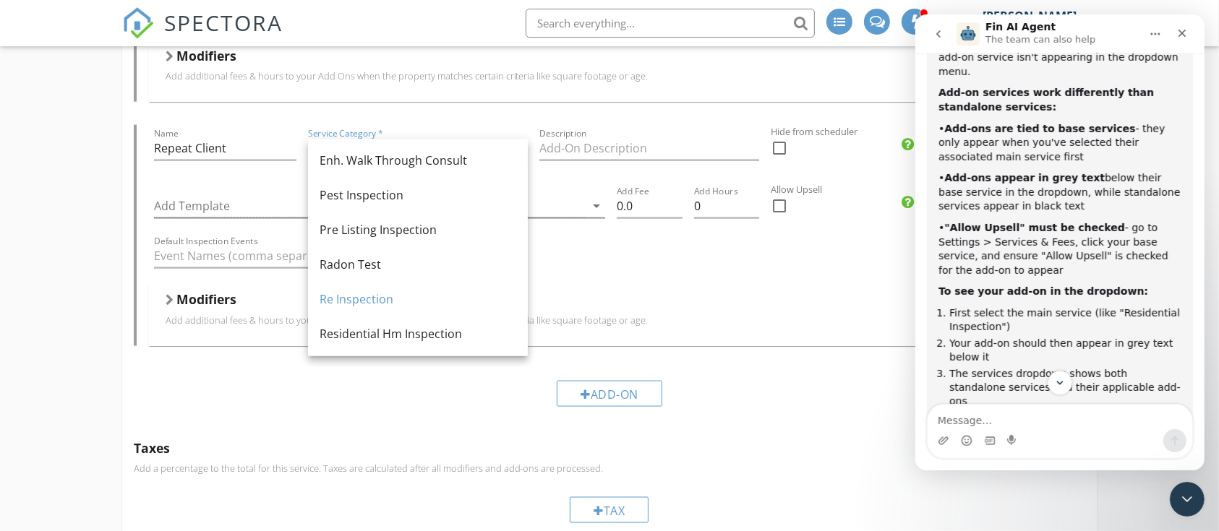
scroll to position [0, 0]
click at [405, 338] on div "Residential Hm Inspection" at bounding box center [417, 335] width 197 height 17
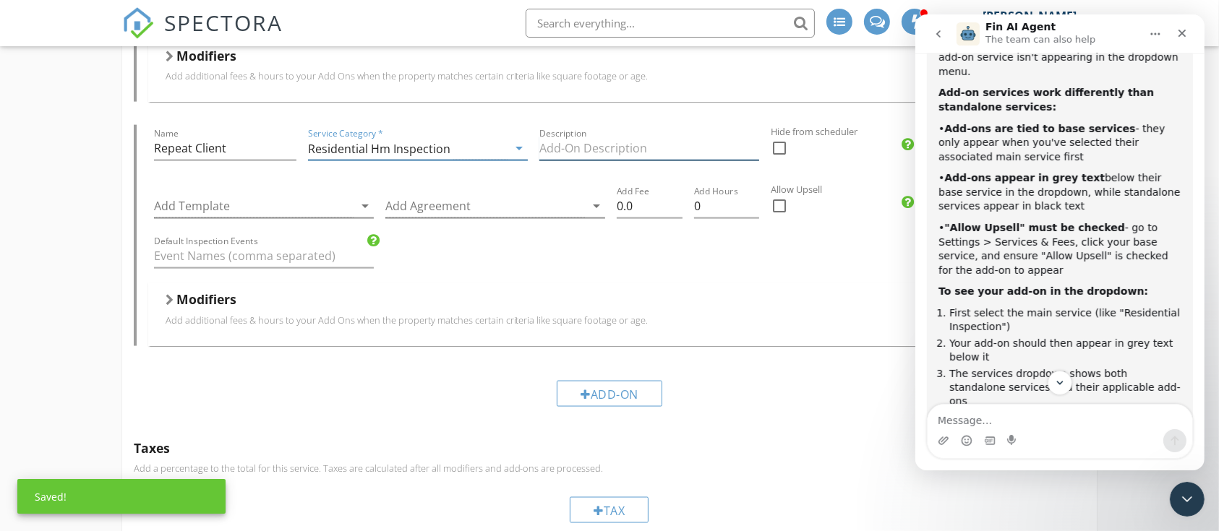
click at [615, 153] on input "Description" at bounding box center [649, 149] width 220 height 24
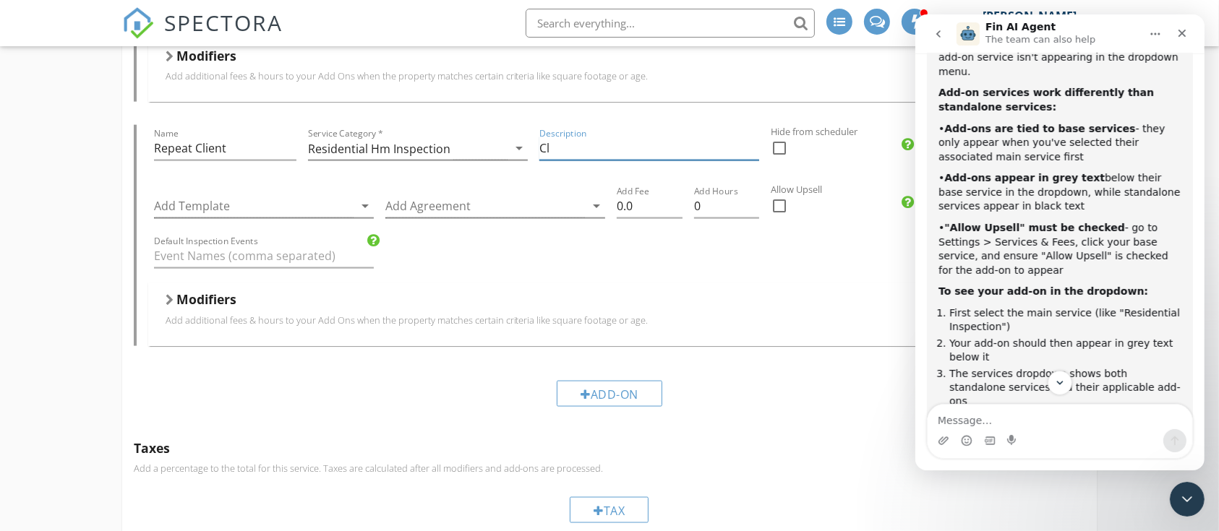
type input "C"
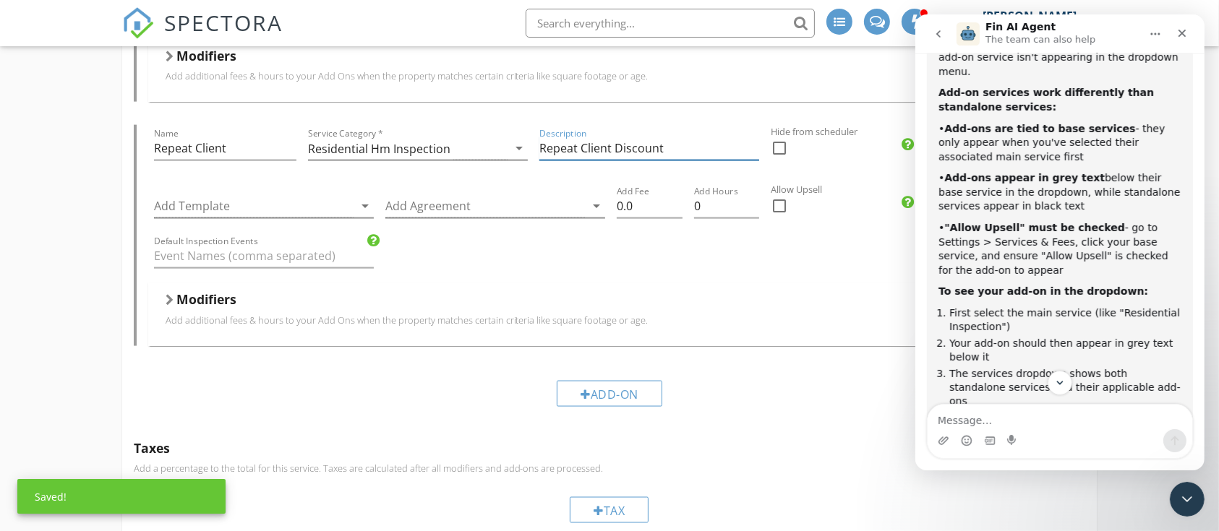
type input "Repeat Client Discount"
click at [781, 149] on div at bounding box center [779, 148] width 25 height 25
checkbox input "true"
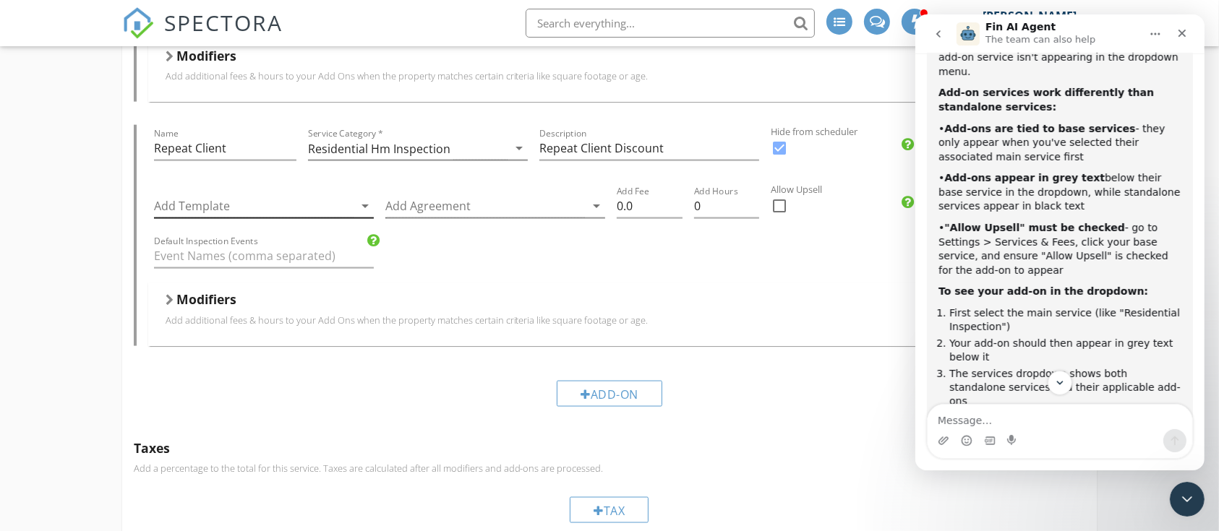
click at [241, 208] on div at bounding box center [253, 206] width 199 height 24
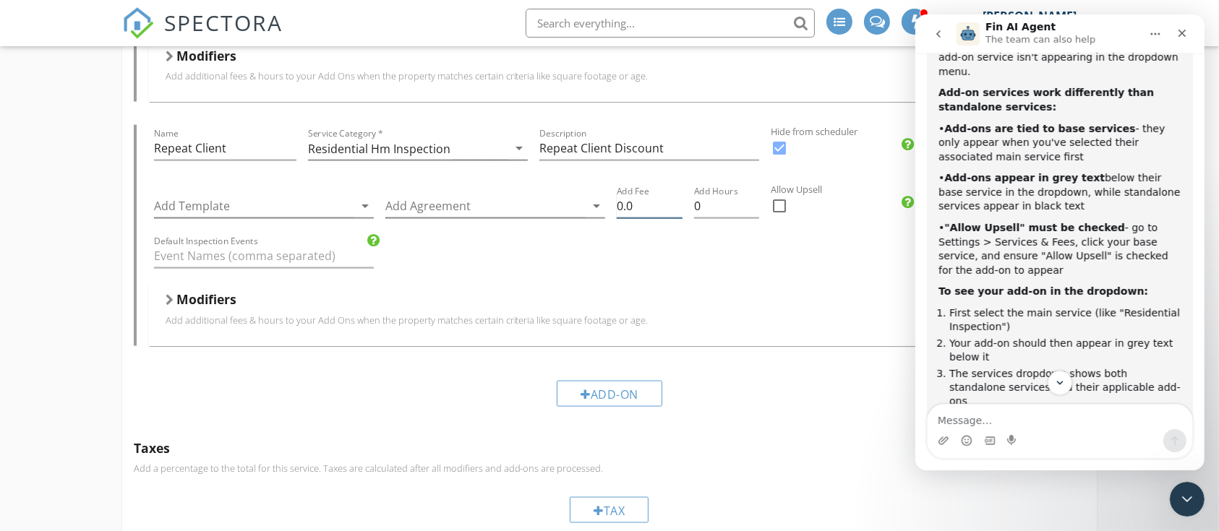
click at [661, 215] on input "0.0" at bounding box center [650, 206] width 66 height 24
type input "0"
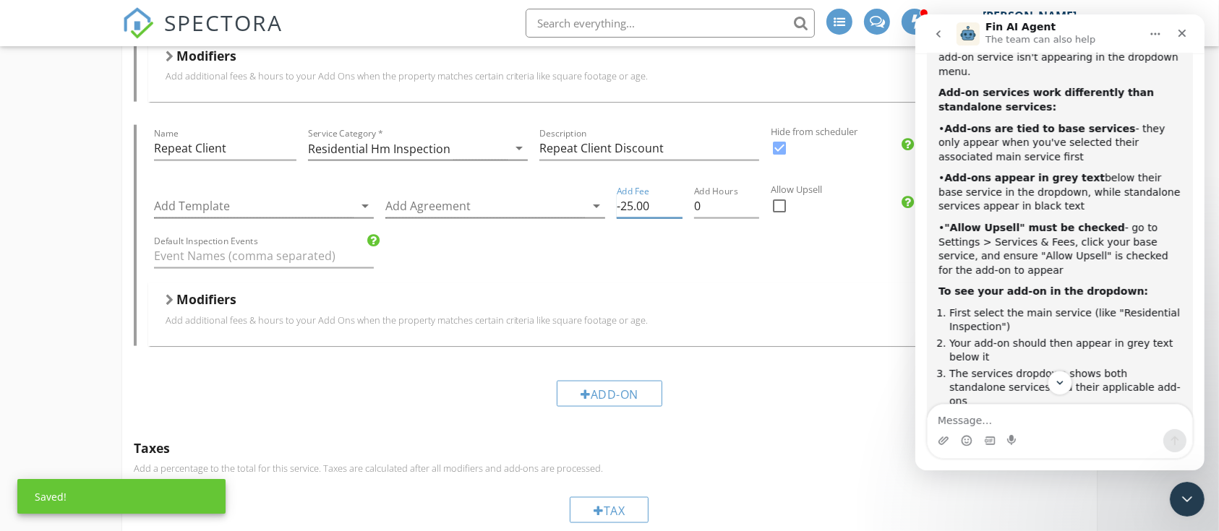
type input "-25.00"
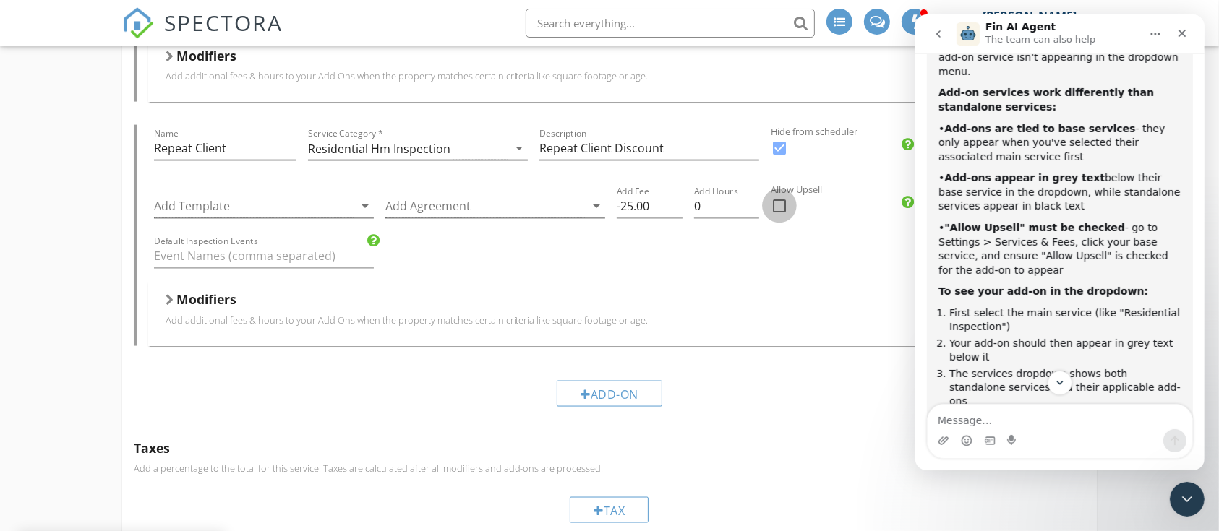
drag, startPoint x: 775, startPoint y: 213, endPoint x: 782, endPoint y: 211, distance: 7.5
click at [781, 211] on div at bounding box center [779, 206] width 25 height 25
checkbox input "true"
click at [705, 213] on input "0" at bounding box center [727, 206] width 66 height 24
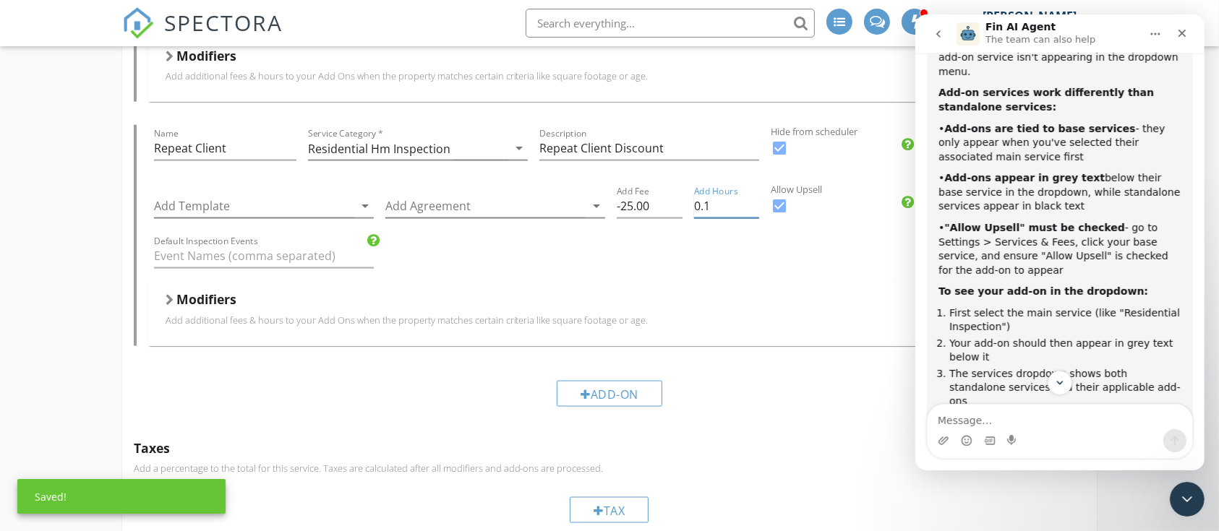
type input "0.1"
click at [513, 260] on div "Default Inspection Events" at bounding box center [611, 258] width 926 height 50
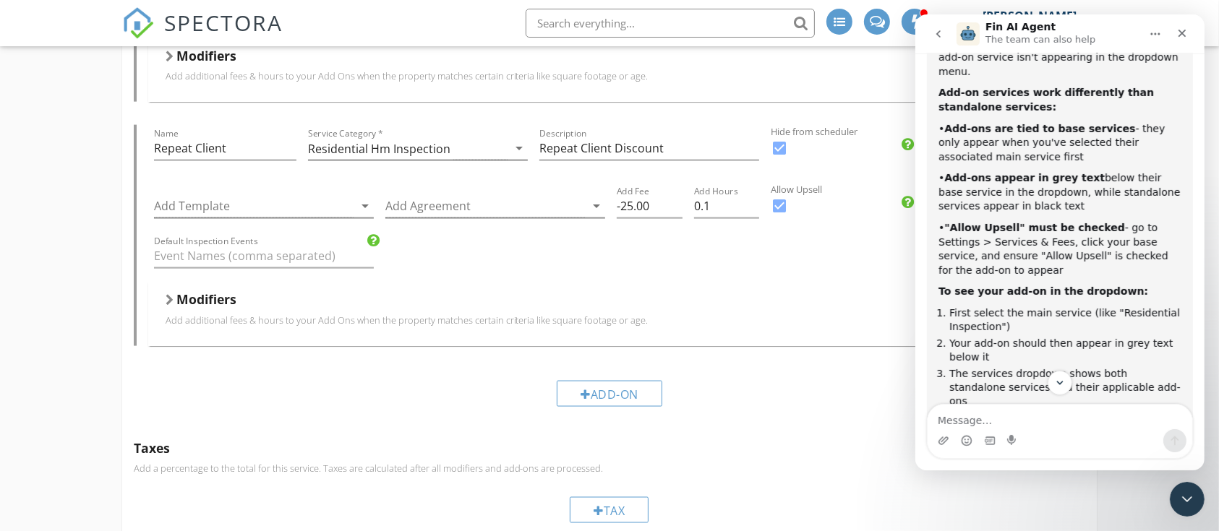
click at [203, 301] on h5 "Modifiers" at bounding box center [206, 299] width 60 height 14
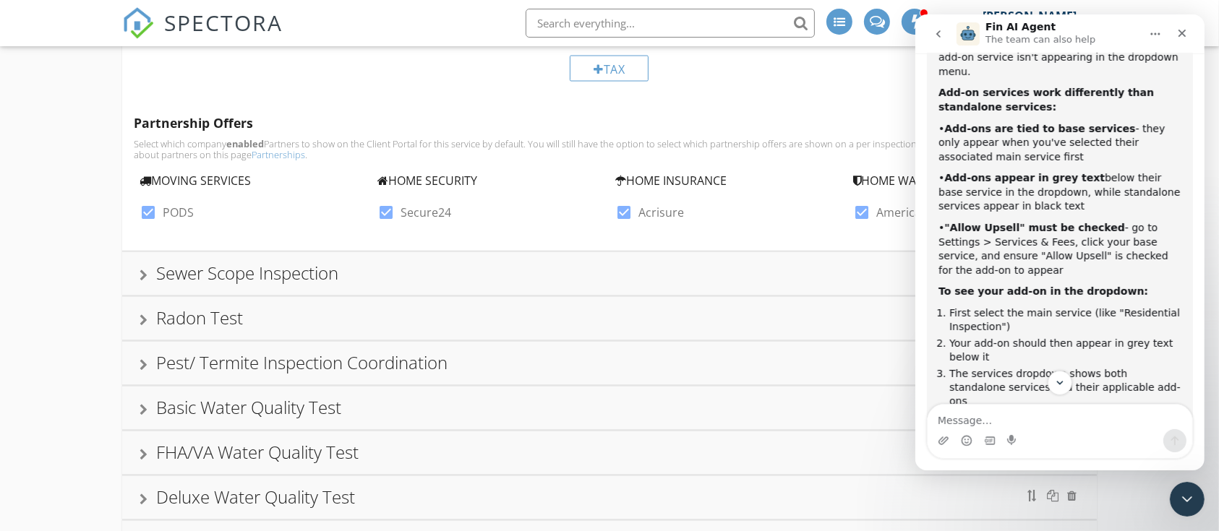
scroll to position [2591, 0]
click at [149, 211] on div at bounding box center [148, 211] width 25 height 25
checkbox input "false"
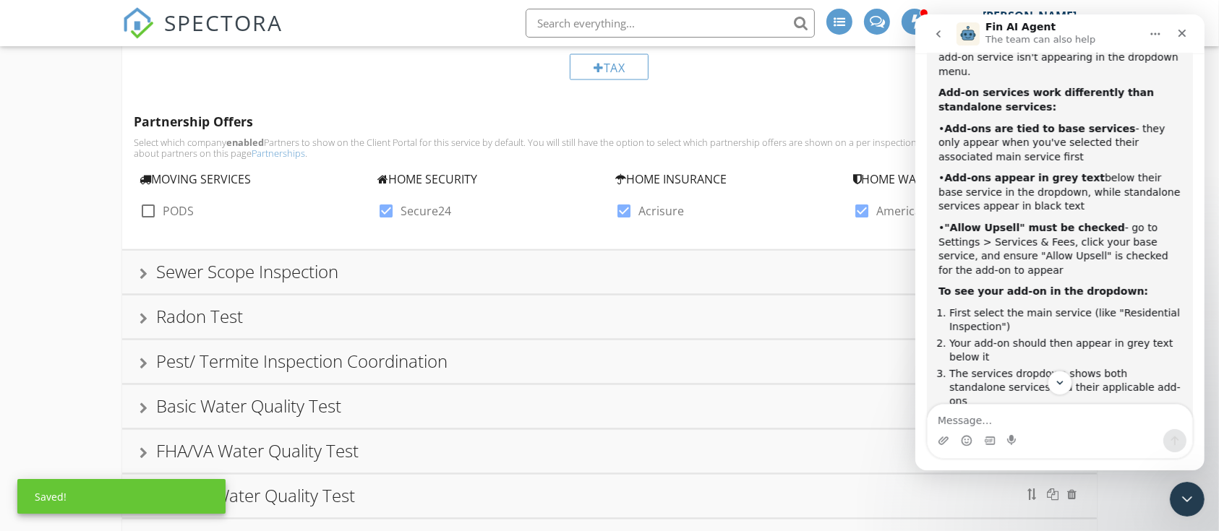
click at [387, 213] on div at bounding box center [386, 211] width 25 height 25
checkbox input "false"
drag, startPoint x: 628, startPoint y: 217, endPoint x: 782, endPoint y: 212, distance: 154.0
click at [630, 216] on div at bounding box center [623, 211] width 25 height 25
checkbox input "false"
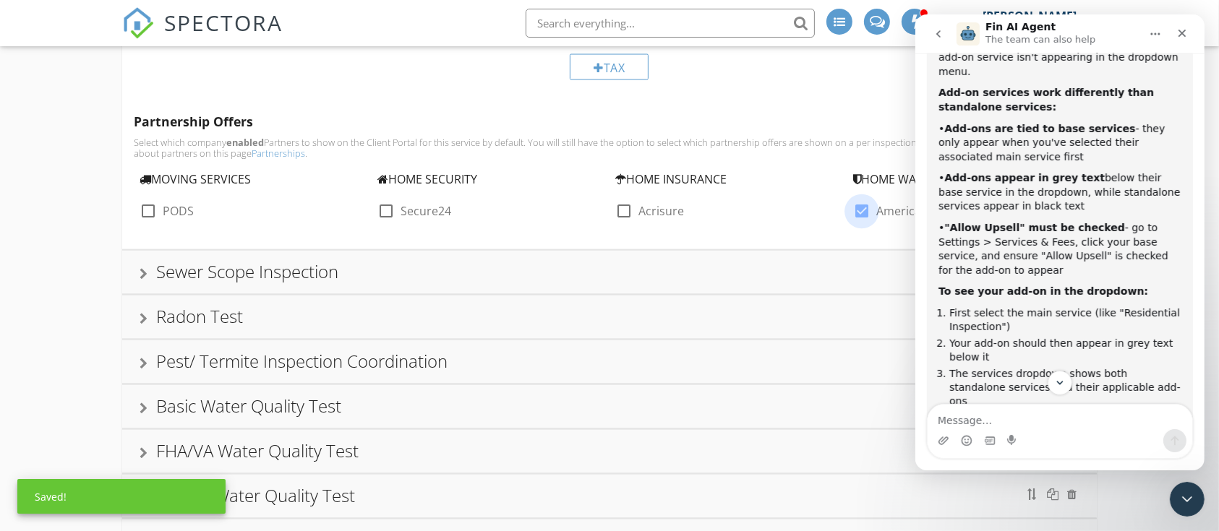
click at [862, 215] on div at bounding box center [861, 211] width 25 height 25
checkbox input "false"
drag, startPoint x: 1156, startPoint y: 38, endPoint x: 918, endPoint y: 160, distance: 267.7
click at [1150, 40] on button "Home" at bounding box center [1154, 33] width 27 height 27
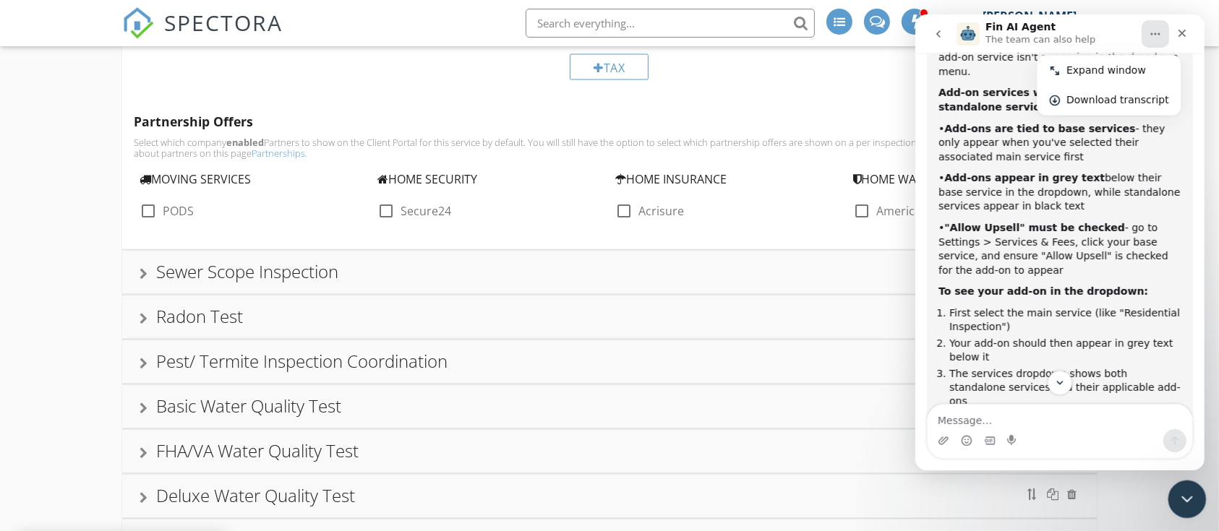
click at [1182, 497] on icon "Close Intercom Messenger" at bounding box center [1185, 497] width 10 height 6
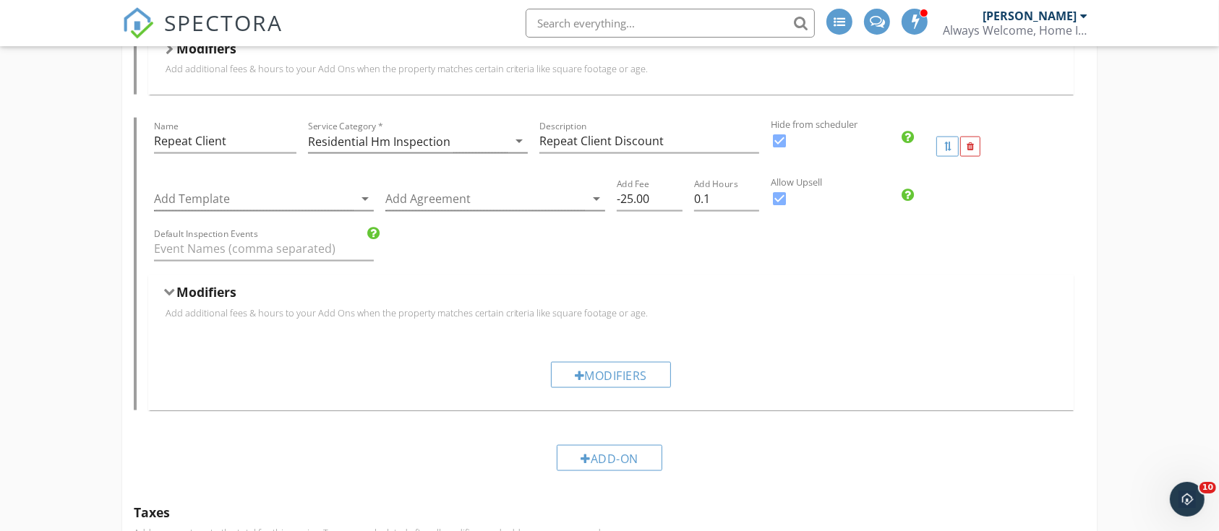
scroll to position [1819, 0]
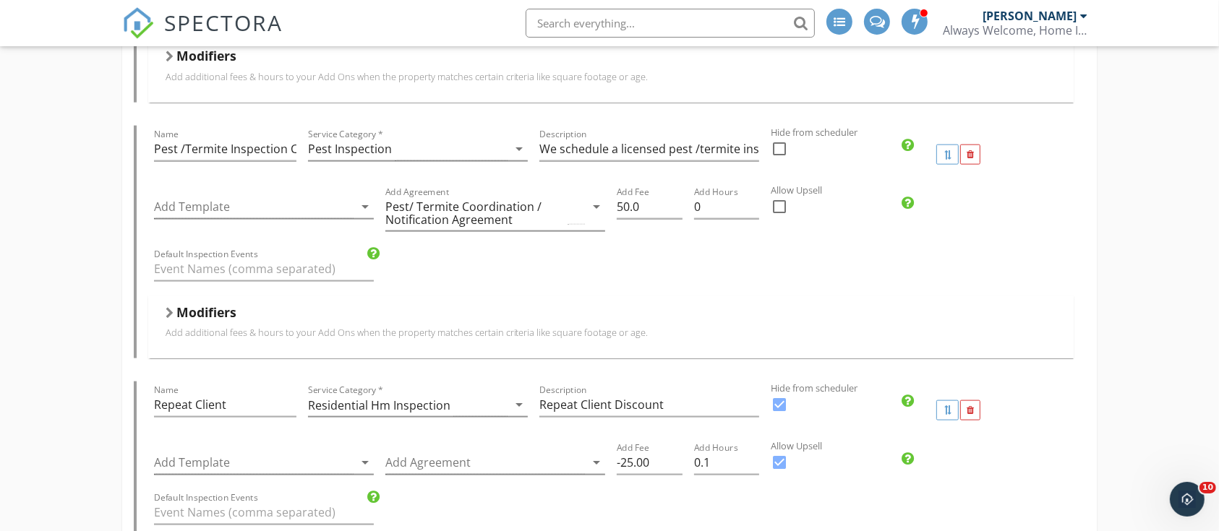
click at [1033, 264] on div "Default Inspection Events" at bounding box center [611, 271] width 926 height 50
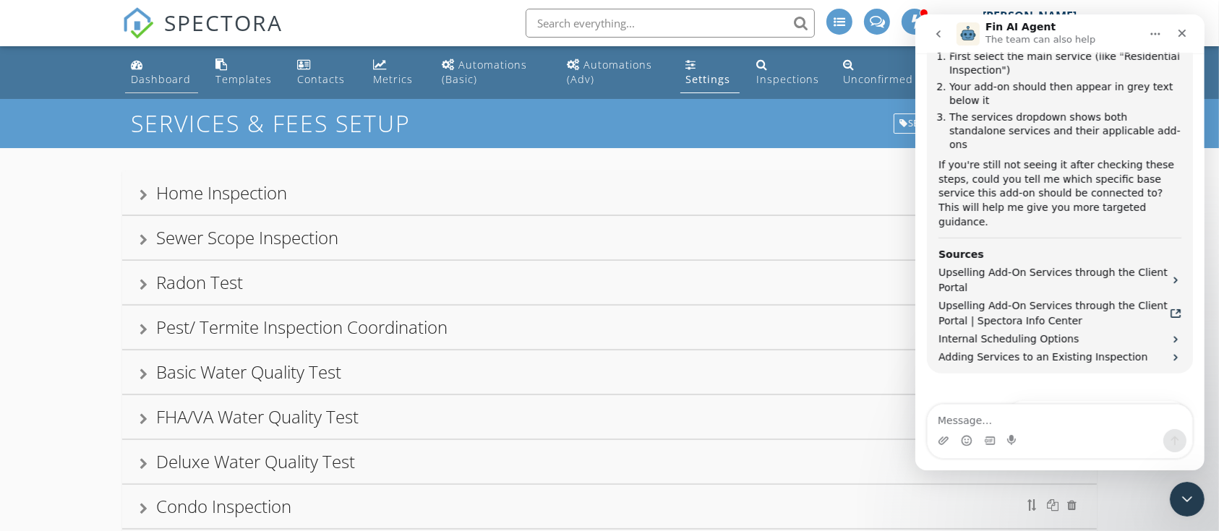
click at [147, 64] on link "Dashboard" at bounding box center [161, 72] width 73 height 41
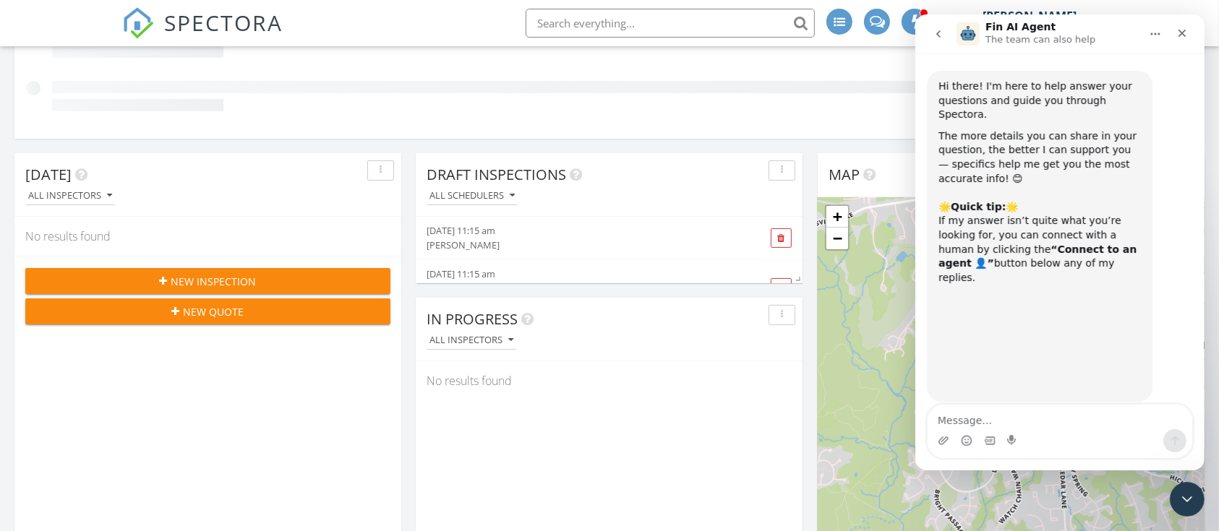
scroll to position [730, 0]
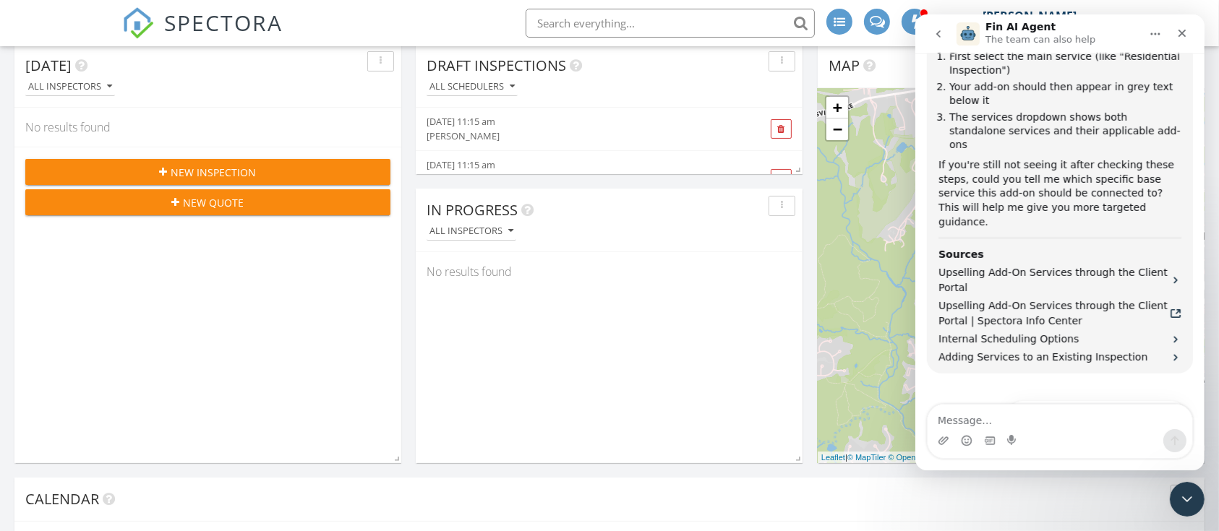
click at [212, 166] on span "New Inspection" at bounding box center [213, 172] width 85 height 15
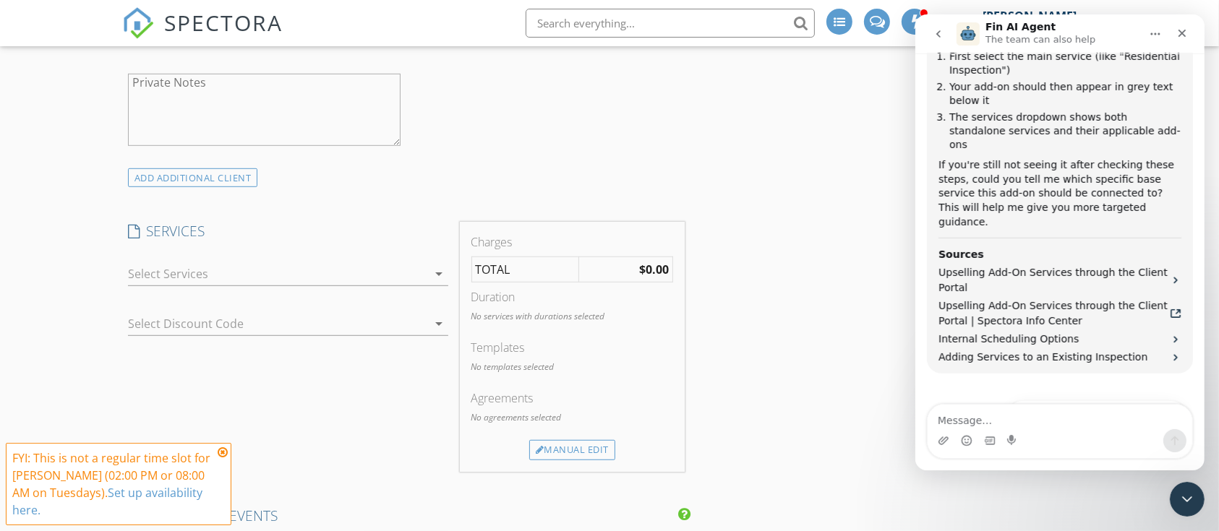
scroll to position [899, 0]
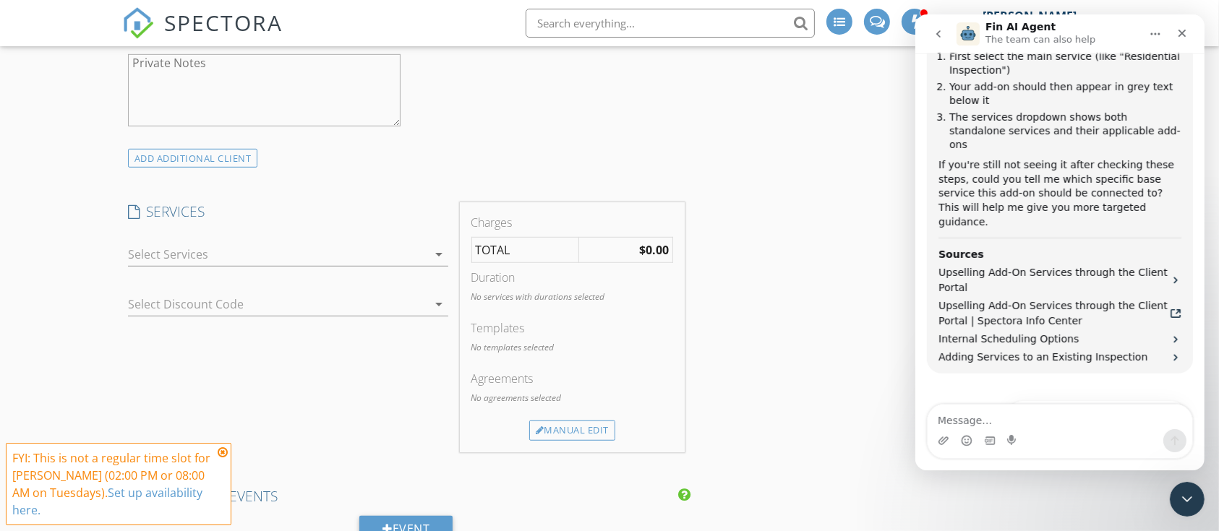
click at [205, 250] on div at bounding box center [278, 254] width 300 height 23
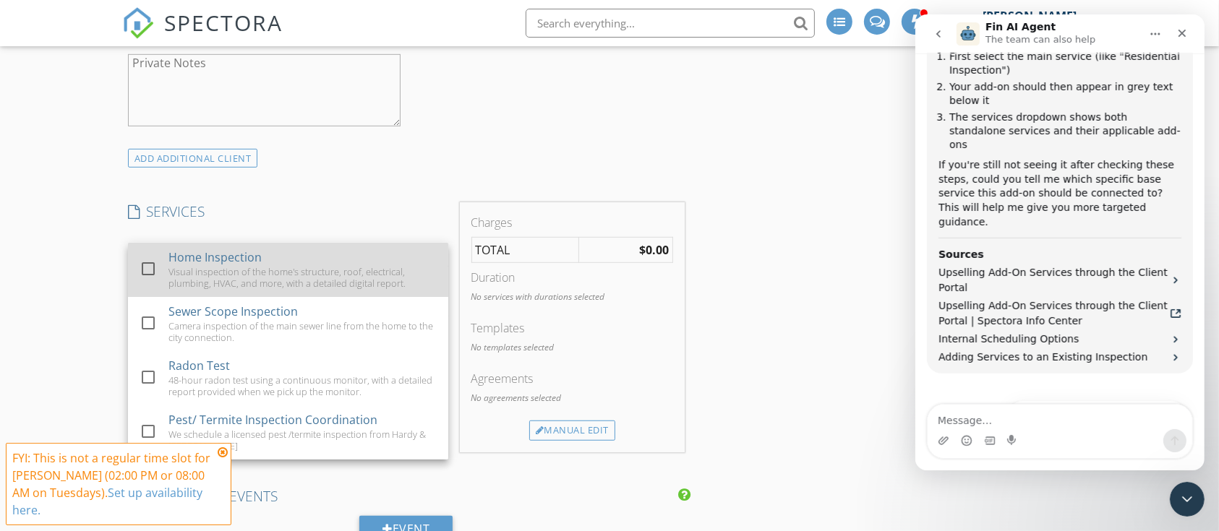
click at [210, 257] on div "Home Inspection" at bounding box center [214, 257] width 93 height 17
checkbox input "true"
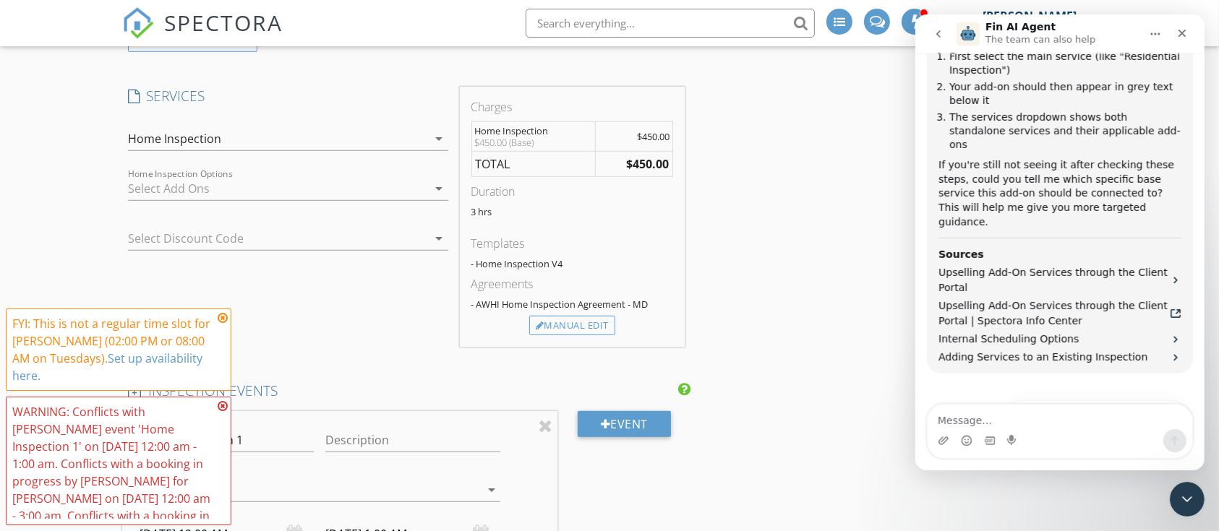
scroll to position [1028, 0]
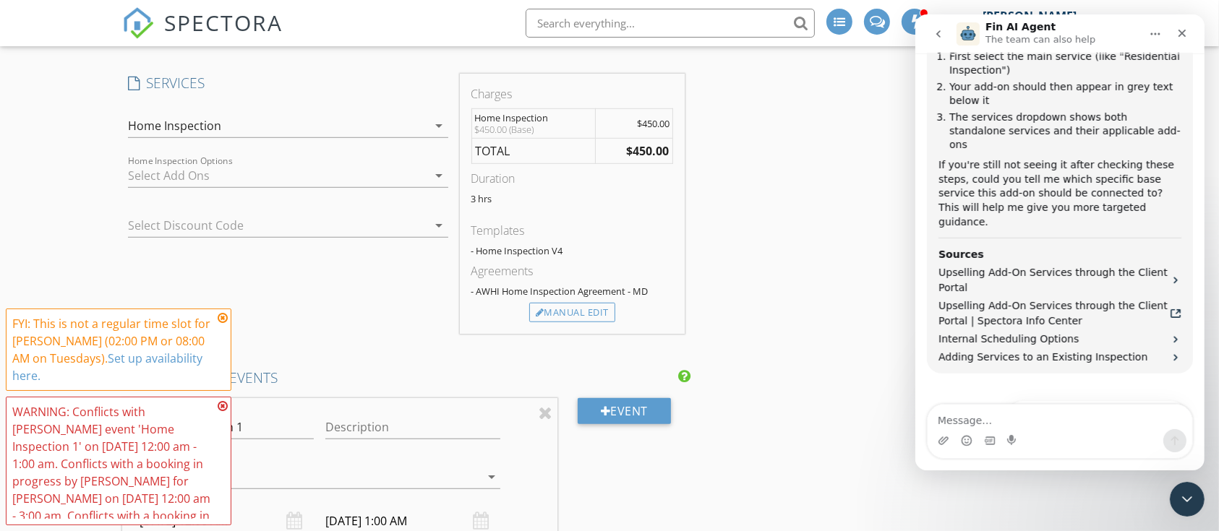
click at [267, 175] on div at bounding box center [278, 175] width 300 height 23
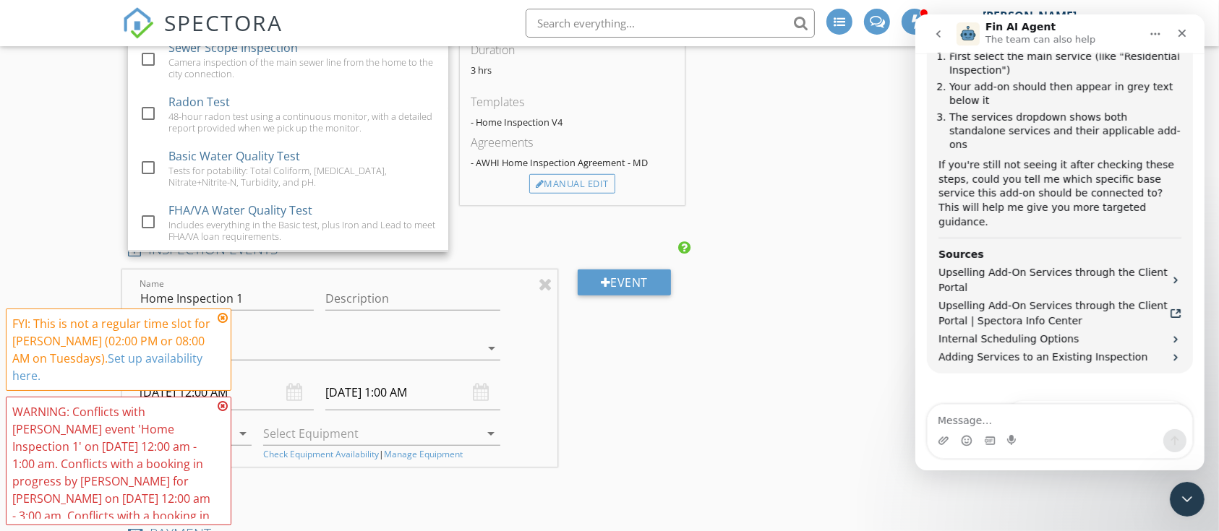
scroll to position [0, 0]
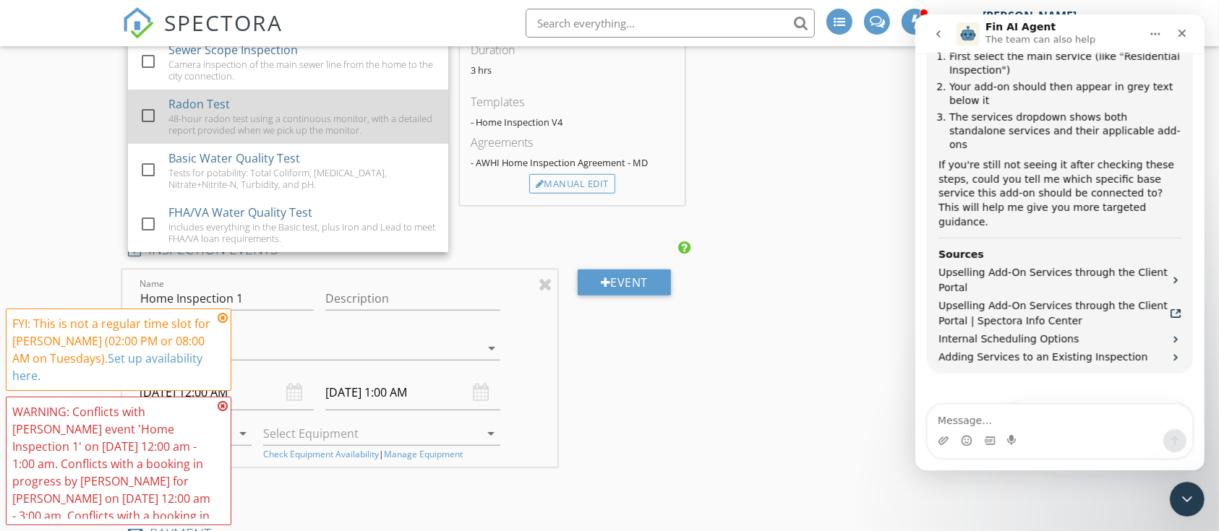
click at [222, 119] on div "48-hour radon test using a continuous monitor, with a detailed report provided …" at bounding box center [302, 124] width 268 height 23
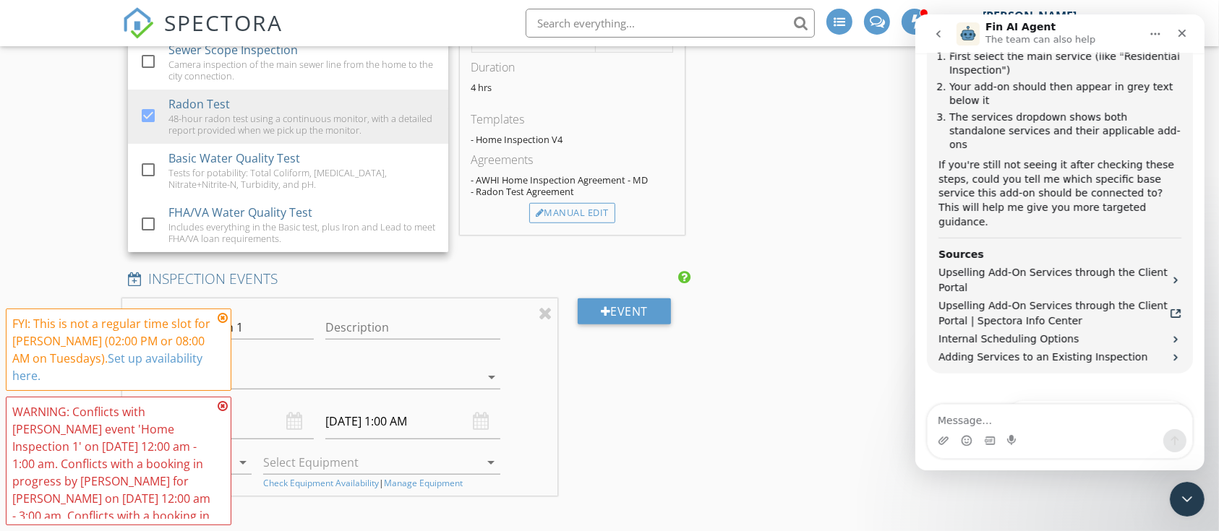
click at [72, 181] on div "New Inspection Click here to use the New Order Form INSPECTOR(S) check_box Serg…" at bounding box center [609, 482] width 1219 height 3079
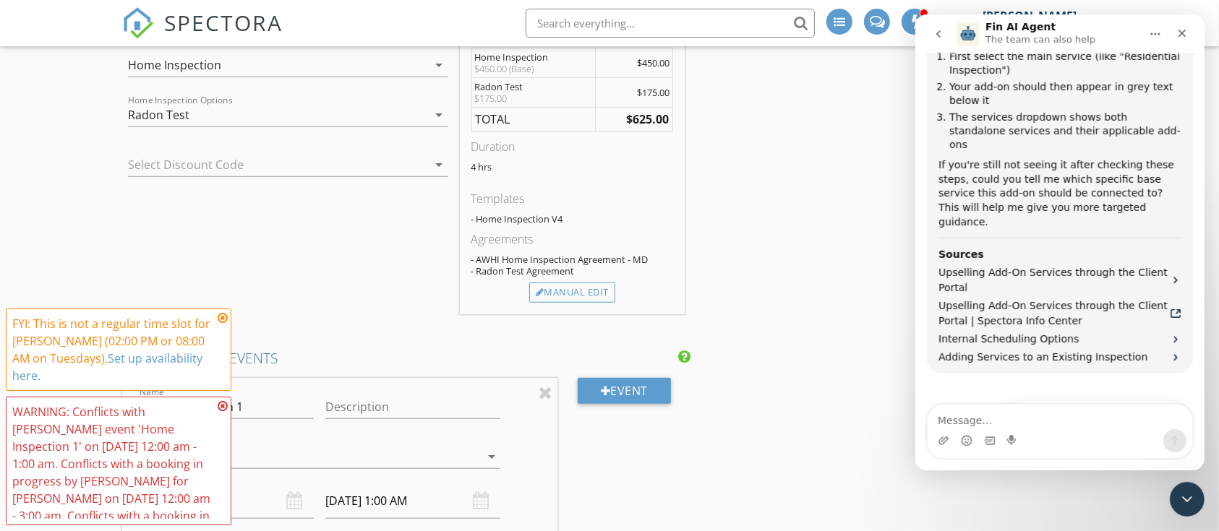
scroll to position [1028, 0]
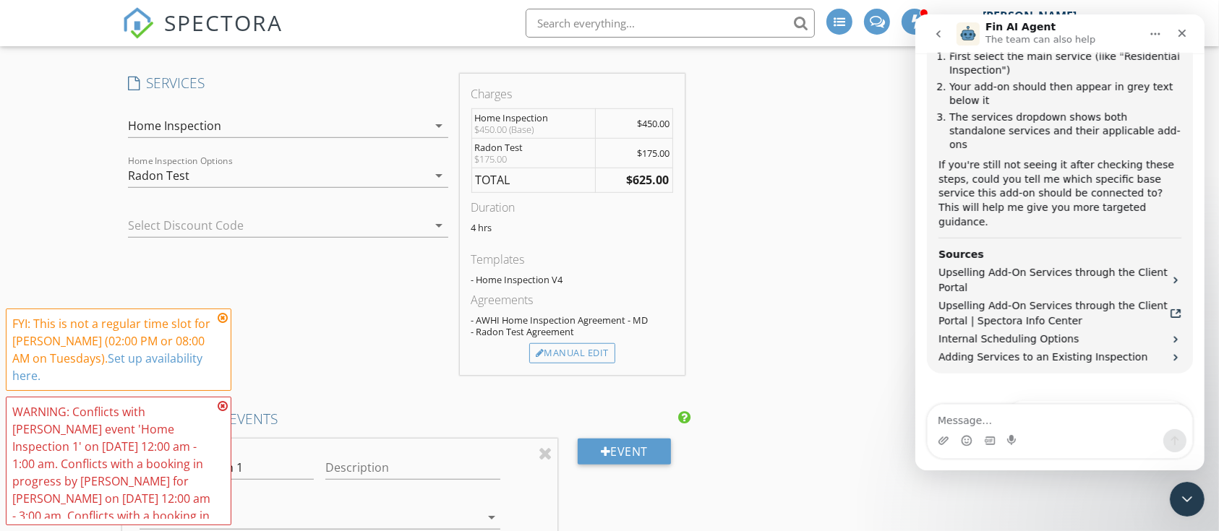
click at [346, 176] on div "Radon Test" at bounding box center [278, 175] width 300 height 23
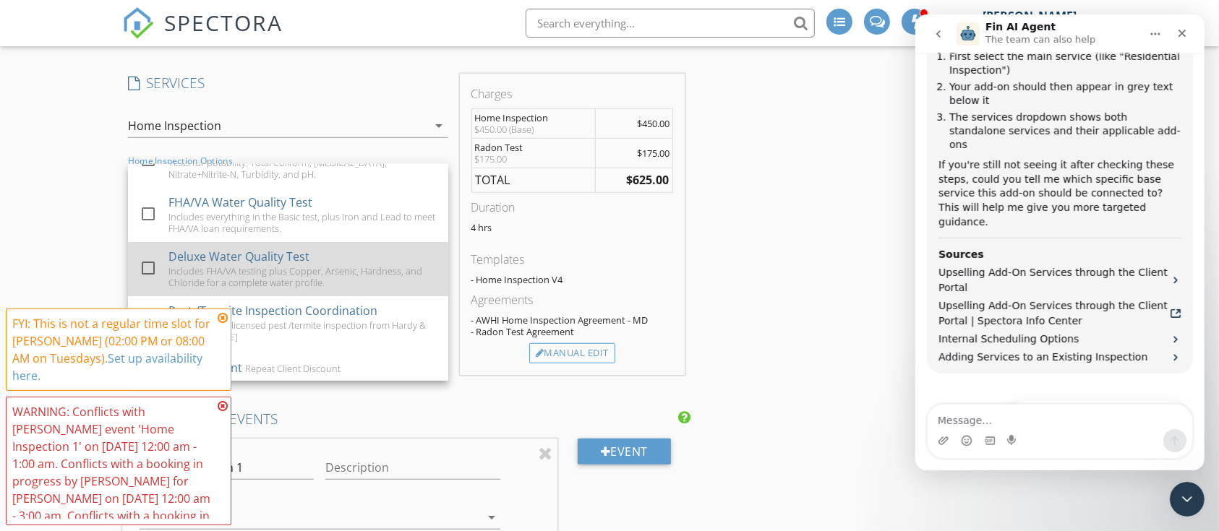
scroll to position [141, 0]
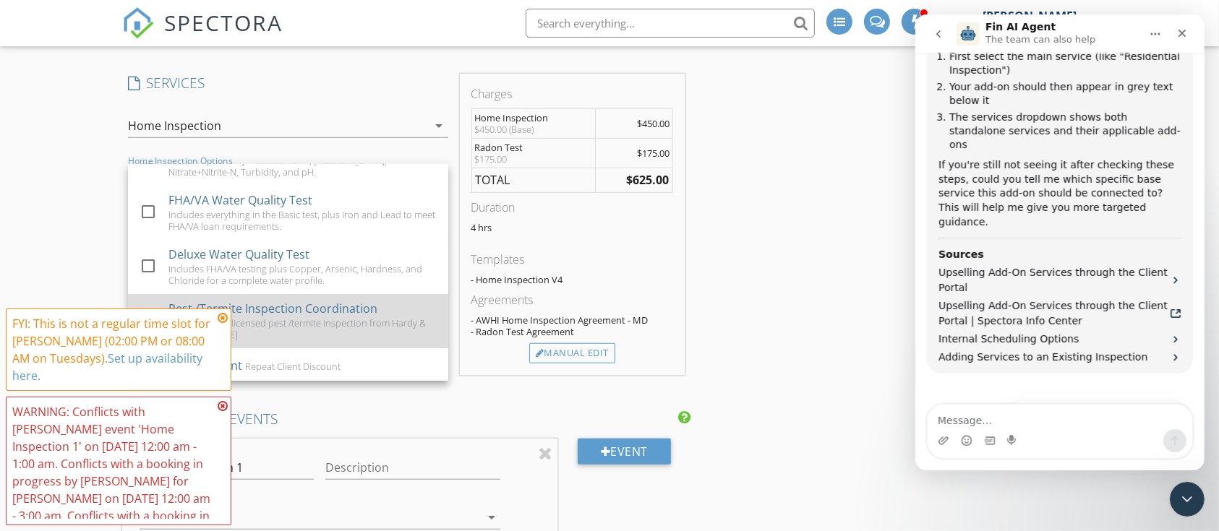
click at [272, 309] on div "Pest /Termite Inspection Coordination" at bounding box center [272, 308] width 209 height 17
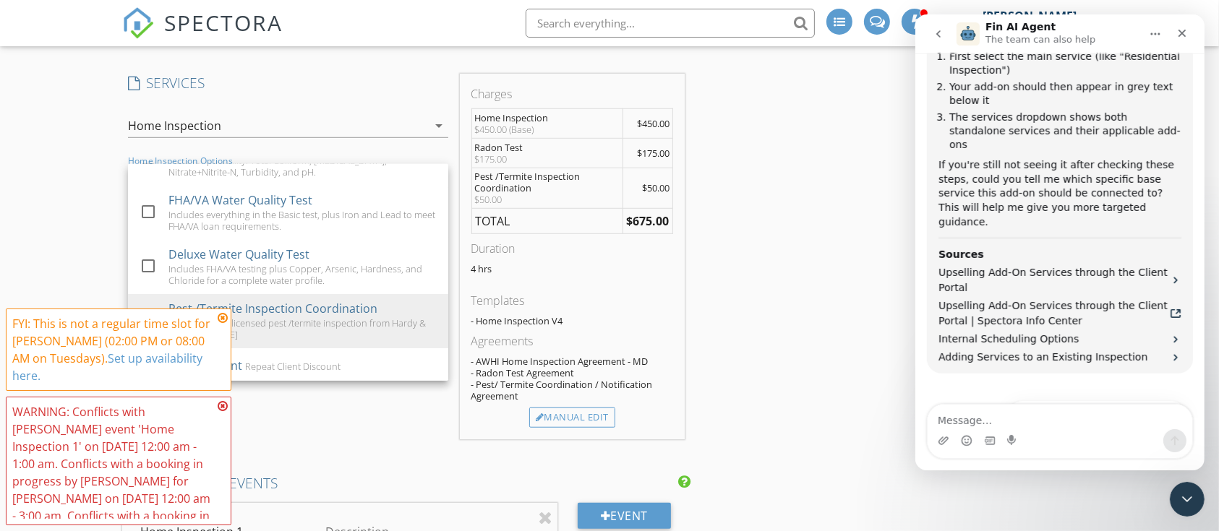
click at [222, 314] on icon at bounding box center [223, 318] width 10 height 12
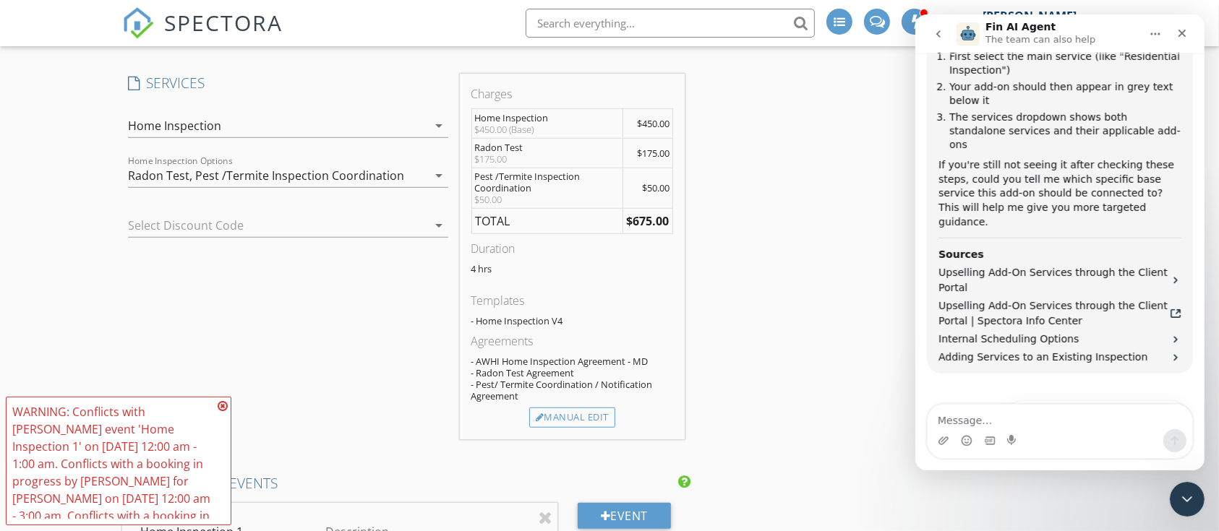
drag, startPoint x: 250, startPoint y: 180, endPoint x: 266, endPoint y: 175, distance: 16.7
click at [257, 176] on div "Pest /Termite Inspection Coordination" at bounding box center [299, 175] width 209 height 13
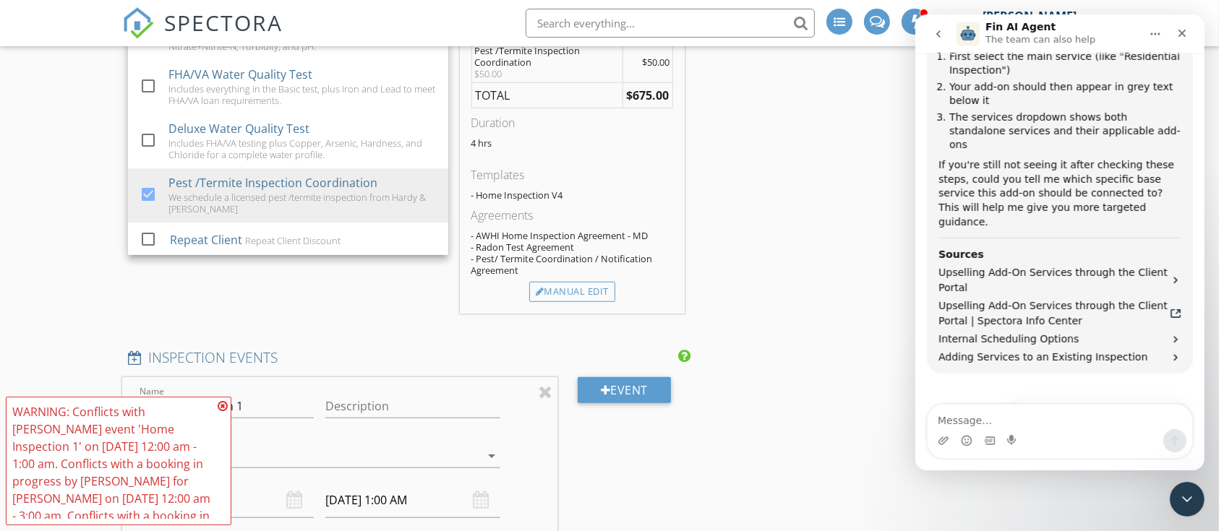
scroll to position [1156, 0]
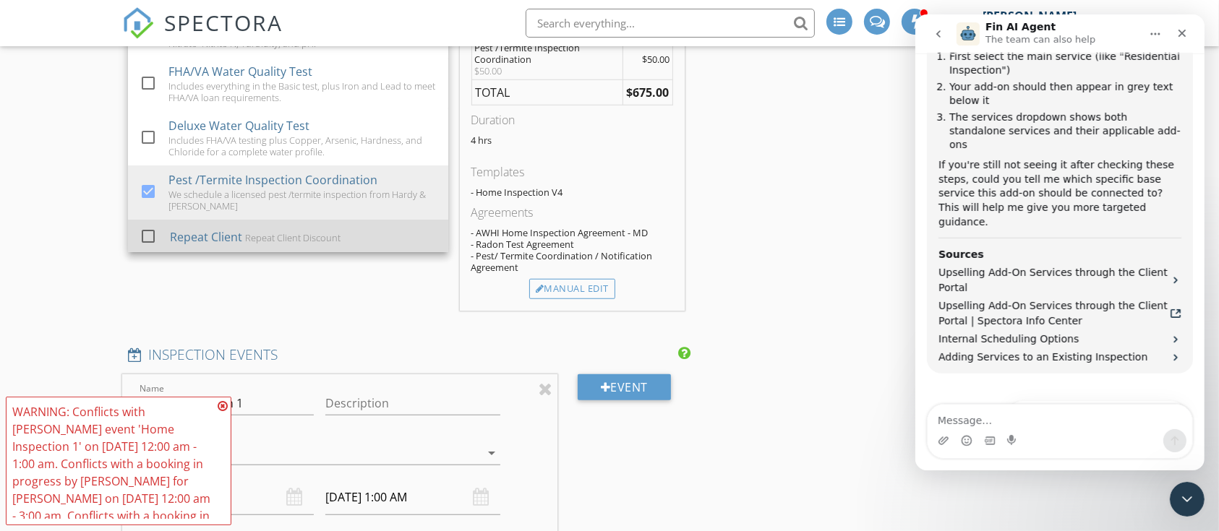
click at [145, 232] on div at bounding box center [148, 236] width 25 height 25
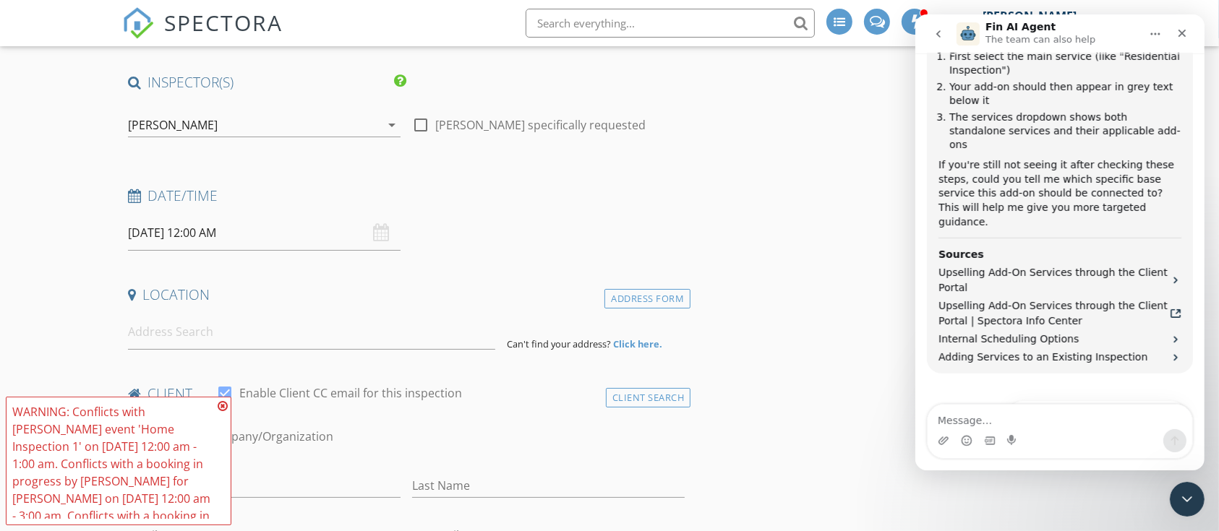
scroll to position [257, 0]
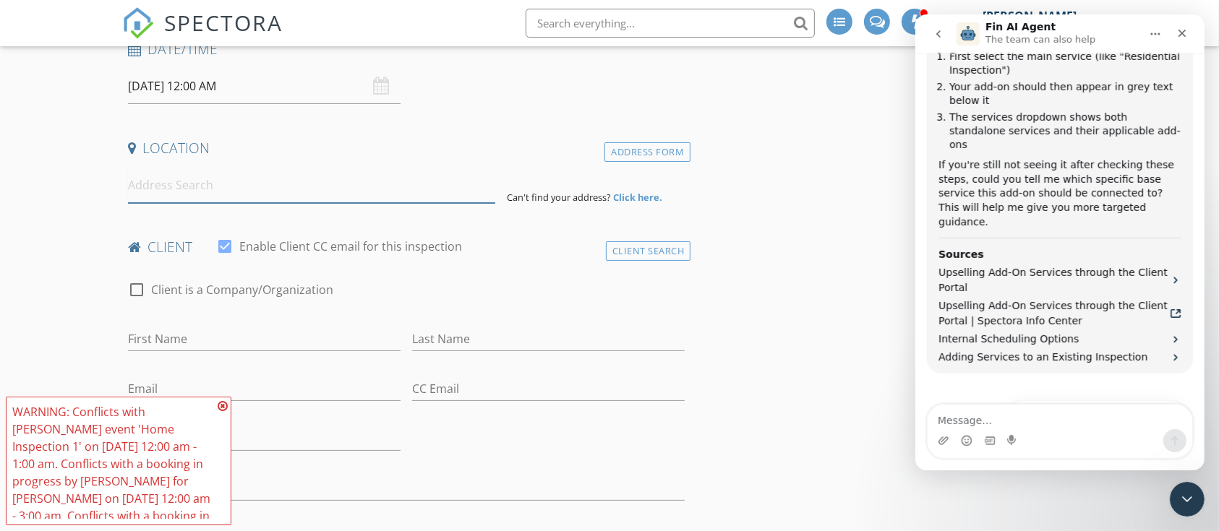
click at [158, 182] on input at bounding box center [312, 185] width 368 height 35
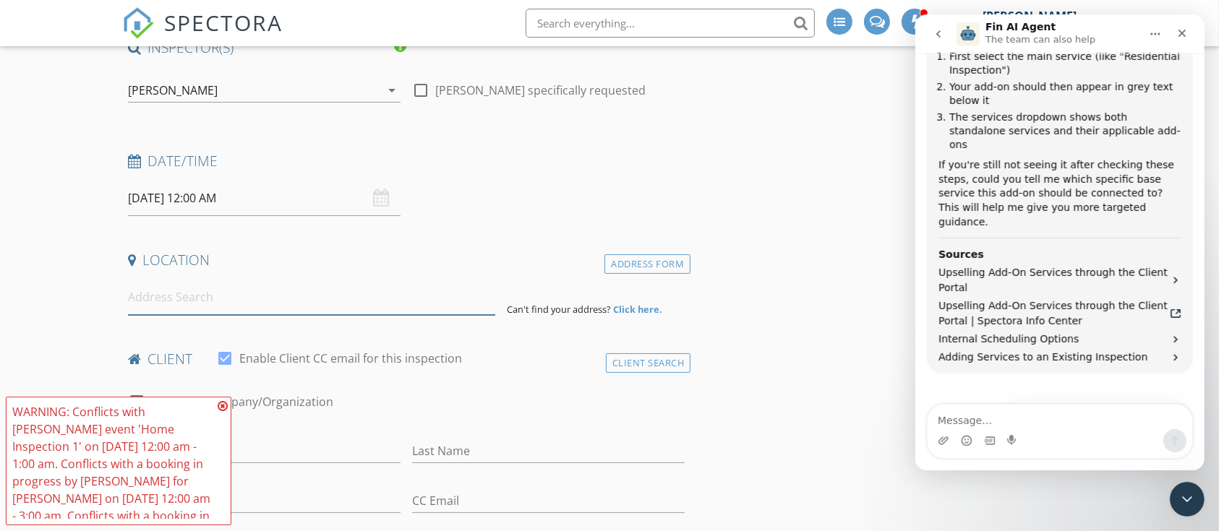
scroll to position [128, 0]
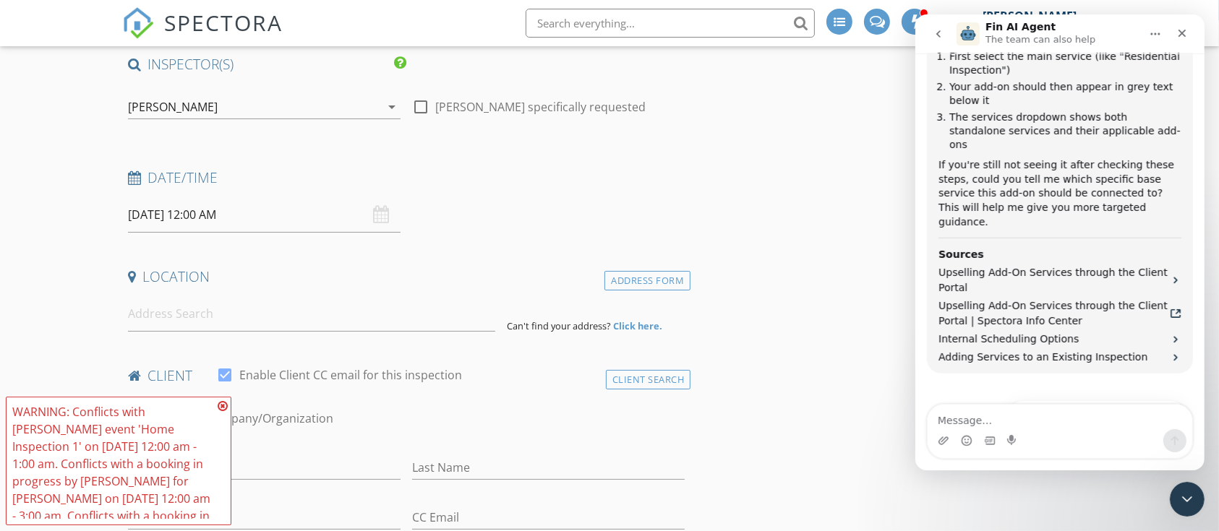
click at [376, 214] on div "09/30/2025 12:00 AM" at bounding box center [264, 214] width 272 height 35
click at [379, 214] on div "09/30/2025 12:00 AM" at bounding box center [264, 214] width 272 height 35
drag, startPoint x: 164, startPoint y: 171, endPoint x: 132, endPoint y: 200, distance: 44.0
click at [163, 171] on h4 "Date/Time" at bounding box center [406, 177] width 557 height 19
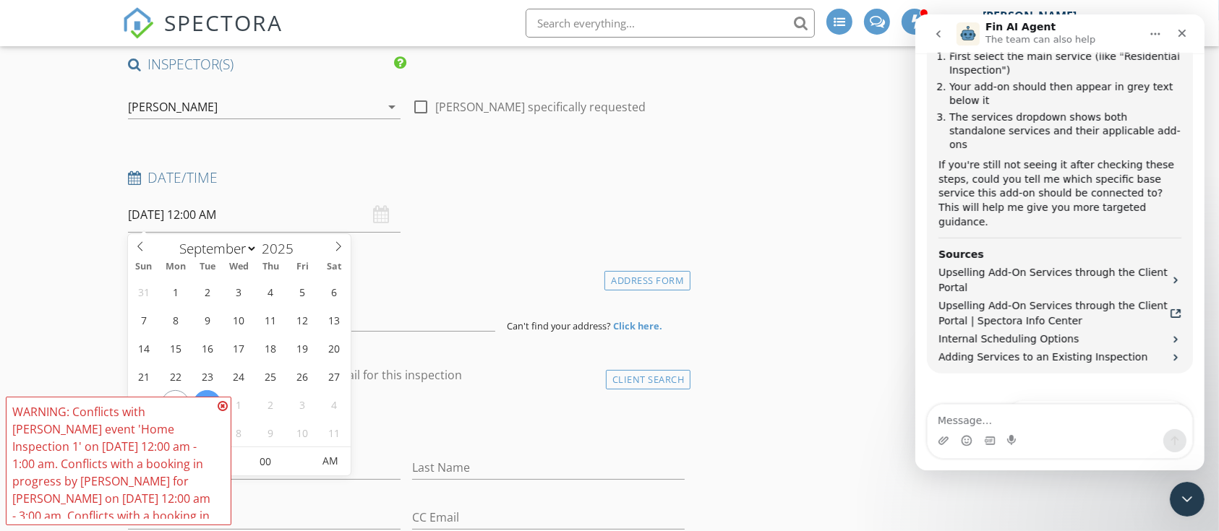
click at [163, 208] on input "09/30/2025 12:00 AM" at bounding box center [264, 214] width 272 height 35
select select "9"
type input "10/01/2025 12:00 AM"
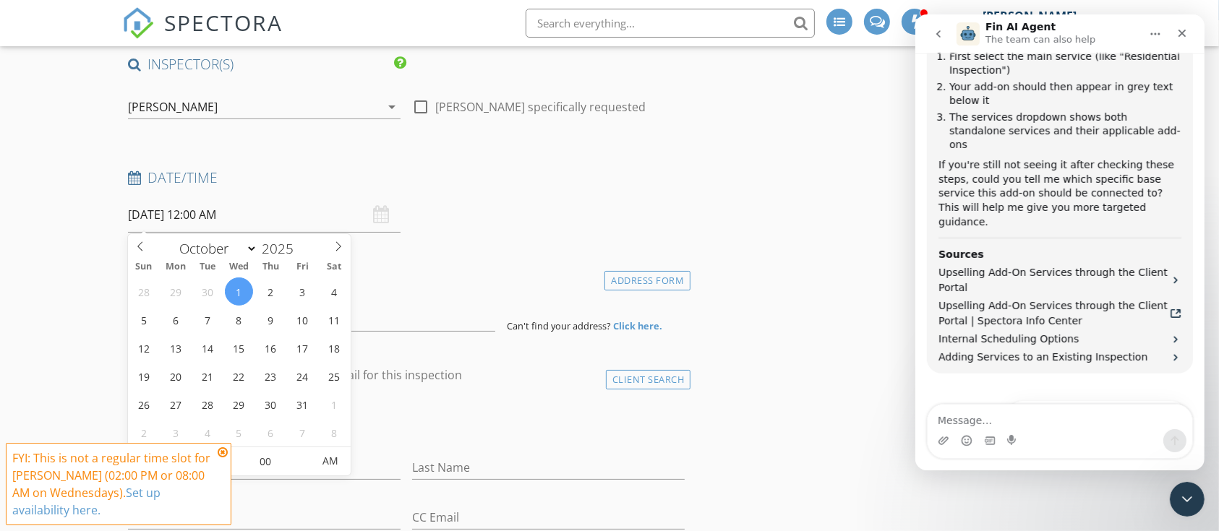
click at [222, 451] on icon at bounding box center [223, 453] width 10 height 12
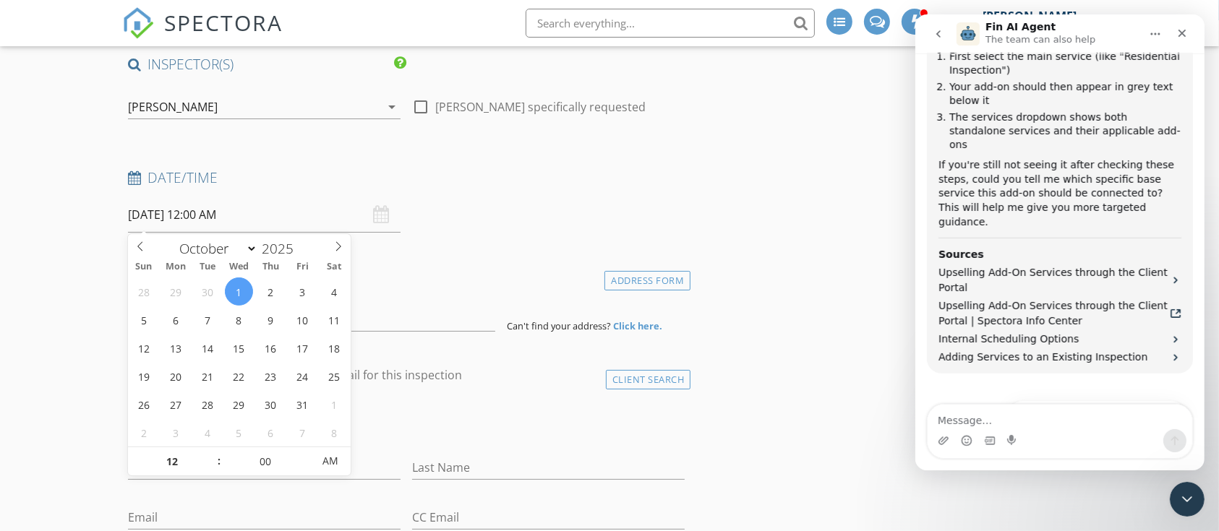
click at [249, 217] on input "10/01/2025 12:00 AM" at bounding box center [264, 214] width 272 height 35
click at [185, 464] on input "12" at bounding box center [172, 461] width 89 height 29
type input "11"
type input "10/01/2025 11:00 PM"
click at [208, 471] on span at bounding box center [212, 469] width 10 height 14
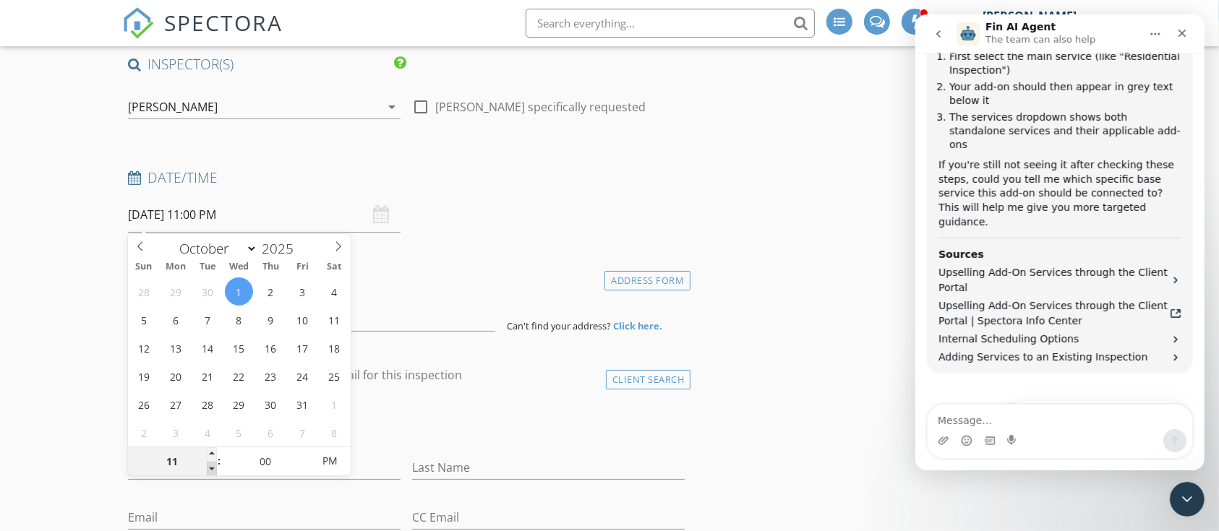
type input "10"
click at [208, 471] on span at bounding box center [212, 469] width 10 height 14
type input "10/01/2025 10:00 AM"
click at [335, 465] on span "PM" at bounding box center [330, 461] width 40 height 29
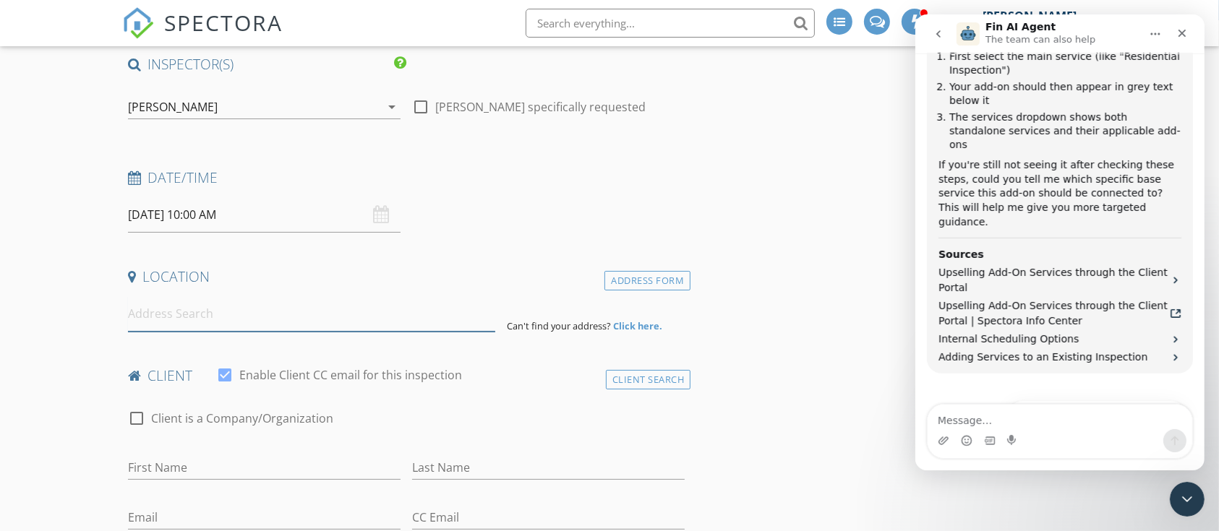
click at [210, 316] on input at bounding box center [312, 313] width 368 height 35
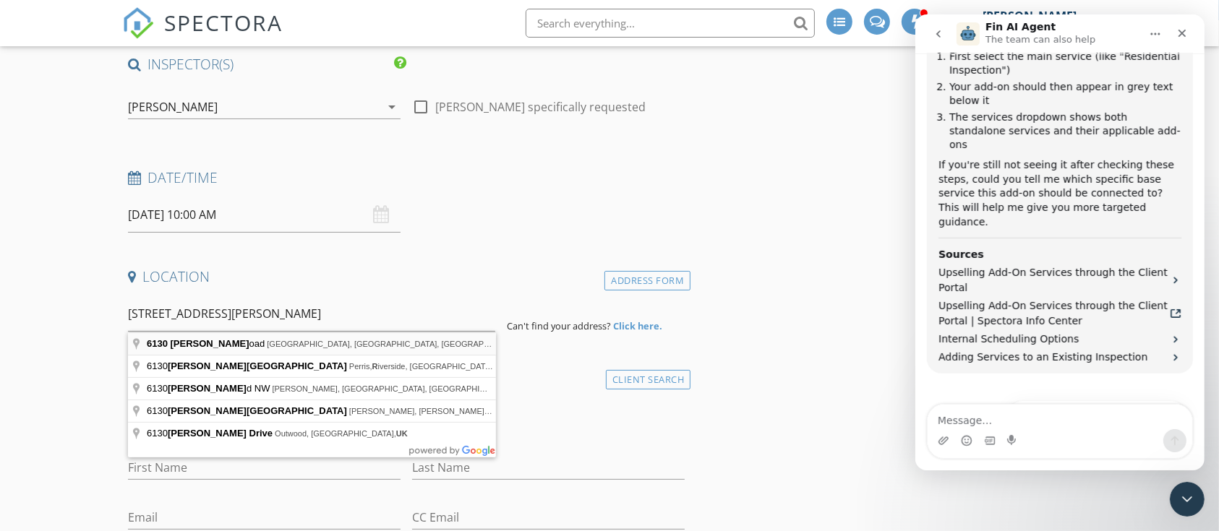
type input "6130 Edward Hill Road, Ellicott City, MD, USA"
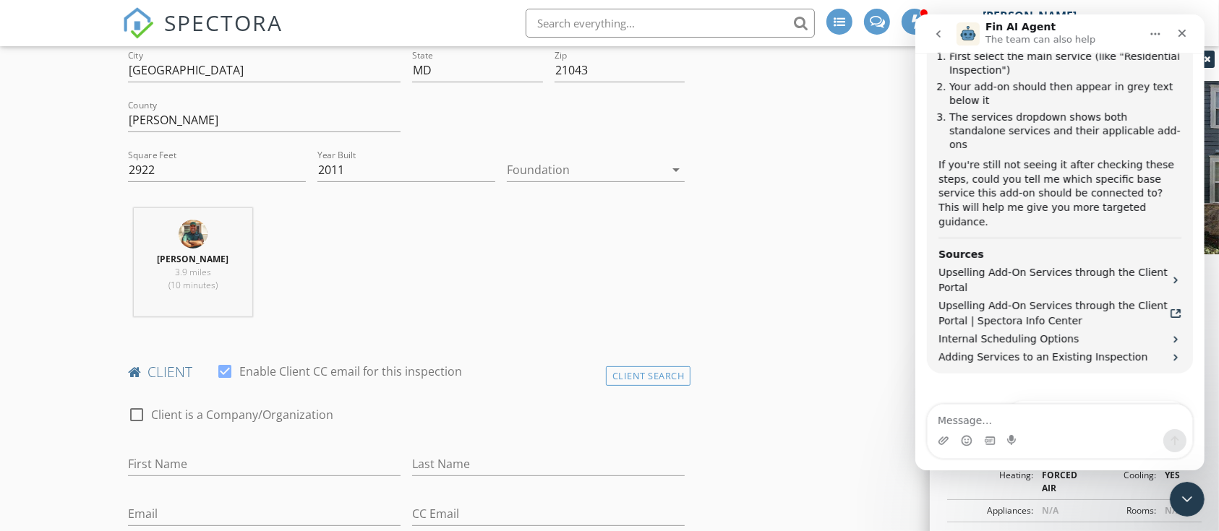
scroll to position [450, 0]
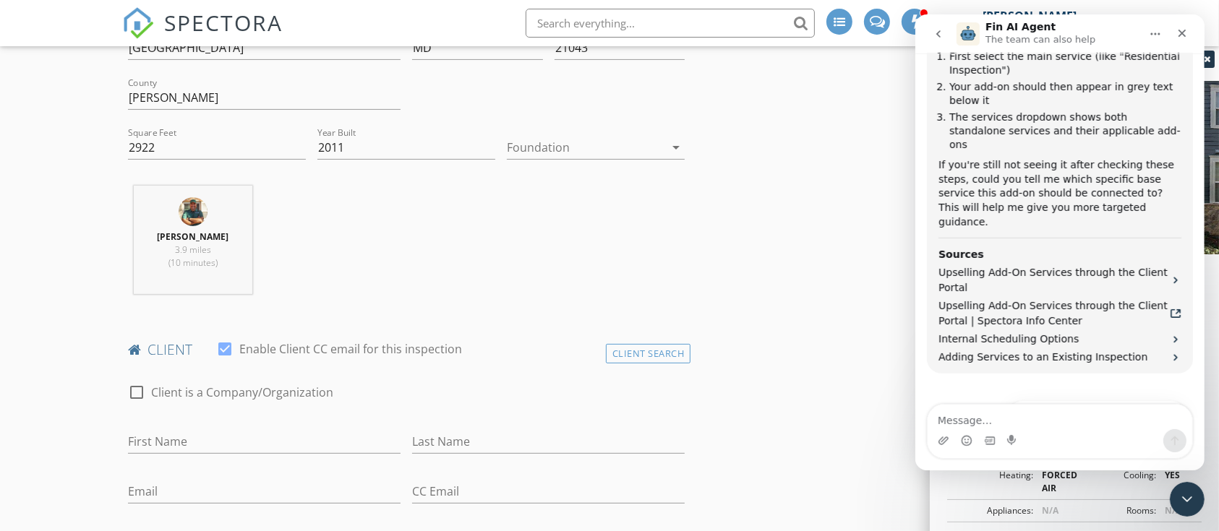
click at [572, 142] on div at bounding box center [586, 147] width 158 height 23
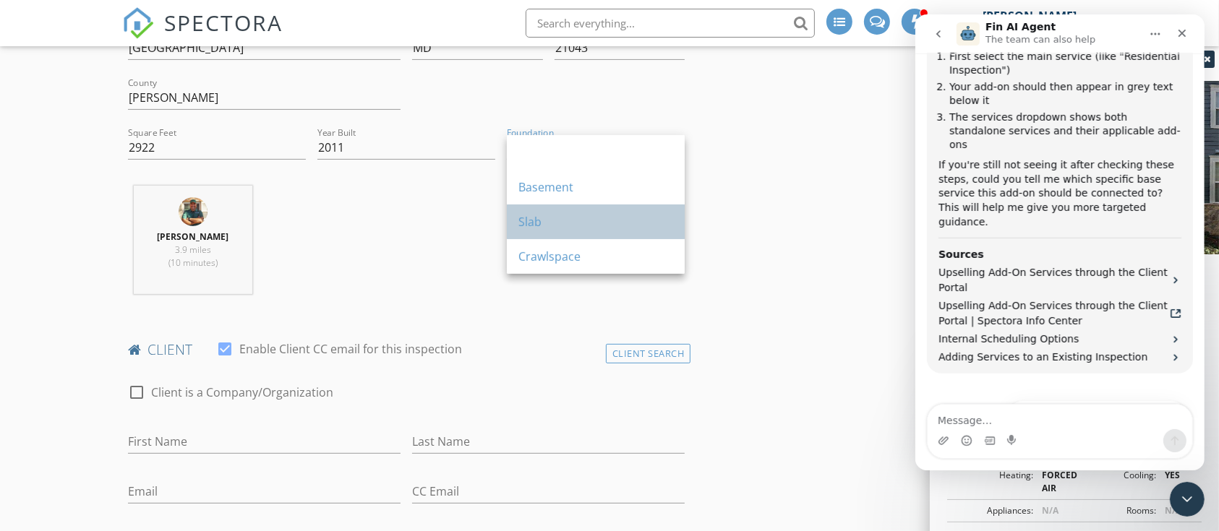
click at [542, 229] on div "Slab" at bounding box center [595, 221] width 155 height 17
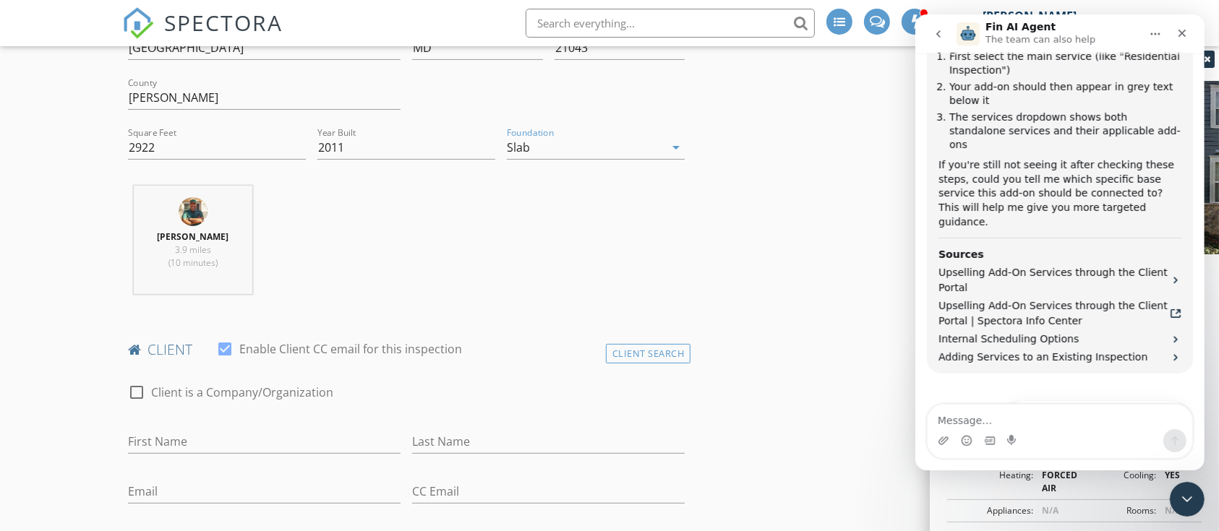
click at [557, 143] on div "Slab" at bounding box center [586, 147] width 158 height 23
click at [535, 189] on div "Basement" at bounding box center [595, 187] width 155 height 17
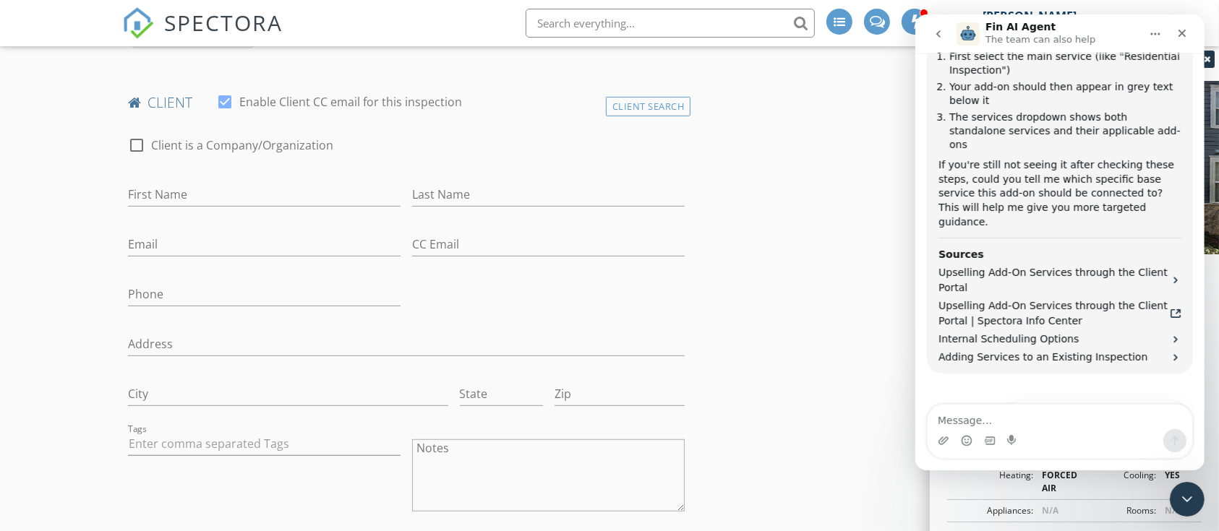
scroll to position [706, 0]
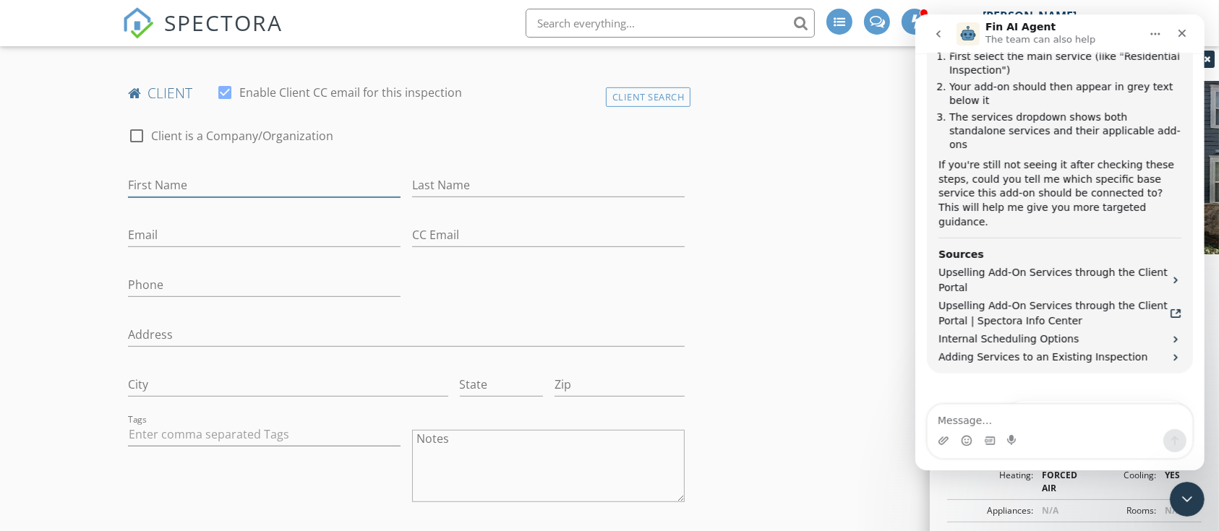
drag, startPoint x: 178, startPoint y: 184, endPoint x: 200, endPoint y: 186, distance: 22.5
click at [179, 184] on input "First Name" at bounding box center [264, 185] width 272 height 24
type input "Baishali"
click at [499, 192] on input "Last Name" at bounding box center [548, 185] width 272 height 24
type input "Kanjilal"
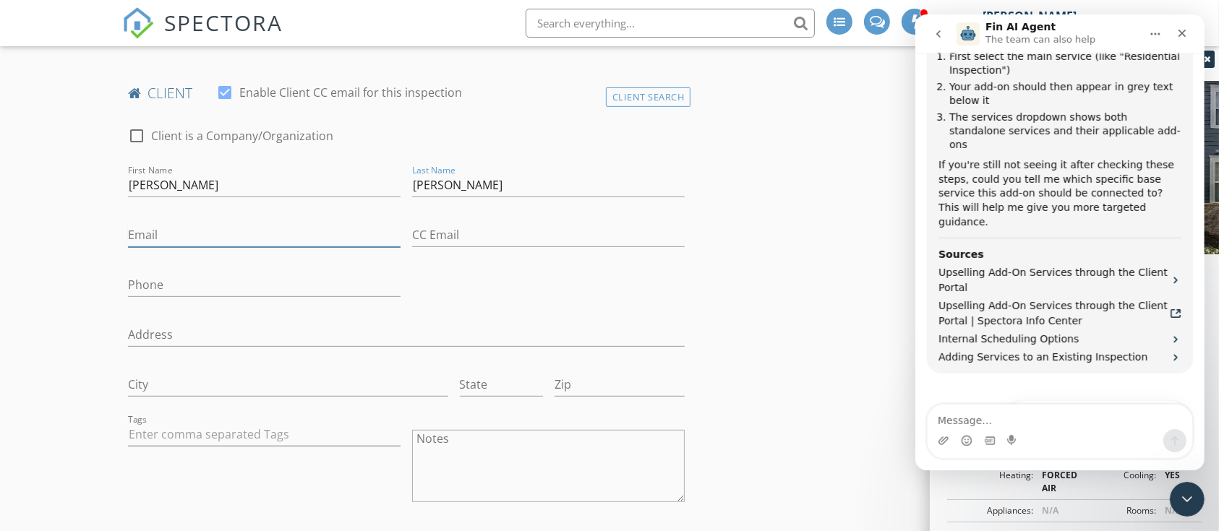
click at [239, 233] on input "Email" at bounding box center [264, 235] width 272 height 24
type input "bkan2008@gmail.com"
click at [477, 228] on input "CC Email" at bounding box center [548, 235] width 272 height 24
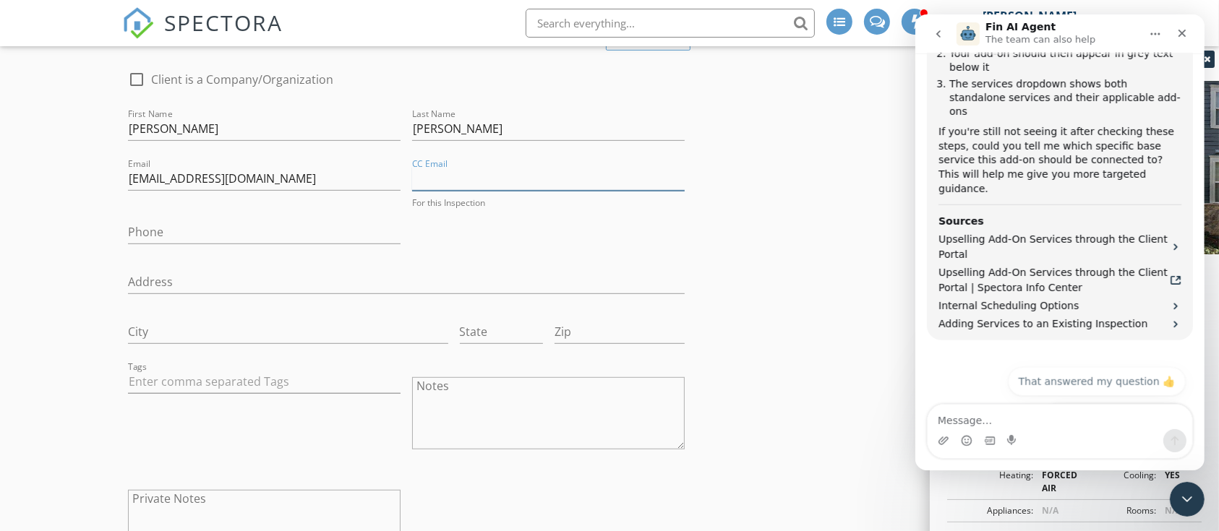
scroll to position [730, 0]
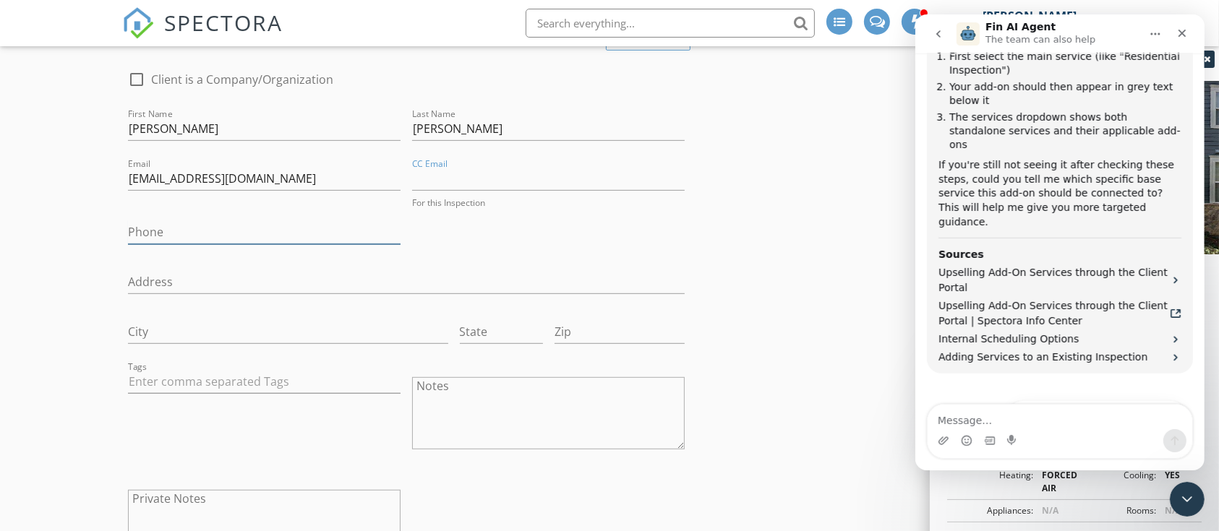
drag, startPoint x: 204, startPoint y: 235, endPoint x: 197, endPoint y: 236, distance: 7.3
click at [197, 236] on input "Phone" at bounding box center [264, 232] width 272 height 24
type input "646-401-4531"
click at [217, 275] on input "Address" at bounding box center [406, 279] width 557 height 24
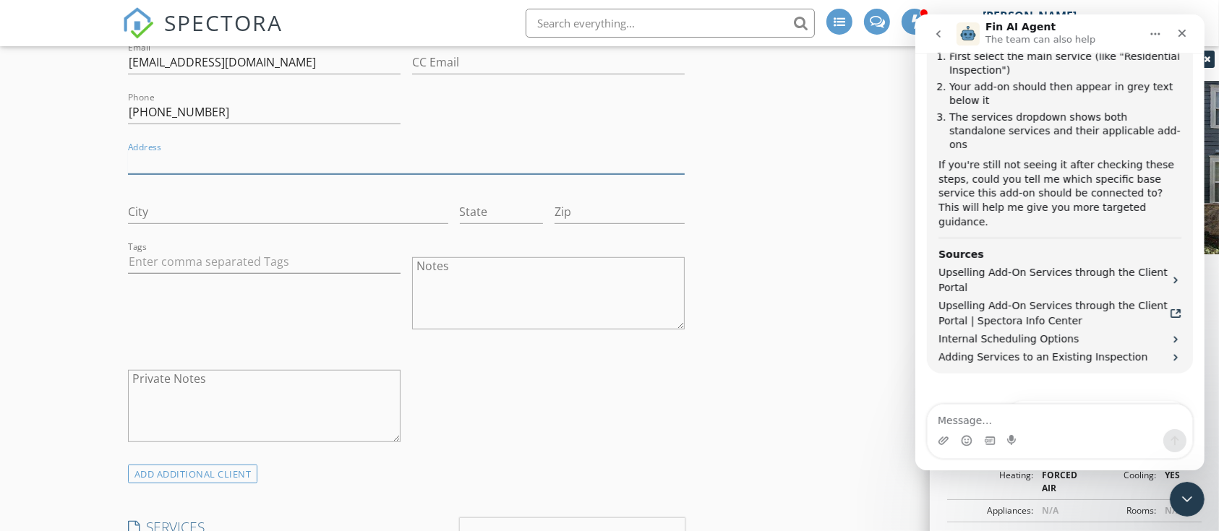
scroll to position [890, 0]
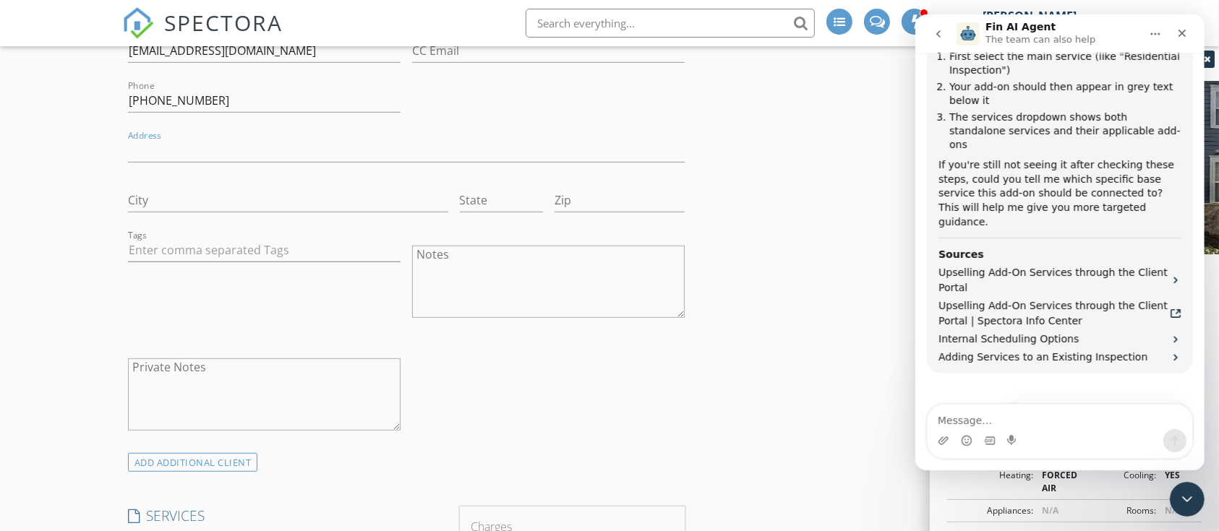
click at [449, 299] on textarea "Notes" at bounding box center [548, 282] width 272 height 72
type textarea "Repeat customer"
drag, startPoint x: 514, startPoint y: 257, endPoint x: 405, endPoint y: 257, distance: 108.4
click at [406, 257] on div "Notes Repeat customer" at bounding box center [548, 283] width 284 height 113
click at [254, 389] on textarea "Private Notes" at bounding box center [264, 395] width 272 height 72
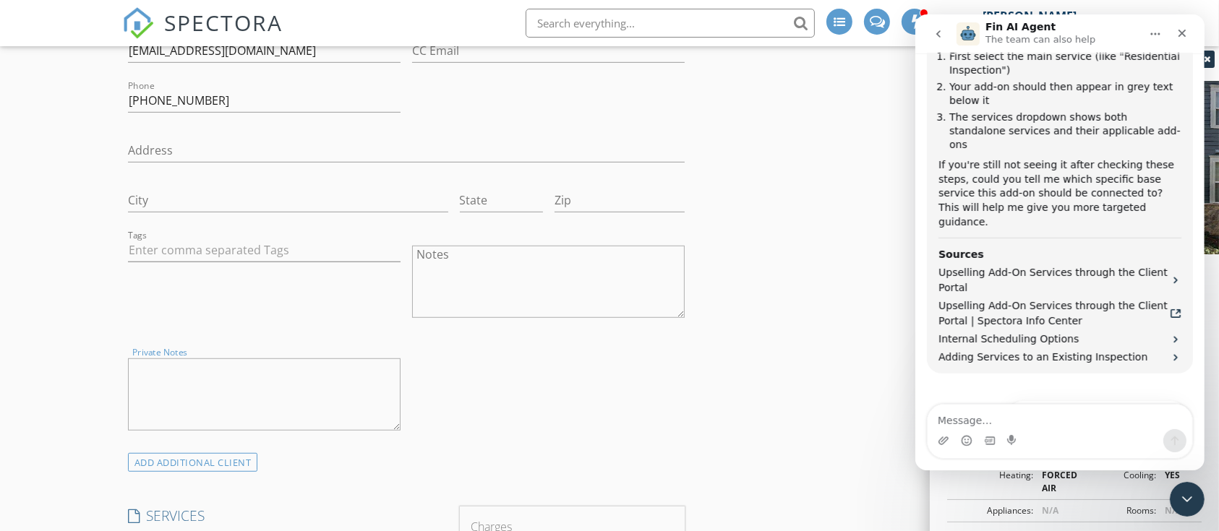
paste textarea "Repeat customer"
type textarea "Repeat customer"
click at [530, 297] on textarea "Notes" at bounding box center [548, 282] width 272 height 72
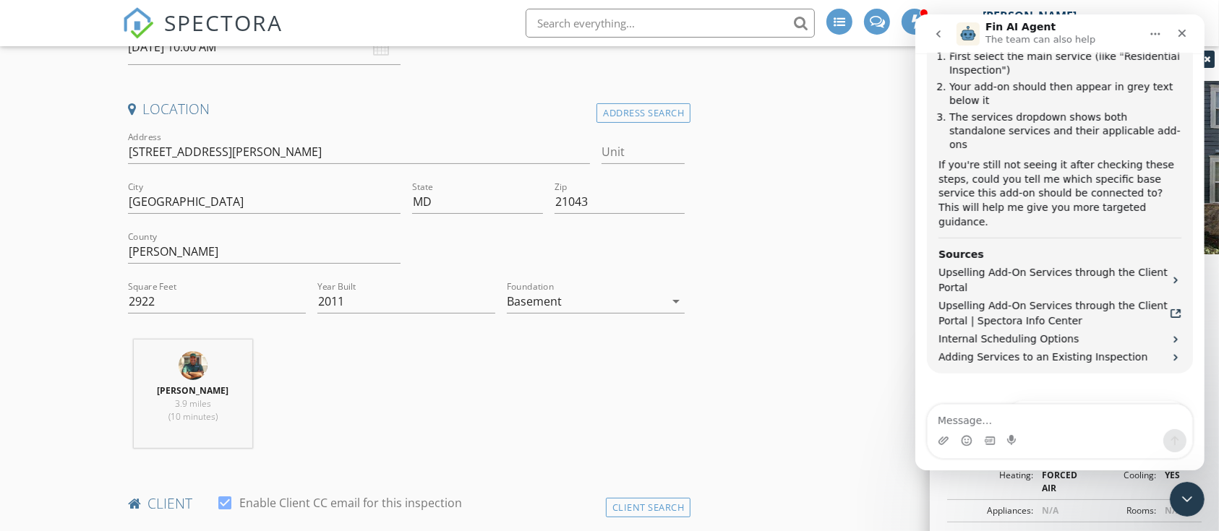
scroll to position [0, 0]
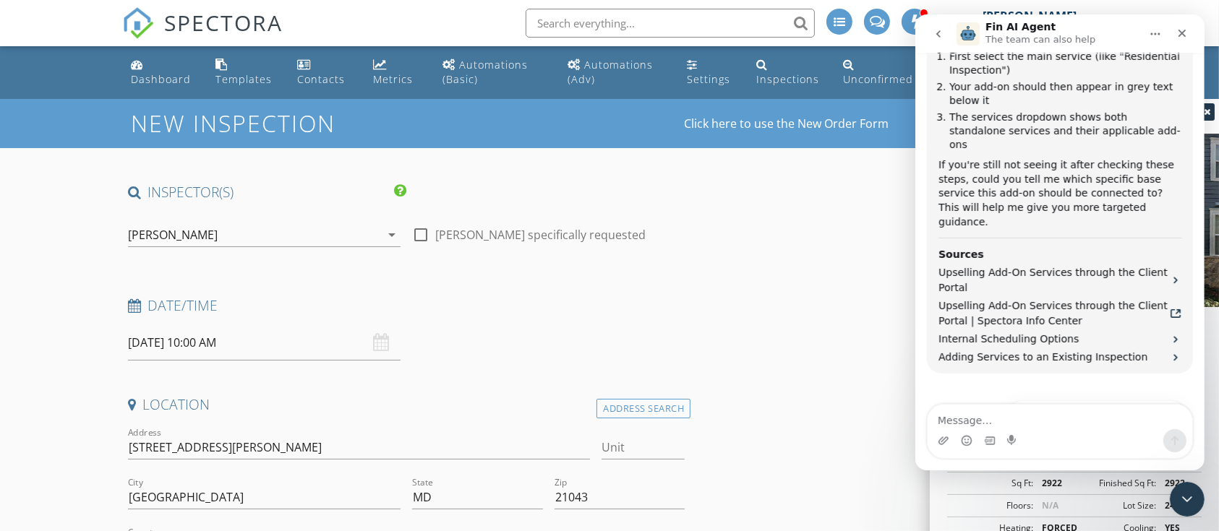
type textarea "Thank you for using Always Welcome Home Inspections"
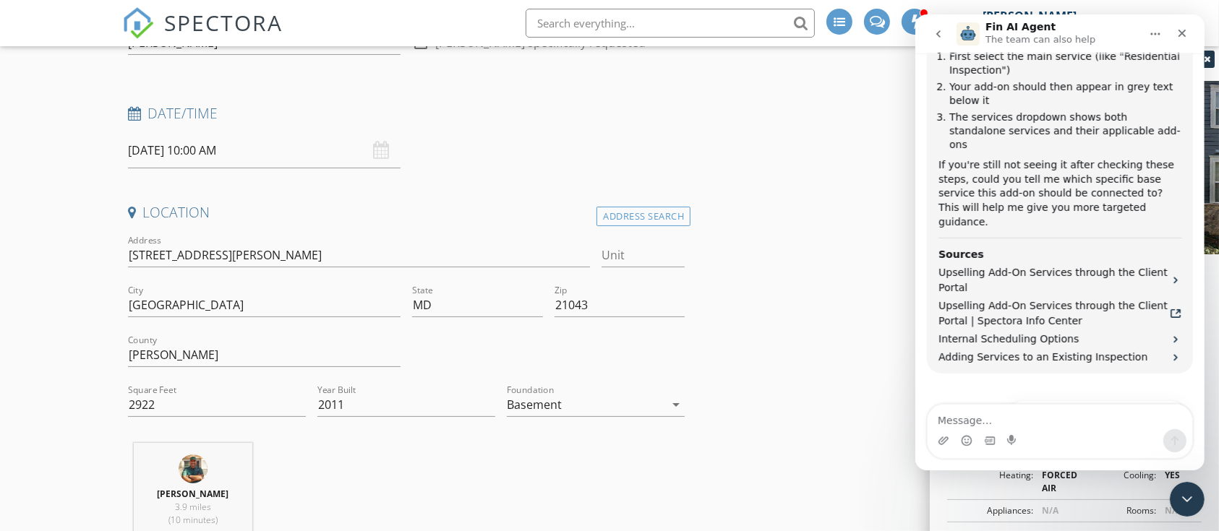
scroll to position [514, 0]
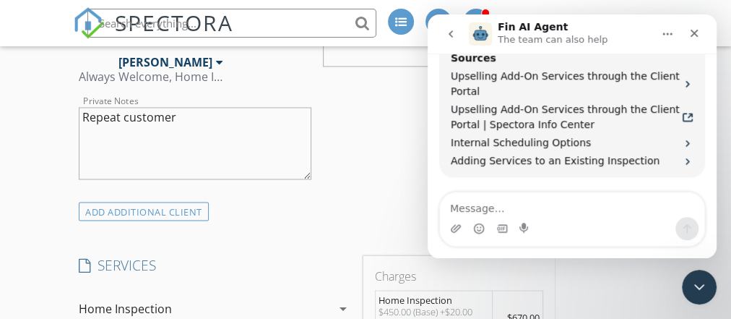
scroll to position [1272, 0]
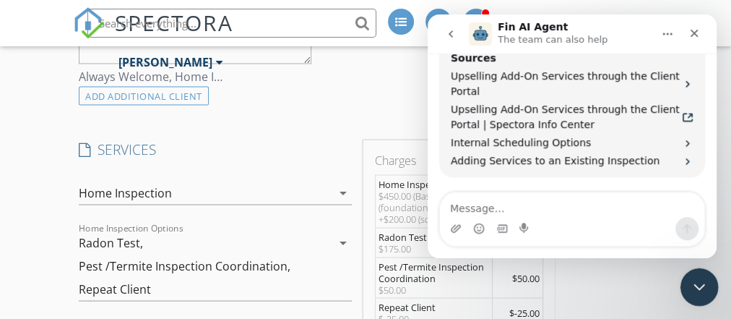
click at [706, 292] on div "Close Intercom Messenger" at bounding box center [697, 284] width 35 height 35
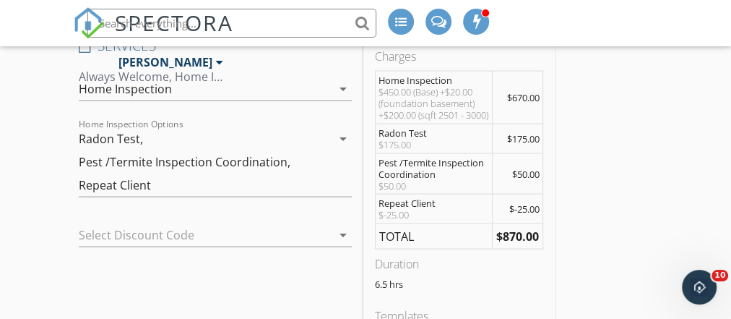
scroll to position [1388, 0]
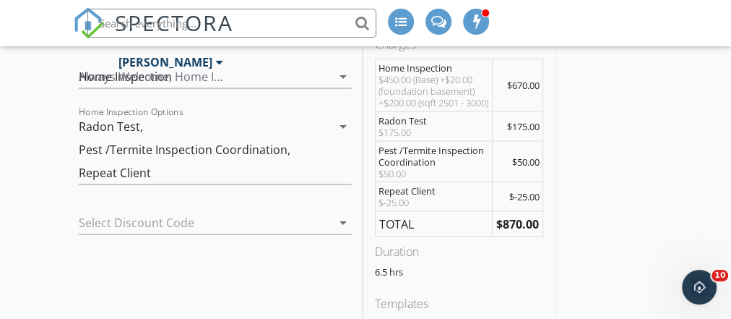
click at [193, 215] on div at bounding box center [195, 222] width 233 height 23
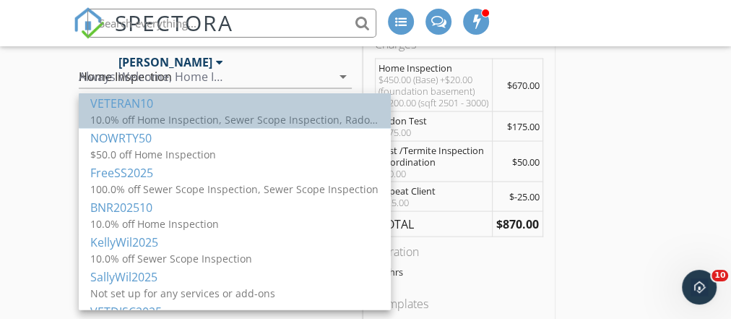
click at [183, 113] on div "10.0% off Home Inspection, Sewer Scope Inspection, Radon Test, Basic Water Qual…" at bounding box center [234, 119] width 289 height 15
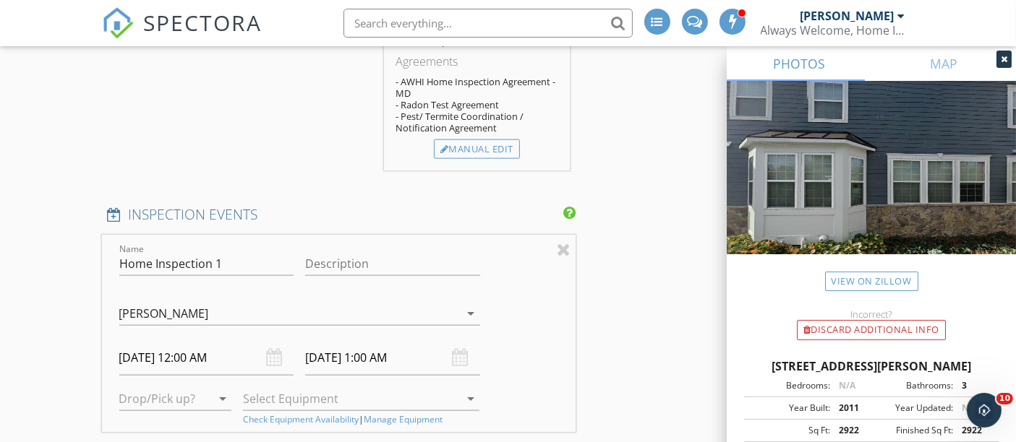
scroll to position [1833, 0]
click at [1000, 59] on icon at bounding box center [1003, 59] width 7 height 9
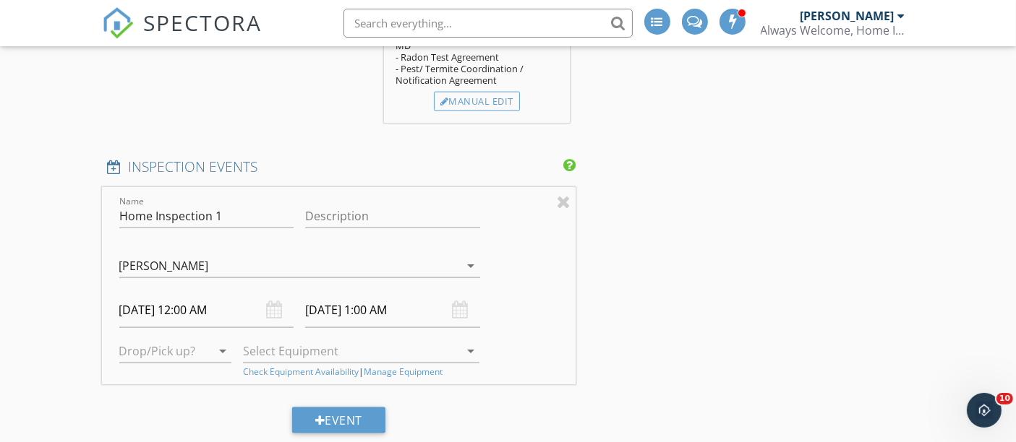
scroll to position [1940, 0]
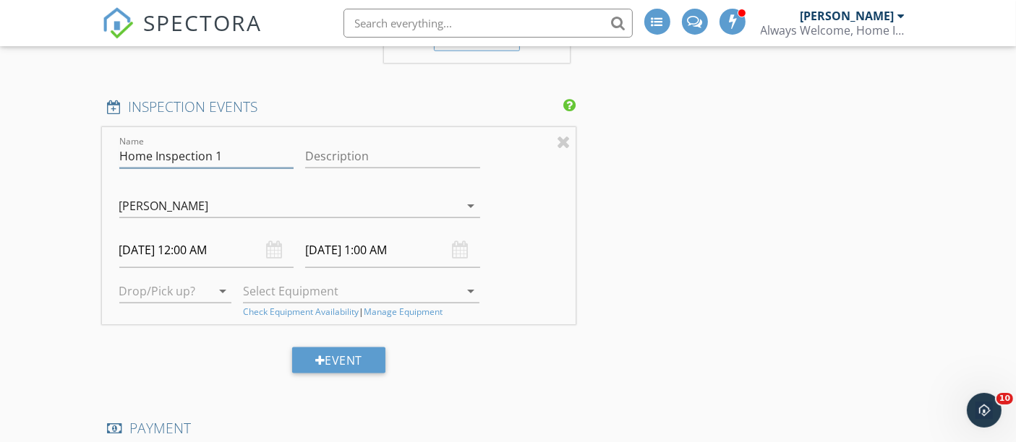
click at [247, 158] on input "Home Inspection 1" at bounding box center [206, 157] width 175 height 24
type input "Home Inspection"
click at [403, 160] on input "Description" at bounding box center [392, 157] width 175 height 24
click at [846, 222] on div "INSPECTOR(S) check_box Sergio Barajas PRIMARY Sergio Barajas arrow_drop_down ch…" at bounding box center [508, 54] width 812 height 3595
click at [195, 257] on input "09/30/2025 12:00 AM" at bounding box center [206, 250] width 175 height 35
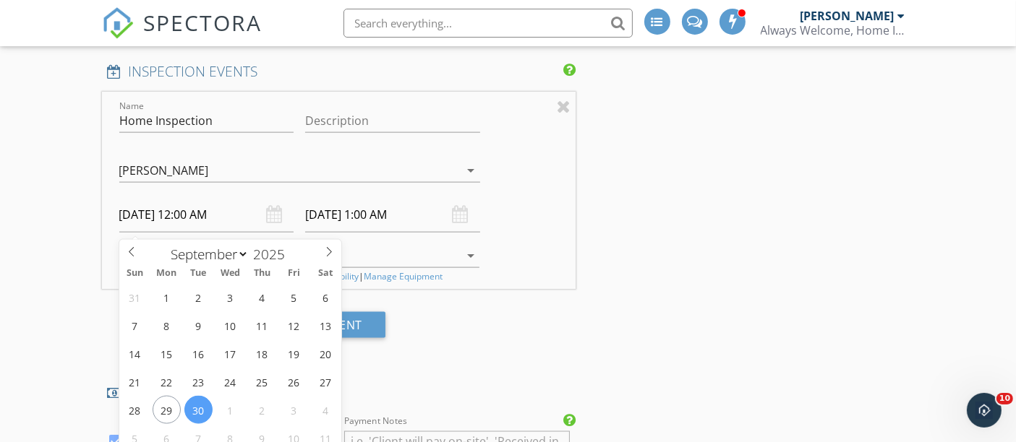
scroll to position [1993, 0]
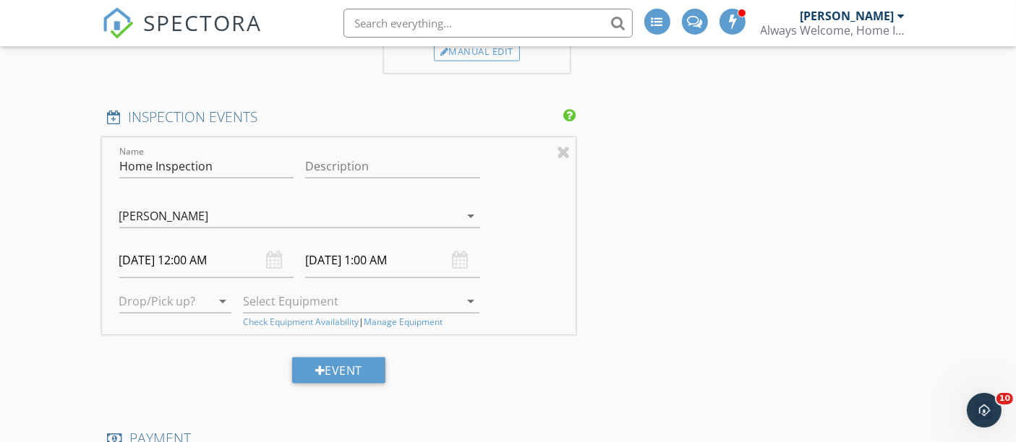
scroll to position [1980, 0]
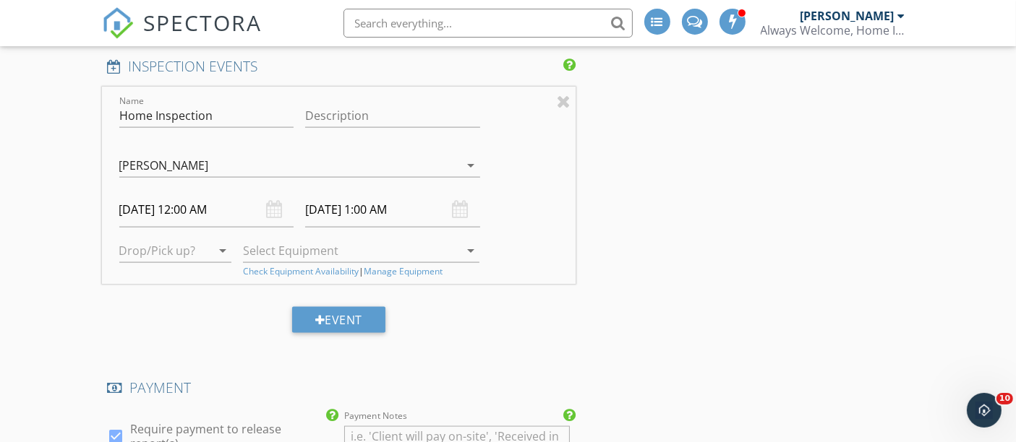
click at [278, 219] on div "09/30/2025 12:00 AM" at bounding box center [206, 209] width 175 height 35
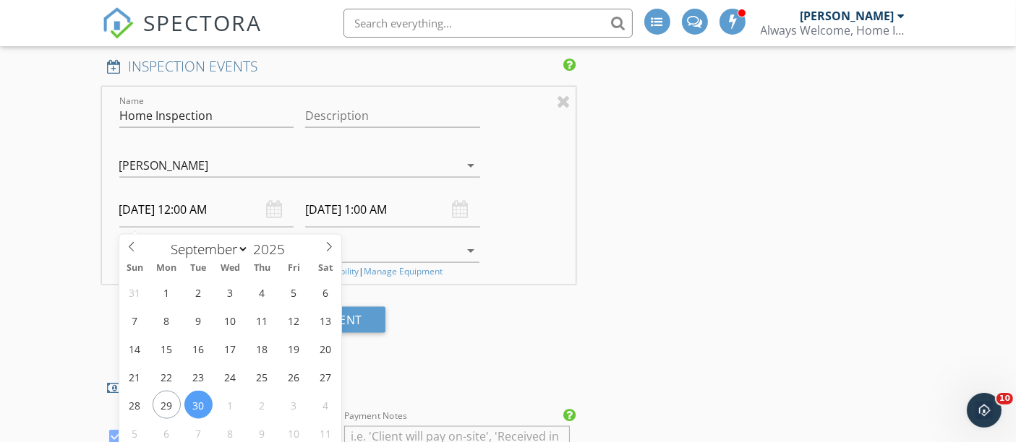
click at [234, 215] on input "09/30/2025 12:00 AM" at bounding box center [206, 209] width 175 height 35
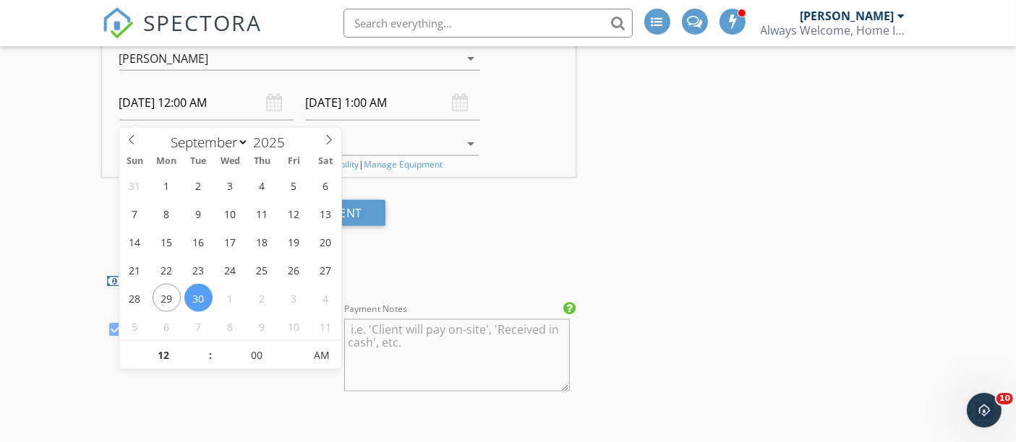
scroll to position [2087, 0]
select select "9"
type input "10/01/2025 12:00 AM"
type input "10/01/2025 1:00 AM"
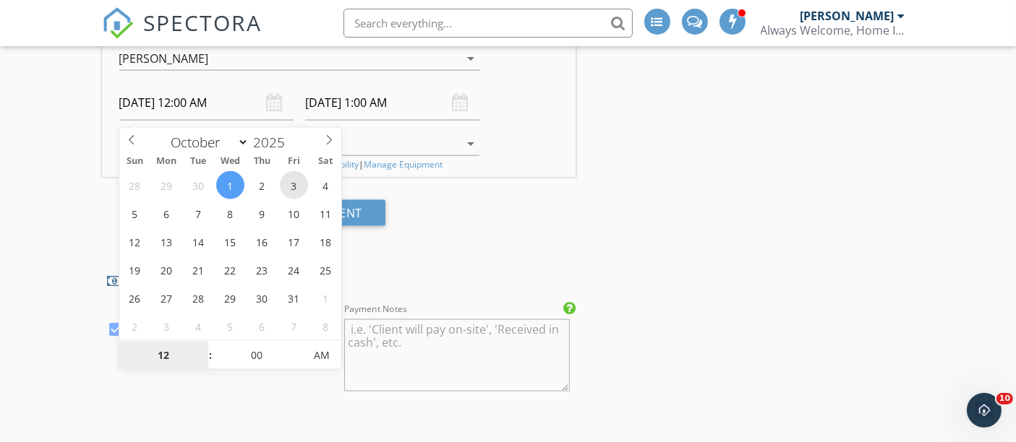
type input "10/03/2025 12:00 AM"
type input "10/03/2025 1:00 AM"
type input "11"
type input "10/03/2025 11:00 PM"
click at [203, 360] on span at bounding box center [203, 363] width 10 height 14
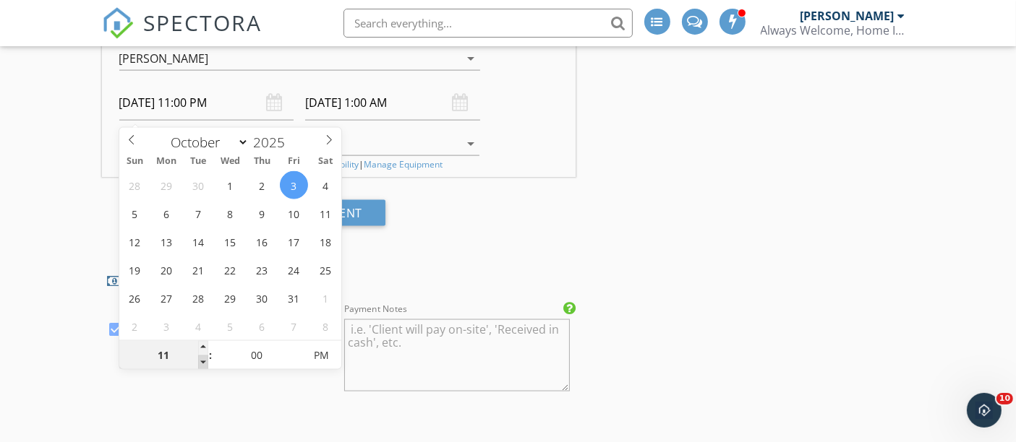
type input "10/04/2025 12:00 AM"
type input "10"
type input "10/03/2025 10:00 PM"
click at [202, 360] on span at bounding box center [203, 363] width 10 height 14
type input "10/03/2025 11:00 PM"
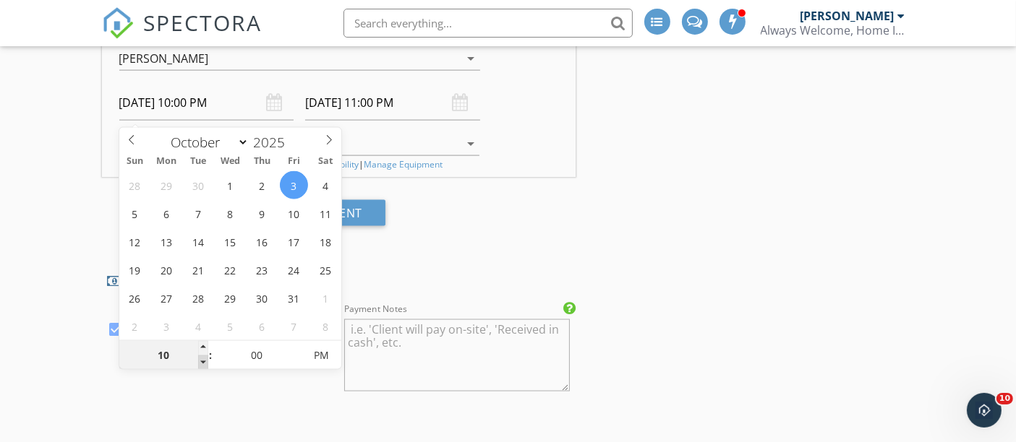
type input "09"
type input "10/03/2025 9:00 PM"
click at [202, 360] on span at bounding box center [203, 363] width 10 height 14
type input "10/03/2025 10:00 PM"
type input "08"
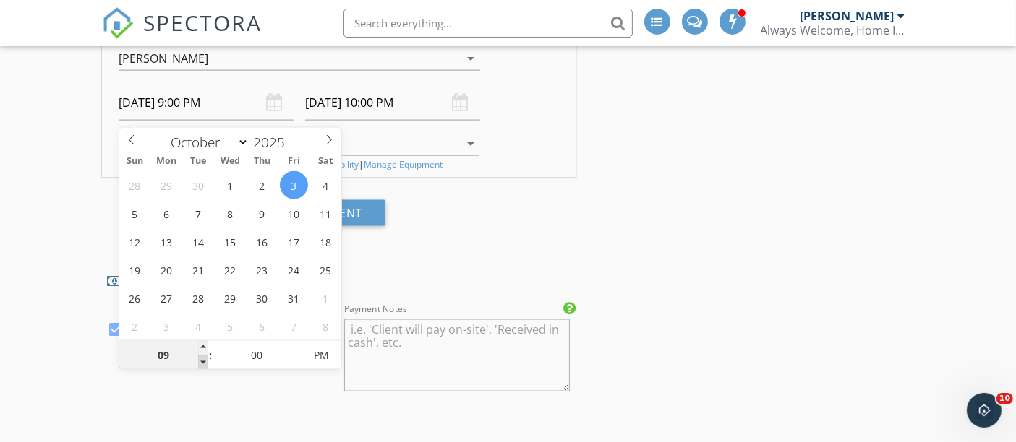
type input "10/03/2025 8:00 PM"
click at [202, 360] on span at bounding box center [203, 363] width 10 height 14
type input "07"
type input "[DATE] 7:00 PM"
click at [202, 361] on span at bounding box center [203, 363] width 10 height 14
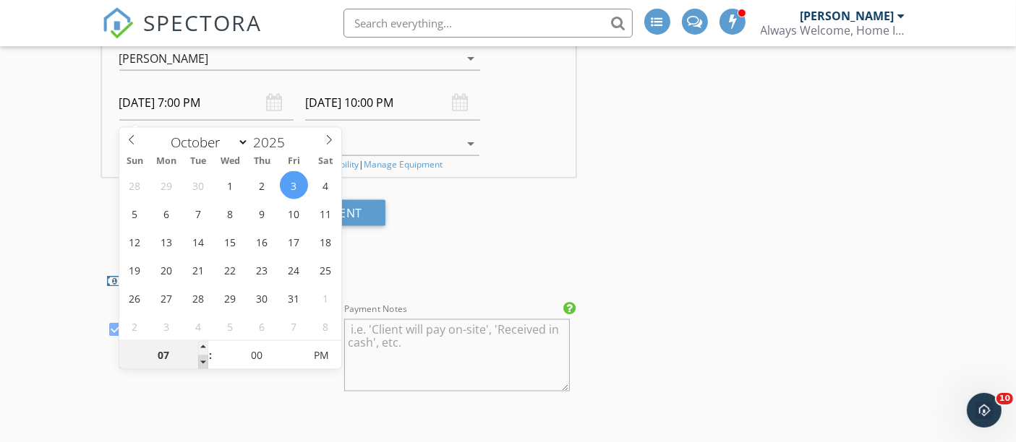
type input "10/03/2025 8:00 PM"
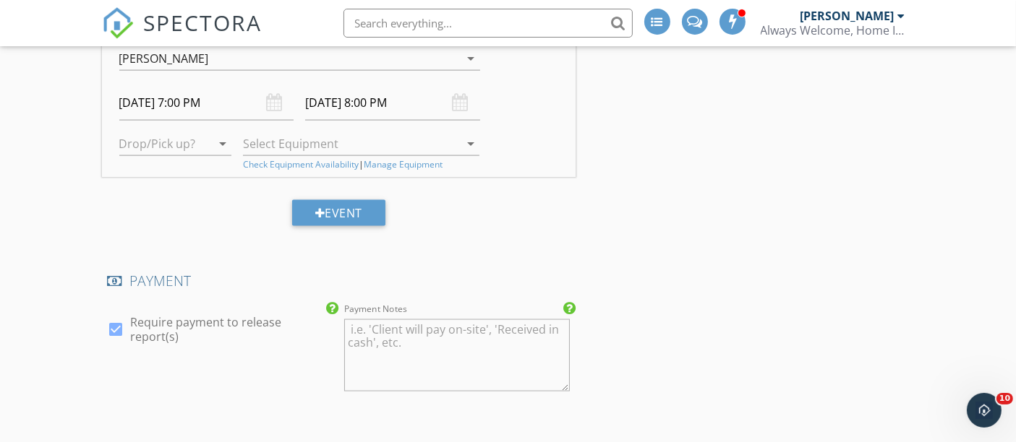
drag, startPoint x: 433, startPoint y: 269, endPoint x: 434, endPoint y: 255, distance: 13.8
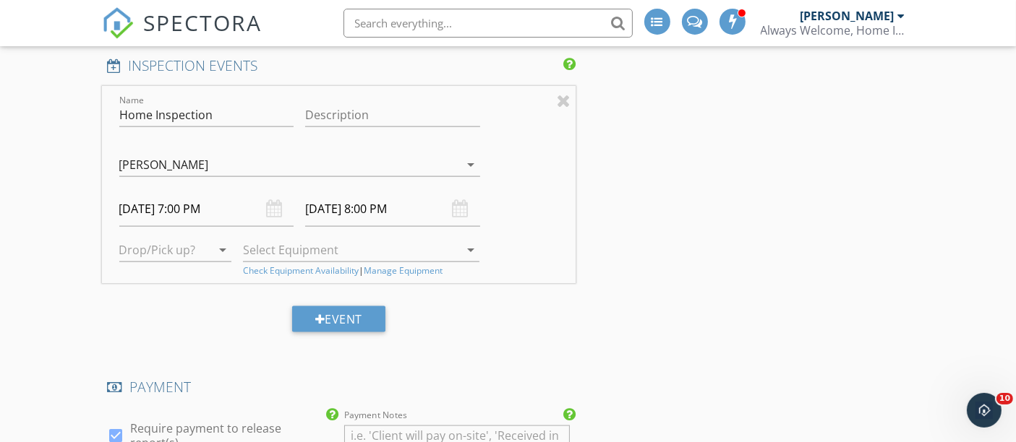
scroll to position [1980, 0]
click at [188, 261] on div at bounding box center [165, 250] width 93 height 23
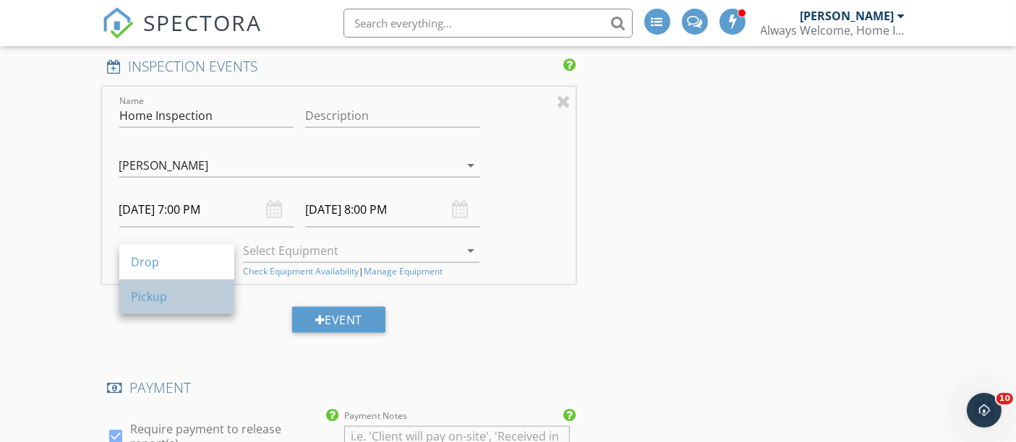
click at [175, 293] on div "Pickup" at bounding box center [177, 296] width 92 height 17
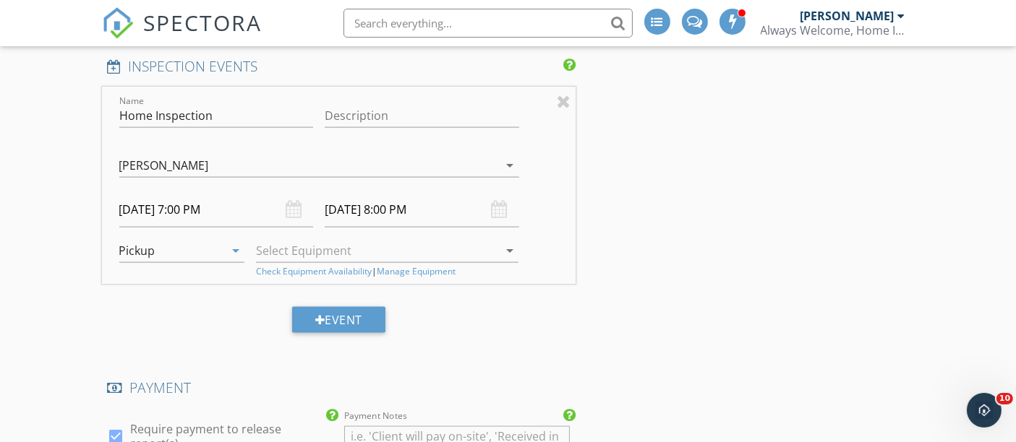
click at [249, 224] on input "[DATE] 7:00 PM" at bounding box center [216, 209] width 194 height 35
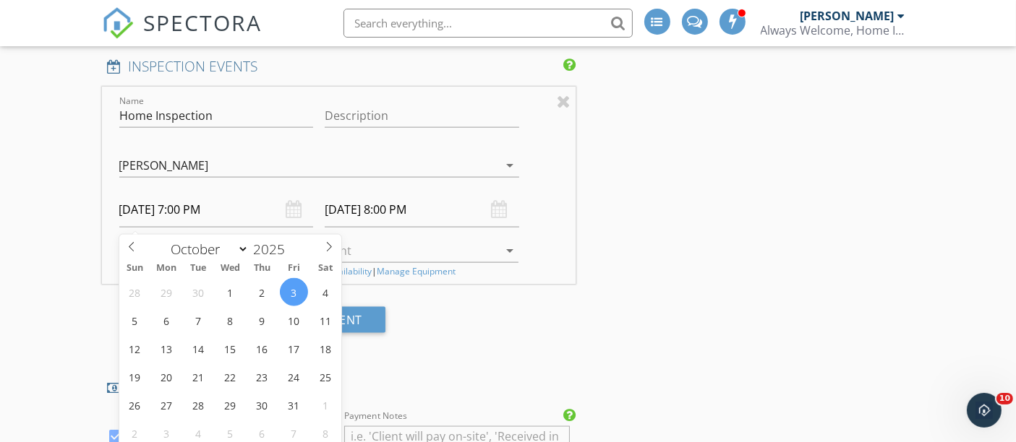
click at [241, 211] on input "[DATE] 7:00 PM" at bounding box center [216, 209] width 194 height 35
click at [377, 213] on input "10/03/2025 8:00 PM" at bounding box center [422, 209] width 194 height 35
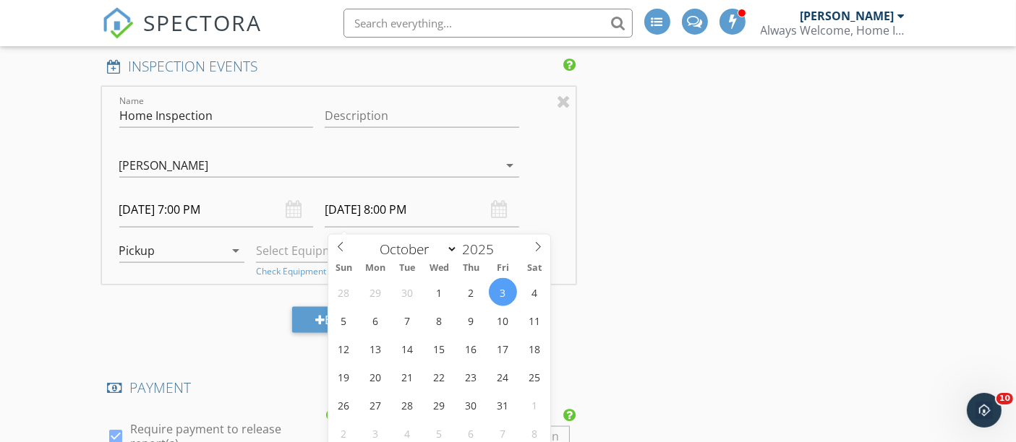
click at [627, 237] on div "INSPECTOR(S) check_box Sergio Barajas PRIMARY Sergio Barajas arrow_drop_down ch…" at bounding box center [508, 14] width 812 height 3595
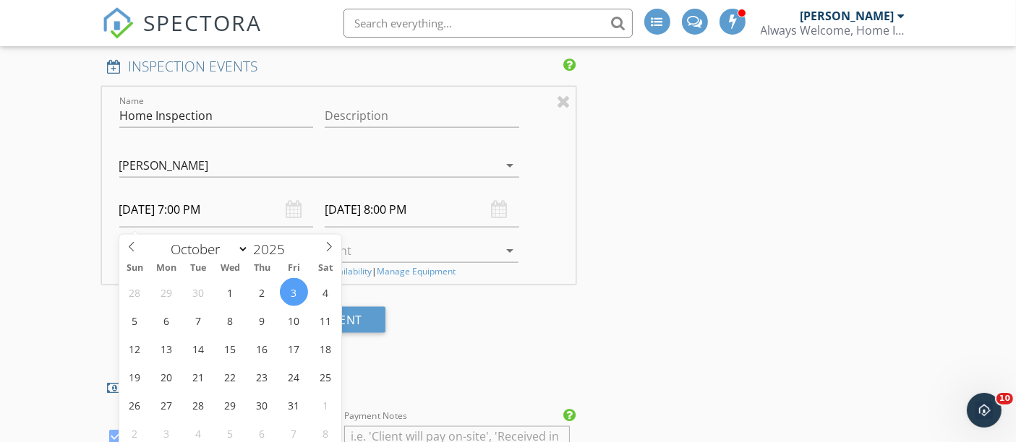
click at [213, 224] on input "[DATE] 7:00 PM" at bounding box center [216, 209] width 194 height 35
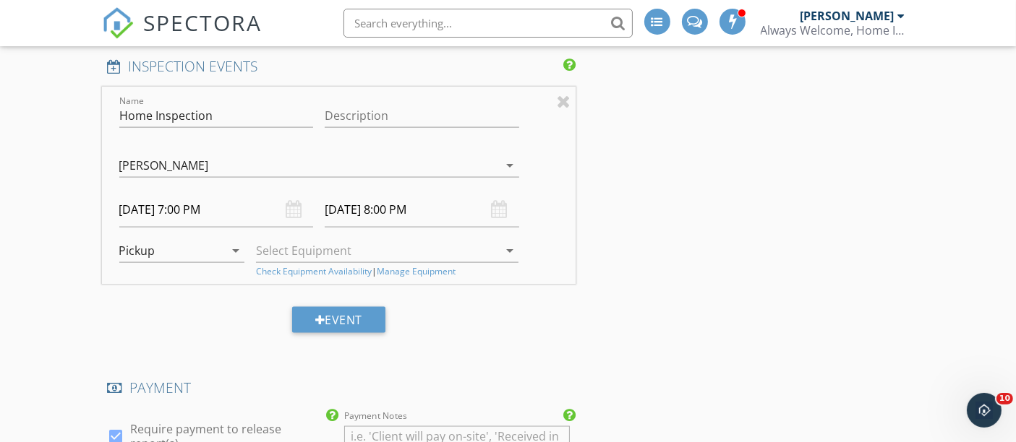
click at [171, 250] on div "Pickup" at bounding box center [172, 250] width 106 height 23
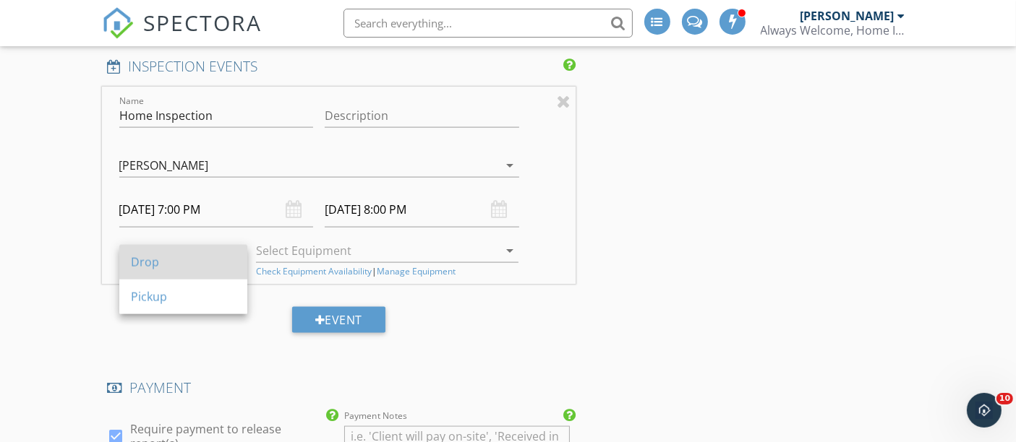
drag, startPoint x: 165, startPoint y: 268, endPoint x: 194, endPoint y: 244, distance: 37.5
click at [165, 267] on div "Drop" at bounding box center [183, 262] width 105 height 17
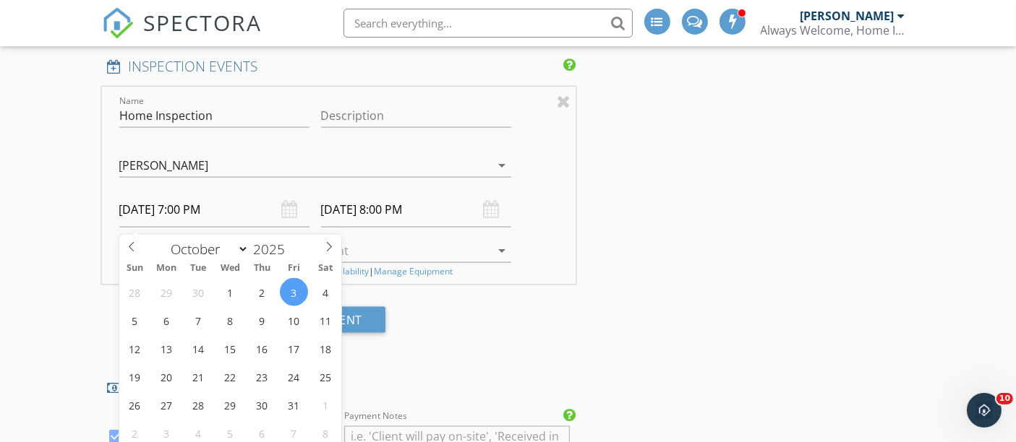
click at [222, 220] on input "[DATE] 7:00 PM" at bounding box center [214, 209] width 190 height 35
type input "[DATE] 7:00 PM"
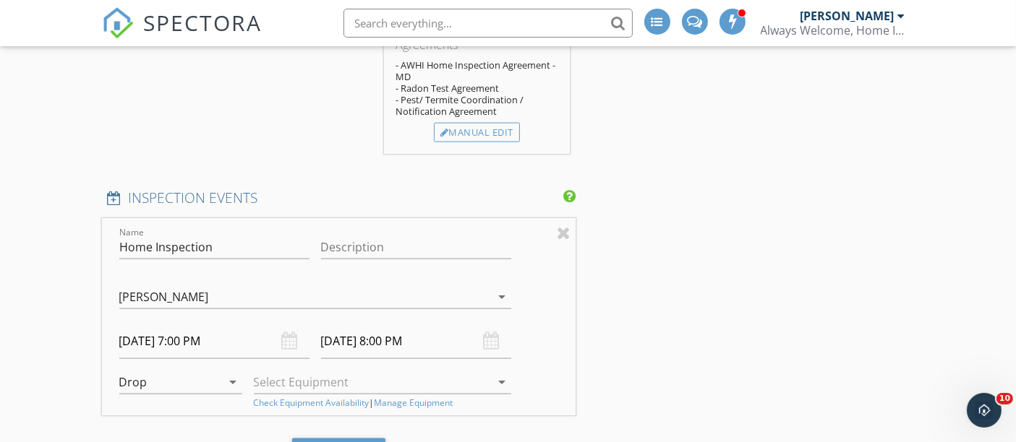
scroll to position [1834, 0]
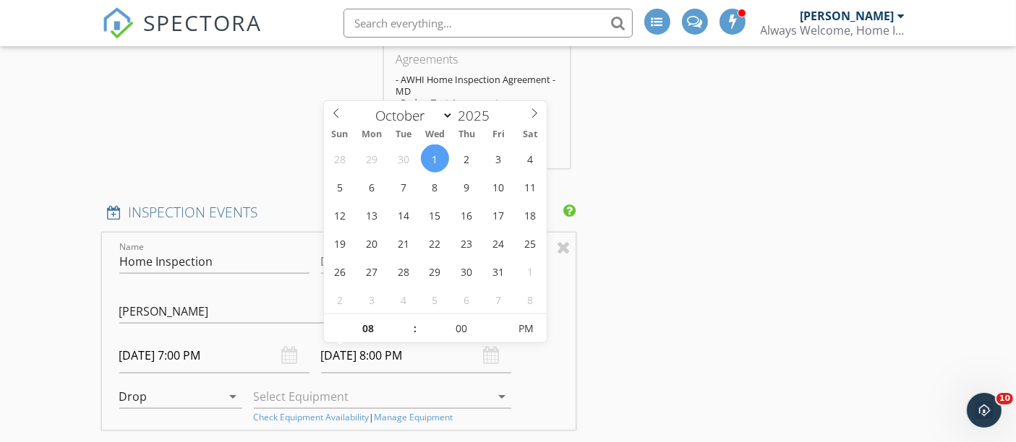
click at [392, 370] on input "10/01/2025 8:00 PM" at bounding box center [416, 355] width 190 height 35
type input "10/03/2025 8:00 PM"
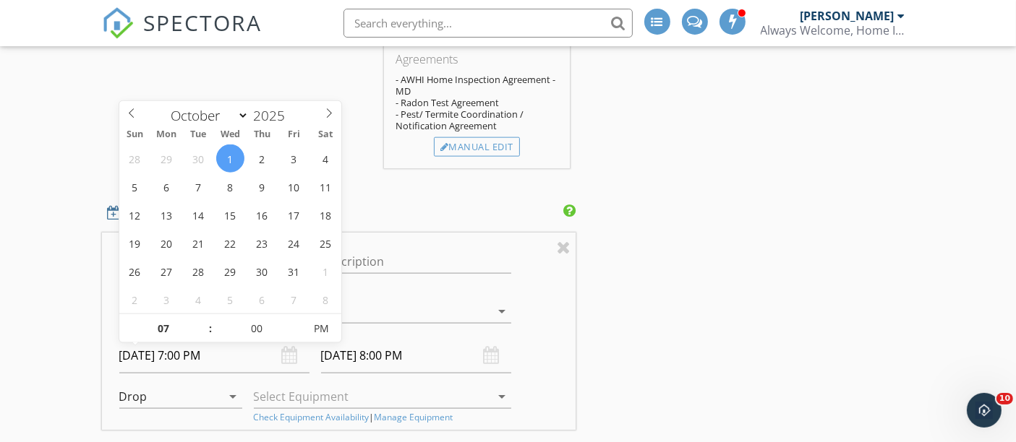
click at [196, 366] on input "10/01/2025 7:00 PM" at bounding box center [214, 355] width 190 height 35
type input "06"
type input "10/01/2025 6:00 PM"
click at [202, 332] on span at bounding box center [203, 336] width 10 height 14
type input "05"
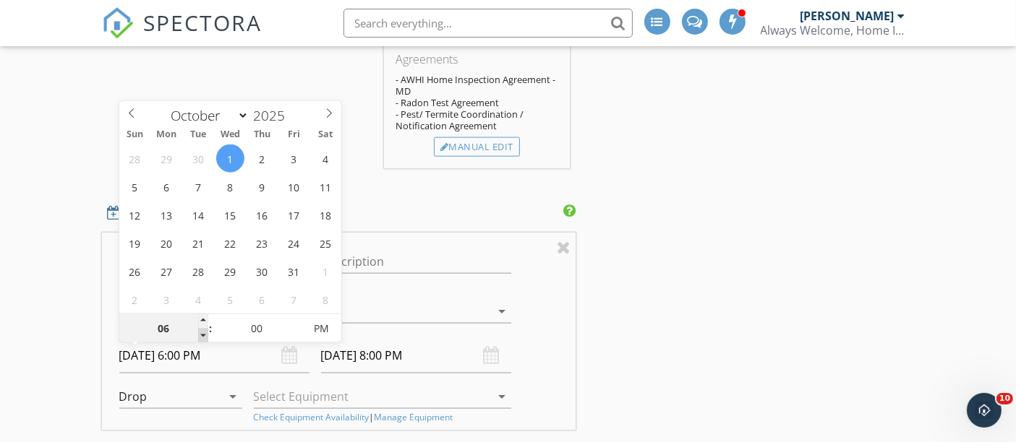
type input "10/01/2025 5:00 PM"
click at [202, 332] on span at bounding box center [203, 336] width 10 height 14
type input "10/03/2025 6:00 PM"
type input "04"
type input "10/01/2025 4:00 PM"
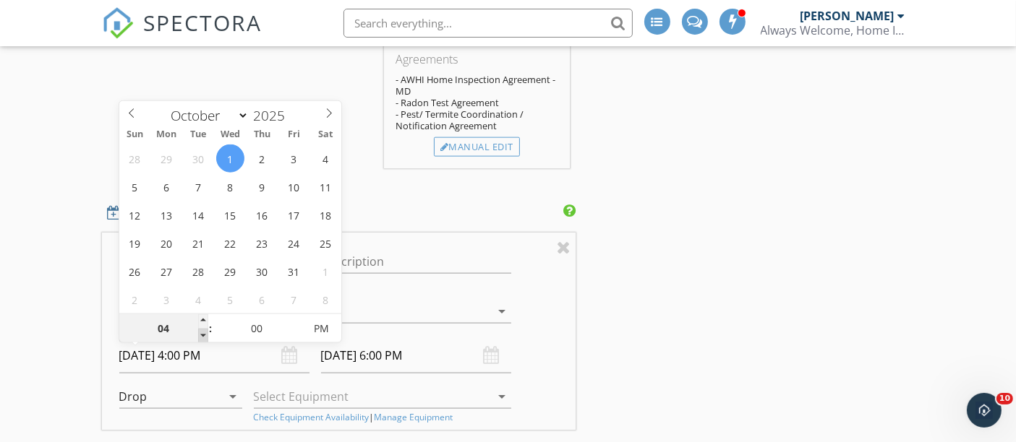
click at [202, 332] on span at bounding box center [203, 336] width 10 height 14
type input "10/03/2025 5:00 PM"
type input "03"
type input "55"
type input "10/01/2025 3:55 PM"
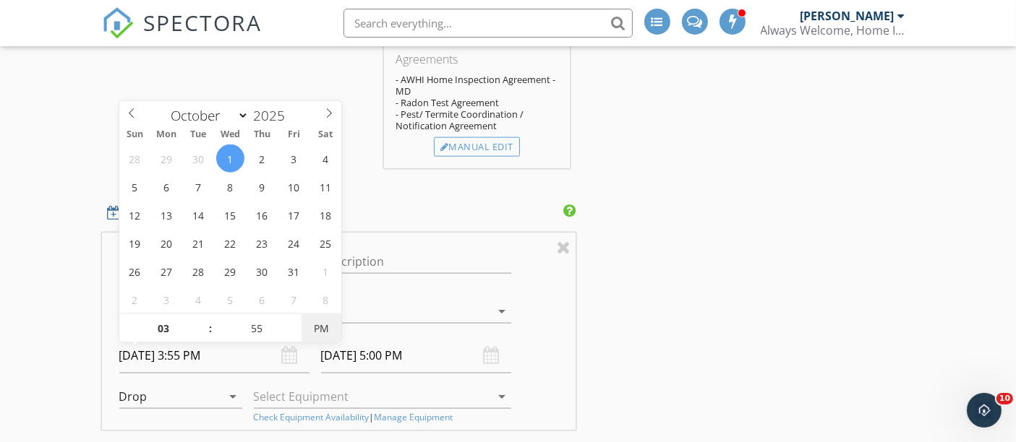
drag, startPoint x: 301, startPoint y: 338, endPoint x: 324, endPoint y: 341, distance: 23.4
click at [301, 338] on div "03 : 55 PM" at bounding box center [230, 328] width 223 height 29
type input "04"
type input "55"
type input "10/03/2025 4:55 PM"
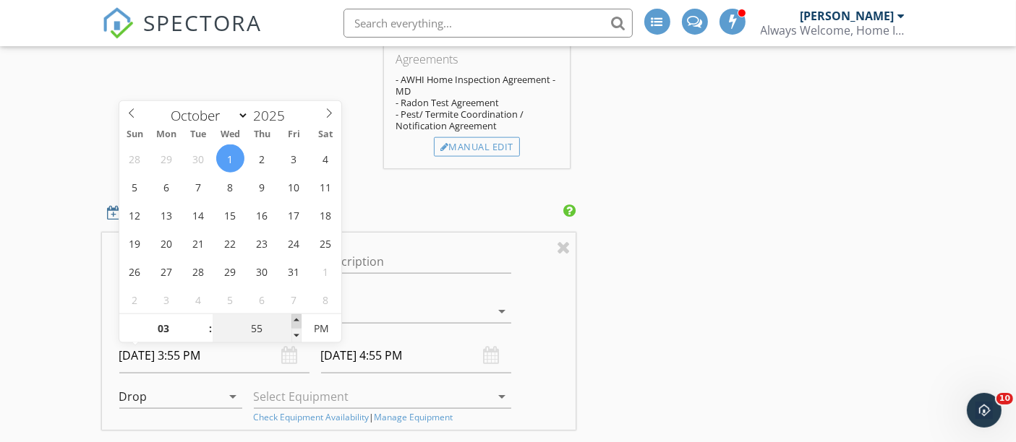
type input "04"
type input "00"
type input "10/01/2025 4:00 PM"
drag, startPoint x: 301, startPoint y: 319, endPoint x: 283, endPoint y: 323, distance: 18.6
click at [299, 319] on span at bounding box center [296, 321] width 10 height 14
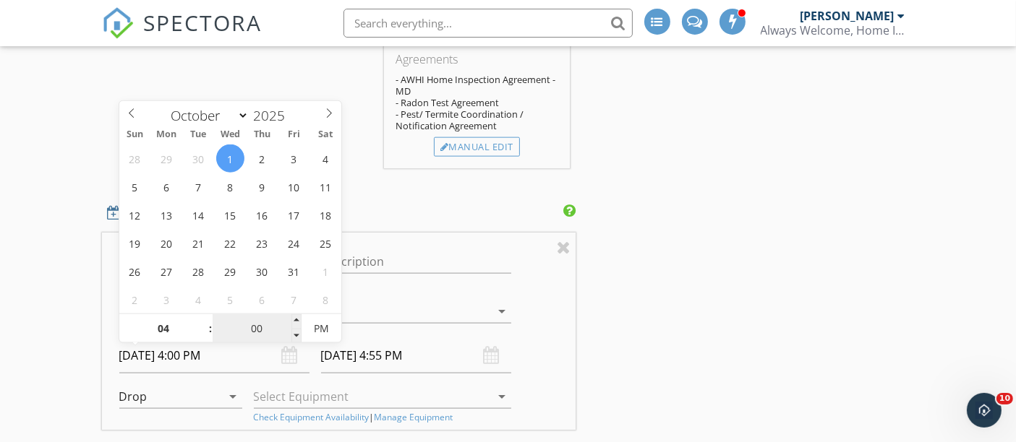
type input "05"
type input "00"
type input "10/03/2025 5:00 PM"
type input "03"
type input "10/01/2025 3:00 PM"
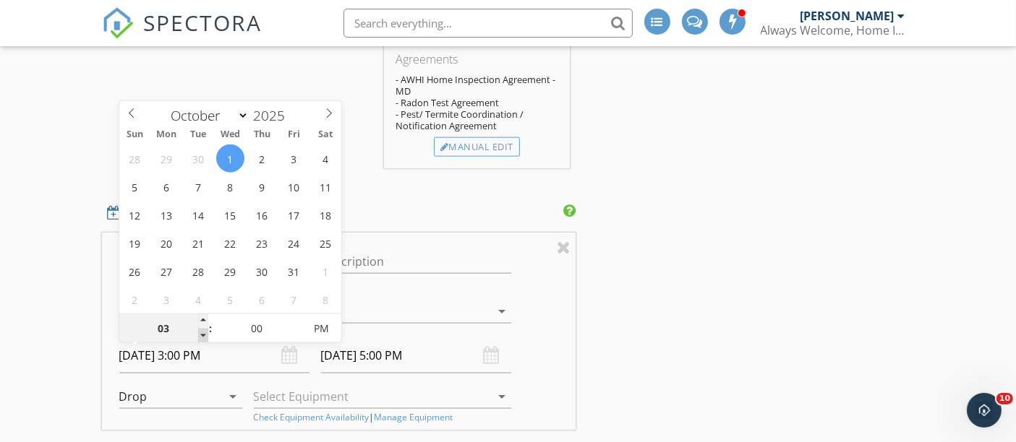
click at [202, 335] on span at bounding box center [203, 336] width 10 height 14
type input "04"
type input "10/03/2025 4:00 PM"
click at [689, 369] on div "INSPECTOR(S) check_box Sergio Barajas PRIMARY Sergio Barajas arrow_drop_down ch…" at bounding box center [508, 160] width 812 height 3595
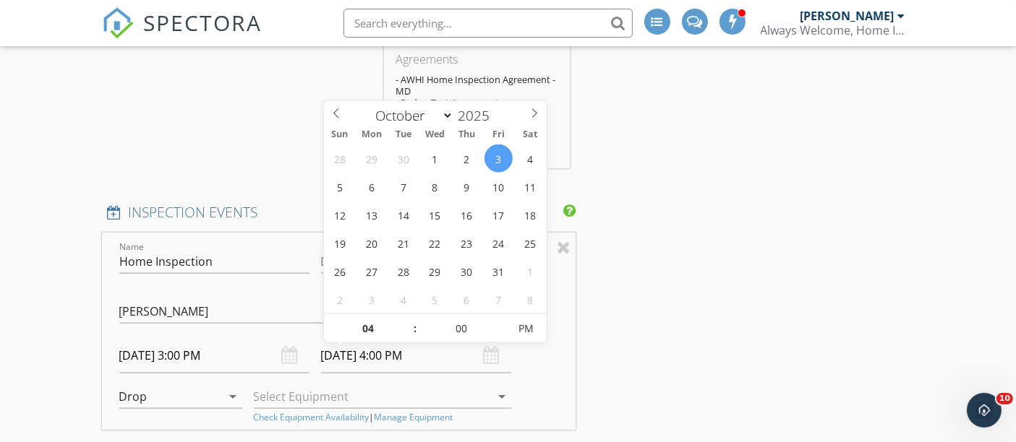
click at [382, 370] on input "10/03/2025 4:00 PM" at bounding box center [416, 355] width 190 height 35
type input "05"
type input "10/03/2025 5:00 PM"
click at [405, 319] on span at bounding box center [408, 321] width 10 height 14
type input "06"
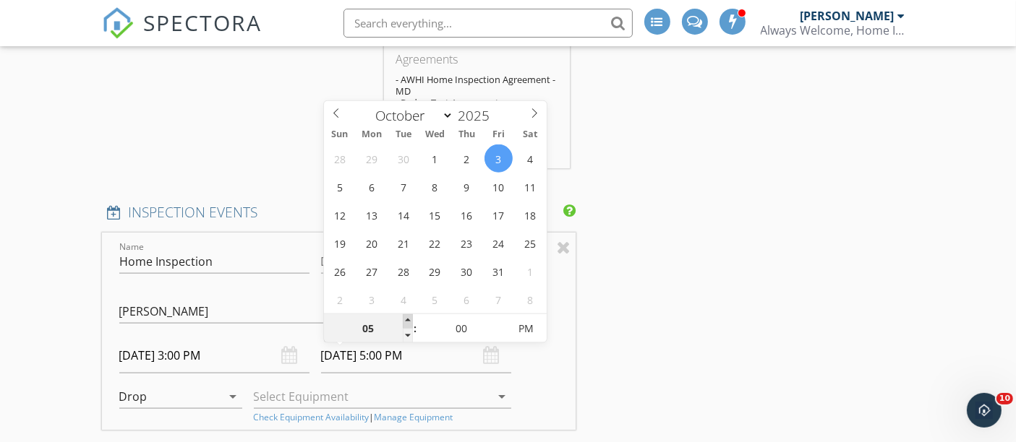
type input "10/03/2025 6:00 PM"
click at [405, 319] on span at bounding box center [408, 321] width 10 height 14
type input "07"
type input "10/03/2025 7:00 PM"
click at [405, 319] on span at bounding box center [408, 321] width 10 height 14
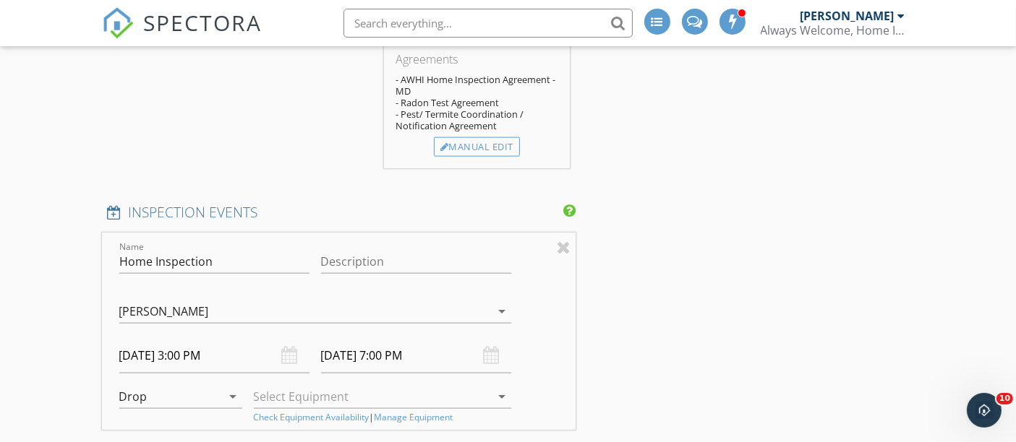
click at [665, 361] on div "INSPECTOR(S) check_box Sergio Barajas PRIMARY Sergio Barajas arrow_drop_down ch…" at bounding box center [508, 160] width 812 height 3595
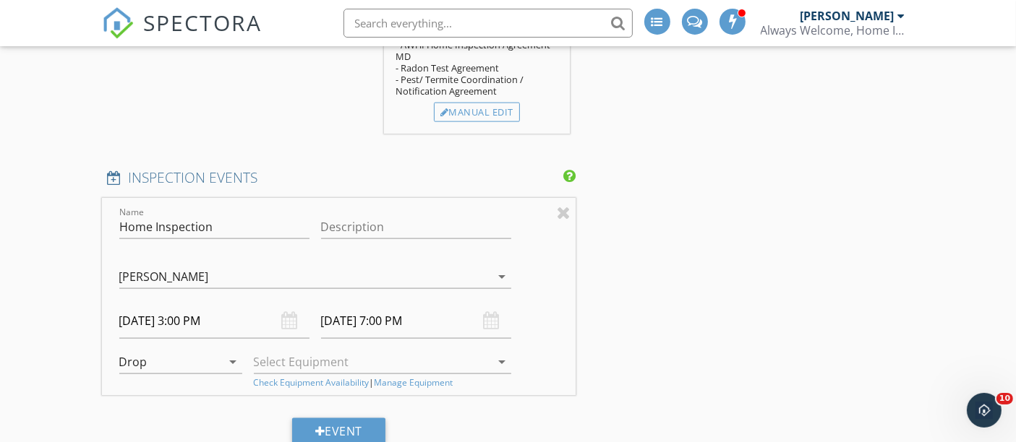
scroll to position [1888, 0]
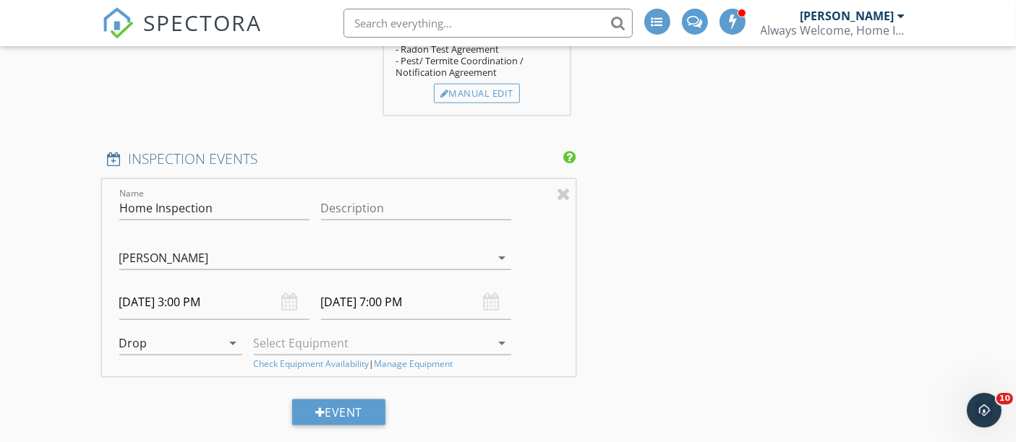
click at [229, 348] on icon "arrow_drop_down" at bounding box center [233, 343] width 17 height 17
click at [167, 391] on div "Pickup" at bounding box center [182, 389] width 102 height 17
click at [470, 312] on input "10/03/2025 7:00 PM" at bounding box center [422, 302] width 194 height 35
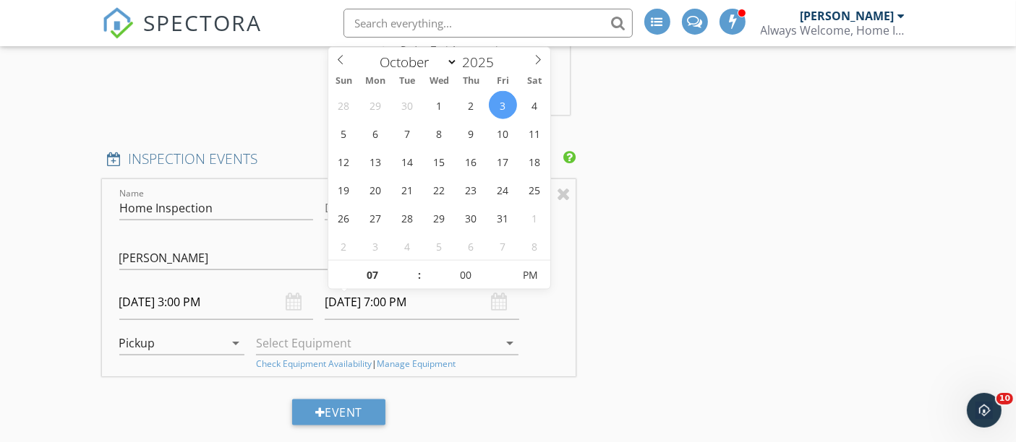
click at [214, 317] on input "10/01/2025 3:00 PM" at bounding box center [216, 302] width 194 height 35
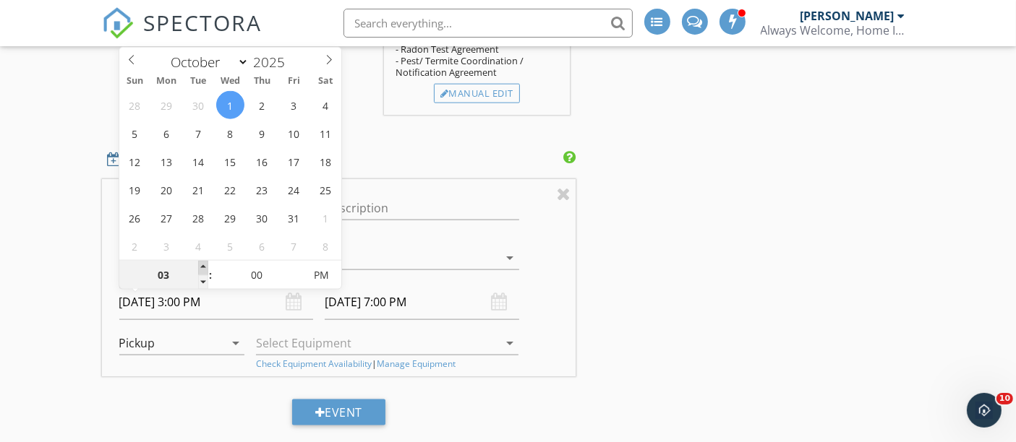
type input "04"
type input "10/01/2025 4:00 PM"
click at [202, 269] on span at bounding box center [203, 268] width 10 height 14
type input "05"
type input "10/01/2025 5:00 PM"
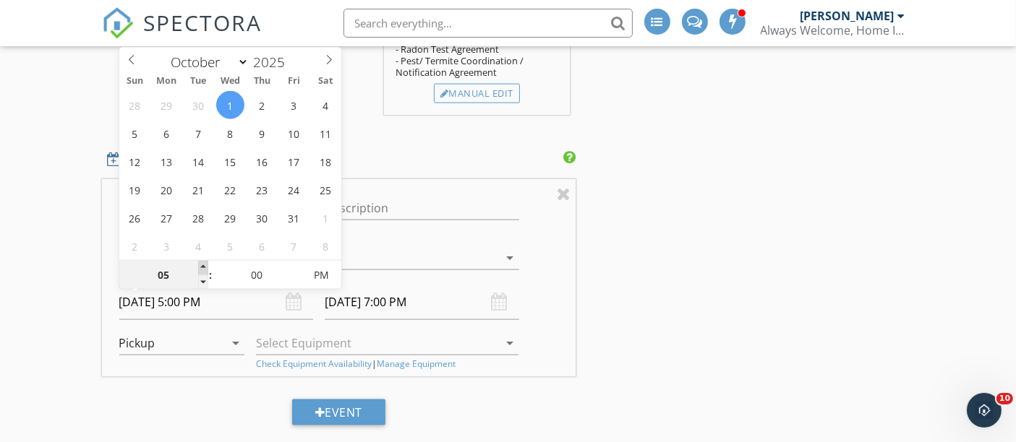
click at [202, 269] on span at bounding box center [203, 268] width 10 height 14
type input "10/03/2025 9:00 PM"
type input "06"
type input "10/01/2025 6:00 PM"
click at [202, 269] on span at bounding box center [203, 268] width 10 height 14
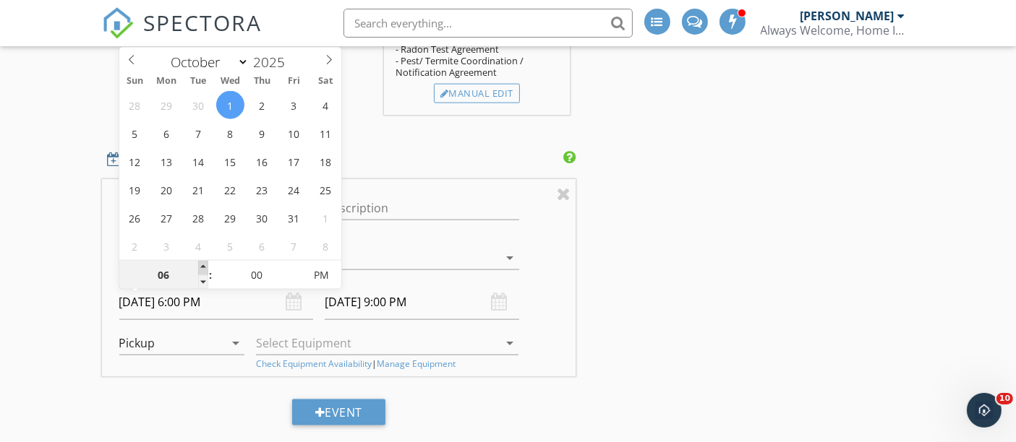
type input "10/03/2025 10:00 PM"
type input "07"
type input "10/01/2025 7:00 PM"
click at [202, 269] on span at bounding box center [203, 268] width 10 height 14
type input "11"
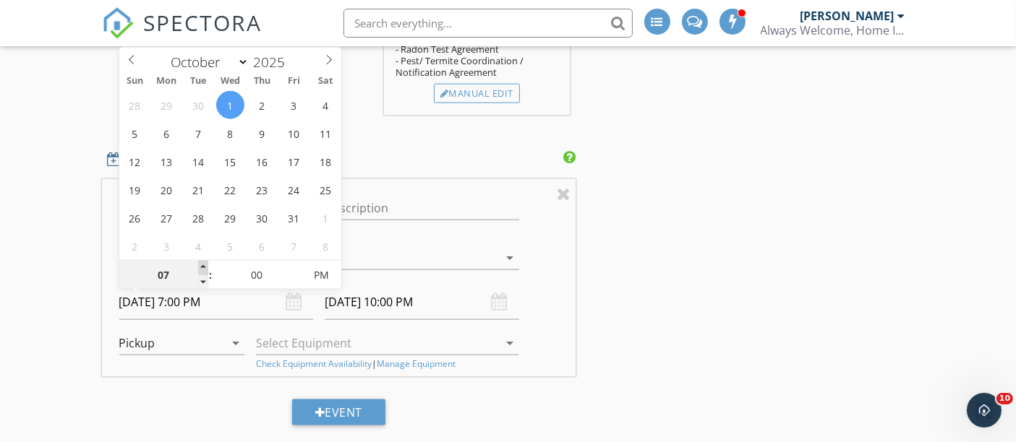
type input "10/03/2025 11:00 PM"
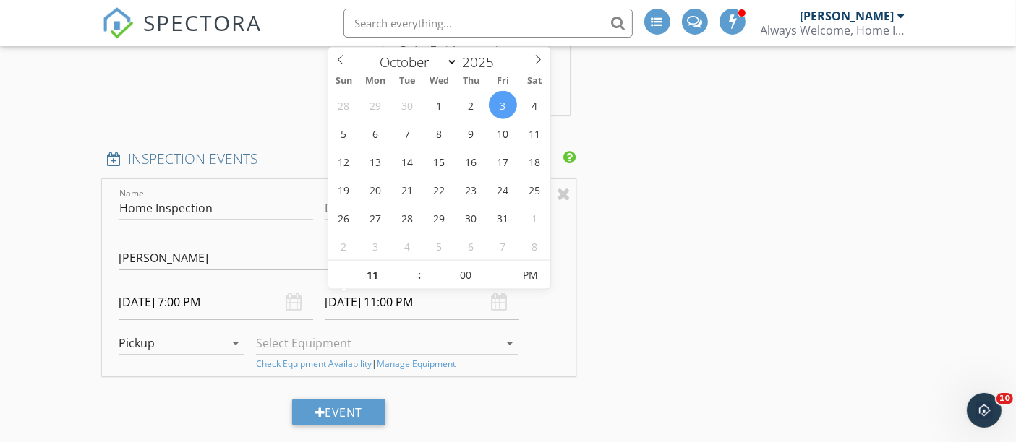
click at [463, 309] on input "10/03/2025 11:00 PM" at bounding box center [422, 302] width 194 height 35
type input "10"
type input "10/03/2025 10:00 PM"
click at [410, 283] on span at bounding box center [412, 282] width 10 height 14
type input "09"
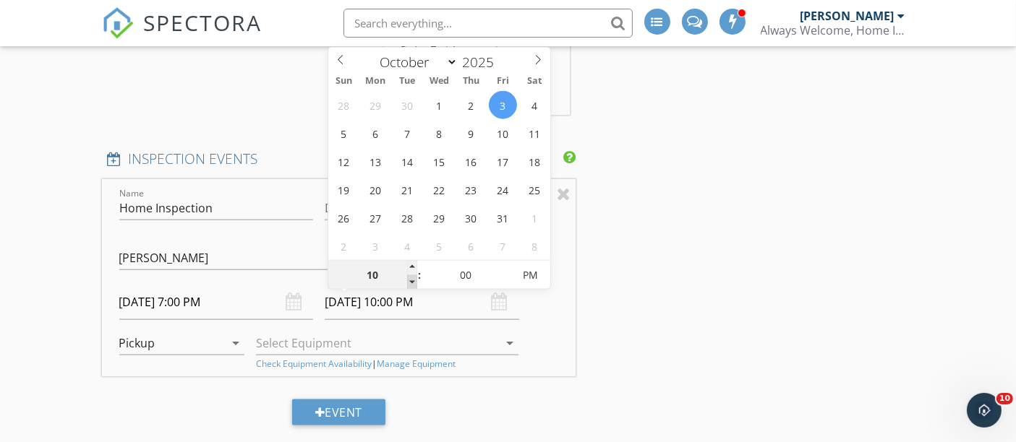
type input "10/03/2025 9:00 PM"
click at [410, 283] on span at bounding box center [412, 282] width 10 height 14
type input "08"
type input "10/03/2025 8:00 PM"
click at [411, 283] on span at bounding box center [412, 282] width 10 height 14
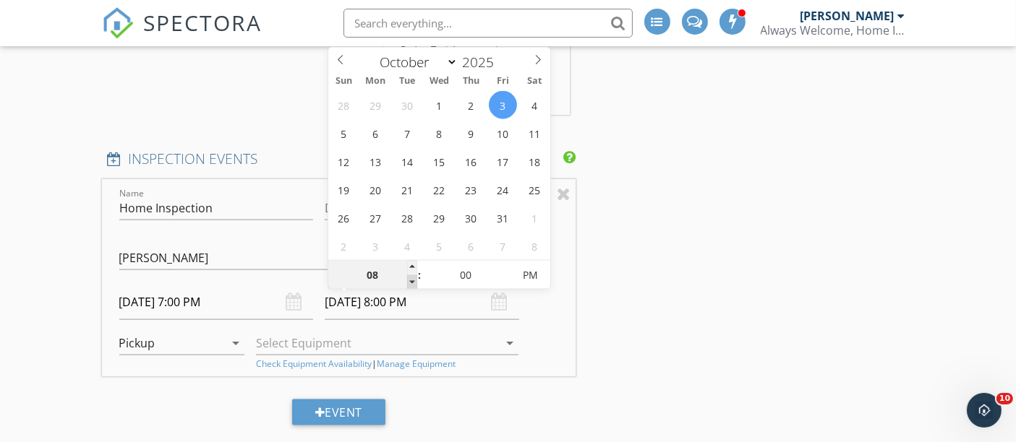
type input "07"
type input "10/03/2025 7:00 PM"
click at [411, 283] on span at bounding box center [412, 282] width 10 height 14
click at [262, 363] on link "Check Equipment Availability" at bounding box center [314, 364] width 116 height 13
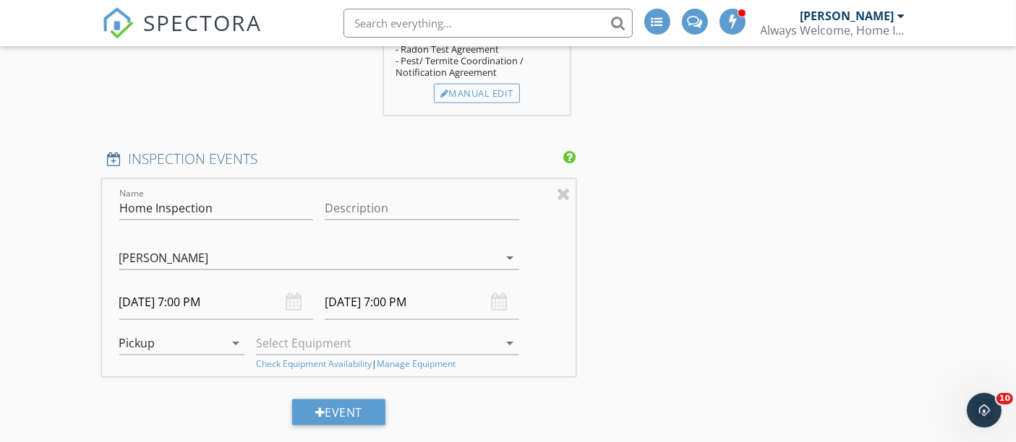
click at [319, 349] on div at bounding box center [377, 343] width 242 height 23
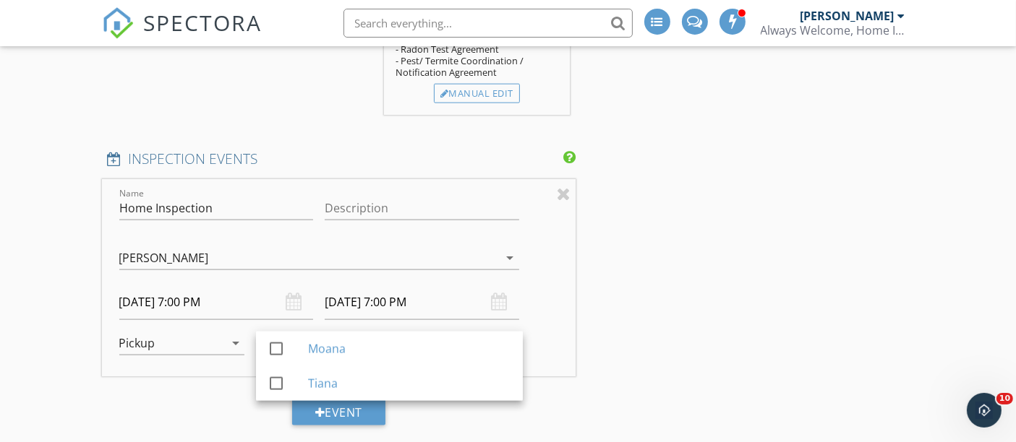
drag, startPoint x: 687, startPoint y: 258, endPoint x: 718, endPoint y: 236, distance: 37.9
click at [687, 258] on div "INSPECTOR(S) check_box Sergio Barajas PRIMARY Sergio Barajas arrow_drop_down ch…" at bounding box center [508, 106] width 812 height 3595
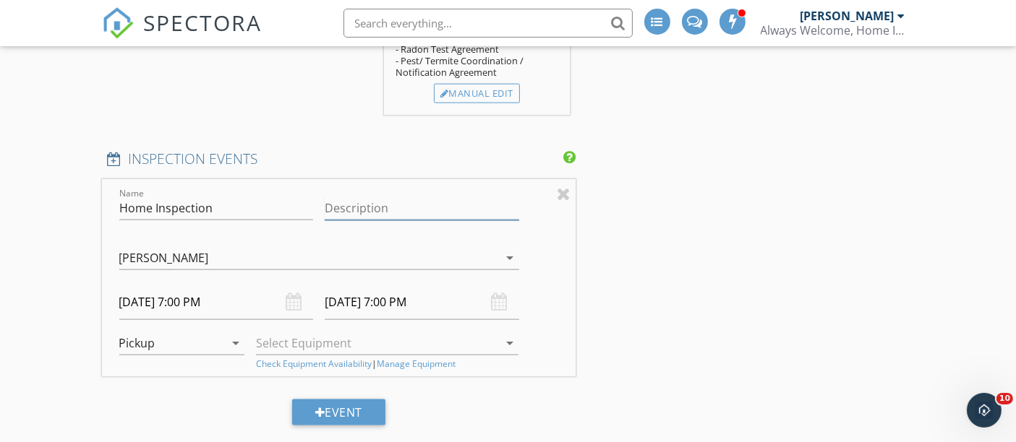
click at [400, 220] on input "Description" at bounding box center [422, 209] width 194 height 24
type input "Radon test"
click at [669, 155] on div "INSPECTOR(S) check_box Sergio Barajas PRIMARY Sergio Barajas arrow_drop_down ch…" at bounding box center [508, 106] width 812 height 3595
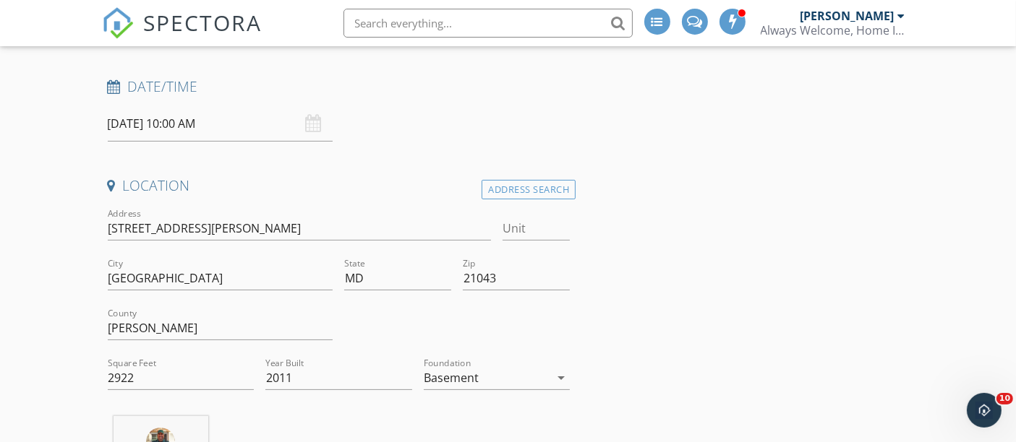
scroll to position [214, 0]
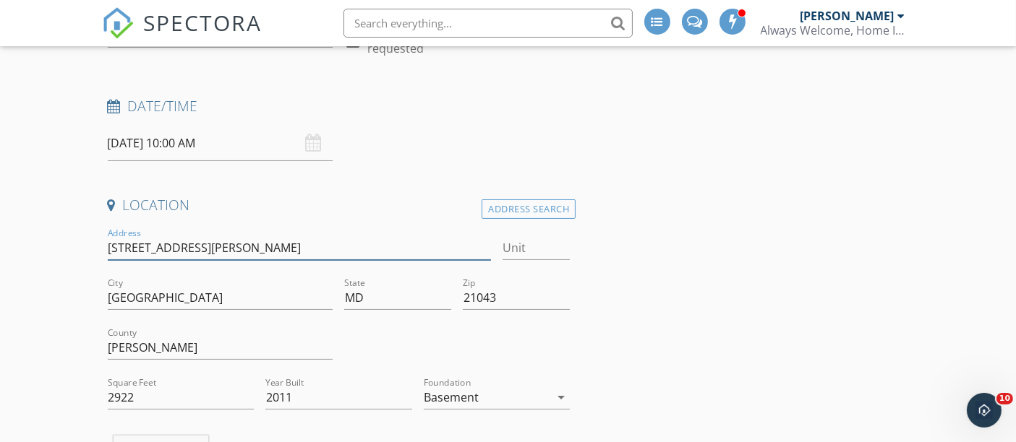
drag, startPoint x: 263, startPoint y: 246, endPoint x: 0, endPoint y: 246, distance: 263.1
type input "2922"
type input "2011"
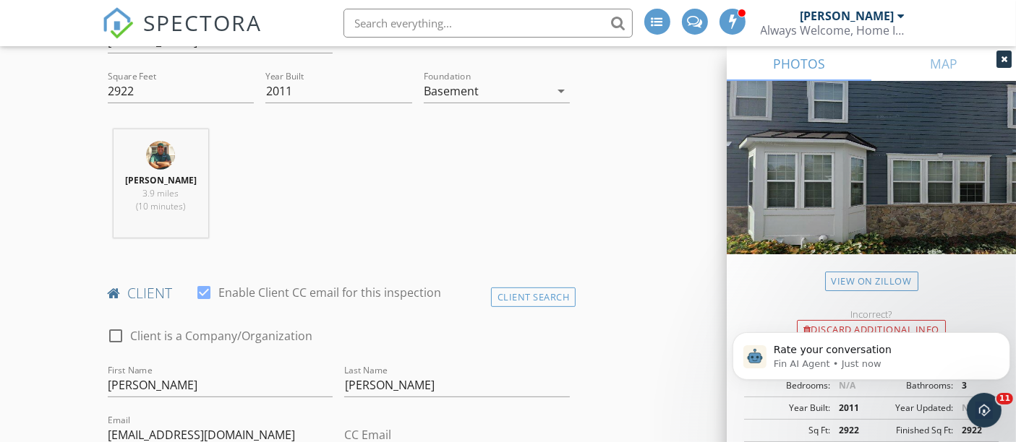
scroll to position [817, 0]
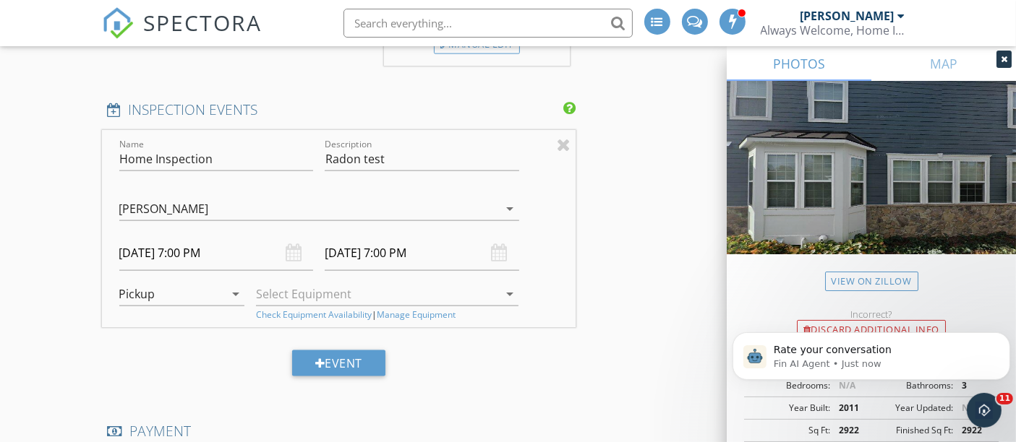
scroll to position [1941, 0]
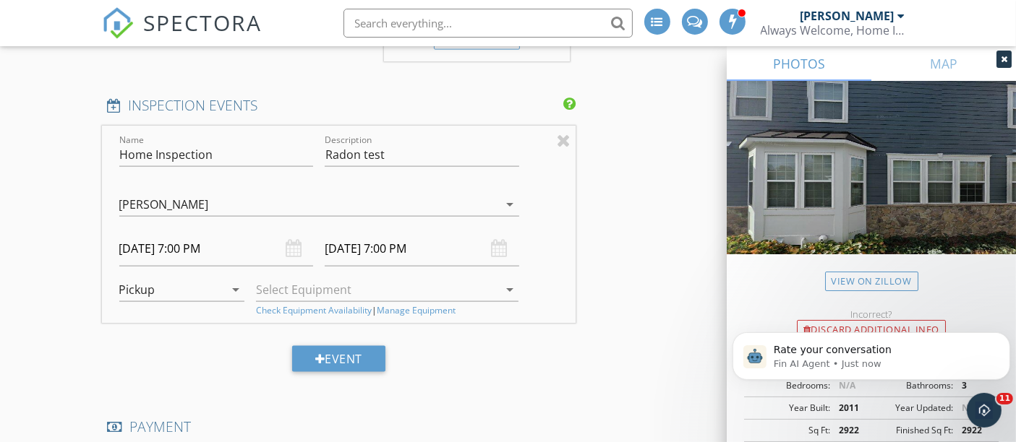
click at [333, 295] on div at bounding box center [377, 289] width 242 height 23
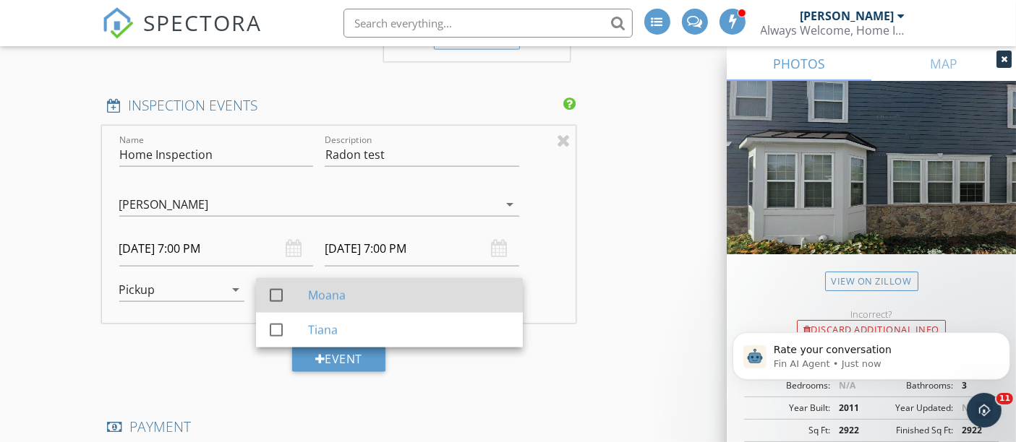
click at [343, 303] on div "Moana" at bounding box center [409, 295] width 203 height 17
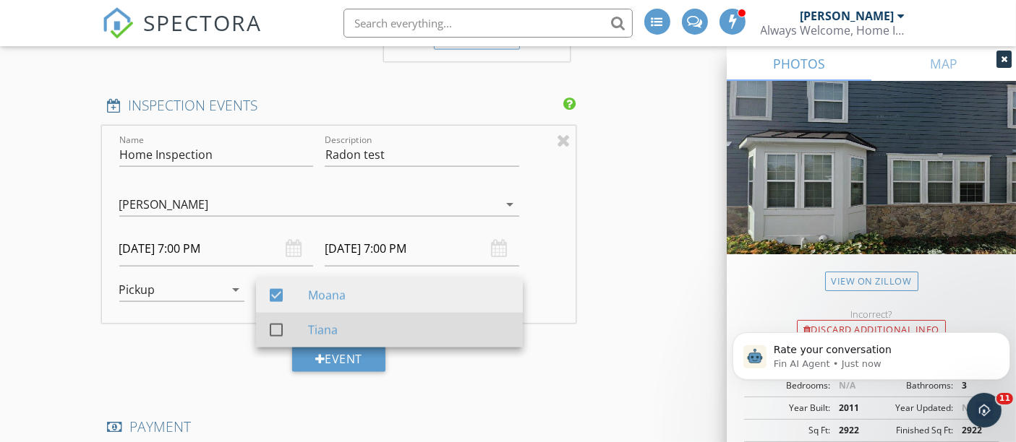
click at [296, 335] on div "check_box_outline_blank" at bounding box center [287, 330] width 40 height 17
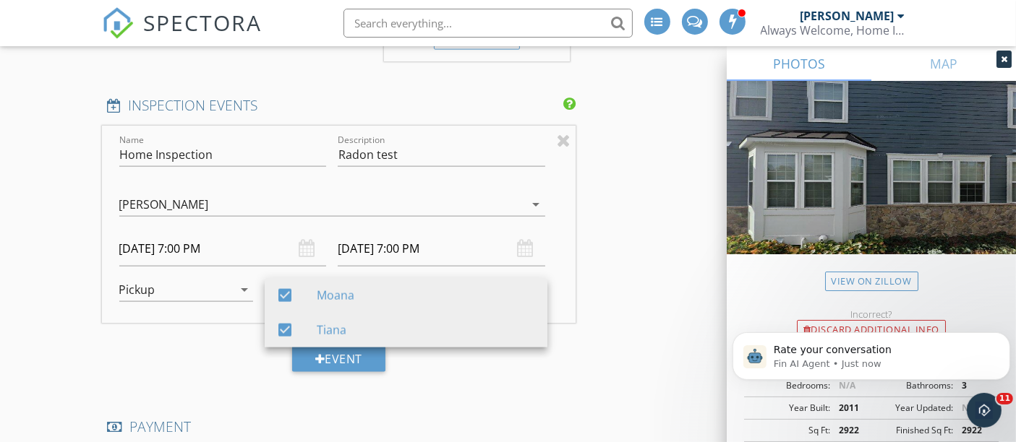
click at [457, 411] on div "INSPECTOR(S) check_box Sergio Barajas PRIMARY Sergio Barajas arrow_drop_down ch…" at bounding box center [339, 11] width 474 height 3511
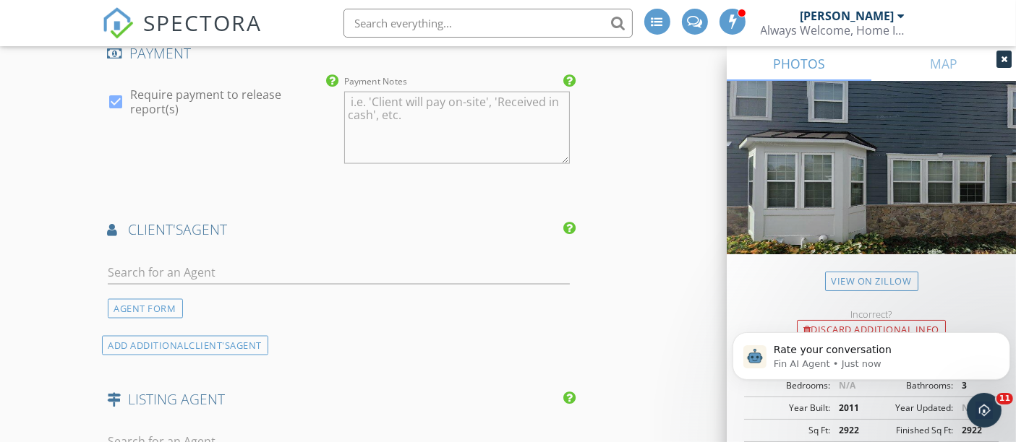
scroll to position [2317, 0]
click at [165, 278] on input "text" at bounding box center [339, 271] width 463 height 24
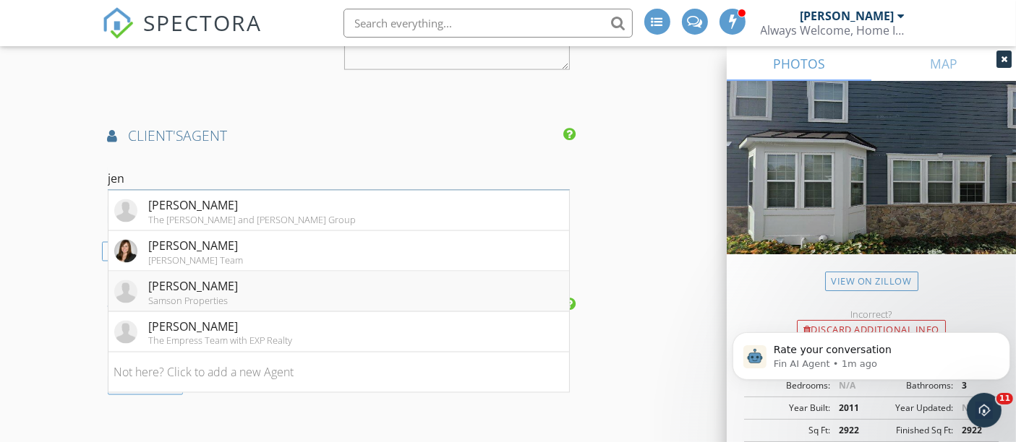
scroll to position [2424, 0]
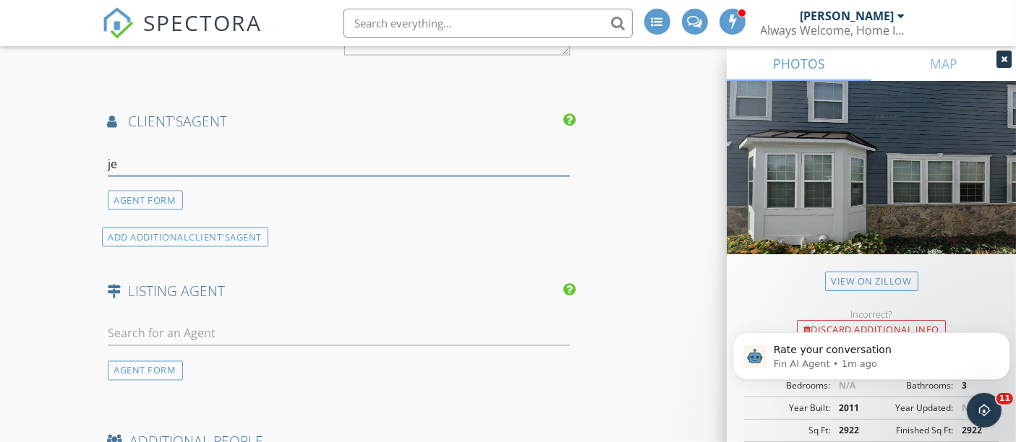
type input "j"
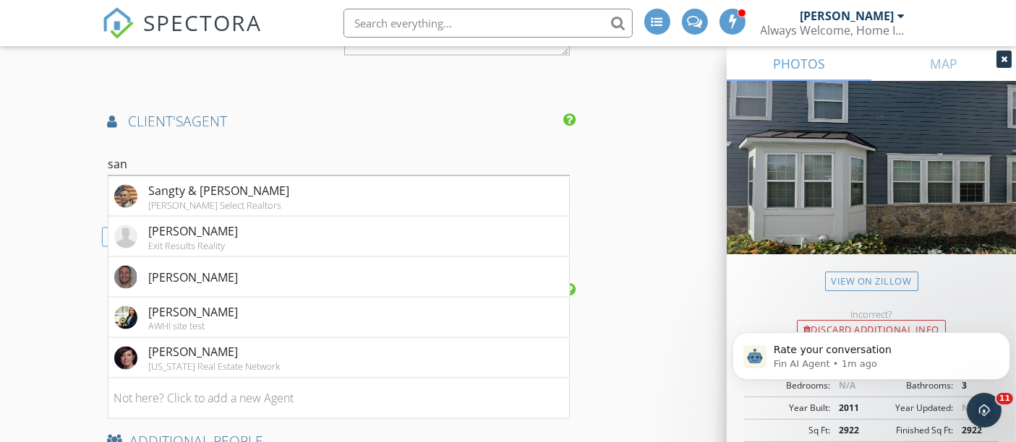
type input "san"
click at [294, 197] on li "Sangty & Lisa Mam Keller Williams Select Realtors" at bounding box center [338, 196] width 461 height 40
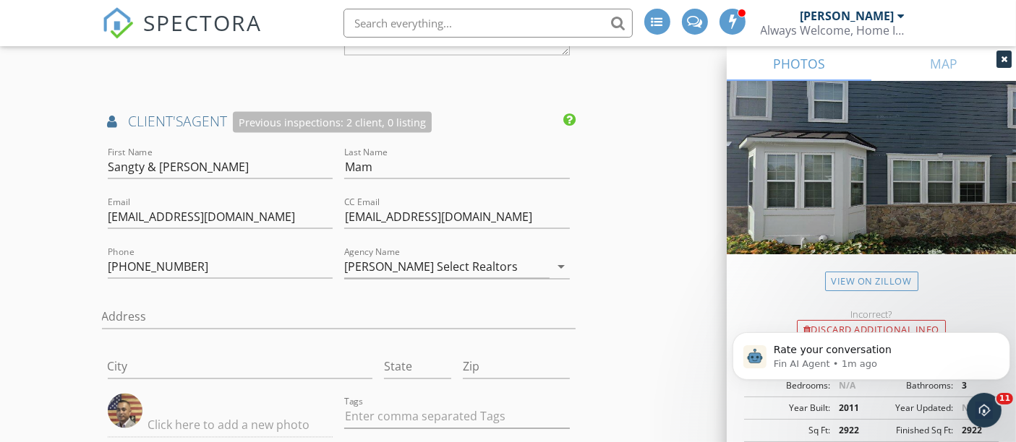
scroll to position [2584, 0]
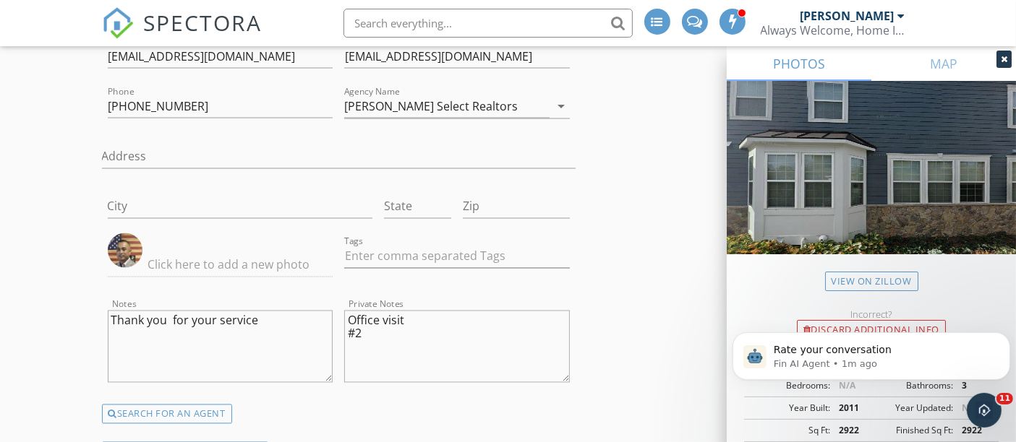
click at [419, 348] on textarea "Office visit #2" at bounding box center [457, 347] width 226 height 72
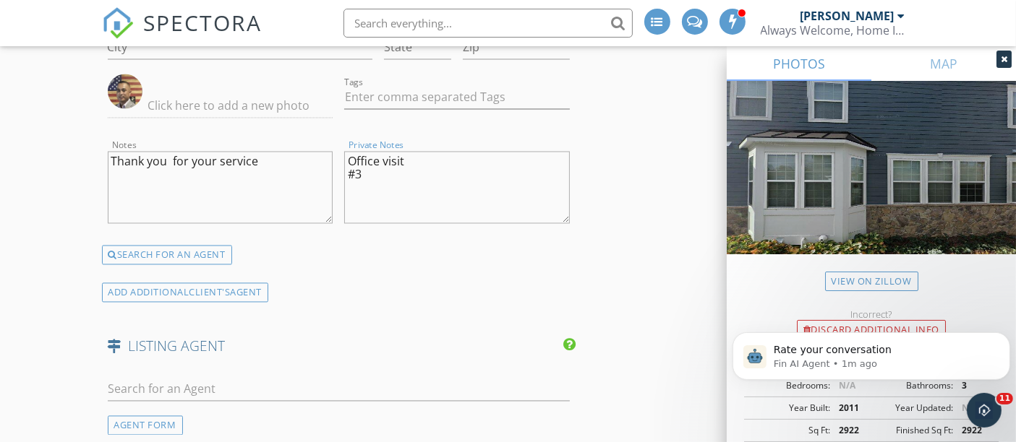
scroll to position [2744, 0]
type textarea "Office visit #3"
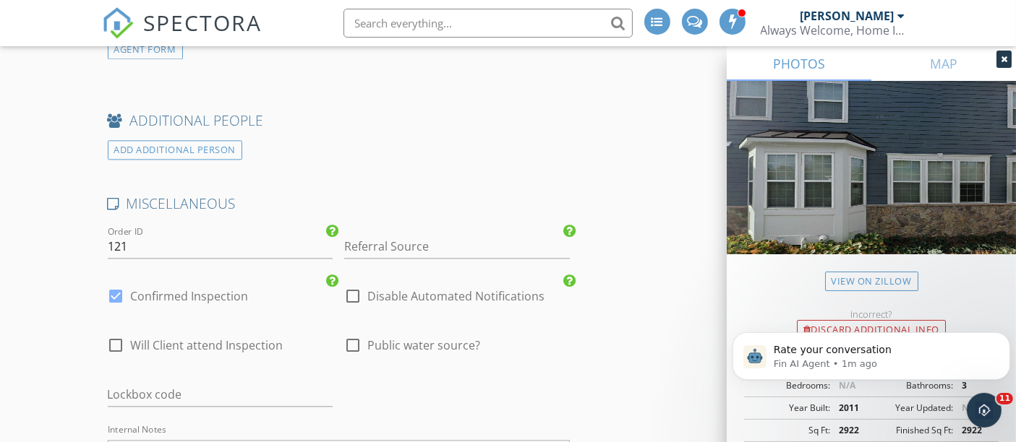
scroll to position [3173, 0]
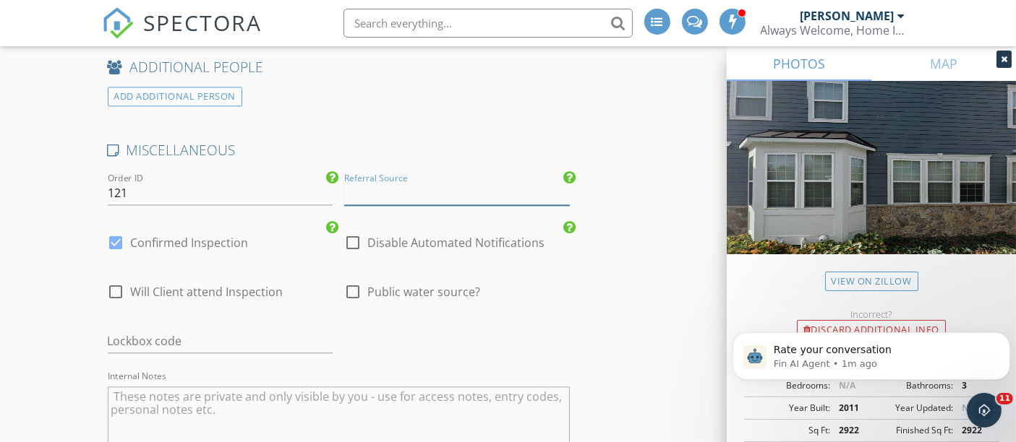
click at [458, 190] on input "Referral Source" at bounding box center [457, 193] width 226 height 24
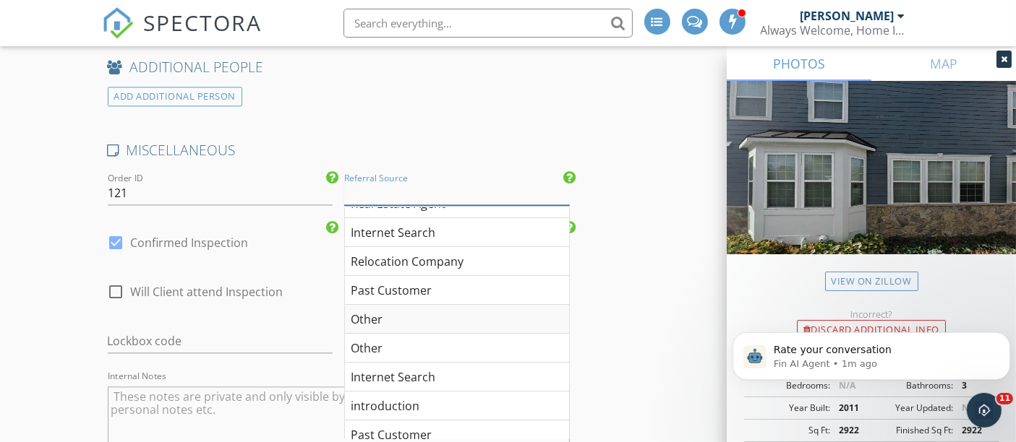
scroll to position [28, 0]
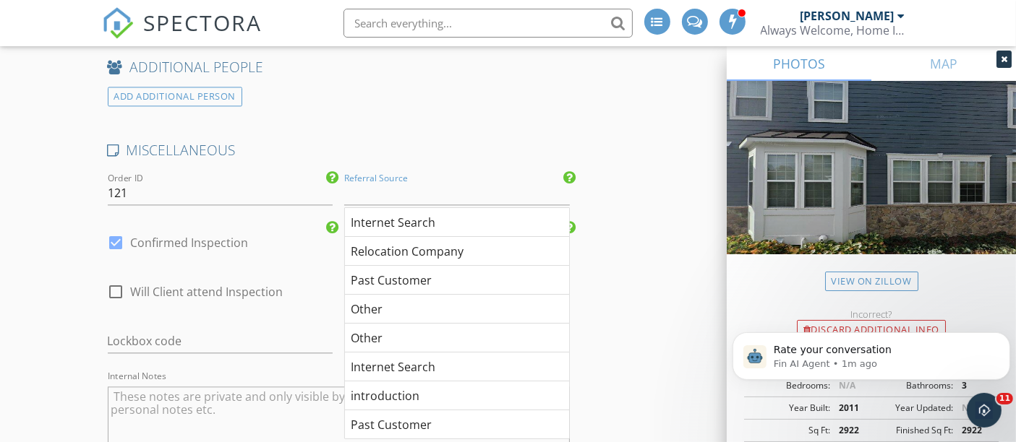
click at [432, 285] on div "Past Customer" at bounding box center [457, 280] width 224 height 29
type input "Past Customer"
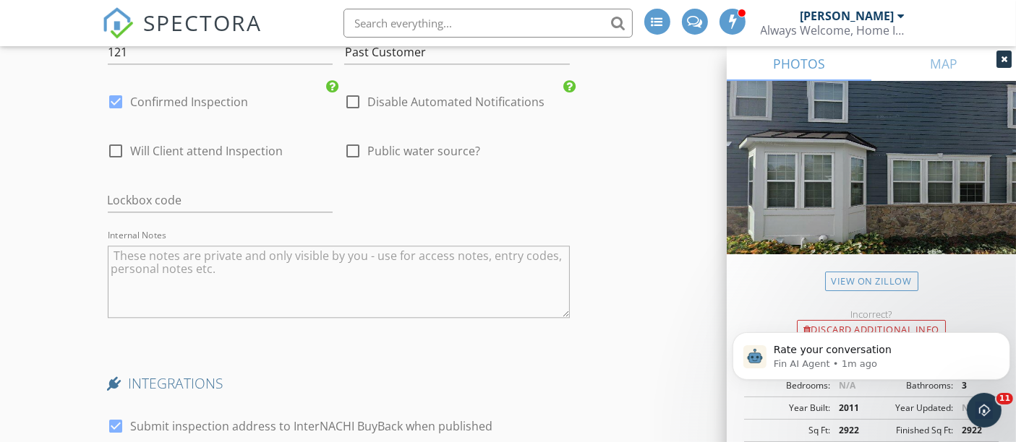
scroll to position [3334, 0]
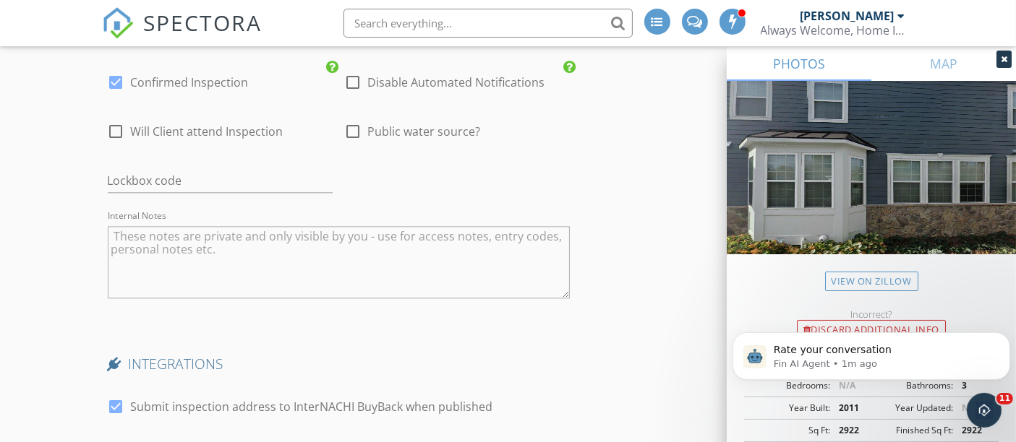
click at [353, 131] on div at bounding box center [352, 131] width 25 height 25
checkbox input "true"
click at [126, 131] on div at bounding box center [116, 131] width 25 height 25
checkbox input "true"
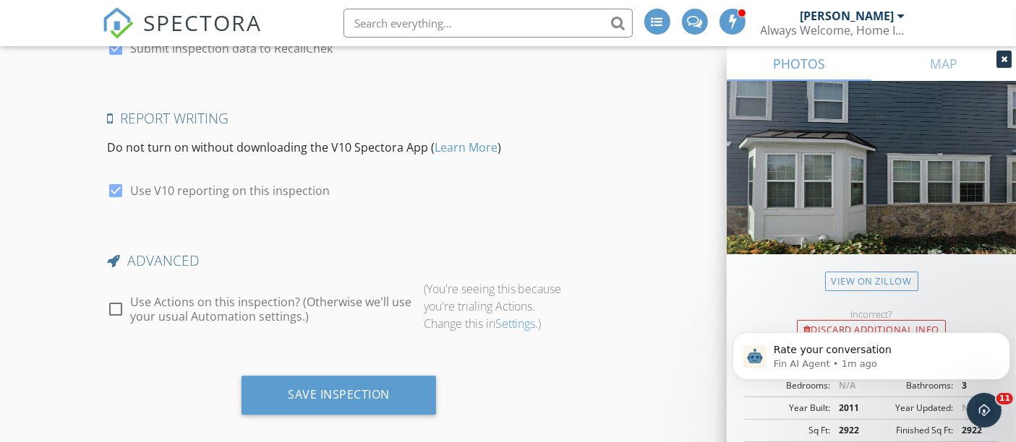
scroll to position [3760, 0]
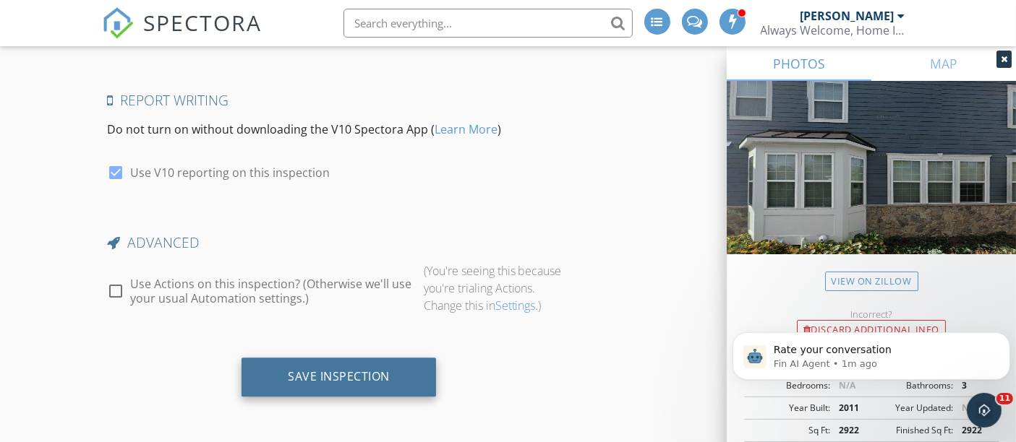
click at [375, 379] on div "Save Inspection" at bounding box center [339, 376] width 102 height 14
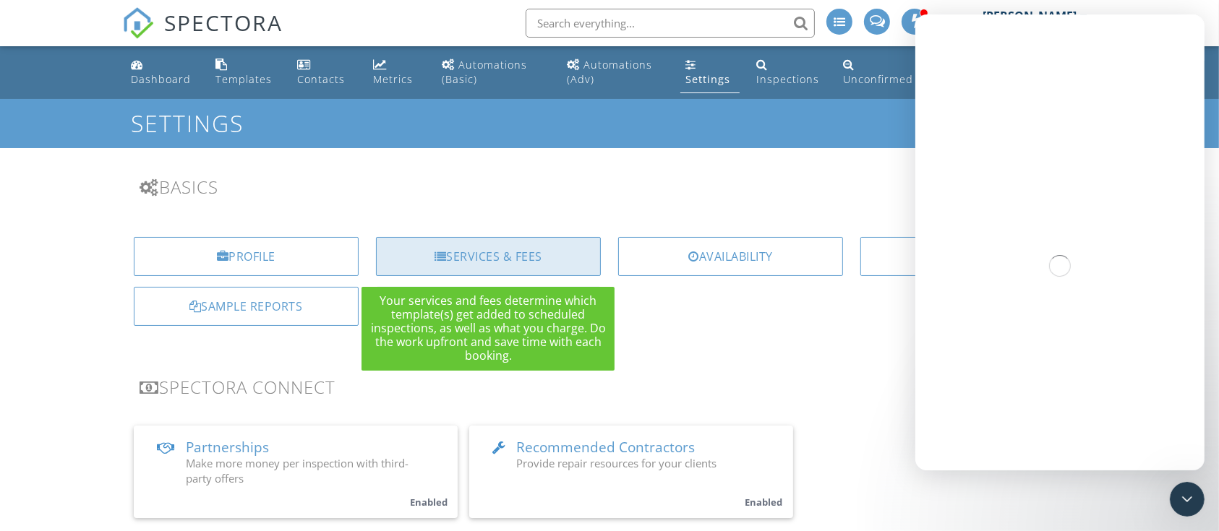
click at [505, 257] on div "Services & Fees" at bounding box center [488, 256] width 225 height 39
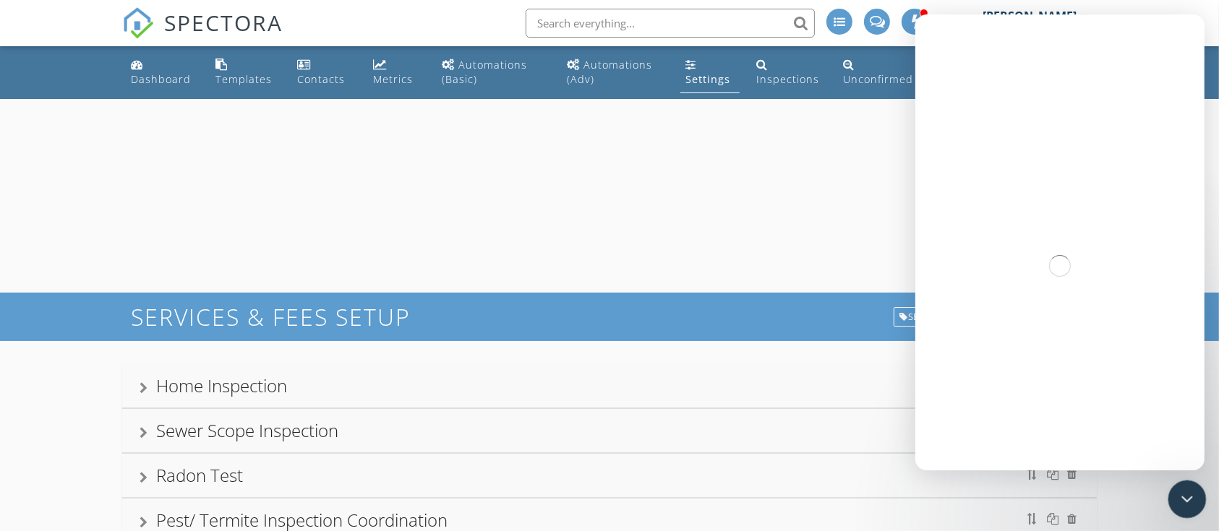
click at [1201, 507] on div "Close Intercom Messenger" at bounding box center [1184, 497] width 35 height 35
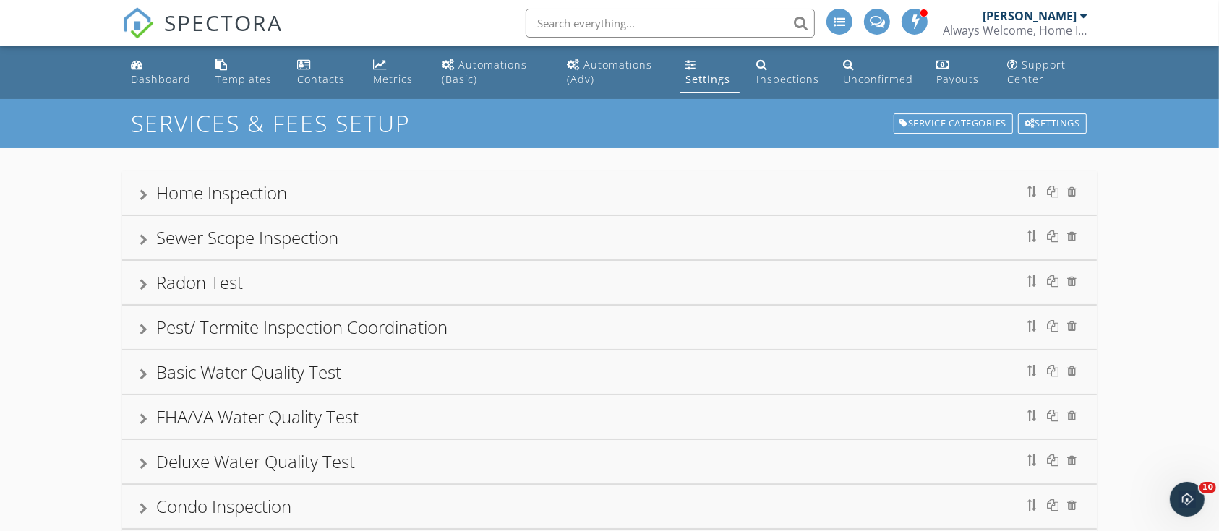
scroll to position [730, 0]
click at [194, 186] on div "Home Inspection" at bounding box center [221, 193] width 131 height 24
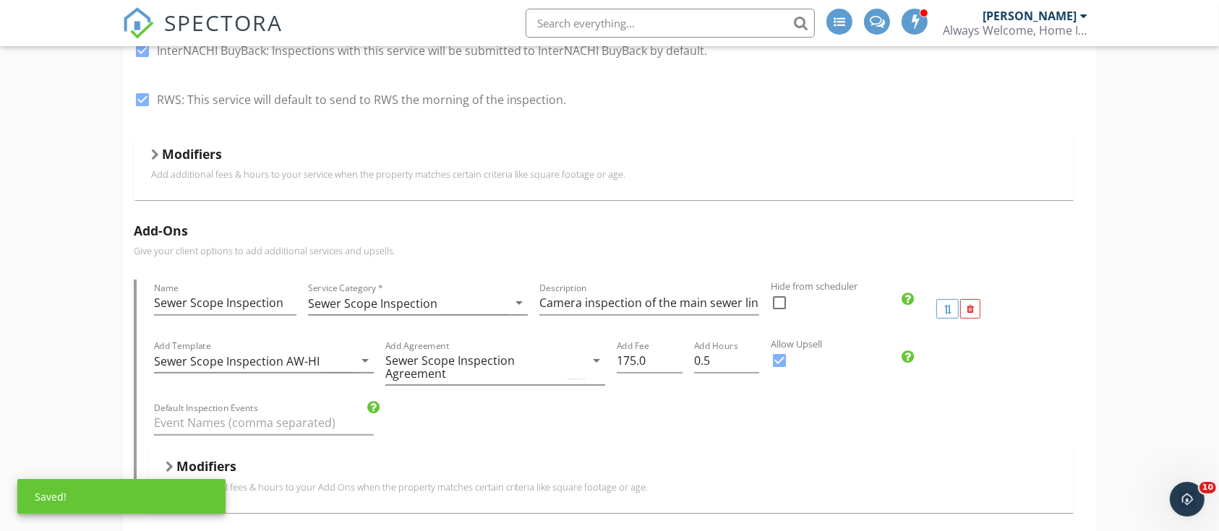
scroll to position [450, 0]
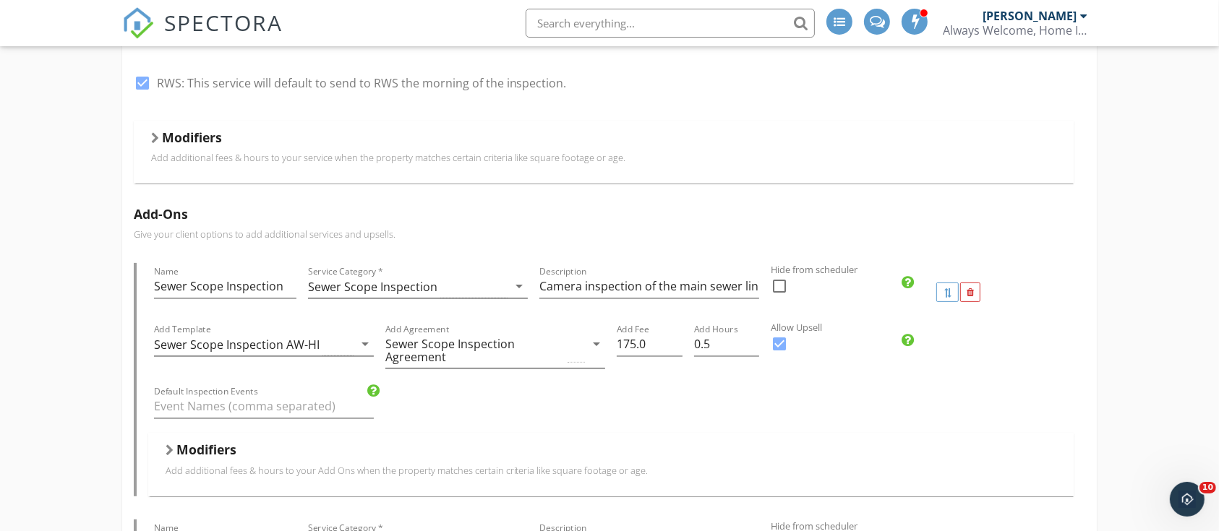
click at [203, 140] on h5 "Modifiers" at bounding box center [192, 137] width 60 height 14
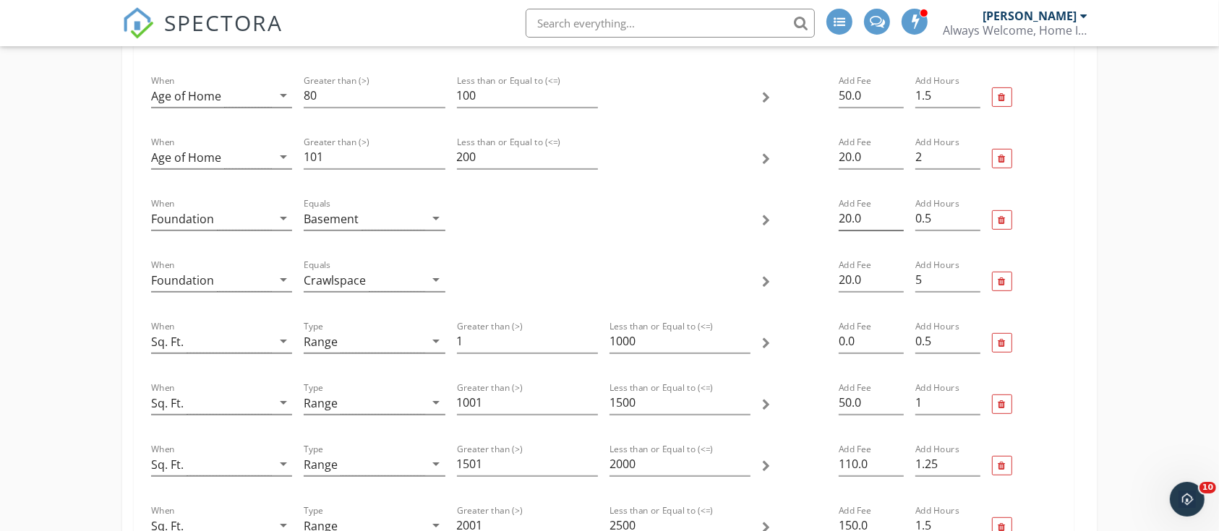
scroll to position [514, 0]
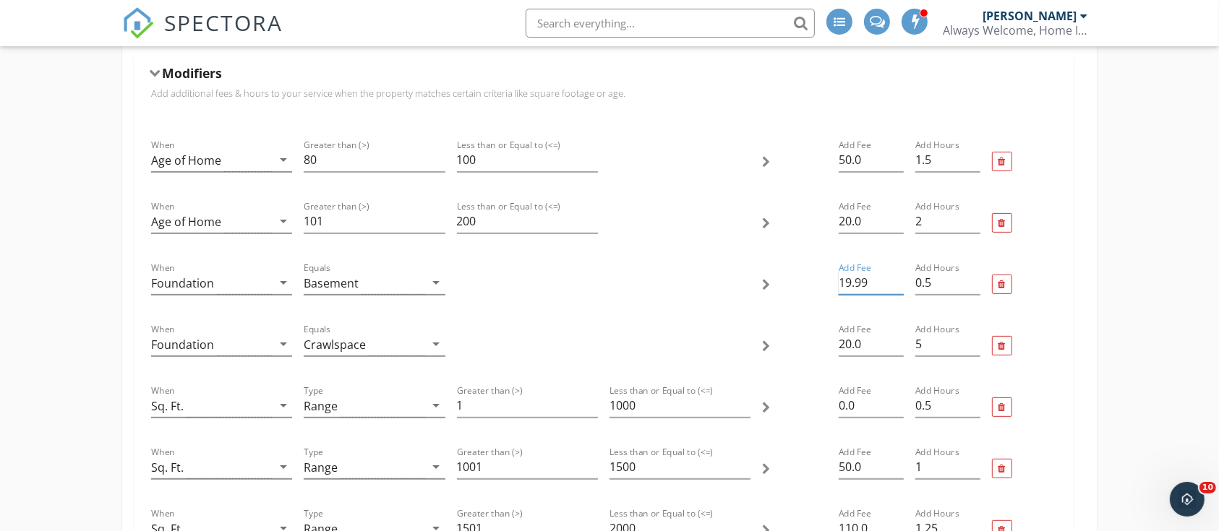
click at [899, 288] on input "19.99" at bounding box center [870, 283] width 65 height 24
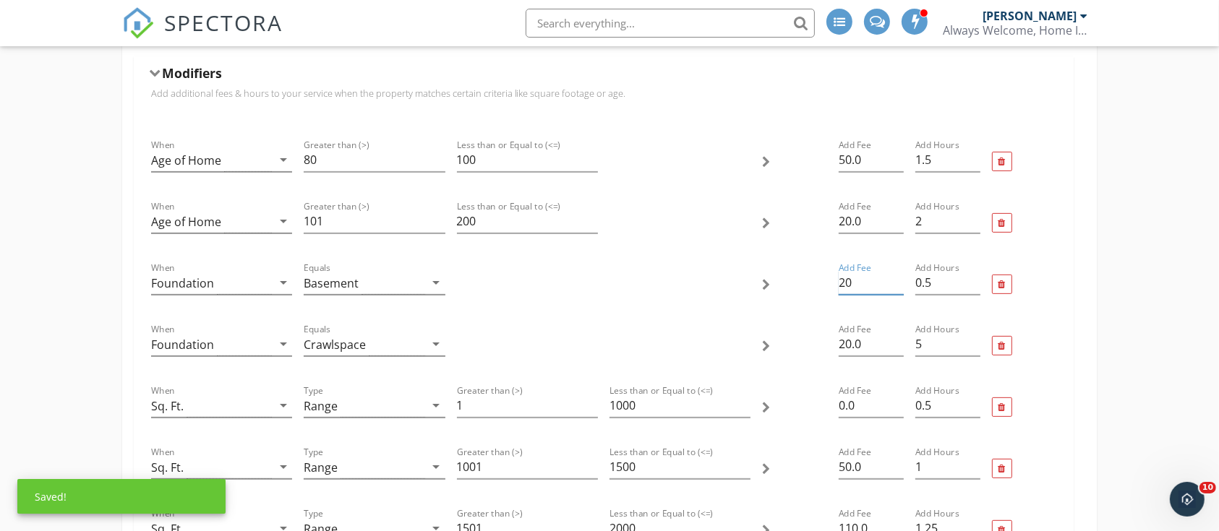
type input "20"
click at [896, 280] on input "20" at bounding box center [870, 283] width 65 height 24
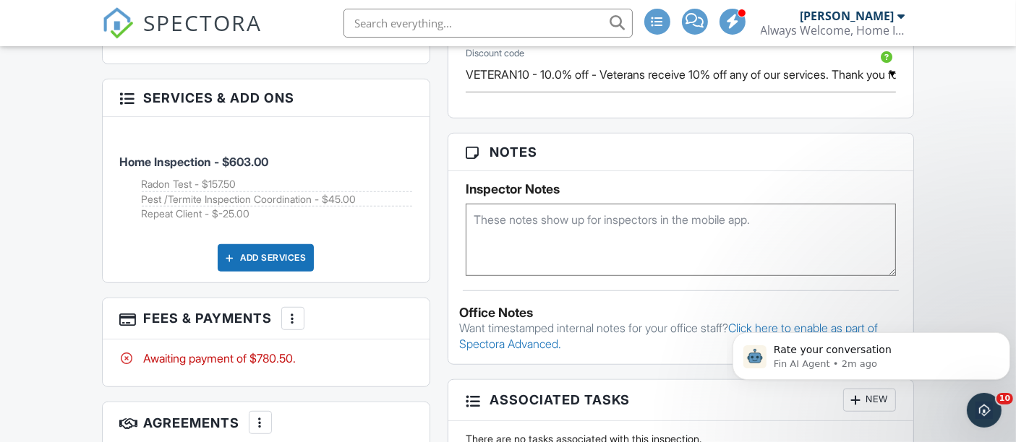
scroll to position [963, 0]
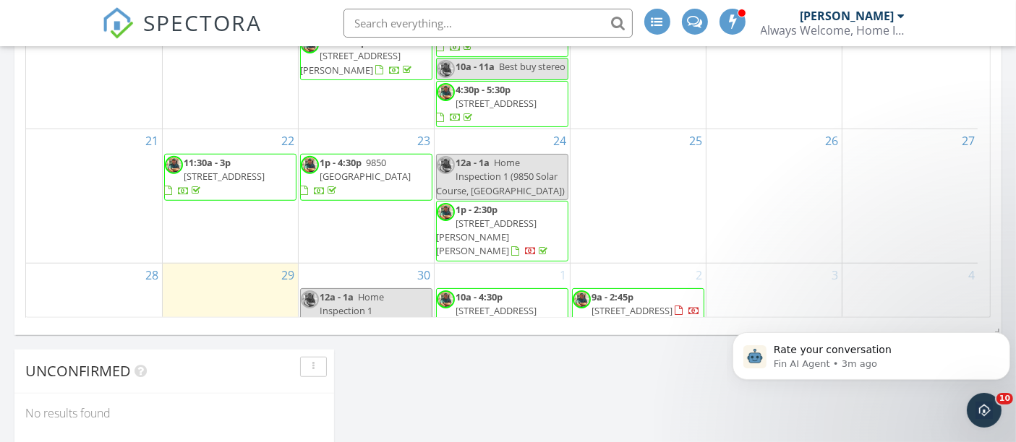
scroll to position [1156, 0]
drag, startPoint x: 524, startPoint y: 286, endPoint x: 511, endPoint y: 286, distance: 13.0
click at [511, 304] on span "[STREET_ADDRESS][PERSON_NAME]" at bounding box center [487, 317] width 100 height 27
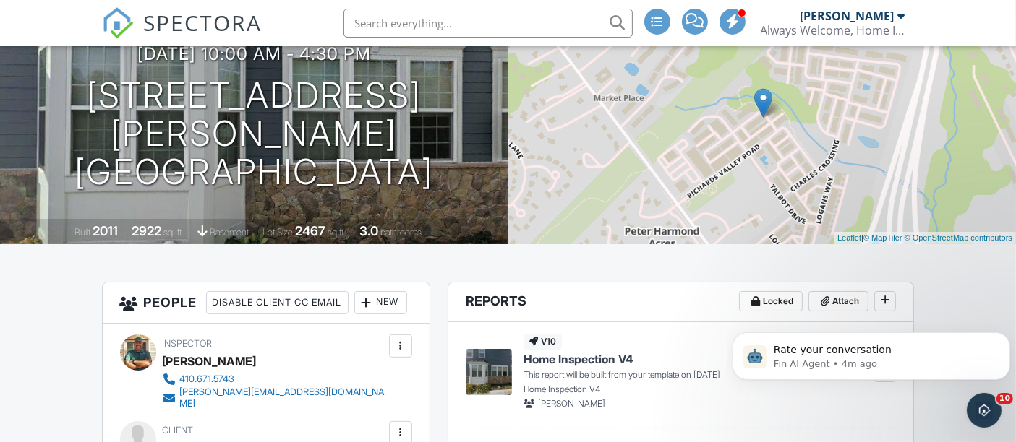
scroll to position [146, 0]
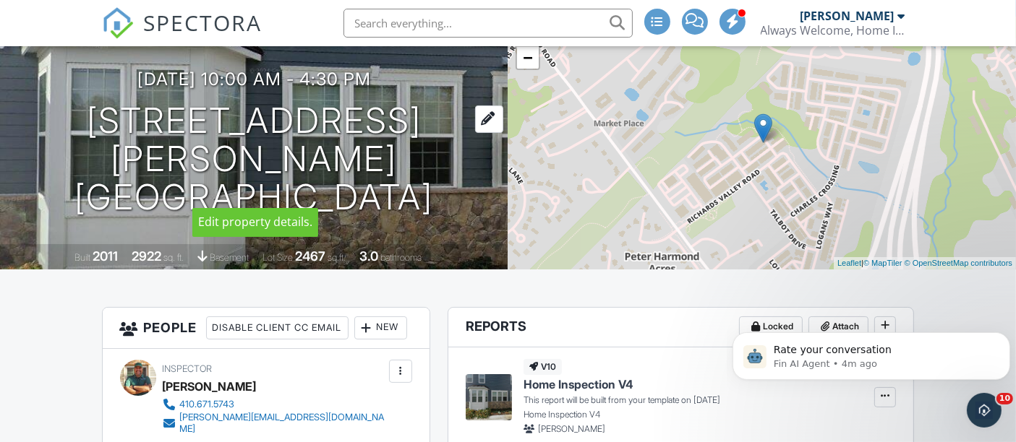
drag, startPoint x: 479, startPoint y: 183, endPoint x: 113, endPoint y: 137, distance: 368.7
click at [113, 137] on div "10/01/2025 10:00 am - 4:30 pm 6130 Edward Hill Road Ellicott City, MD 21043" at bounding box center [254, 142] width 508 height 147
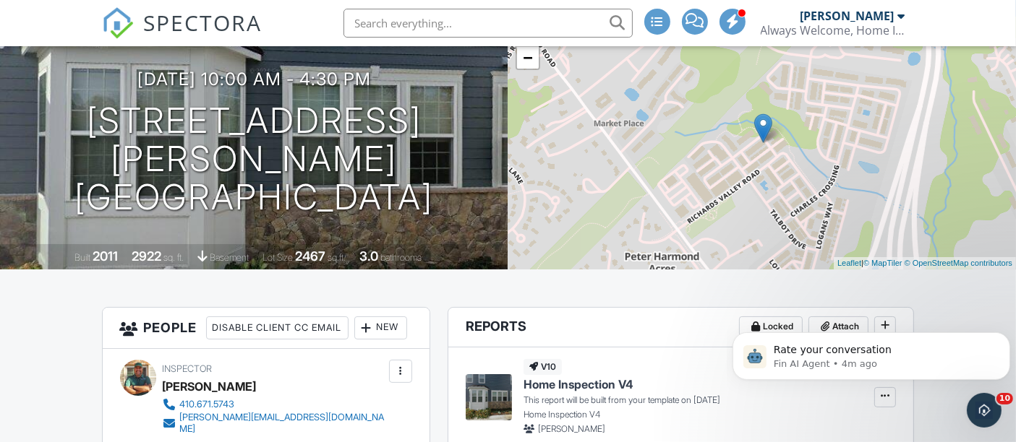
drag, startPoint x: 111, startPoint y: 90, endPoint x: 475, endPoint y: 160, distance: 370.3
click at [475, 160] on div "10/01/2025 10:00 am - 4:30 pm 6130 Edward Hill Road Ellicott City, MD 21043" at bounding box center [254, 142] width 508 height 147
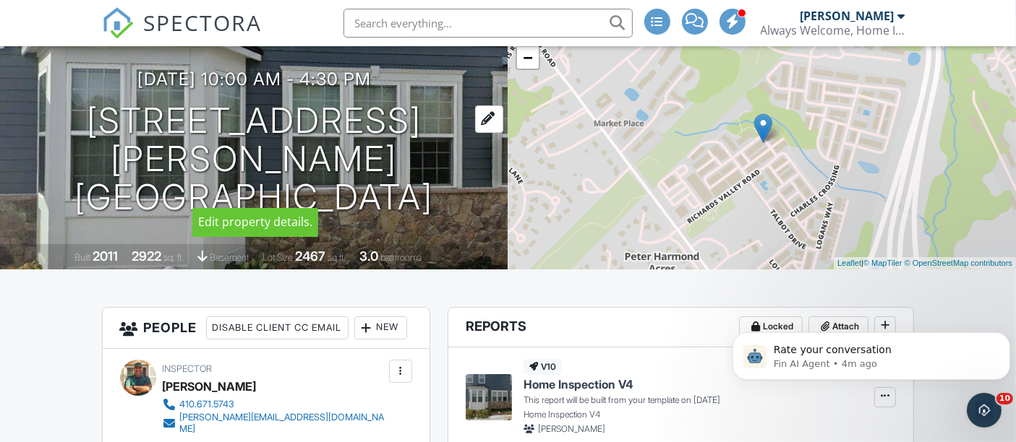
copy div "10/01/2025 10:00 am - 4:30 pm 6130 Edward Hill Road Ellicott City, MD 21043"
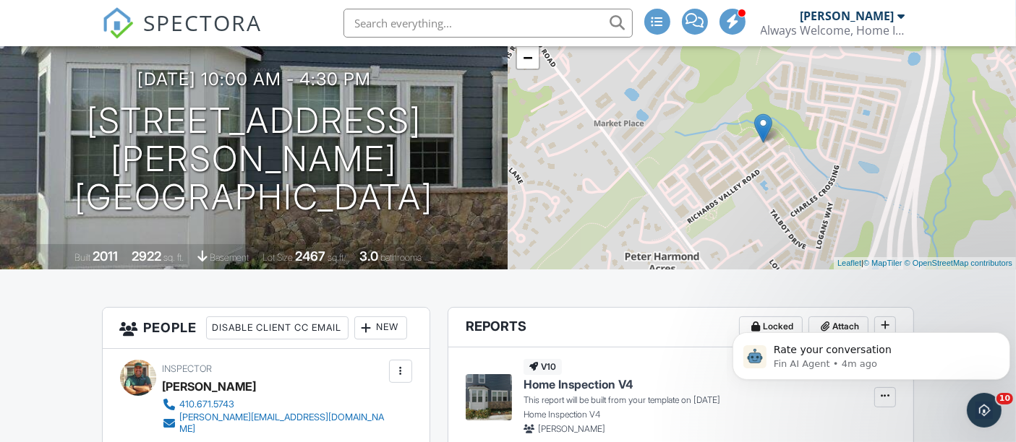
click at [49, 11] on nav "SPECTORA Sergio Barajas Always Welcome, Home Inspections, LLC Role: Inspector C…" at bounding box center [508, 23] width 1016 height 46
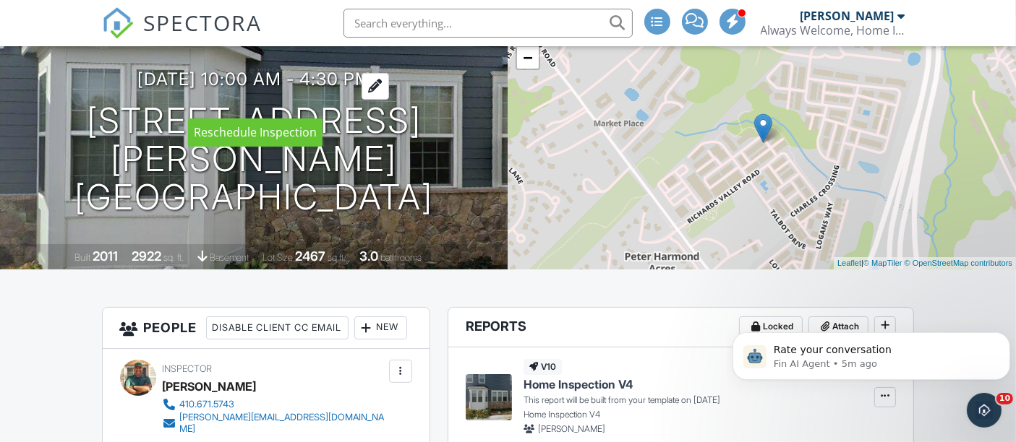
drag, startPoint x: 481, startPoint y: 181, endPoint x: 133, endPoint y: 100, distance: 357.0
click at [120, 93] on div "10/01/2025 10:00 am - 4:30 pm 6130 Edward Hill Road Ellicott City, MD 21043" at bounding box center [254, 142] width 508 height 147
copy div "10/01/2025 10:00 am - 4:30 pm 6130 Edward Hill Road Ellicott City, MD 21043"
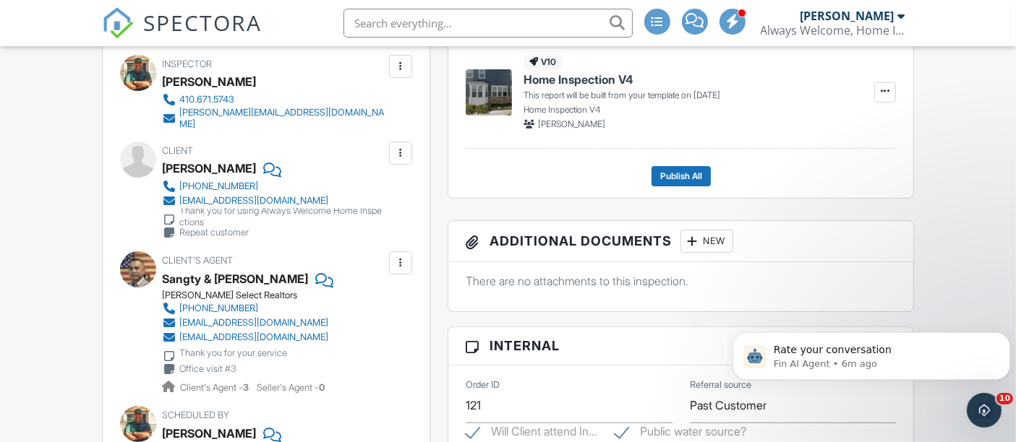
scroll to position [468, 0]
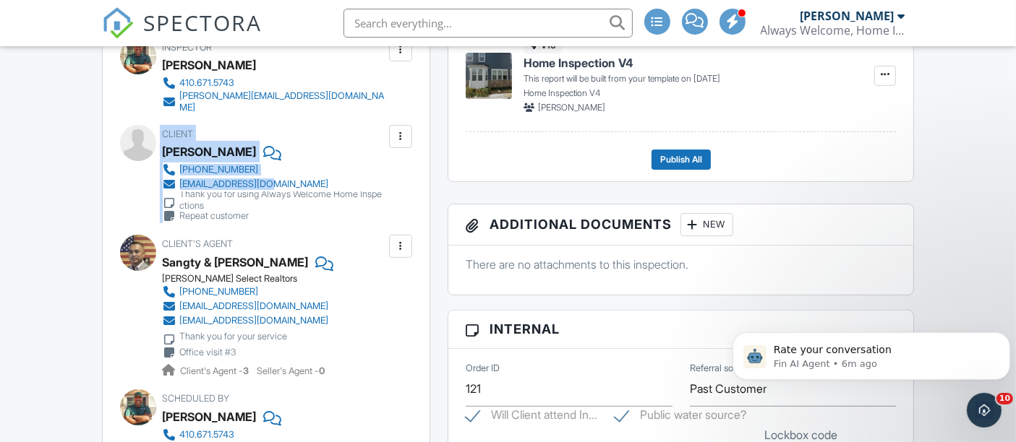
drag, startPoint x: 149, startPoint y: 141, endPoint x: 288, endPoint y: 204, distance: 153.0
click at [288, 204] on div "Inspector Sergio Barajas 410.671.5743 sergio@aw-hi.com Make Invisible Mark As R…" at bounding box center [266, 276] width 327 height 499
copy div "Client Baishali Kanjilal 646-401-4531 bkan2008@gmail.com"
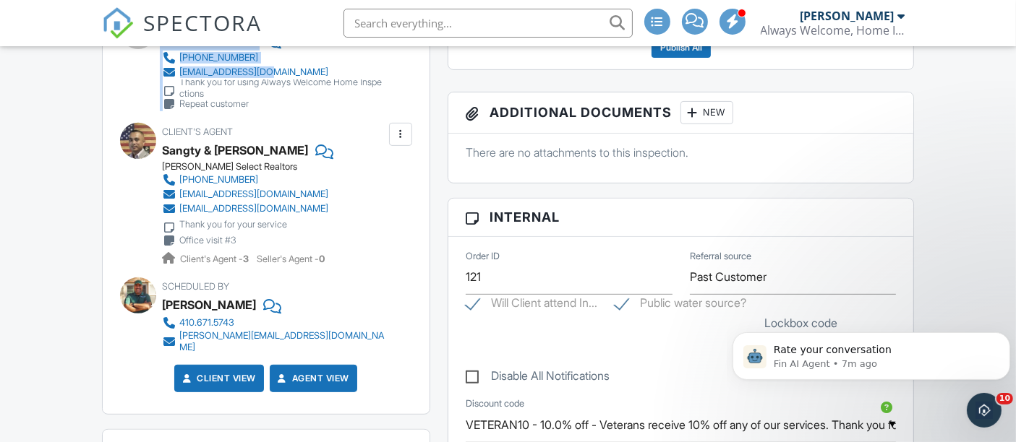
scroll to position [575, 0]
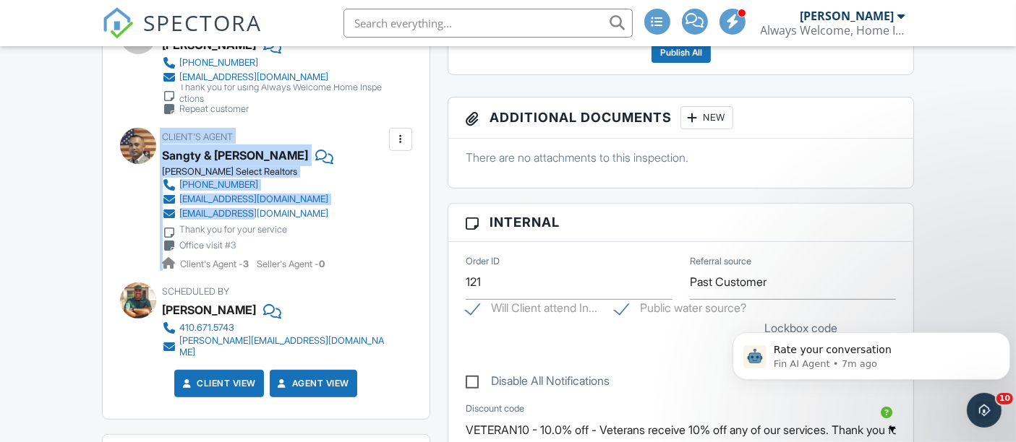
drag, startPoint x: 160, startPoint y: 166, endPoint x: 262, endPoint y: 225, distance: 117.5
click at [262, 225] on div "Client's Agent Sangty & Lisa Mam Keller Williams Select Realtors 207-712-0763 s…" at bounding box center [266, 199] width 292 height 143
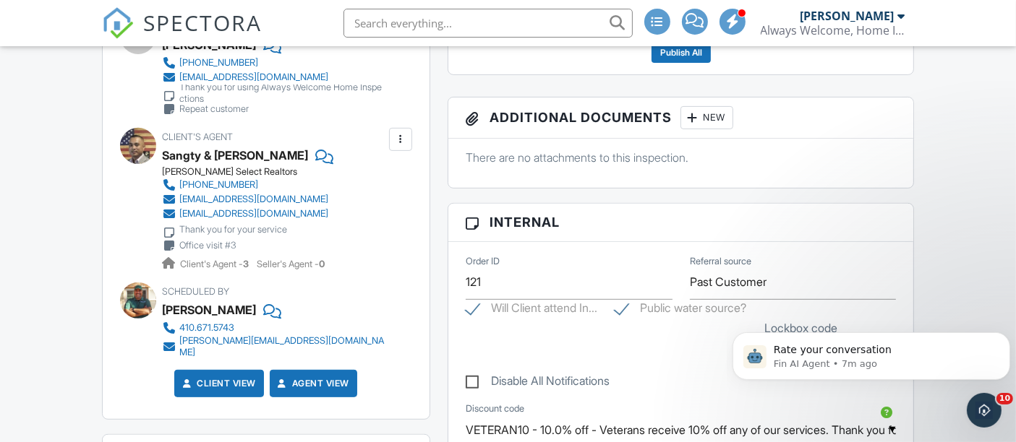
click at [142, 116] on div "Client Baishali Kanjilal 646-401-4531 bkan2008@gmail.com Thank you for using Al…" at bounding box center [266, 67] width 292 height 98
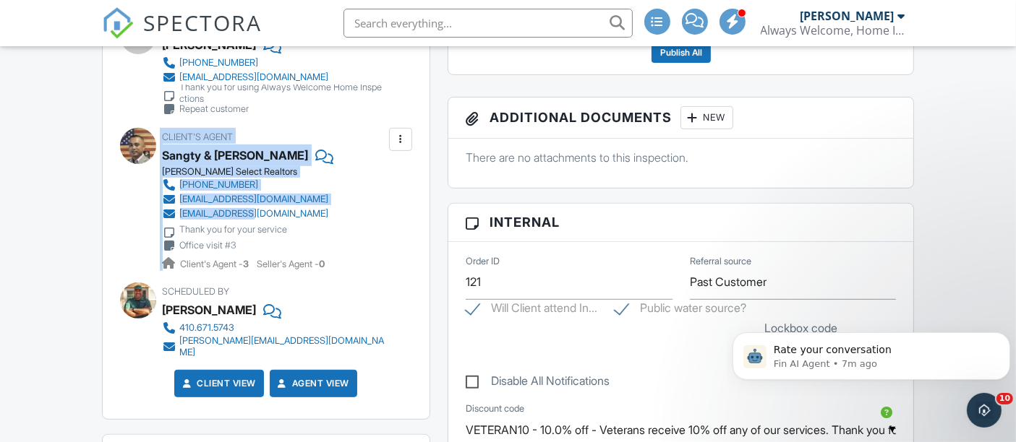
drag, startPoint x: 126, startPoint y: 136, endPoint x: 262, endPoint y: 226, distance: 163.4
click at [262, 226] on div "Inspector Sergio Barajas 410.671.5743 sergio@aw-hi.com Make Invisible Mark As R…" at bounding box center [266, 169] width 327 height 499
copy div "Client's Agent Sangty & Lisa Mam Keller Williams Select Realtors 207-712-0763 s…"
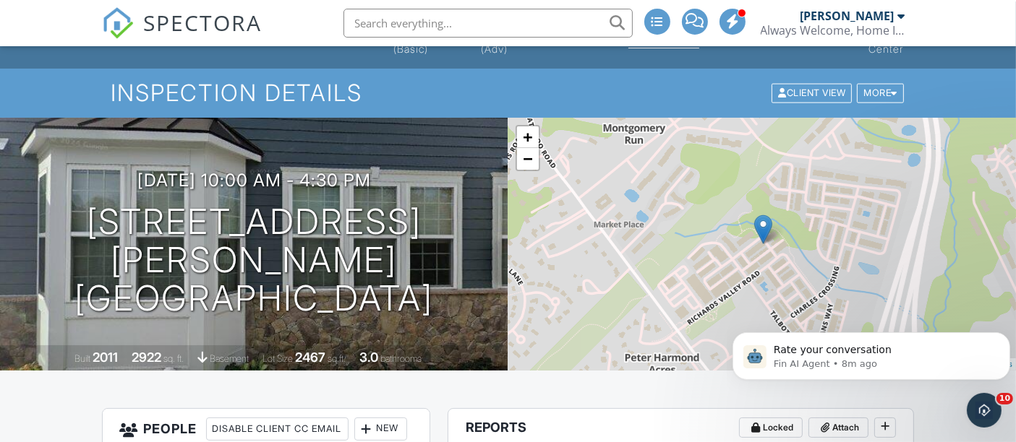
scroll to position [0, 0]
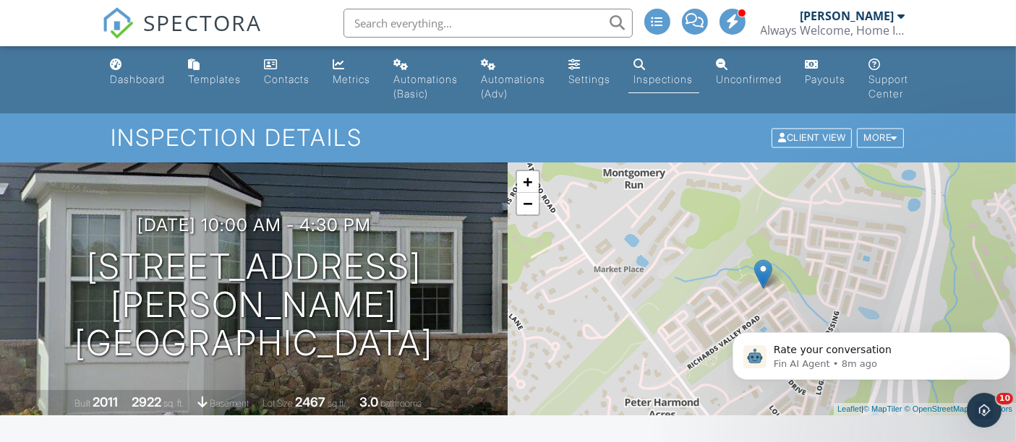
drag, startPoint x: 116, startPoint y: 66, endPoint x: 149, endPoint y: 90, distance: 40.5
click at [117, 68] on div "Dashboard" at bounding box center [117, 65] width 12 height 12
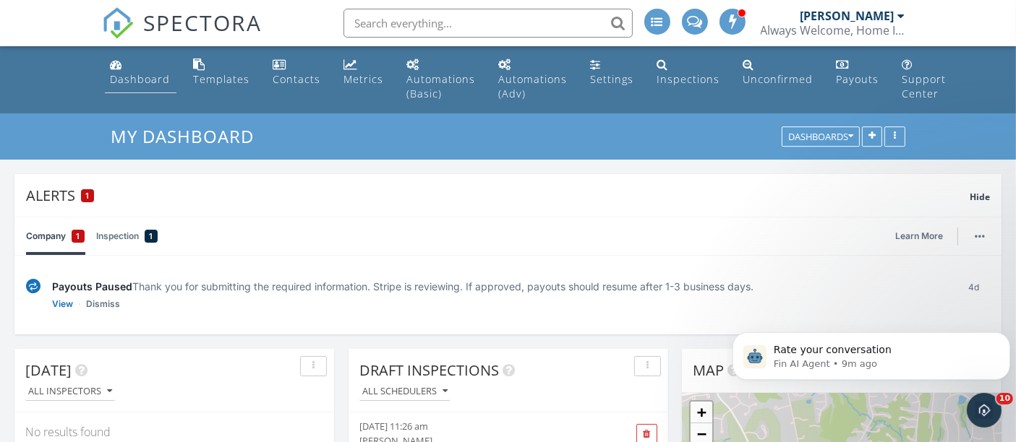
click at [125, 74] on div "Dashboard" at bounding box center [141, 79] width 60 height 14
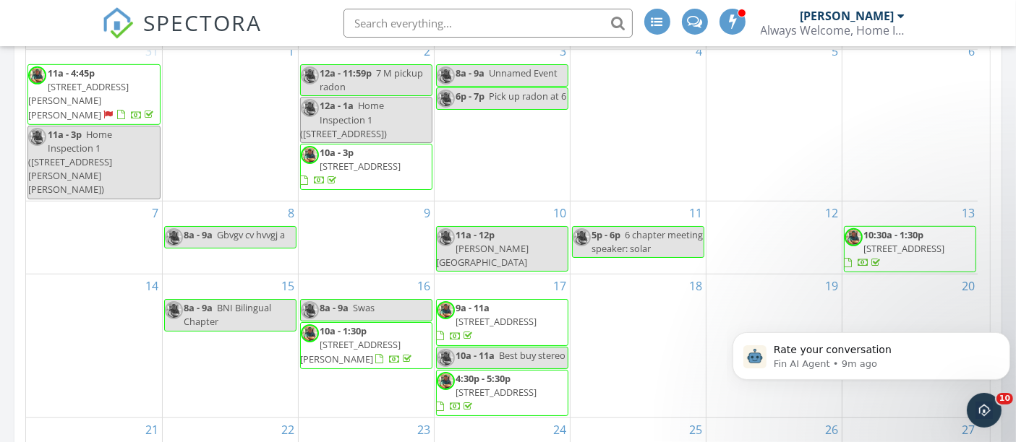
scroll to position [1177, 0]
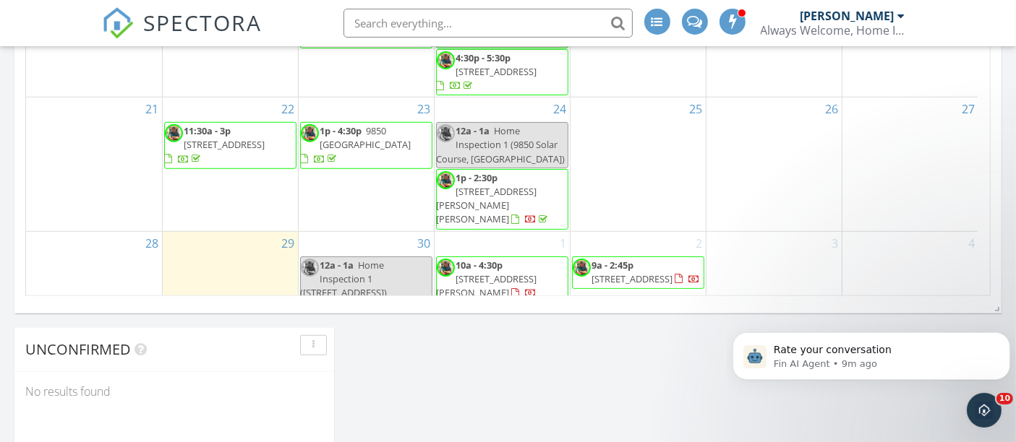
click at [499, 259] on span "10a - 4:30p 6130 Edward Hill Road, Ellicott City 21043" at bounding box center [502, 280] width 131 height 43
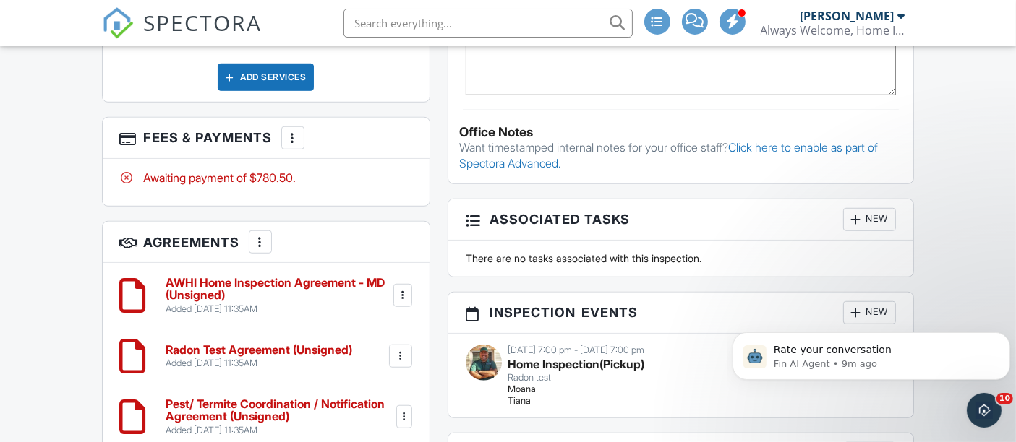
scroll to position [1239, 0]
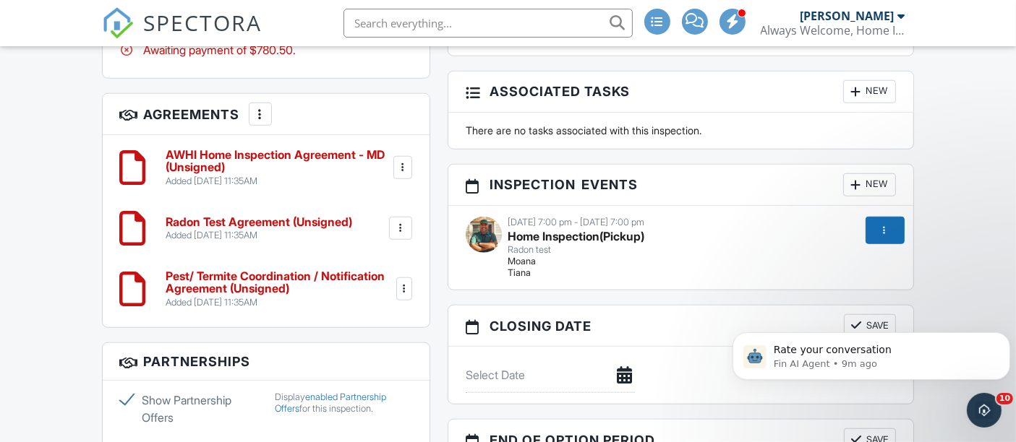
click at [400, 236] on div at bounding box center [400, 228] width 14 height 14
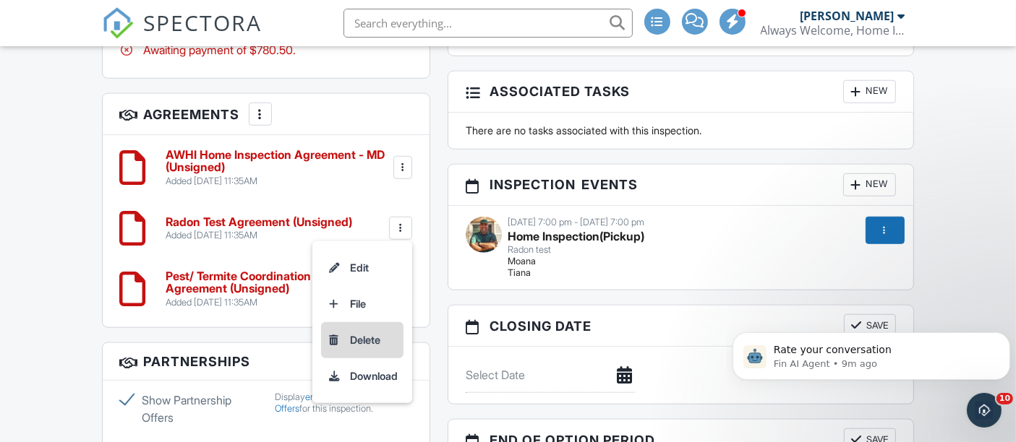
click at [363, 345] on li "Delete" at bounding box center [362, 340] width 82 height 36
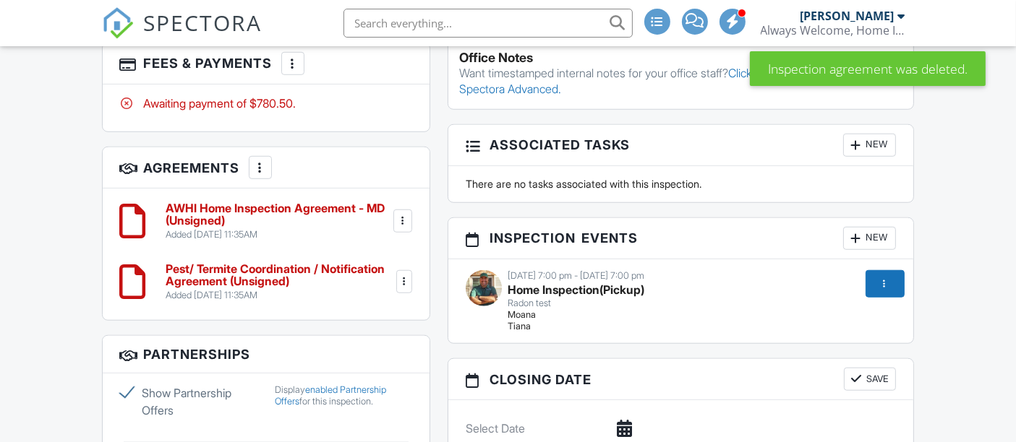
click at [403, 287] on div at bounding box center [404, 282] width 14 height 14
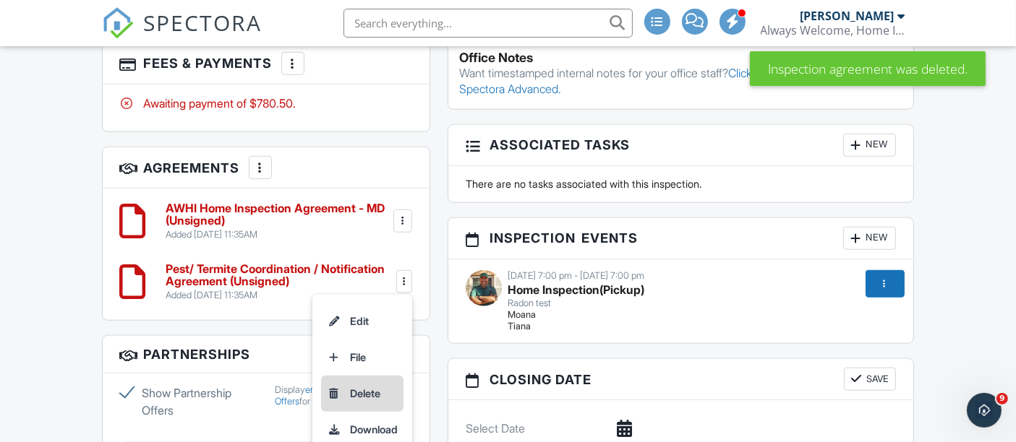
click at [362, 399] on li "Delete" at bounding box center [362, 394] width 82 height 36
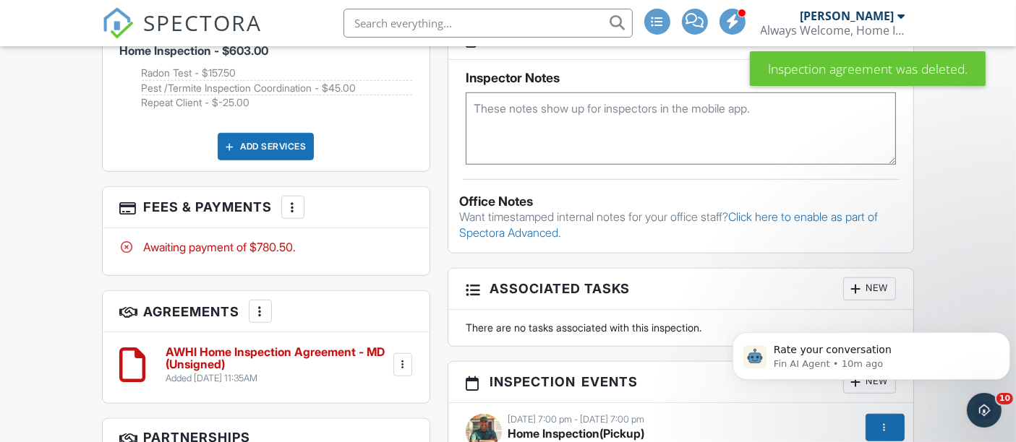
scroll to position [1024, 0]
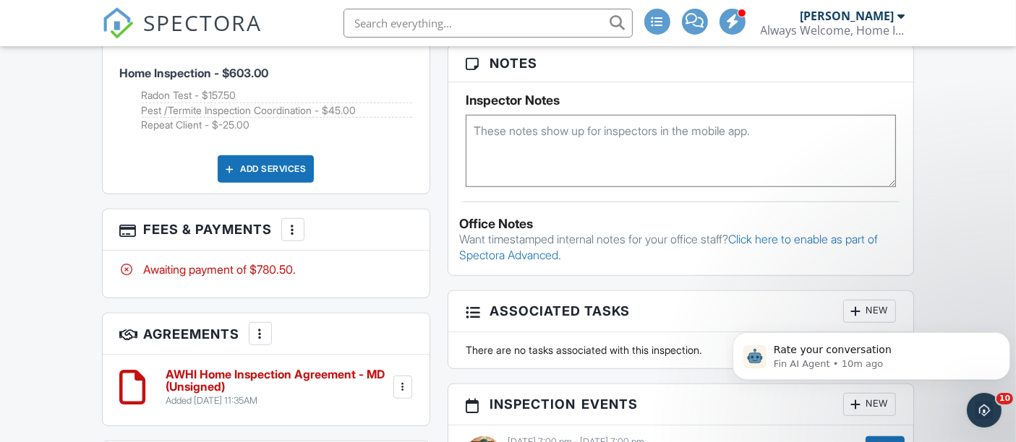
click at [297, 237] on div at bounding box center [293, 230] width 14 height 14
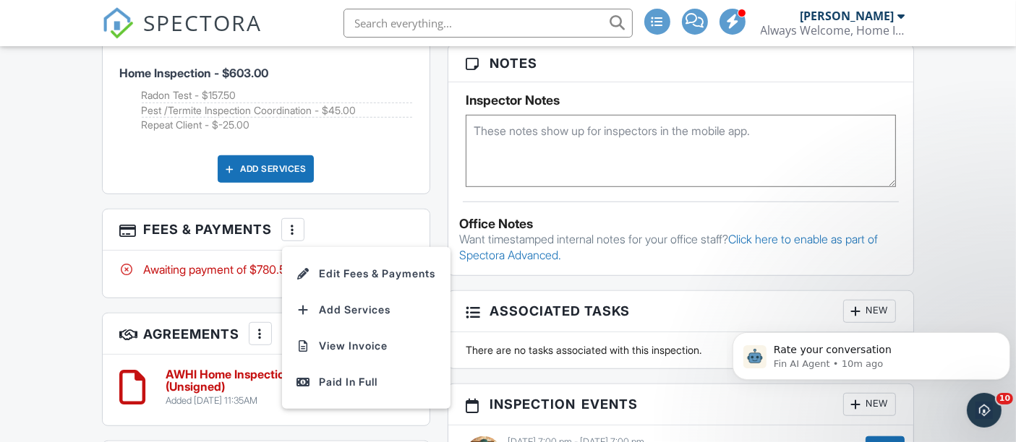
drag, startPoint x: 356, startPoint y: 282, endPoint x: 427, endPoint y: 294, distance: 72.6
click at [356, 282] on li "Edit Fees & Payments" at bounding box center [366, 274] width 151 height 36
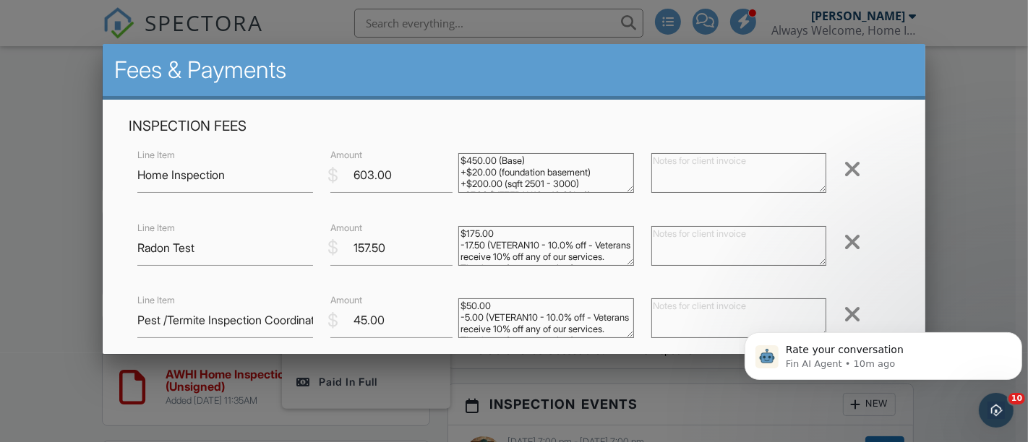
click at [40, 236] on div at bounding box center [514, 204] width 1028 height 553
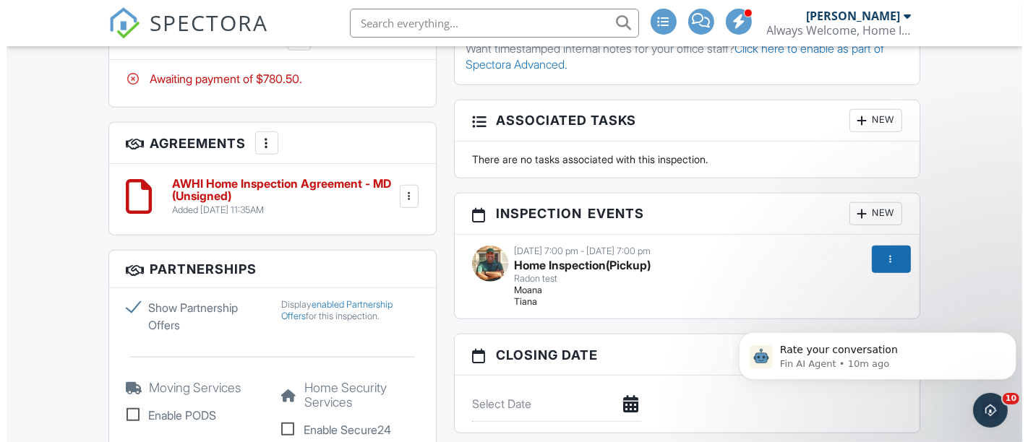
scroll to position [1073, 0]
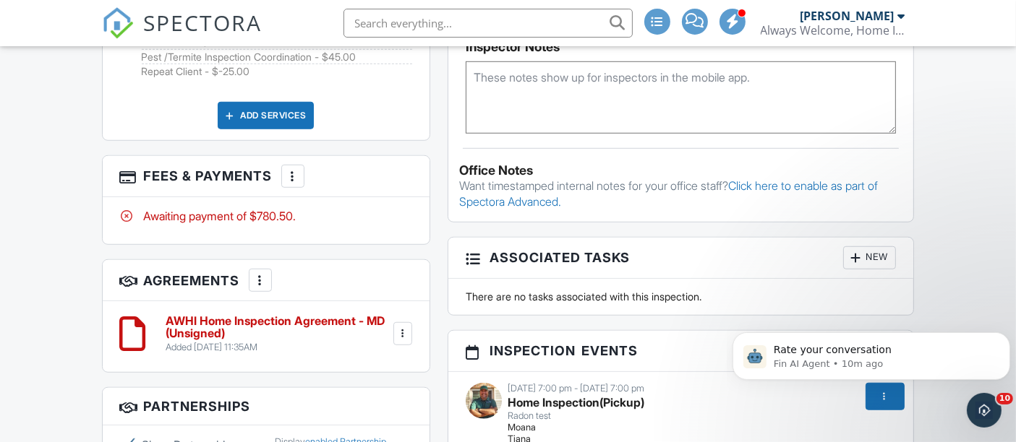
click at [295, 184] on div at bounding box center [293, 176] width 14 height 14
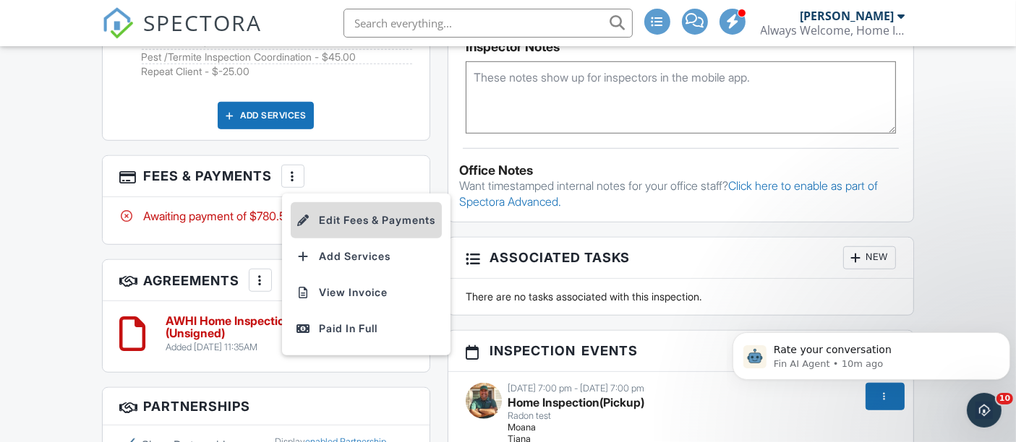
click at [372, 224] on li "Edit Fees & Payments" at bounding box center [366, 220] width 151 height 36
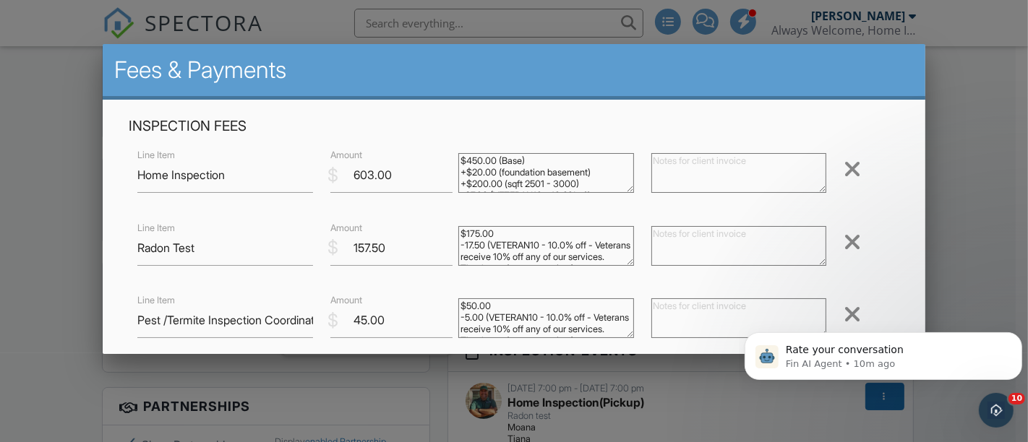
click at [844, 241] on div at bounding box center [852, 242] width 17 height 23
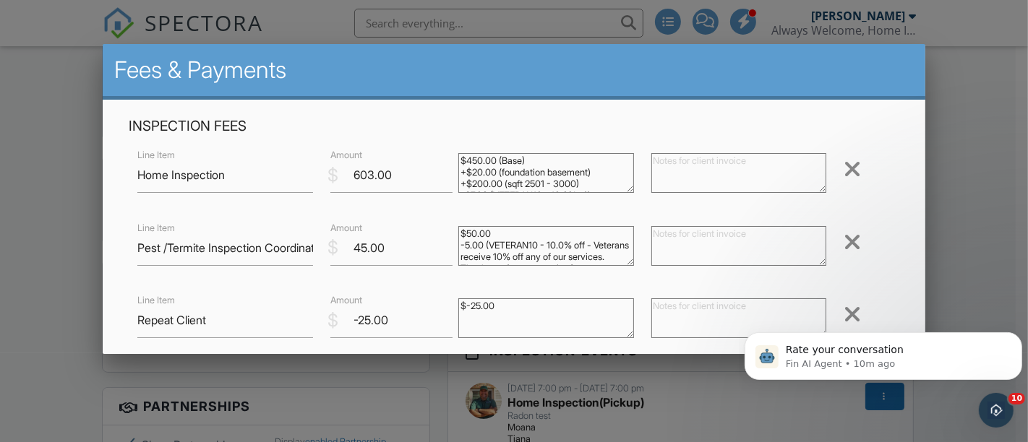
click at [844, 241] on div at bounding box center [852, 242] width 17 height 23
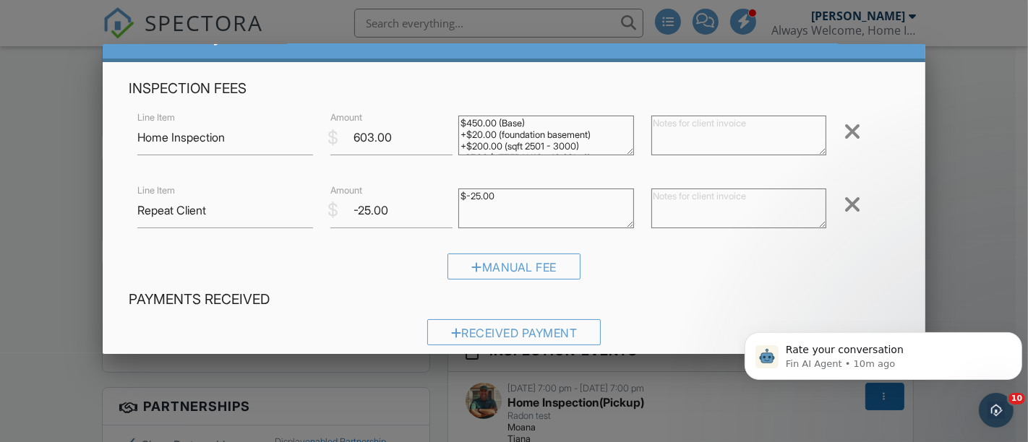
scroll to position [53, 0]
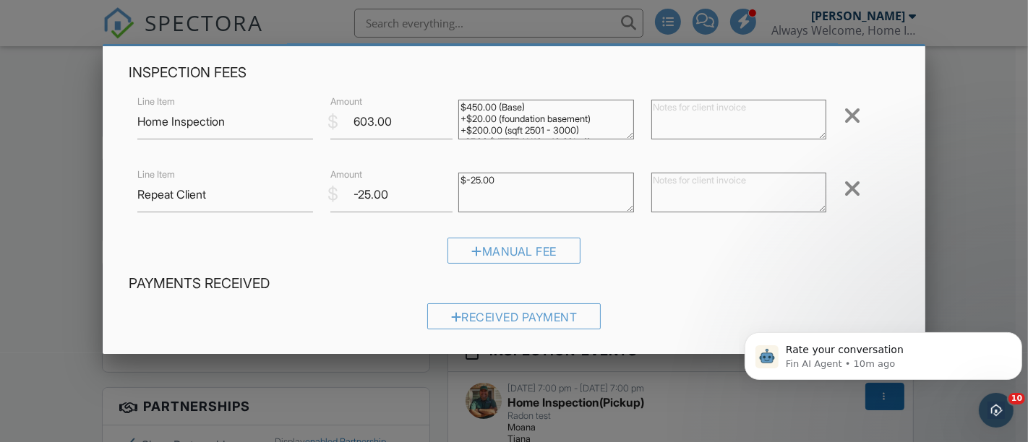
drag, startPoint x: 681, startPoint y: 272, endPoint x: 710, endPoint y: 284, distance: 31.1
click at [682, 272] on div "Manual Fee" at bounding box center [514, 256] width 771 height 37
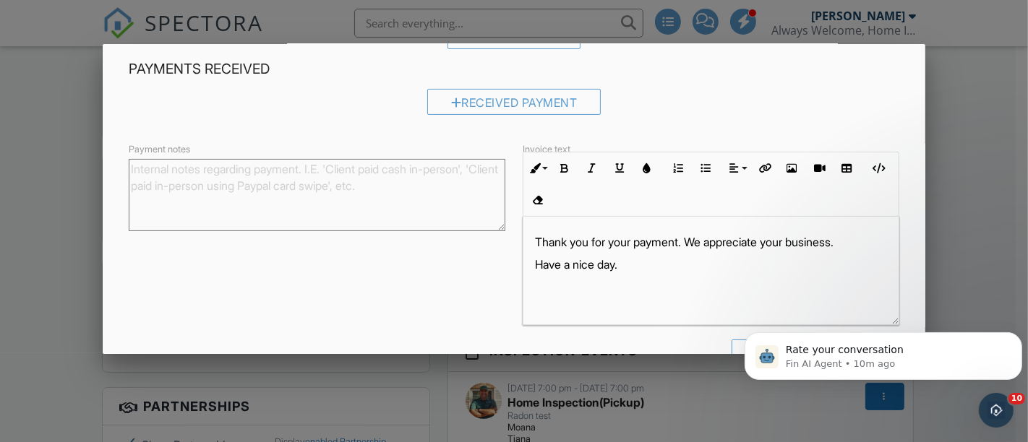
scroll to position [306, 0]
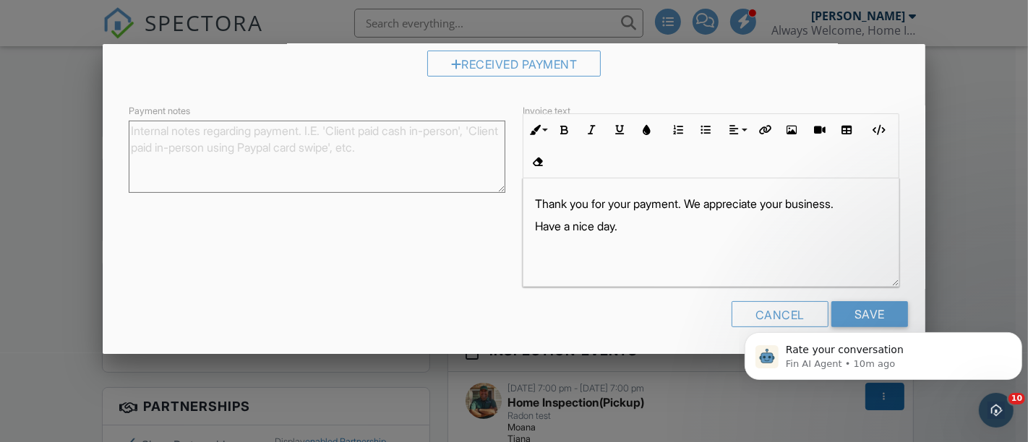
drag, startPoint x: 854, startPoint y: 311, endPoint x: 842, endPoint y: 313, distance: 11.8
click at [853, 311] on body "Rate your conversation Fin AI Agent • 10m ago" at bounding box center [883, 352] width 278 height 90
click at [859, 313] on body "Rate your conversation Fin AI Agent • 10m ago" at bounding box center [883, 352] width 278 height 90
drag, startPoint x: 842, startPoint y: 306, endPoint x: 861, endPoint y: 314, distance: 20.7
click at [843, 306] on html "Rate your conversation Fin AI Agent • 10m ago" at bounding box center [882, 351] width 289 height 101
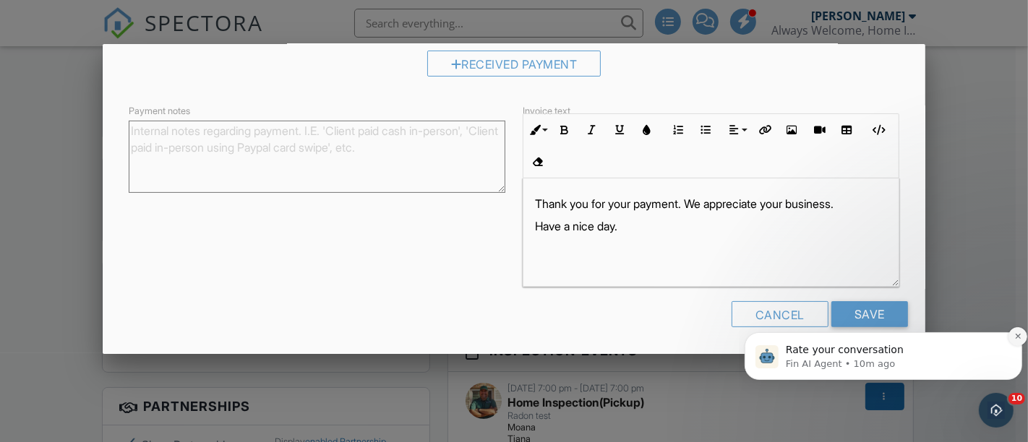
click at [1015, 332] on icon "Dismiss notification" at bounding box center [1017, 336] width 8 height 8
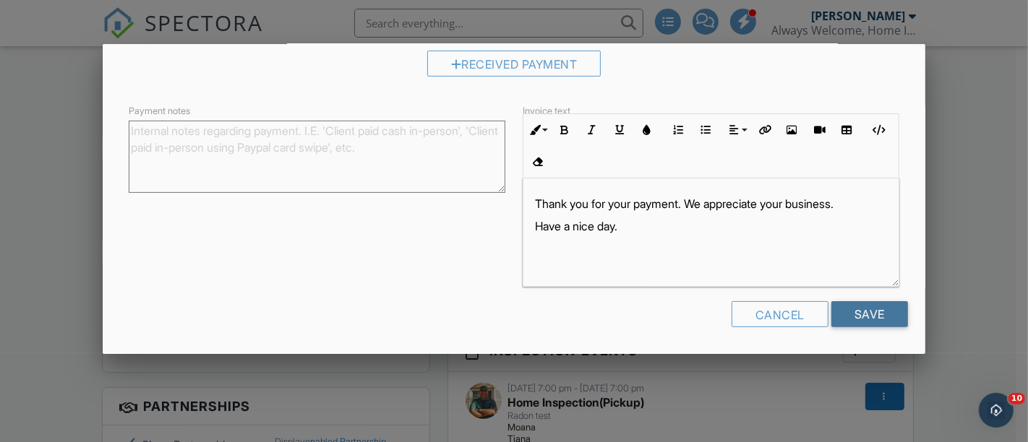
click at [854, 310] on input "Save" at bounding box center [869, 314] width 77 height 26
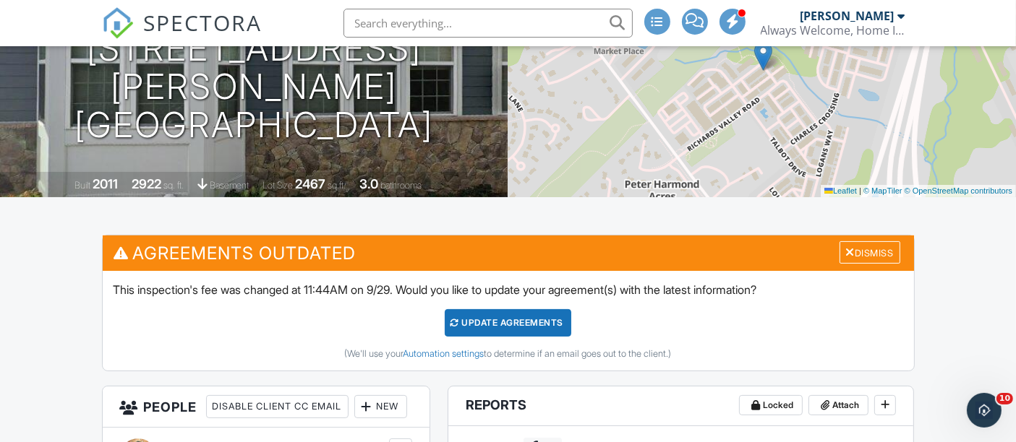
scroll to position [214, 0]
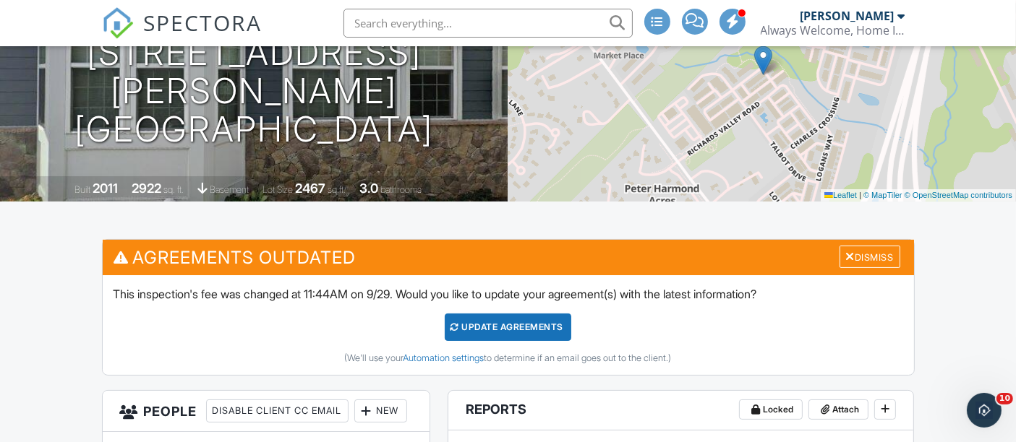
click at [538, 324] on div "Update Agreements" at bounding box center [508, 327] width 126 height 27
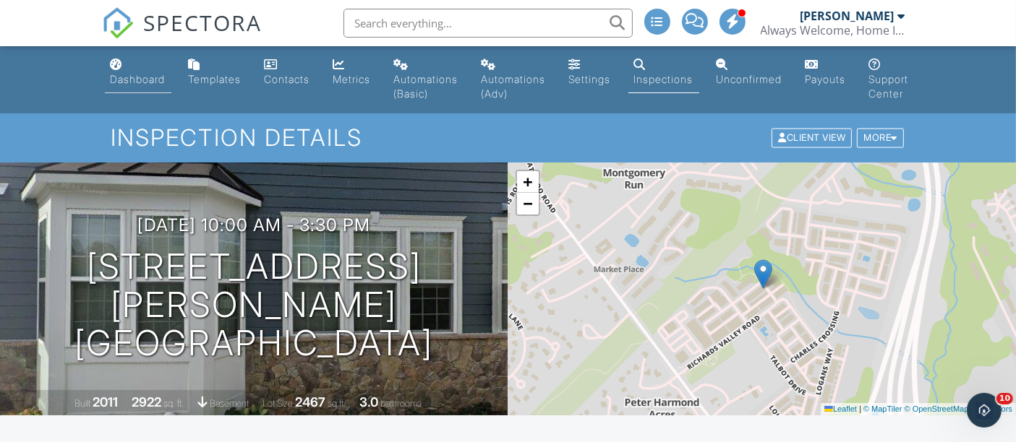
click at [132, 73] on div "Dashboard" at bounding box center [138, 79] width 55 height 12
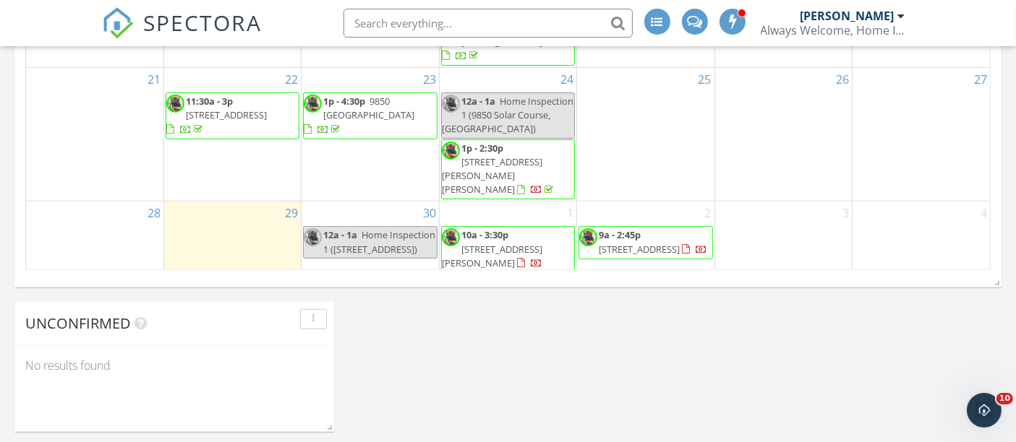
scroll to position [1185, 0]
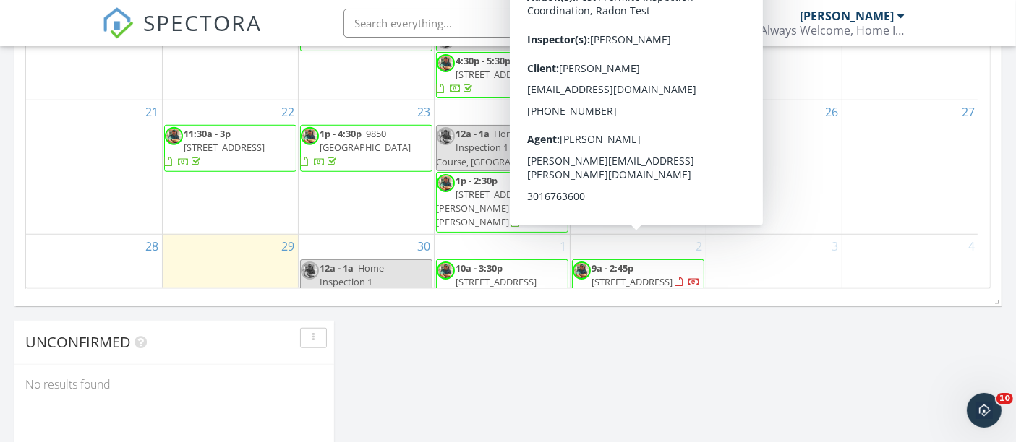
click at [622, 262] on span "9a - 2:45p" at bounding box center [613, 268] width 42 height 13
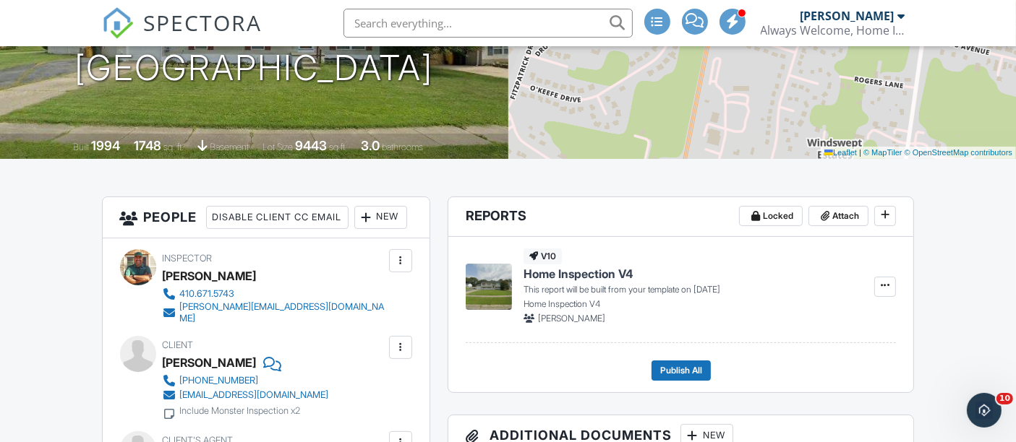
scroll to position [115, 0]
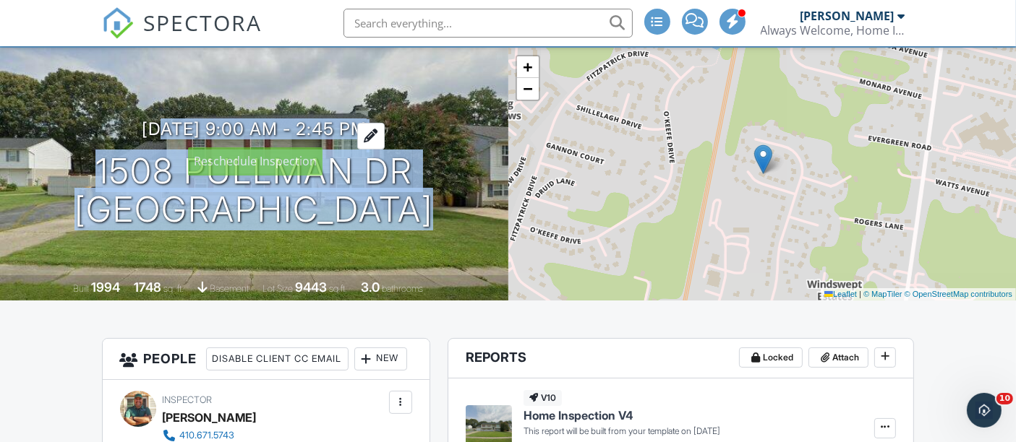
drag, startPoint x: 410, startPoint y: 226, endPoint x: 124, endPoint y: 124, distance: 302.9
click at [124, 124] on div "[DATE] 9:00 am - 2:45 pm 1508 Pullman Dr [GEOGRAPHIC_DATA], MD 21144" at bounding box center [254, 173] width 508 height 109
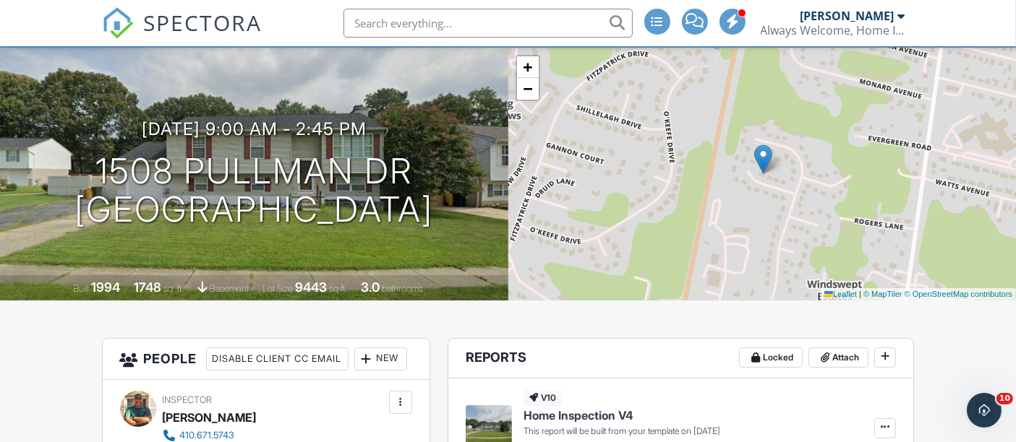
click at [478, 233] on div "[DATE] 9:00 am - 2:45 pm 1508 Pullman Dr [GEOGRAPHIC_DATA], MD 21144 Built 1994…" at bounding box center [254, 174] width 508 height 253
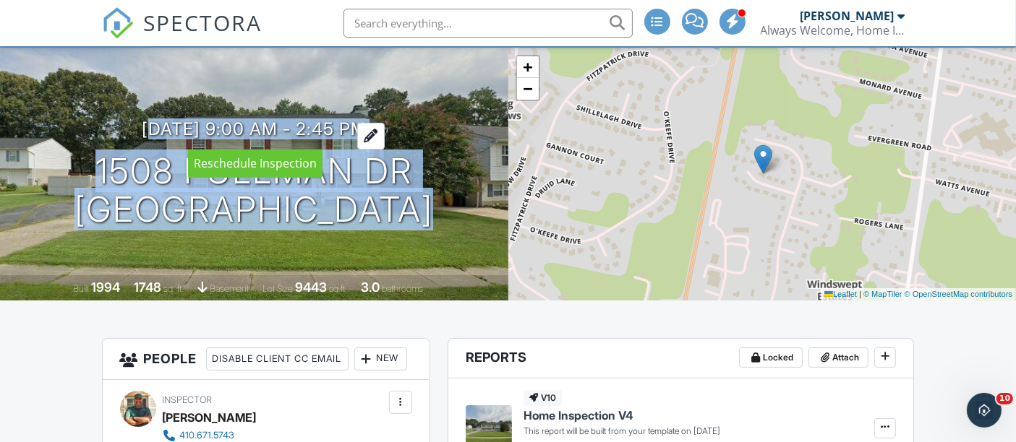
drag, startPoint x: 456, startPoint y: 222, endPoint x: 125, endPoint y: 126, distance: 344.5
click at [120, 123] on div "[DATE] 9:00 am - 2:45 pm 1508 Pullman Dr [GEOGRAPHIC_DATA], MD 21144" at bounding box center [254, 173] width 508 height 109
copy div "[DATE] 9:00 am - 2:45 pm [STREET_ADDRESS][PERSON_NAME]"
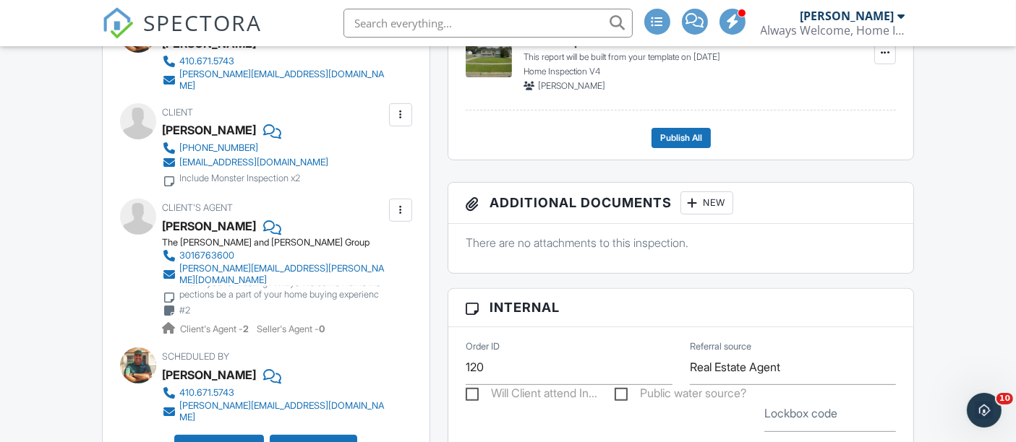
scroll to position [436, 0]
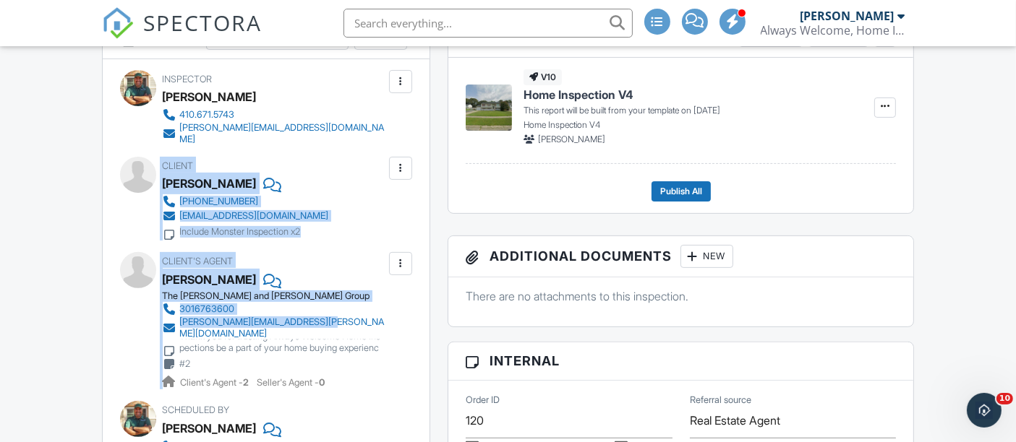
drag, startPoint x: 129, startPoint y: 168, endPoint x: 337, endPoint y: 346, distance: 273.8
click at [337, 346] on div "Inspector [PERSON_NAME] 410.671.5743 [PERSON_NAME][EMAIL_ADDRESS][DOMAIN_NAME] …" at bounding box center [266, 298] width 327 height 478
copy div "Client [PERSON_NAME] [PHONE_NUMBER] [EMAIL_ADDRESS][DOMAIN_NAME] Include Monste…"
